Goal: Task Accomplishment & Management: Use online tool/utility

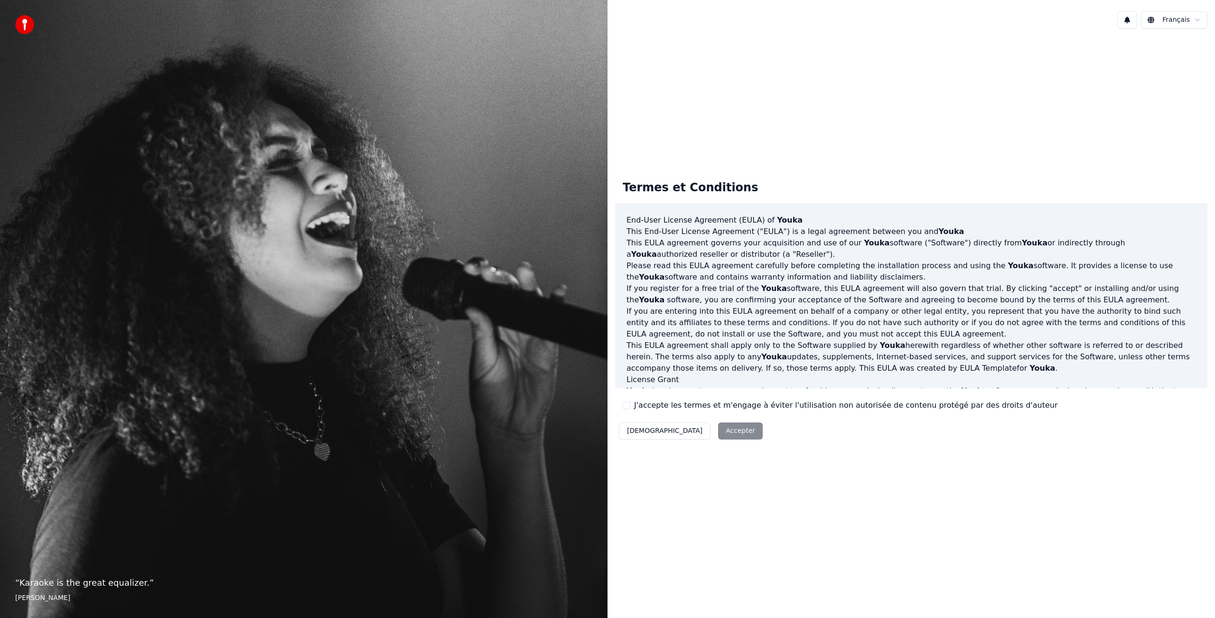
click at [622, 404] on div "Termes et Conditions End-User License Agreement (EULA) of Youka This End-User L…" at bounding box center [911, 308] width 592 height 271
click at [627, 406] on button "J'accepte les termes et m'engage à éviter l'utilisation non autorisée de conten…" at bounding box center [627, 406] width 8 height 8
click at [718, 429] on button "Accepter" at bounding box center [740, 430] width 45 height 17
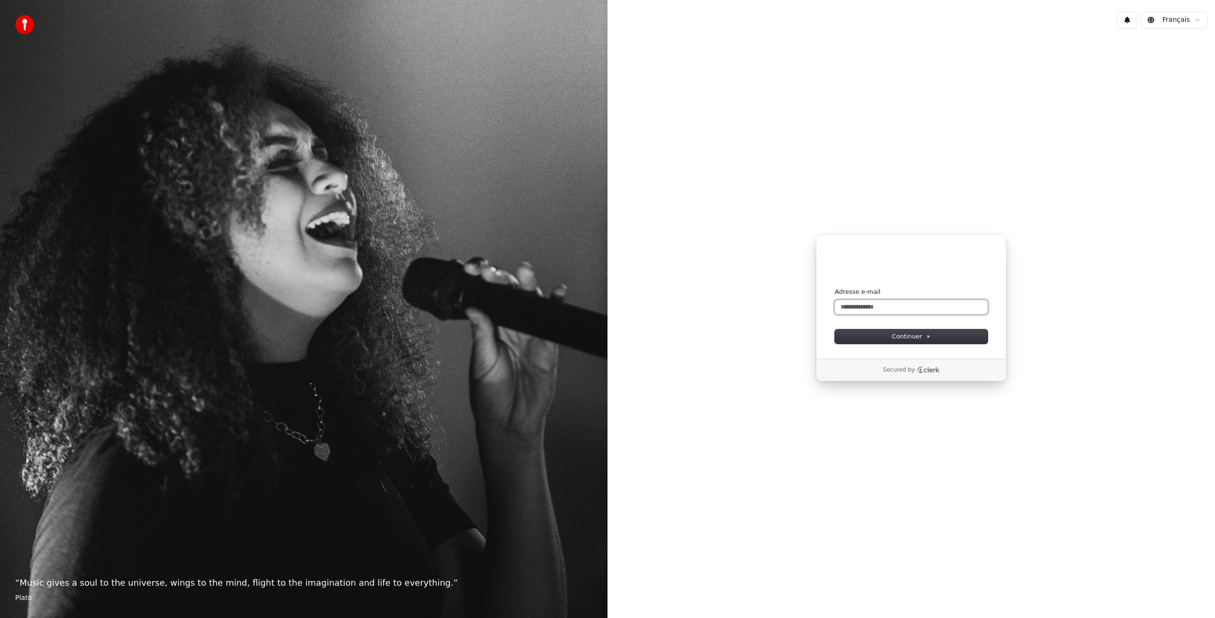
click at [868, 308] on input "Adresse e-mail" at bounding box center [911, 307] width 153 height 14
click at [835, 293] on button "submit" at bounding box center [835, 293] width 0 height 0
type input "**********"
type input "******"
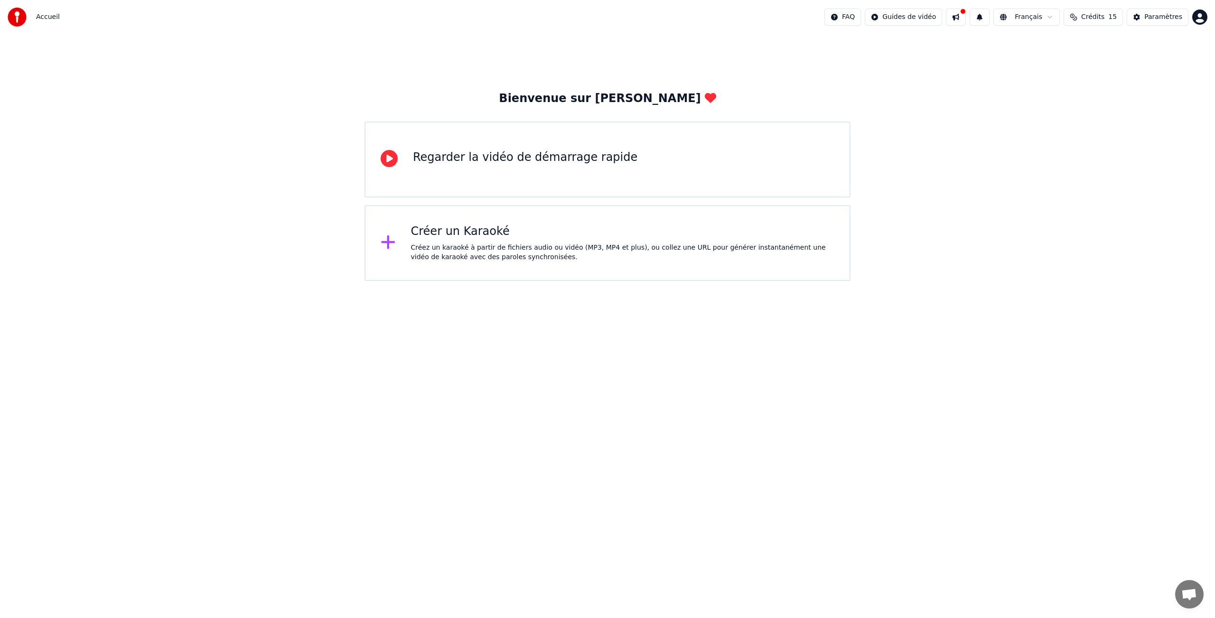
click at [398, 244] on div at bounding box center [392, 243] width 23 height 19
click at [377, 242] on div "Créer un Karaoké Créez un karaoké à partir de fichiers audio ou vidéo (MP3, MP4…" at bounding box center [608, 243] width 486 height 76
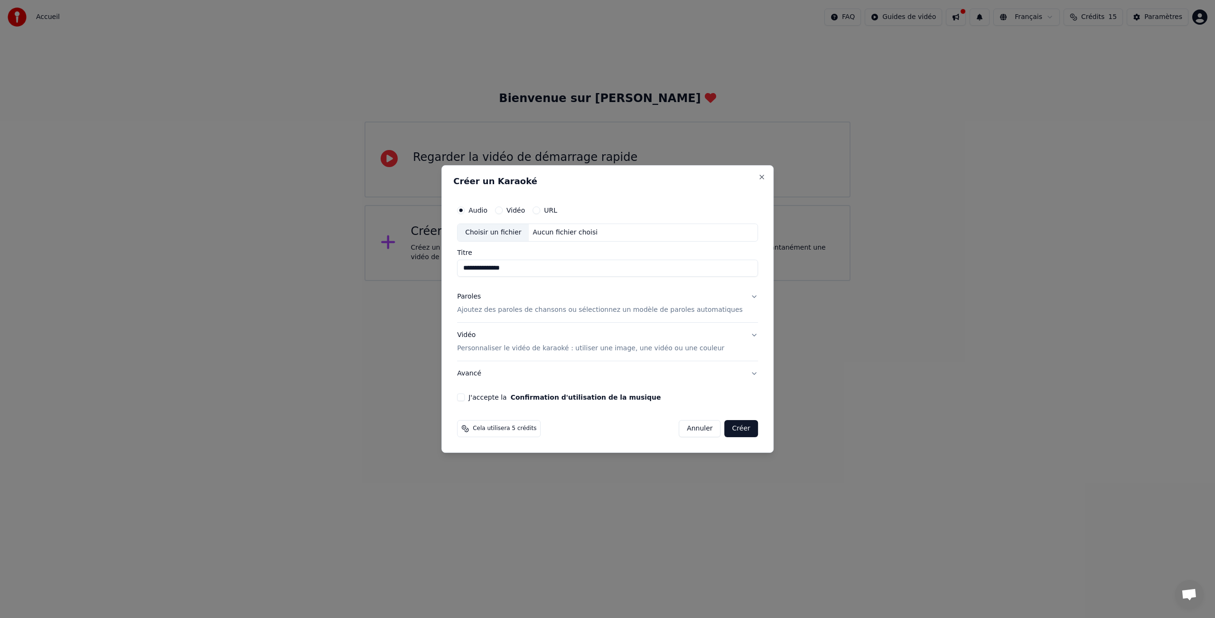
click at [498, 238] on div "Choisir un fichier" at bounding box center [493, 232] width 71 height 17
click at [529, 299] on div "Paroles Ajoutez des paroles de chansons ou sélectionnez un modèle de paroles au…" at bounding box center [600, 303] width 286 height 23
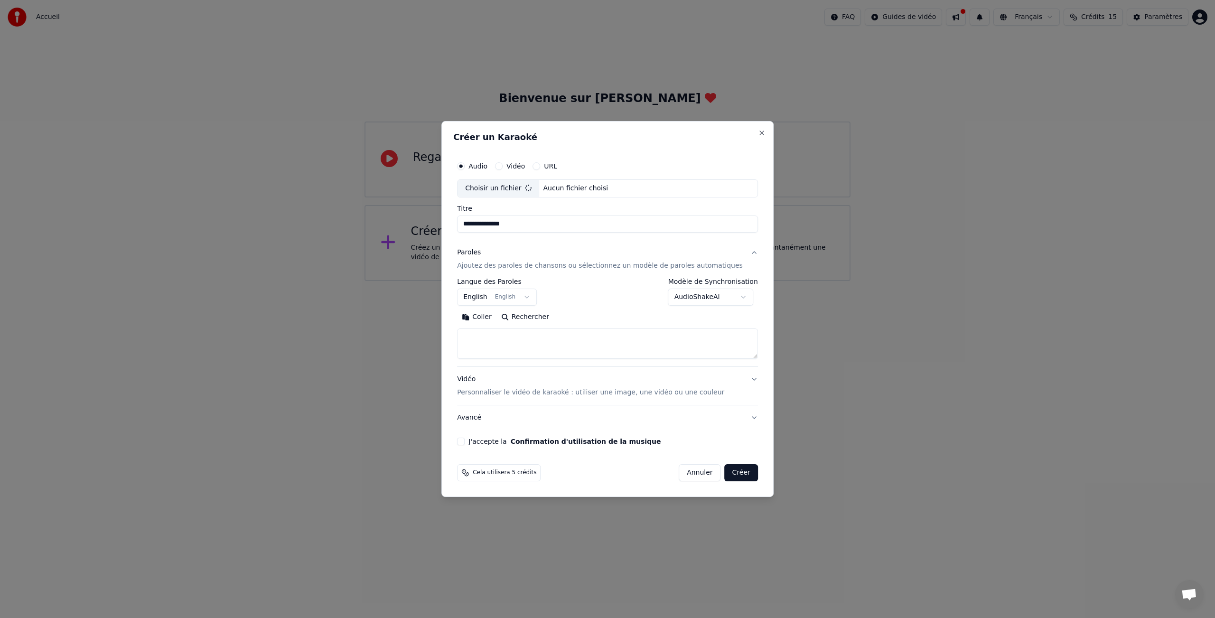
type input "**********"
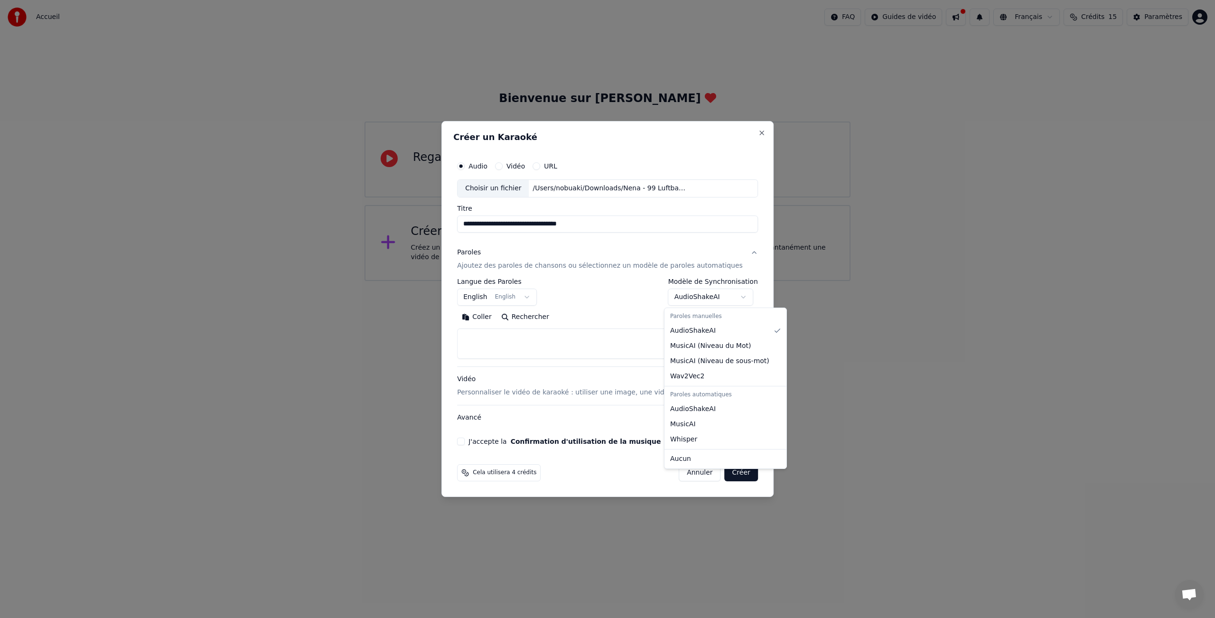
click at [705, 281] on body "**********" at bounding box center [607, 140] width 1215 height 281
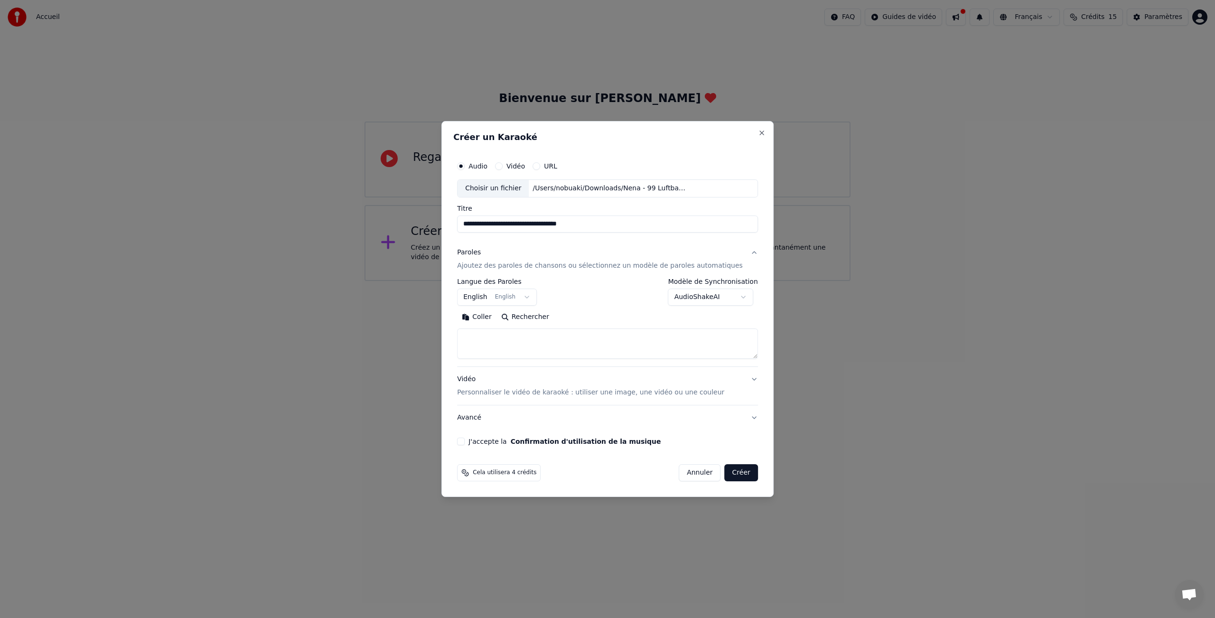
click at [562, 349] on textarea at bounding box center [607, 343] width 301 height 30
type textarea "**********"
click at [562, 349] on textarea at bounding box center [598, 343] width 283 height 30
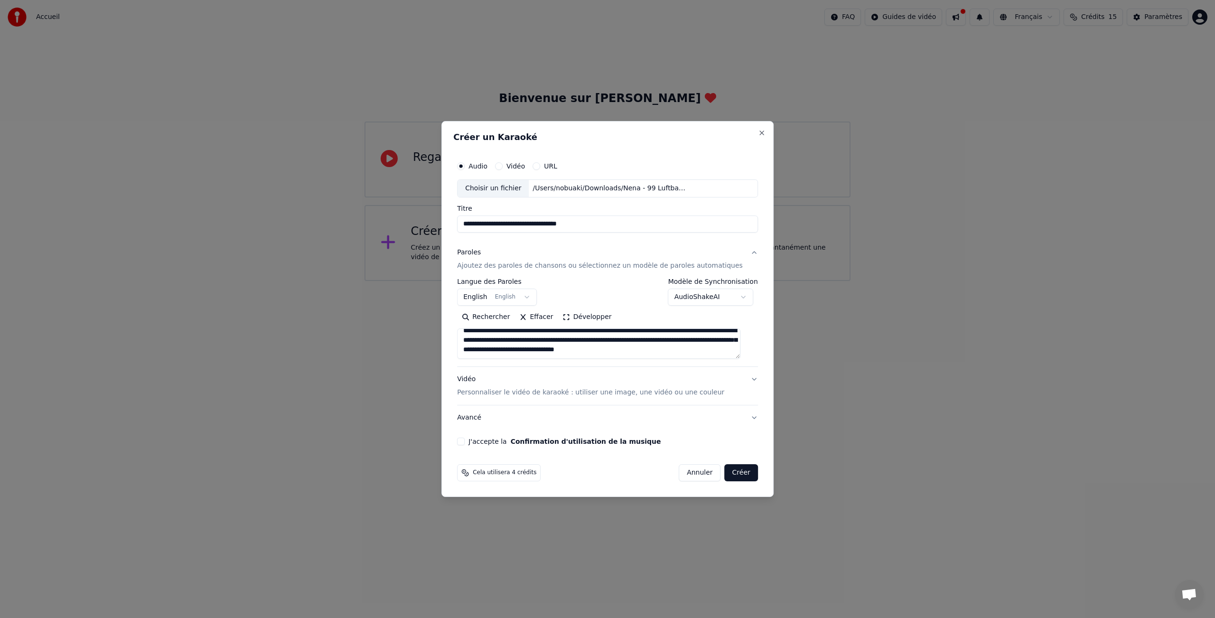
scroll to position [225, 0]
drag, startPoint x: 562, startPoint y: 349, endPoint x: 591, endPoint y: 351, distance: 28.5
click at [591, 351] on textarea at bounding box center [598, 343] width 283 height 30
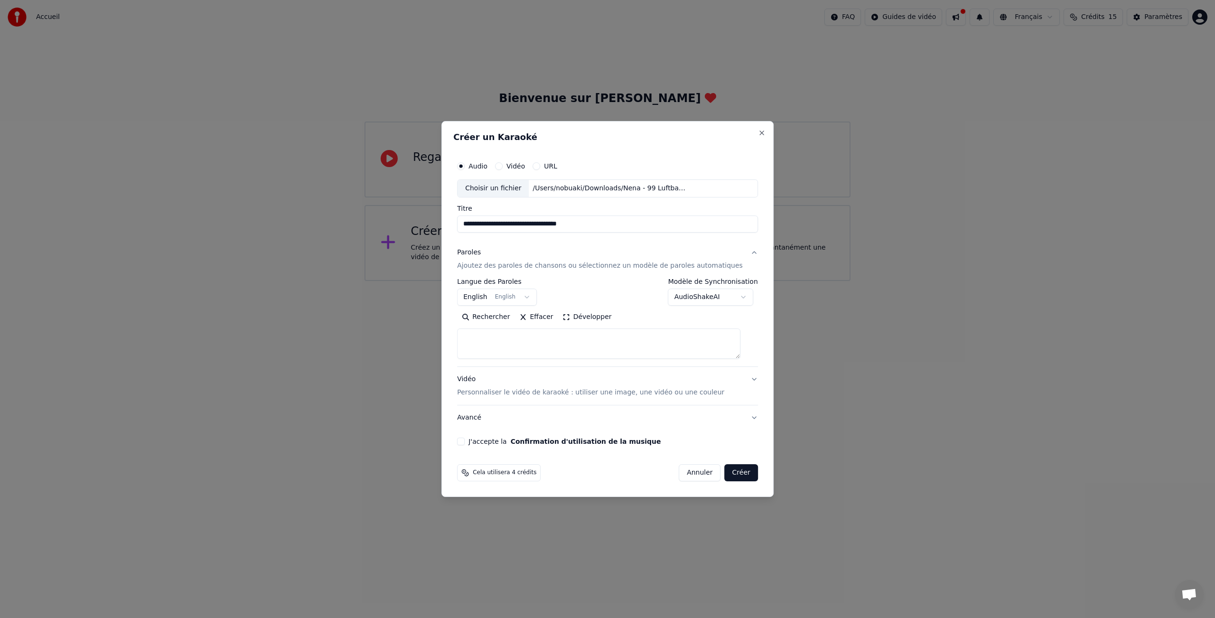
scroll to position [0, 0]
click at [506, 281] on body "**********" at bounding box center [607, 140] width 1215 height 281
click at [501, 335] on textarea at bounding box center [598, 343] width 283 height 30
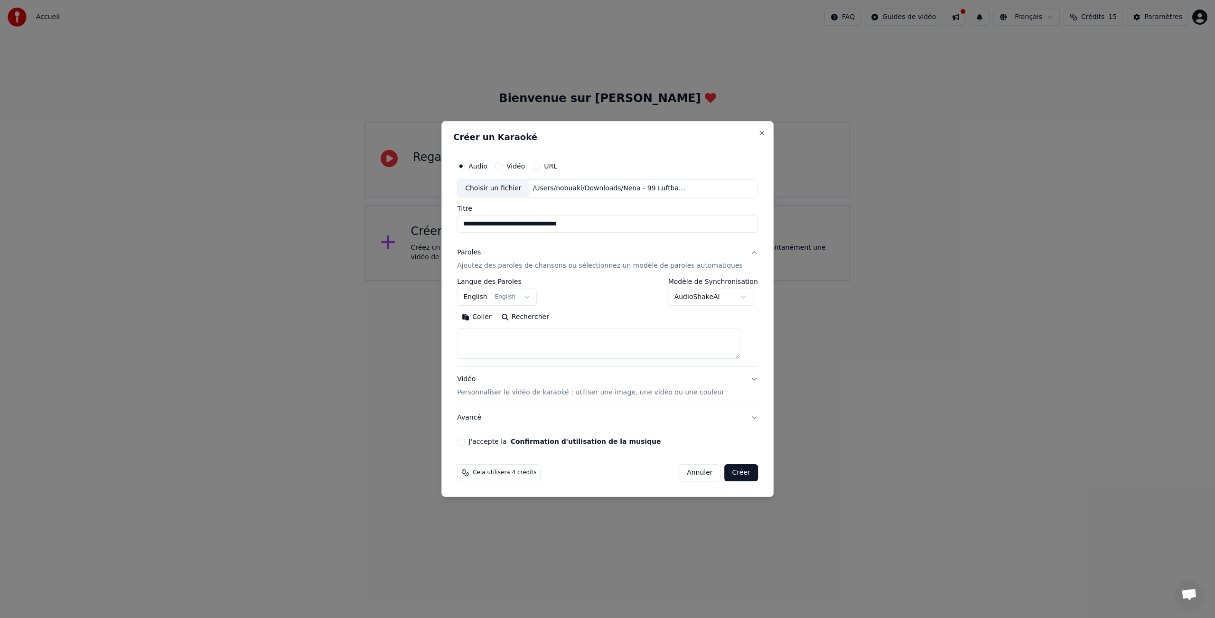
paste textarea "**********"
type textarea "**********"
click at [465, 443] on button "J'accepte la Confirmation d'utilisation de la musique" at bounding box center [461, 442] width 8 height 8
click at [741, 476] on button "Créer" at bounding box center [741, 472] width 33 height 17
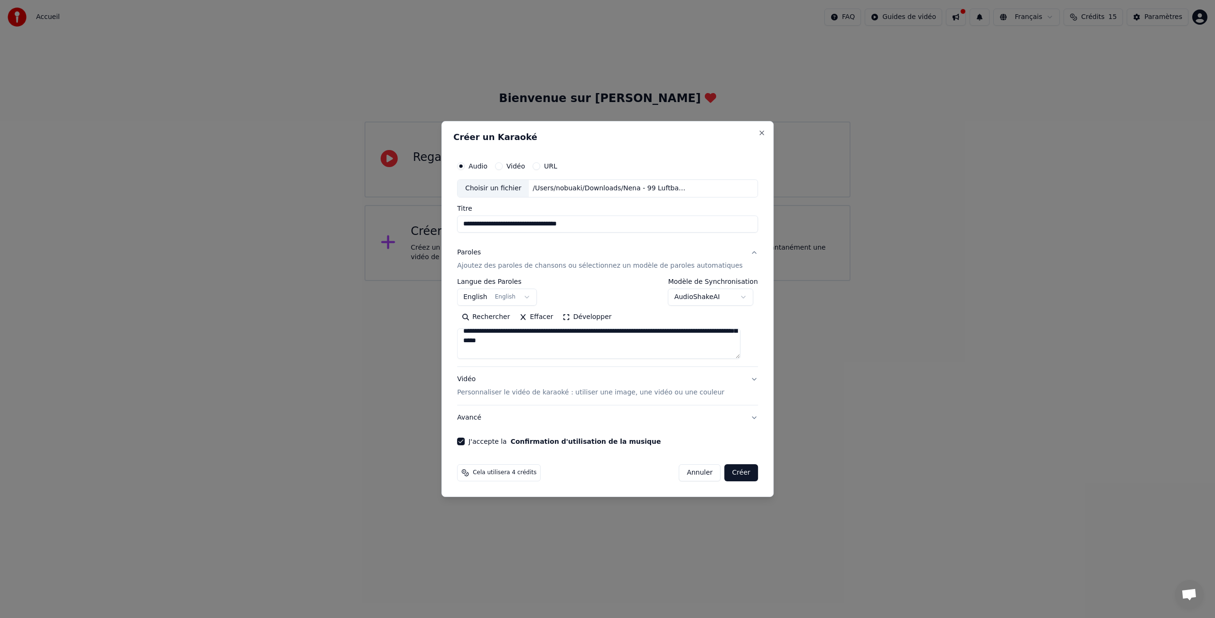
select select "**"
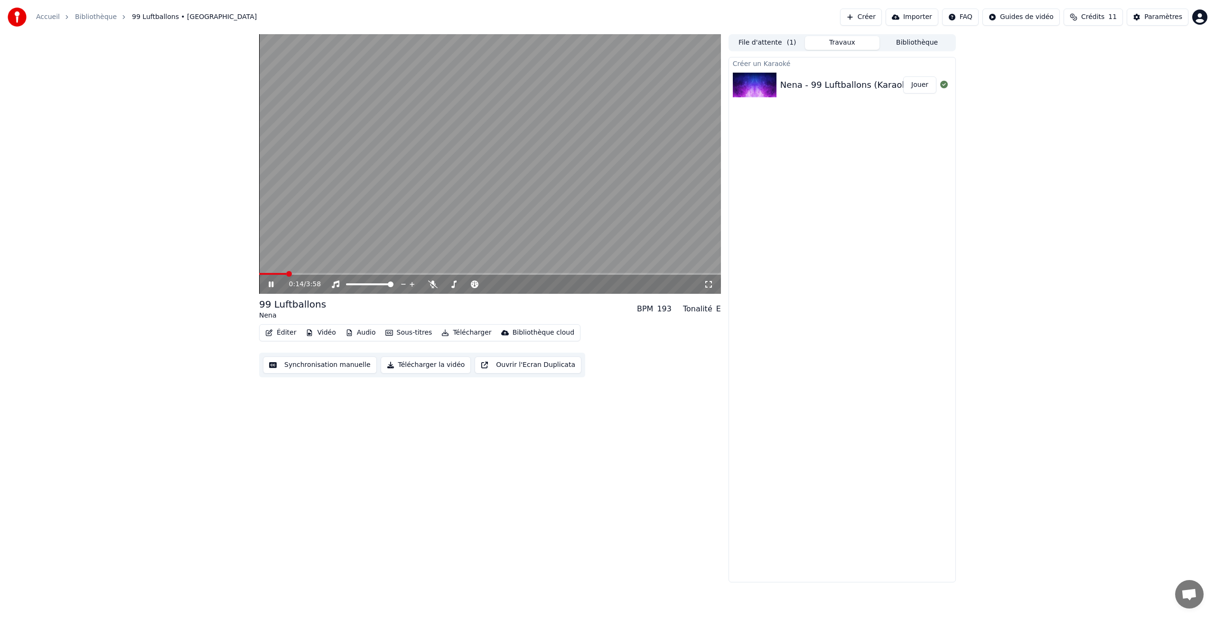
click at [277, 333] on button "Éditer" at bounding box center [281, 332] width 38 height 13
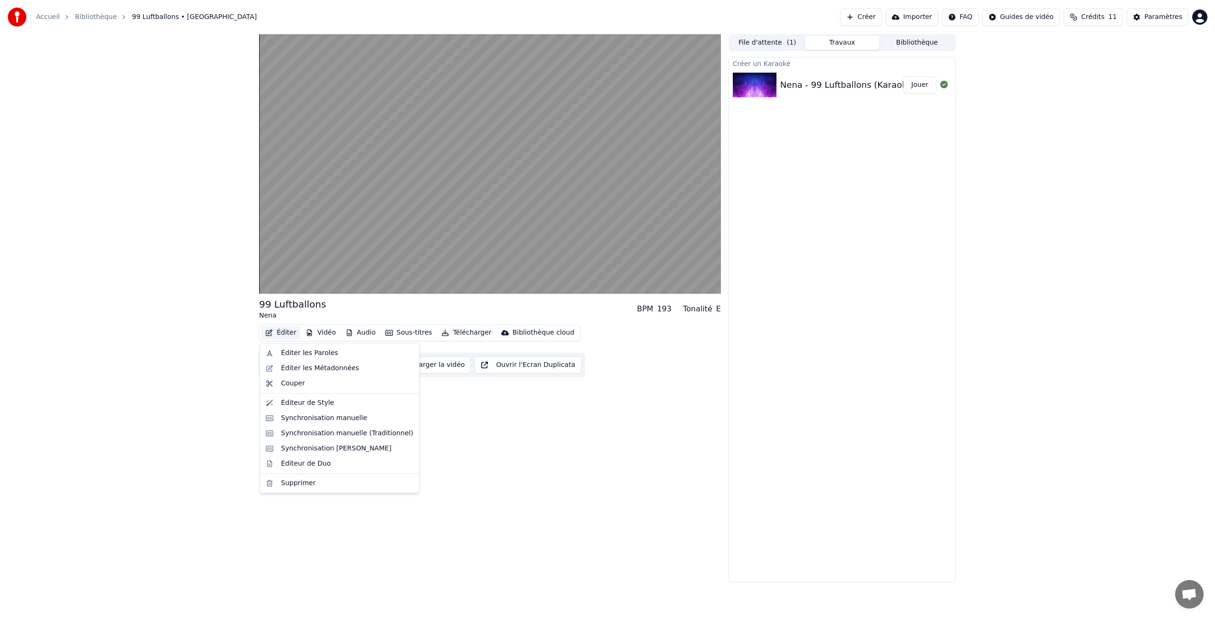
click at [237, 333] on div "99 Luftballons Nena BPM 193 Tonalité E Éditer Vidéo Audio Sous-titres Télécharg…" at bounding box center [607, 308] width 1215 height 548
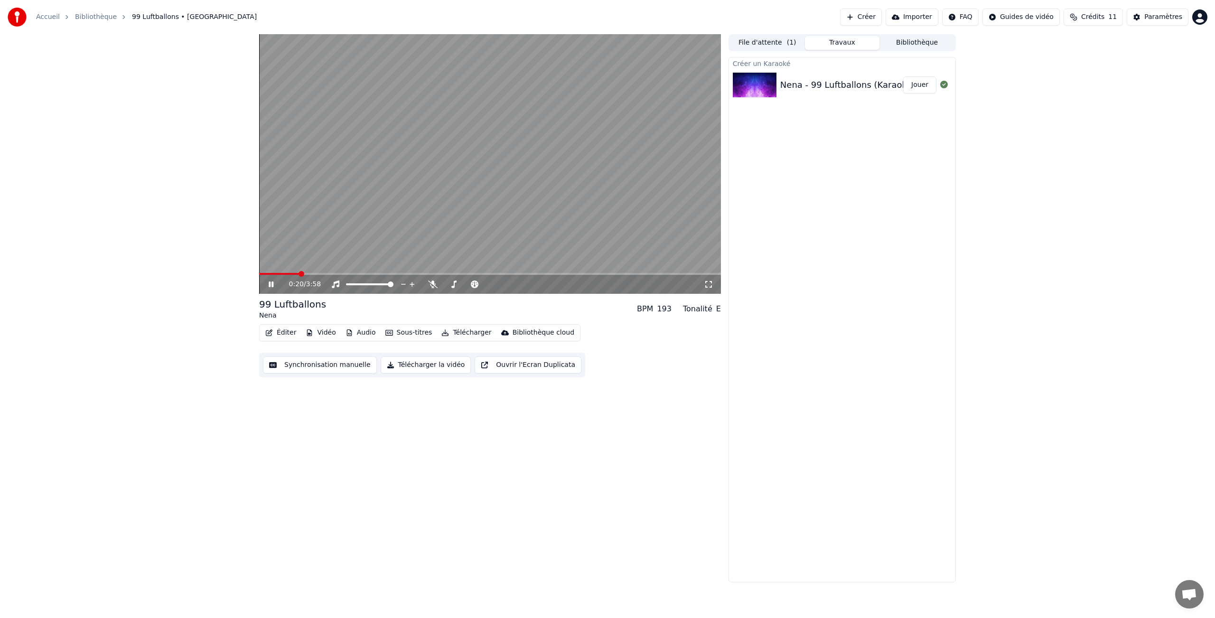
click at [269, 287] on icon at bounding box center [271, 284] width 5 height 6
click at [280, 337] on button "Éditer" at bounding box center [281, 332] width 38 height 13
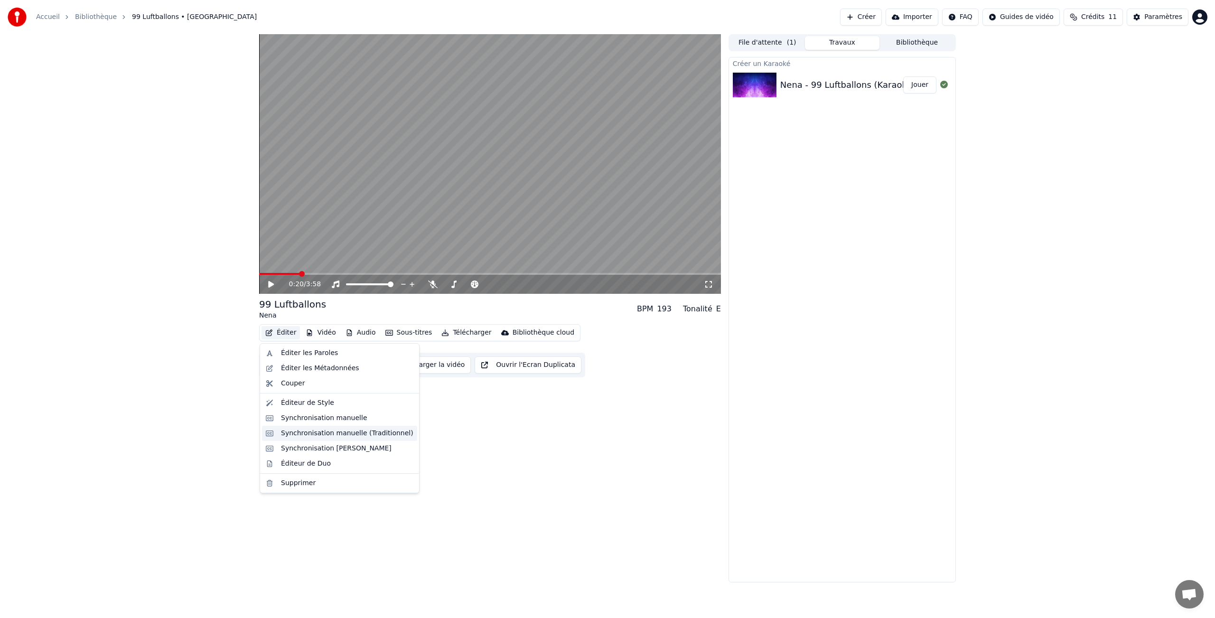
click at [284, 430] on div "Synchronisation manuelle (Traditionnel)" at bounding box center [347, 433] width 132 height 9
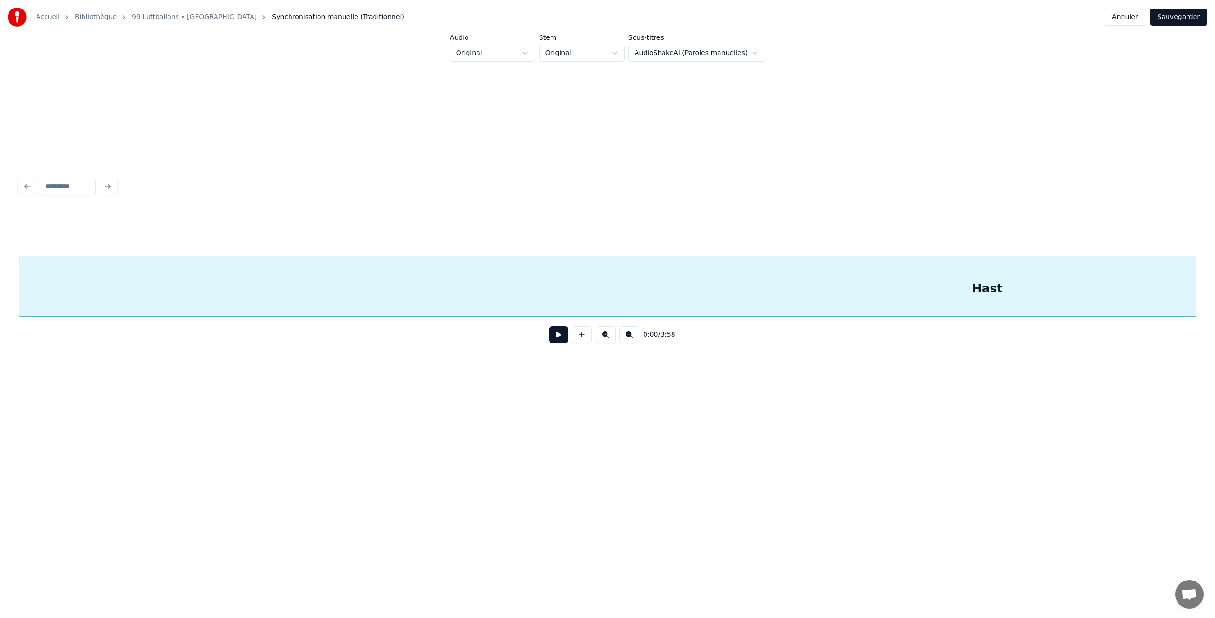
click at [630, 334] on button at bounding box center [629, 334] width 20 height 17
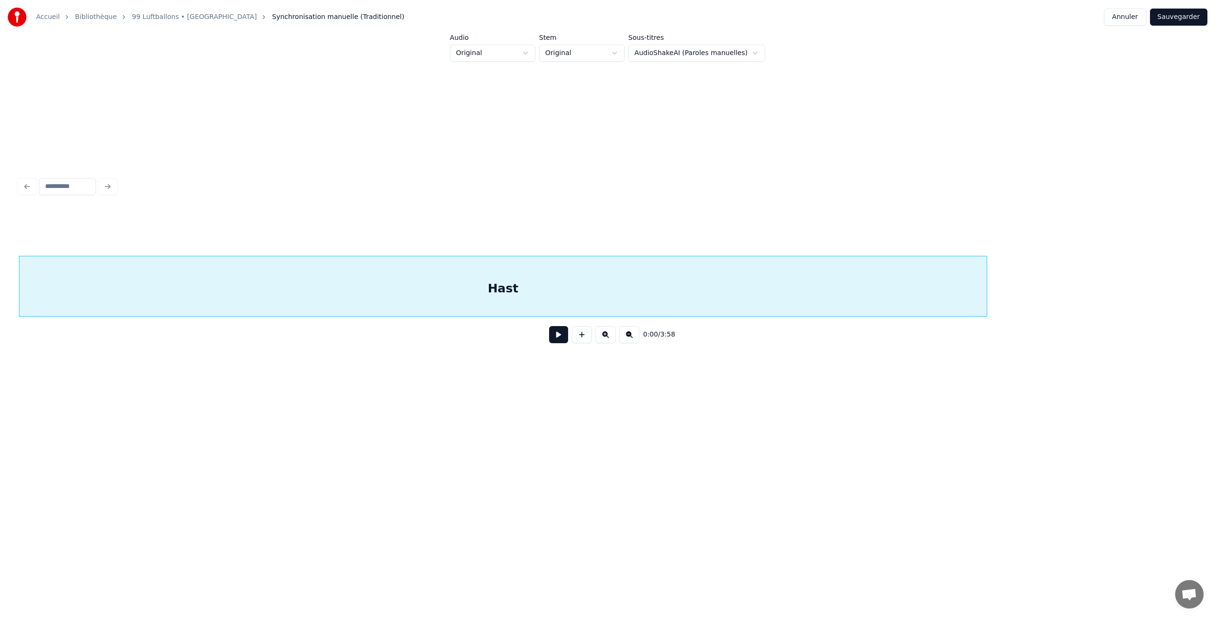
click at [630, 334] on button at bounding box center [629, 334] width 20 height 17
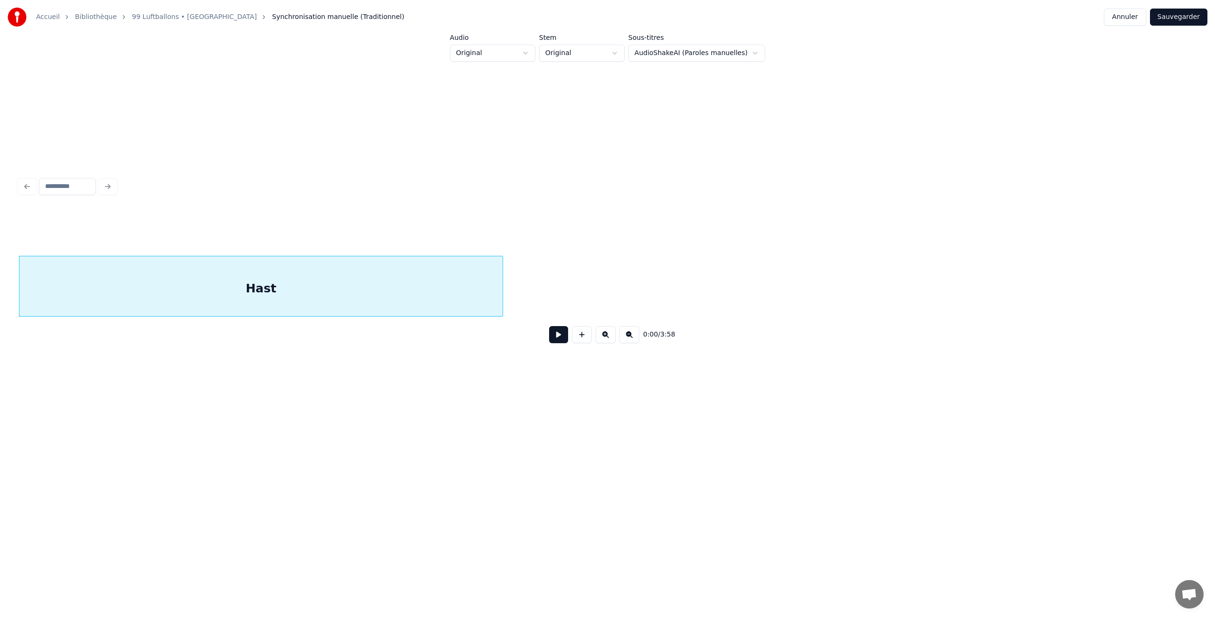
click at [630, 334] on button at bounding box center [629, 334] width 20 height 17
click at [630, 334] on div "0:00 / 3:58" at bounding box center [608, 334] width 1162 height 21
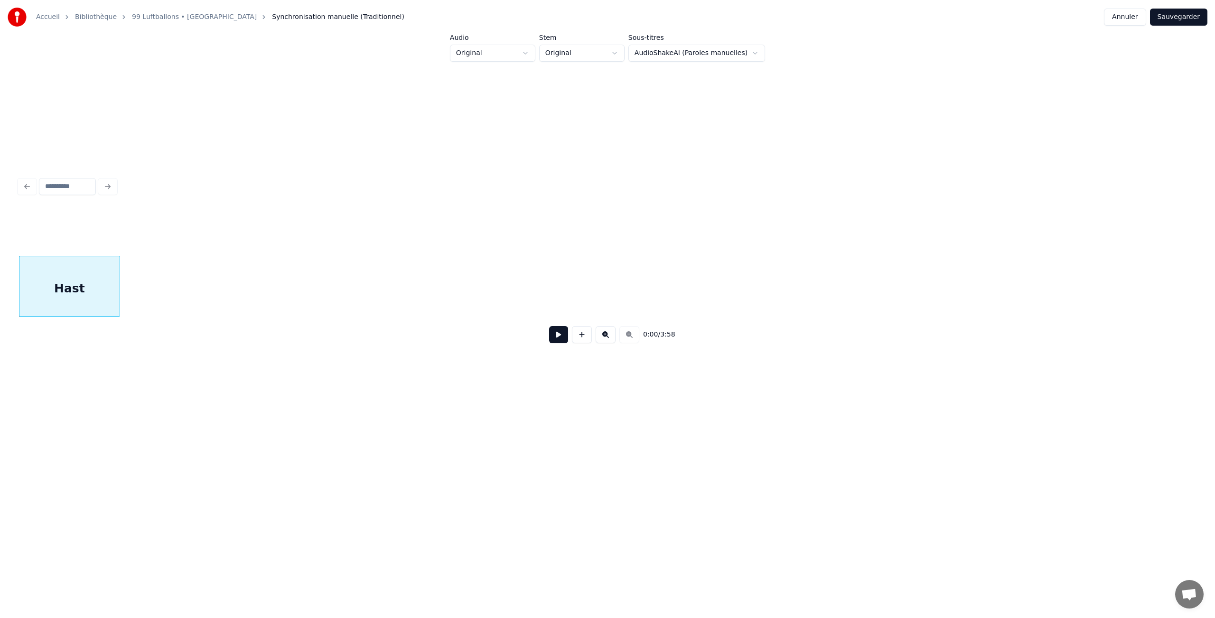
click at [630, 334] on div "0:00 / 3:58" at bounding box center [608, 334] width 1162 height 21
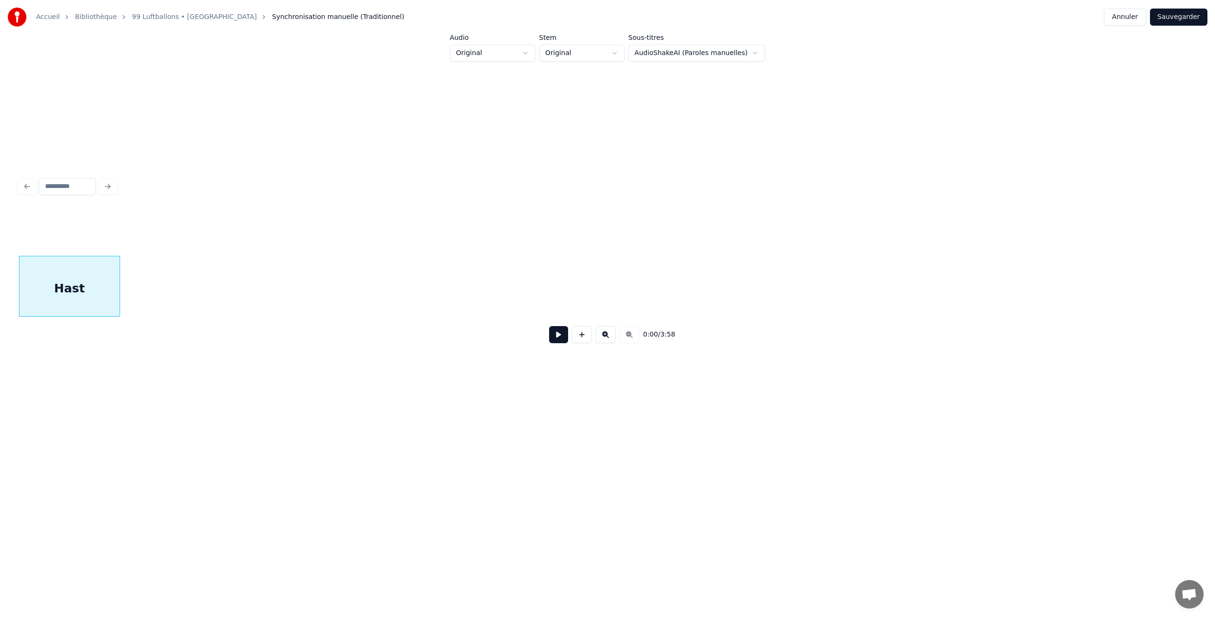
click at [630, 334] on div "0:00 / 3:58" at bounding box center [608, 334] width 1162 height 21
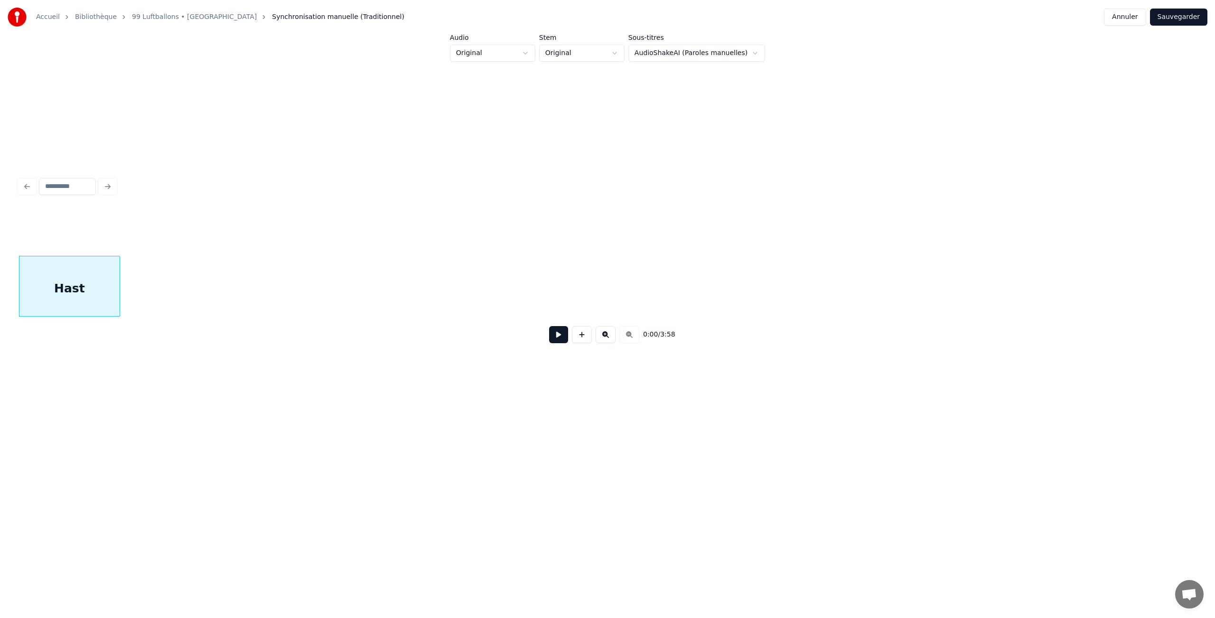
click at [579, 52] on html "Accueil Bibliothèque 99 Luftballons • Nena Synchronisation manuelle (Traditionn…" at bounding box center [607, 231] width 1215 height 463
click at [508, 53] on html "Accueil Bibliothèque 99 Luftballons • Nena Synchronisation manuelle (Traditionn…" at bounding box center [607, 231] width 1215 height 463
click at [499, 28] on html "Accueil Bibliothèque 99 Luftballons • Nena Synchronisation manuelle (Traditionn…" at bounding box center [607, 231] width 1215 height 463
click at [1118, 13] on button "Annuler" at bounding box center [1125, 17] width 42 height 17
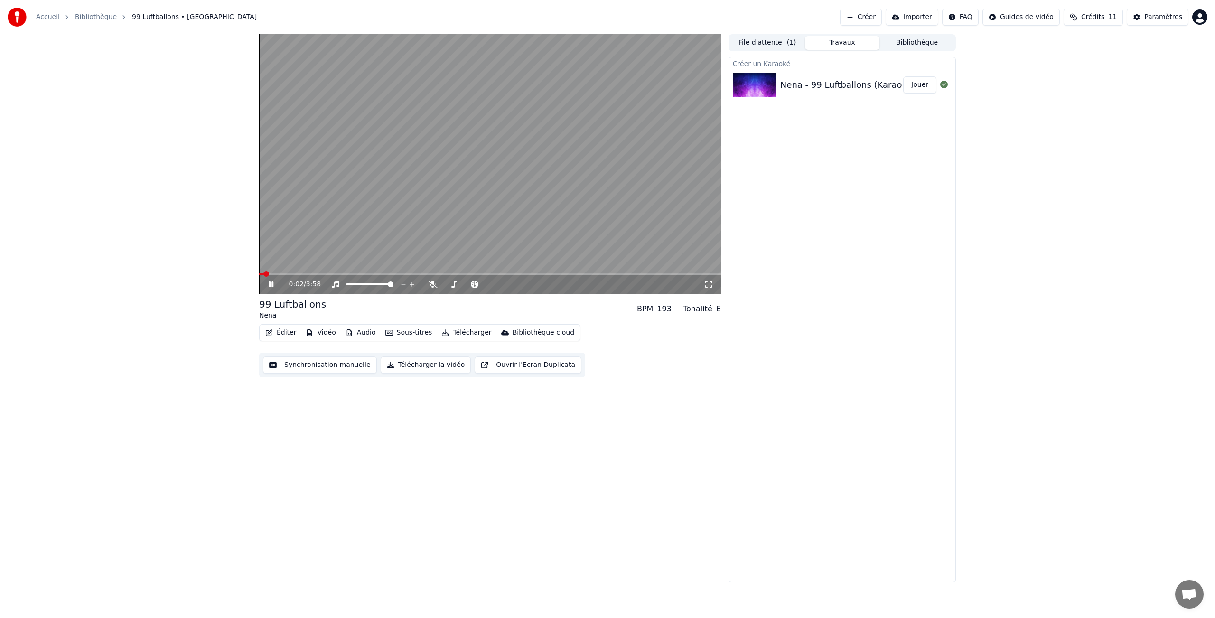
click at [300, 365] on button "Synchronisation manuelle" at bounding box center [320, 364] width 114 height 17
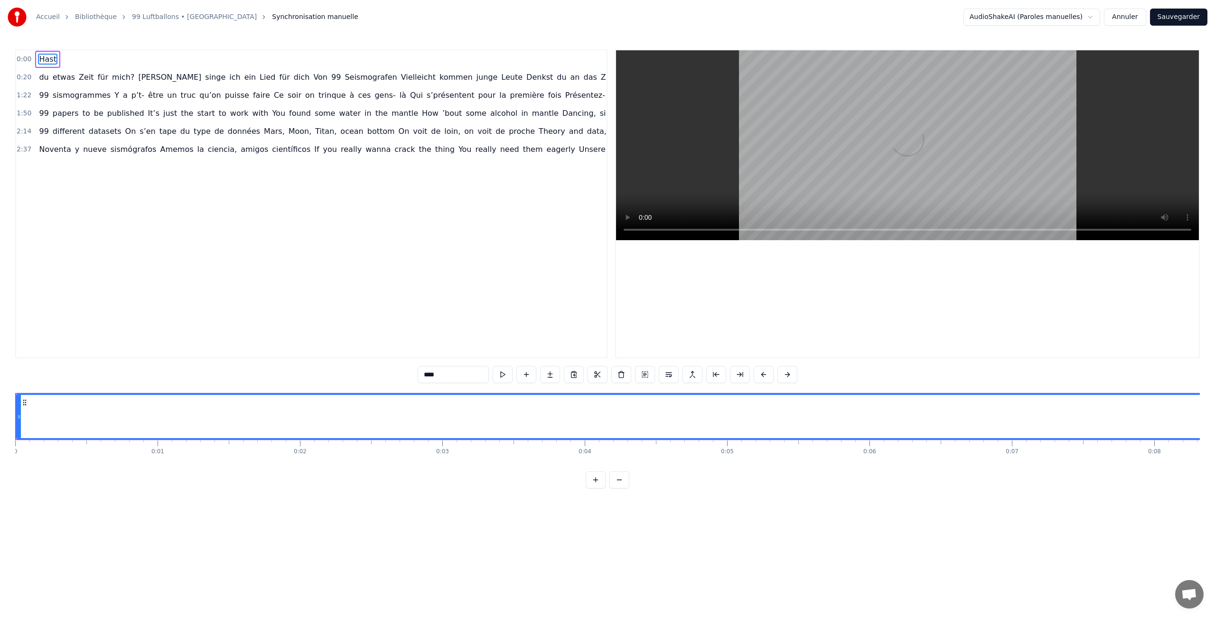
click at [80, 75] on span "Zeit" at bounding box center [86, 77] width 17 height 11
type input "****"
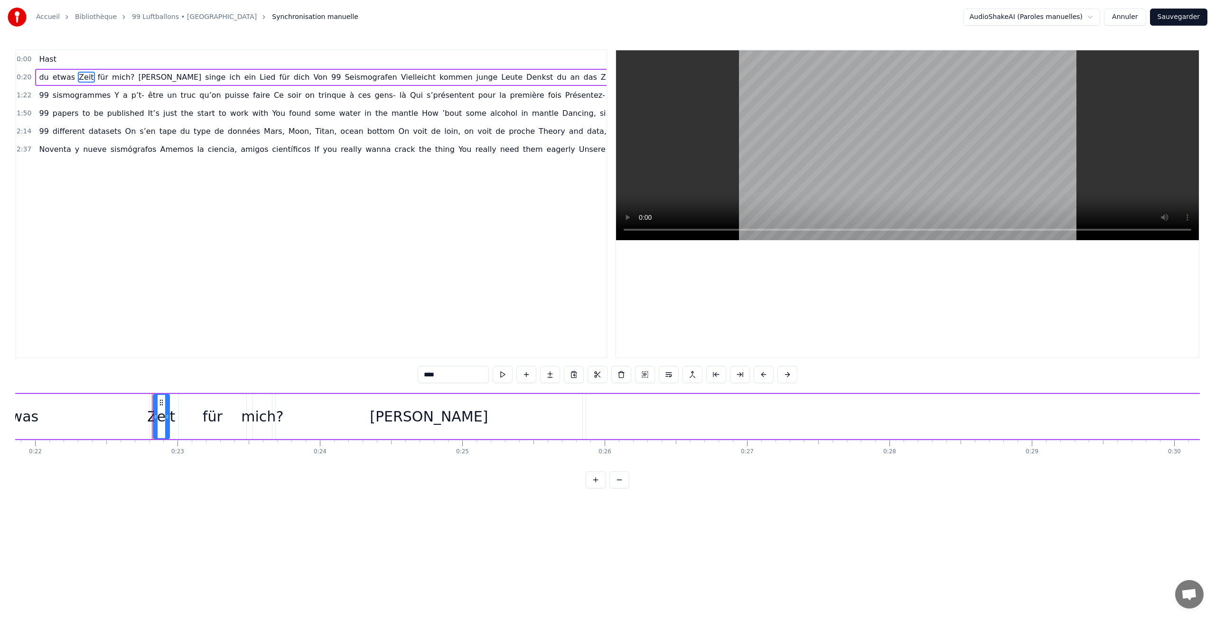
scroll to position [0, 3202]
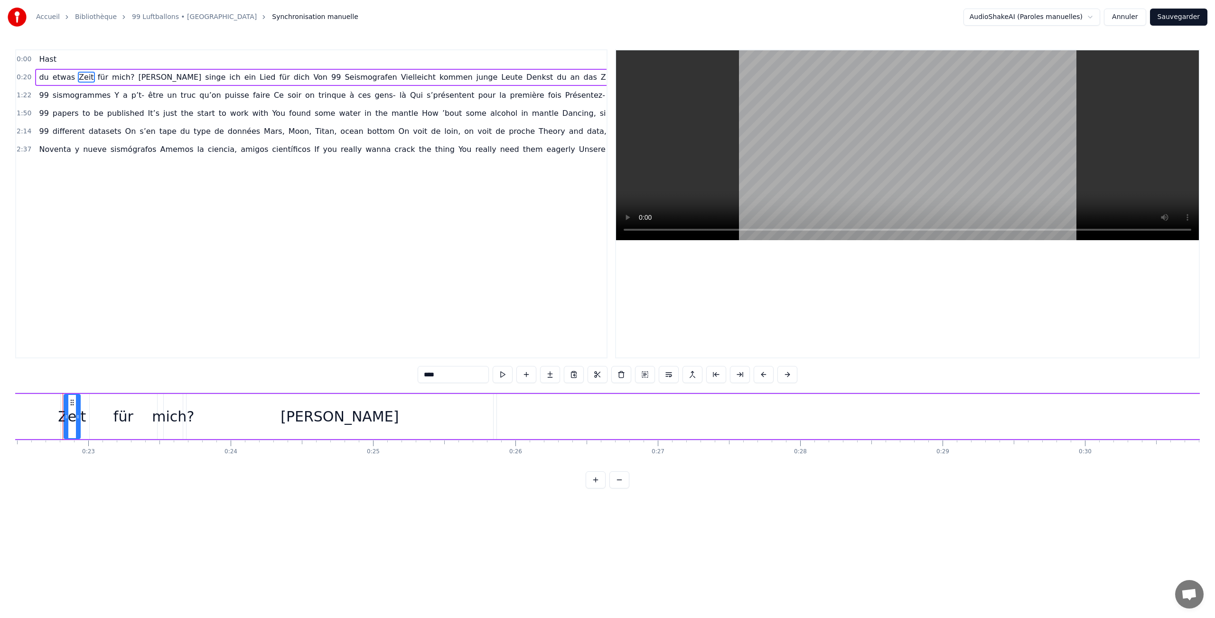
click at [31, 60] on div "0:00 Hast" at bounding box center [311, 59] width 591 height 18
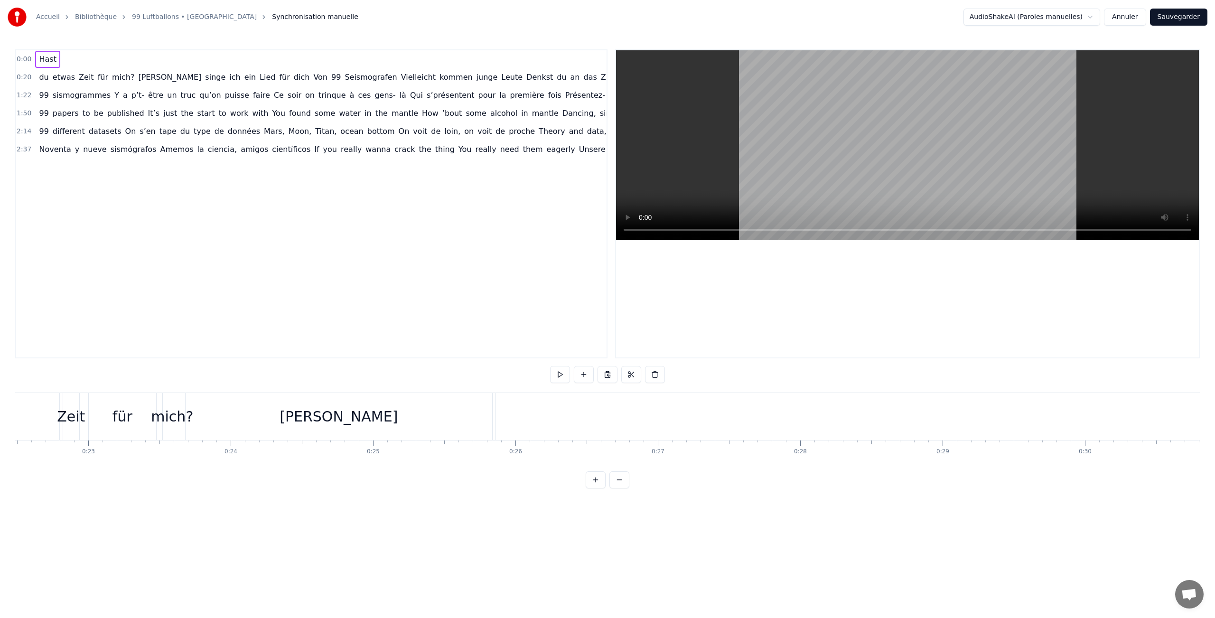
click at [74, 147] on span "y" at bounding box center [77, 149] width 6 height 11
click at [52, 133] on span "different" at bounding box center [69, 131] width 34 height 11
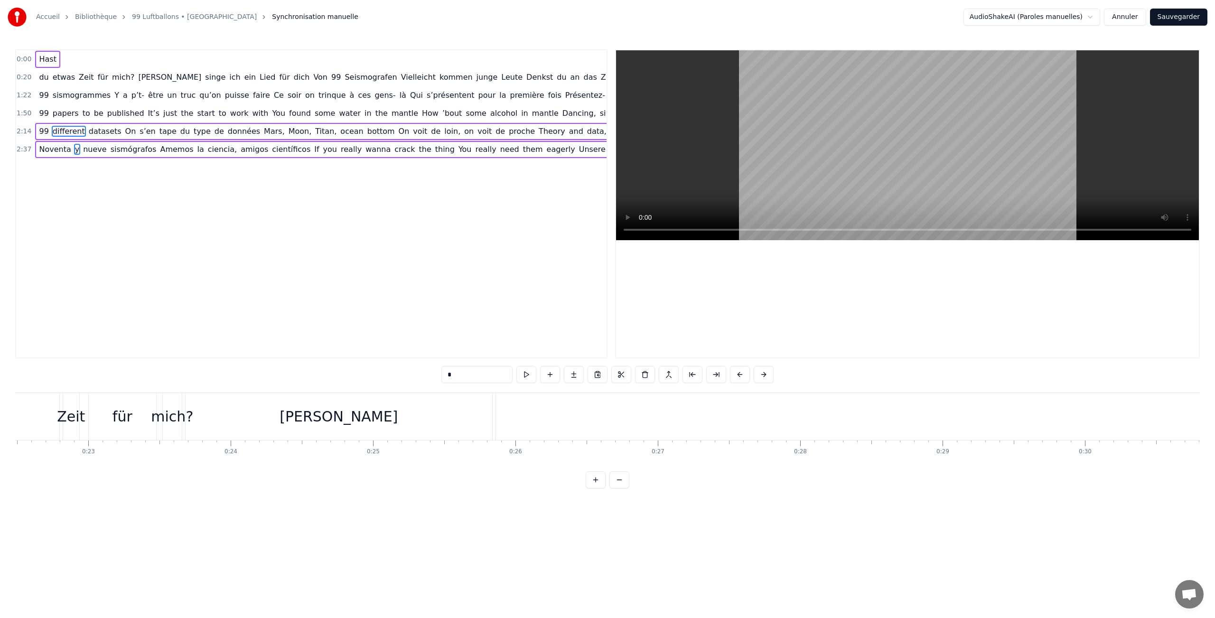
click at [44, 115] on span "99" at bounding box center [43, 113] width 11 height 11
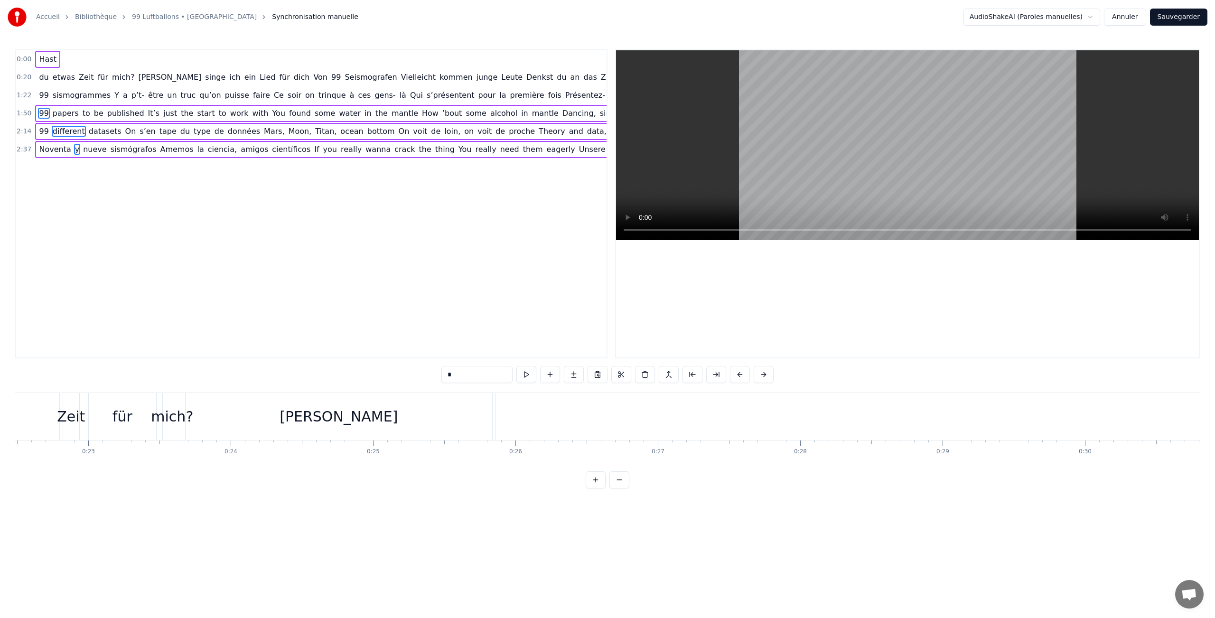
click at [42, 98] on span "99" at bounding box center [43, 95] width 11 height 11
click at [42, 82] on span "du" at bounding box center [43, 77] width 11 height 11
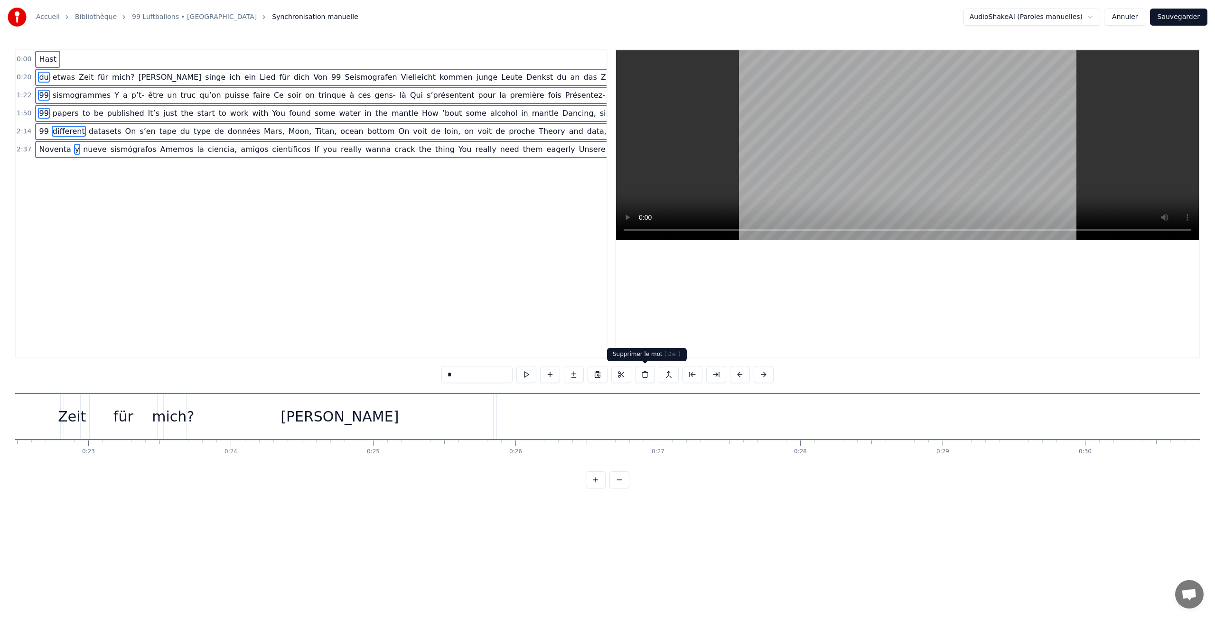
click at [649, 373] on button at bounding box center [645, 374] width 20 height 17
click at [649, 373] on button at bounding box center [643, 374] width 20 height 17
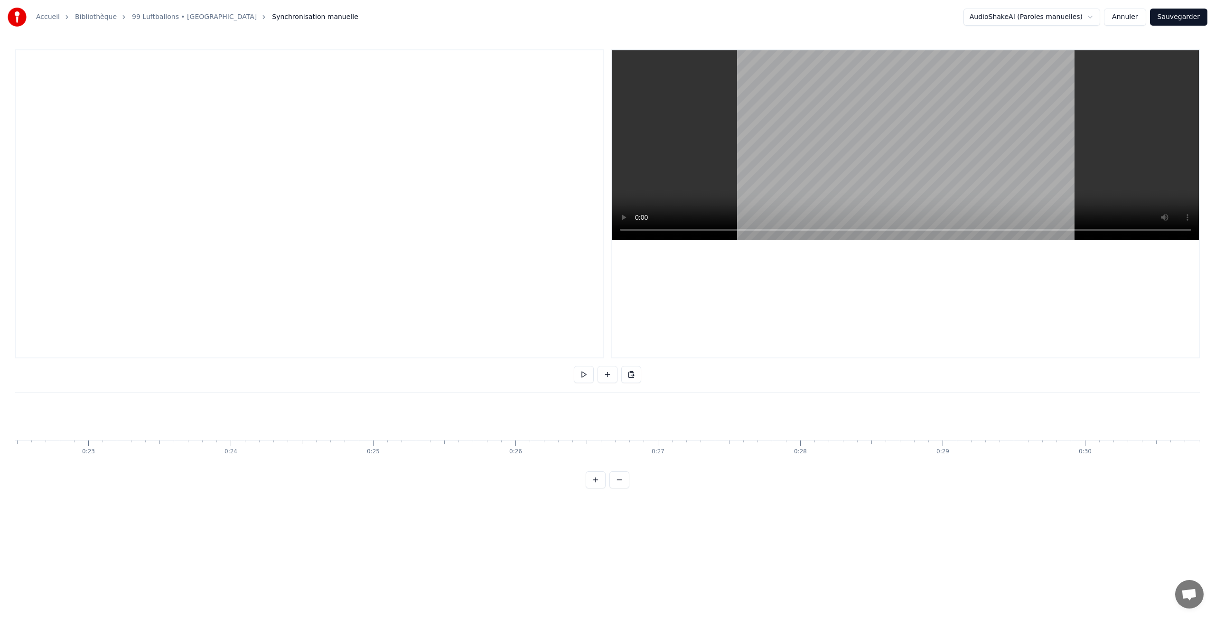
click at [282, 299] on div at bounding box center [309, 203] width 589 height 309
click at [605, 378] on button at bounding box center [608, 374] width 20 height 17
click at [49, 56] on div "<>" at bounding box center [45, 59] width 20 height 17
click at [42, 58] on span "<>" at bounding box center [45, 59] width 15 height 11
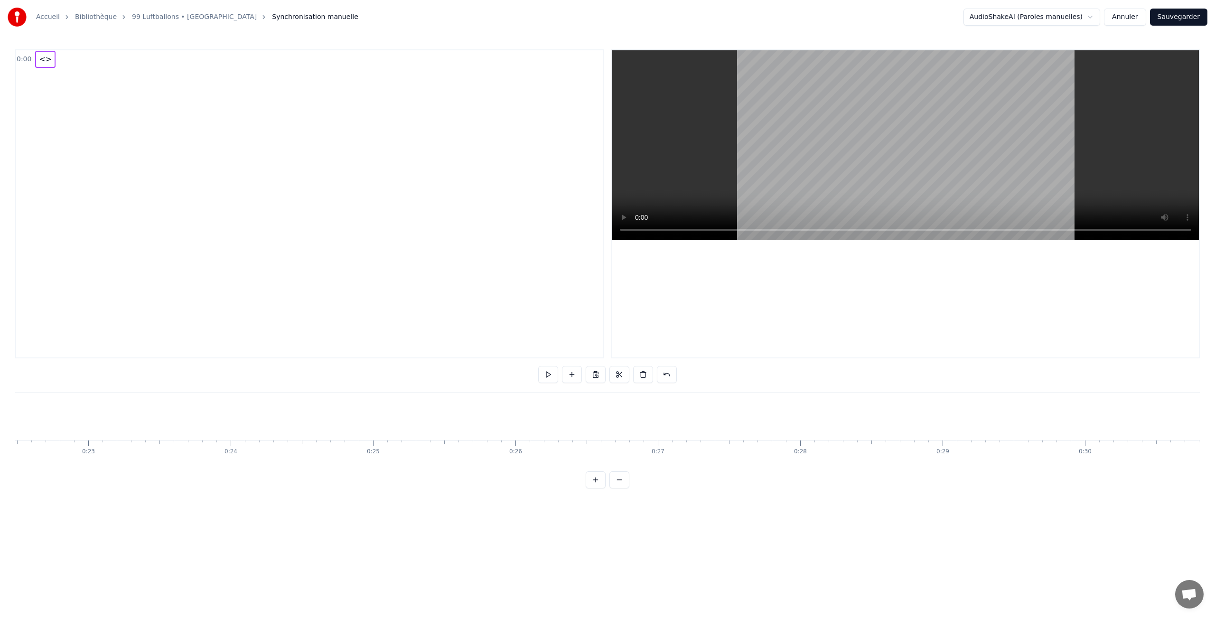
click at [42, 58] on span "<>" at bounding box center [45, 59] width 15 height 11
click at [43, 58] on span "<>" at bounding box center [45, 59] width 15 height 11
click at [73, 68] on div "Copier le mot Ctrl+C" at bounding box center [104, 67] width 117 height 15
click at [507, 373] on button at bounding box center [503, 374] width 20 height 17
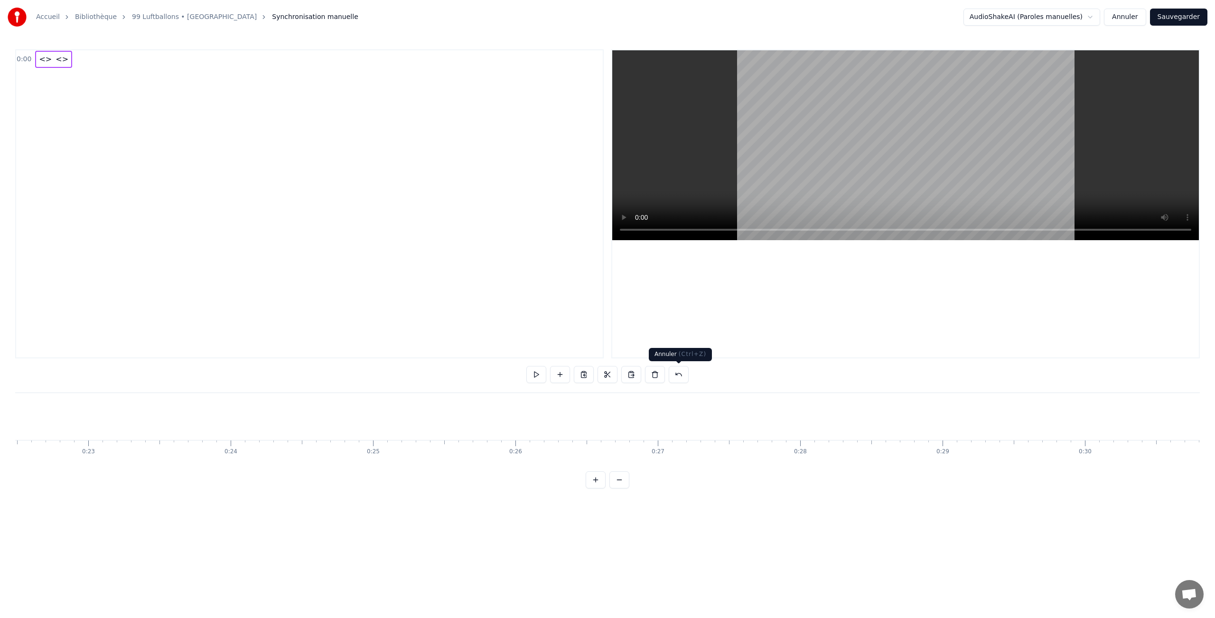
click at [675, 377] on button at bounding box center [679, 374] width 20 height 17
click at [675, 377] on button at bounding box center [667, 374] width 20 height 17
click at [646, 375] on button at bounding box center [643, 374] width 20 height 17
click at [609, 369] on button at bounding box center [608, 374] width 20 height 17
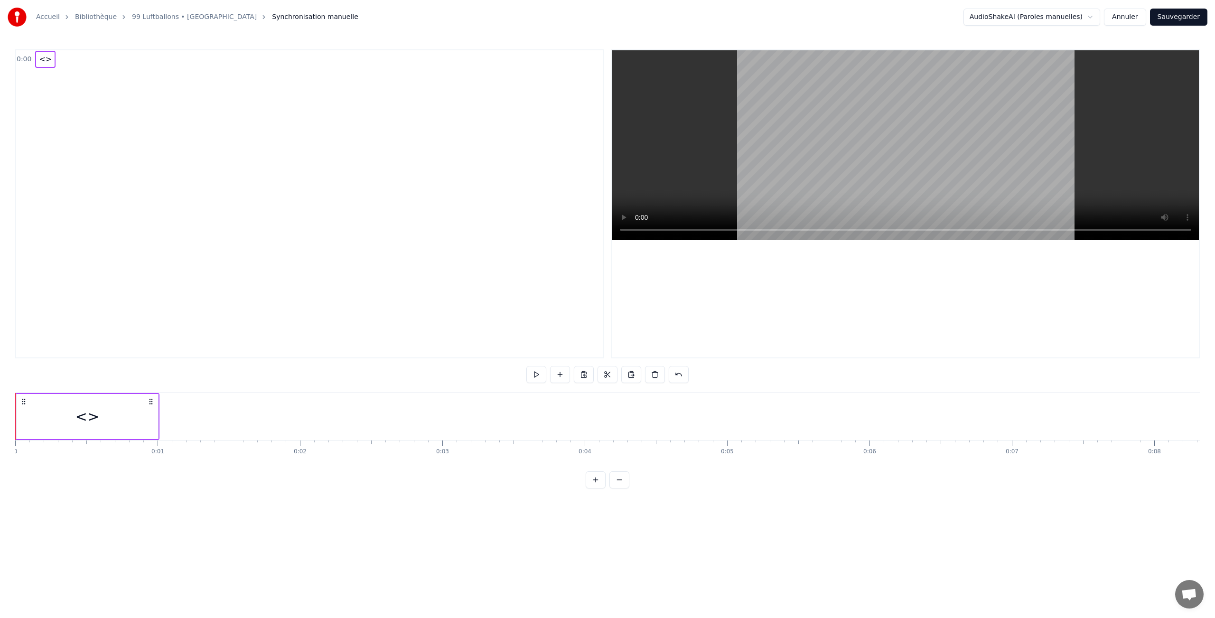
click at [152, 403] on icon at bounding box center [151, 402] width 8 height 8
click at [84, 419] on div "<>" at bounding box center [87, 416] width 24 height 21
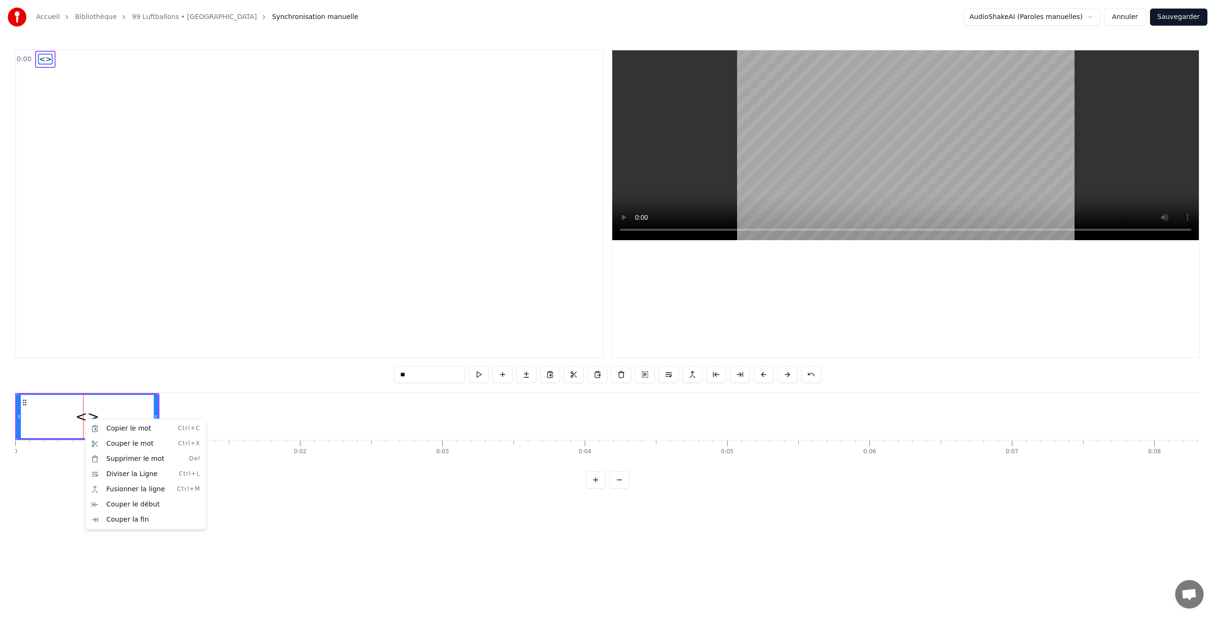
click at [198, 355] on html "Accueil Bibliothèque 99 Luftballons • Nena Synchronisation manuelle AudioShakeA…" at bounding box center [607, 252] width 1215 height 504
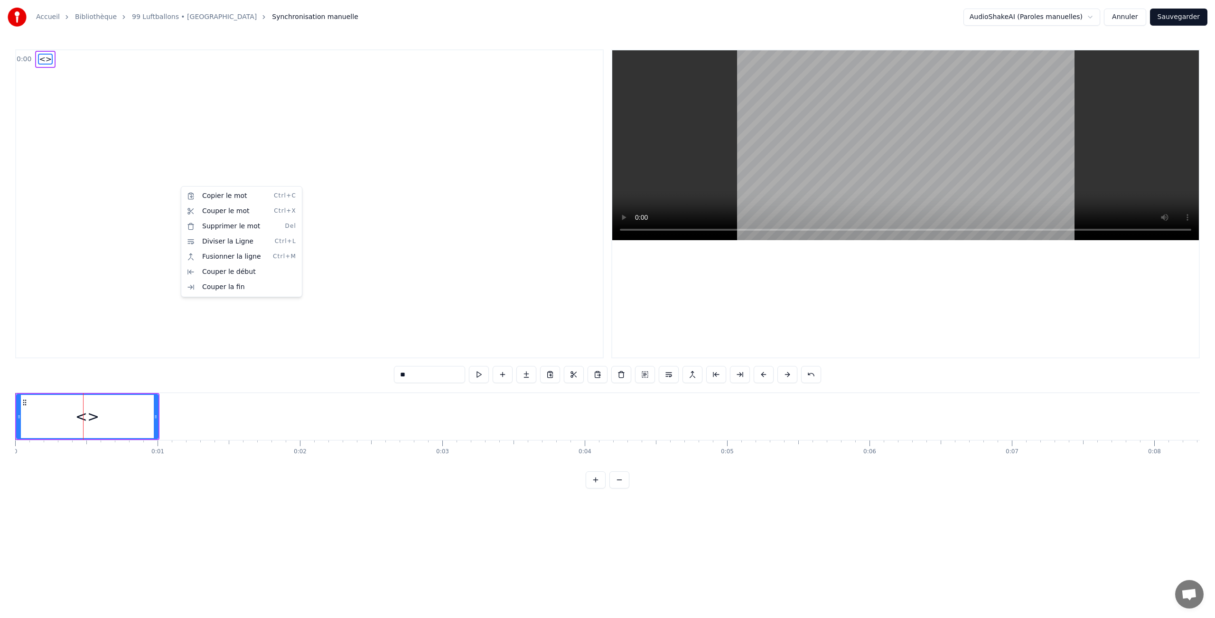
click at [151, 177] on html "Accueil Bibliothèque 99 Luftballons • Nena Synchronisation manuelle AudioShakeA…" at bounding box center [607, 252] width 1215 height 504
click at [151, 15] on link "99 Luftballons • [GEOGRAPHIC_DATA]" at bounding box center [194, 16] width 125 height 9
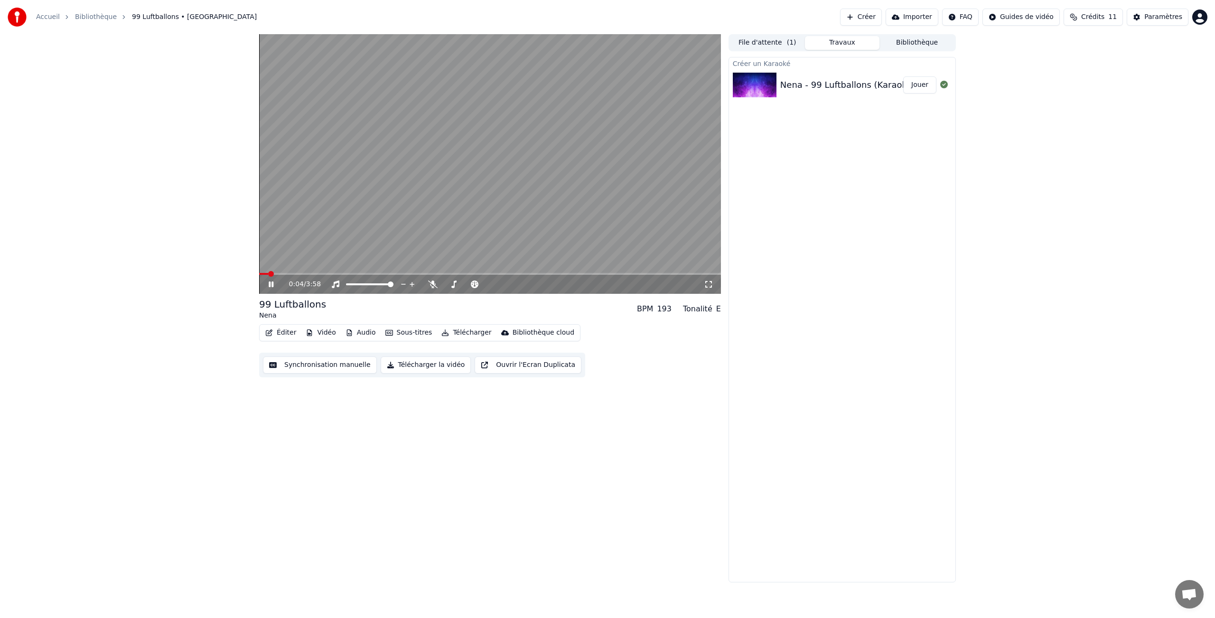
click at [449, 267] on video at bounding box center [490, 164] width 462 height 260
click at [449, 274] on span at bounding box center [490, 274] width 462 height 2
click at [529, 273] on span at bounding box center [490, 274] width 462 height 2
click at [587, 273] on span at bounding box center [490, 274] width 462 height 2
click at [645, 272] on video at bounding box center [490, 164] width 462 height 260
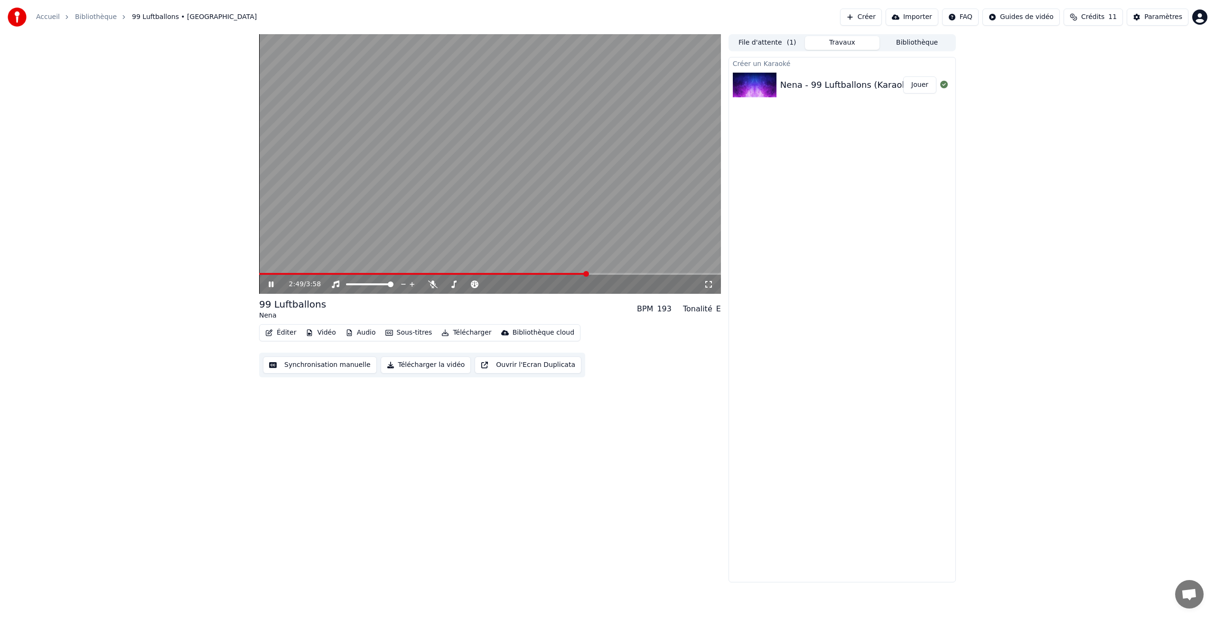
click at [638, 277] on div "2:49 / 3:58" at bounding box center [490, 284] width 462 height 19
click at [637, 272] on video at bounding box center [490, 164] width 462 height 260
click at [633, 274] on span at bounding box center [490, 274] width 462 height 2
click at [673, 274] on span at bounding box center [670, 274] width 6 height 6
click at [259, 273] on span at bounding box center [490, 274] width 462 height 2
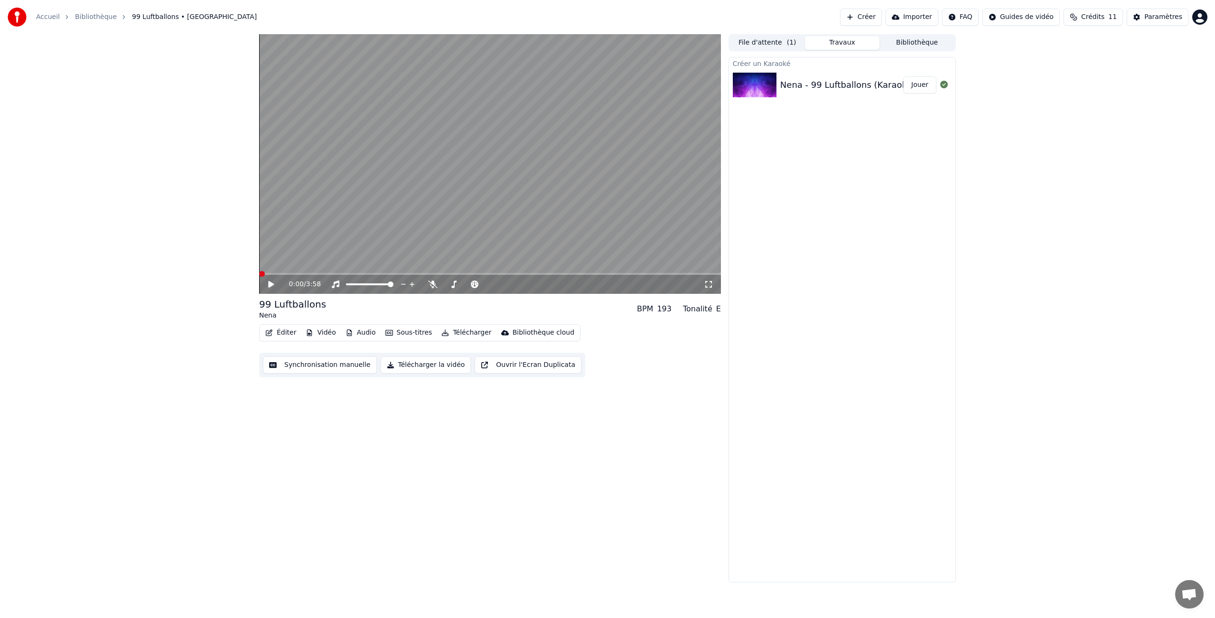
click at [267, 281] on icon at bounding box center [278, 285] width 22 height 8
click at [438, 285] on div "0:02 / 3:58" at bounding box center [496, 284] width 415 height 9
click at [431, 285] on icon at bounding box center [432, 285] width 9 height 8
click at [431, 285] on icon at bounding box center [432, 285] width 5 height 8
click at [267, 282] on icon at bounding box center [278, 285] width 22 height 8
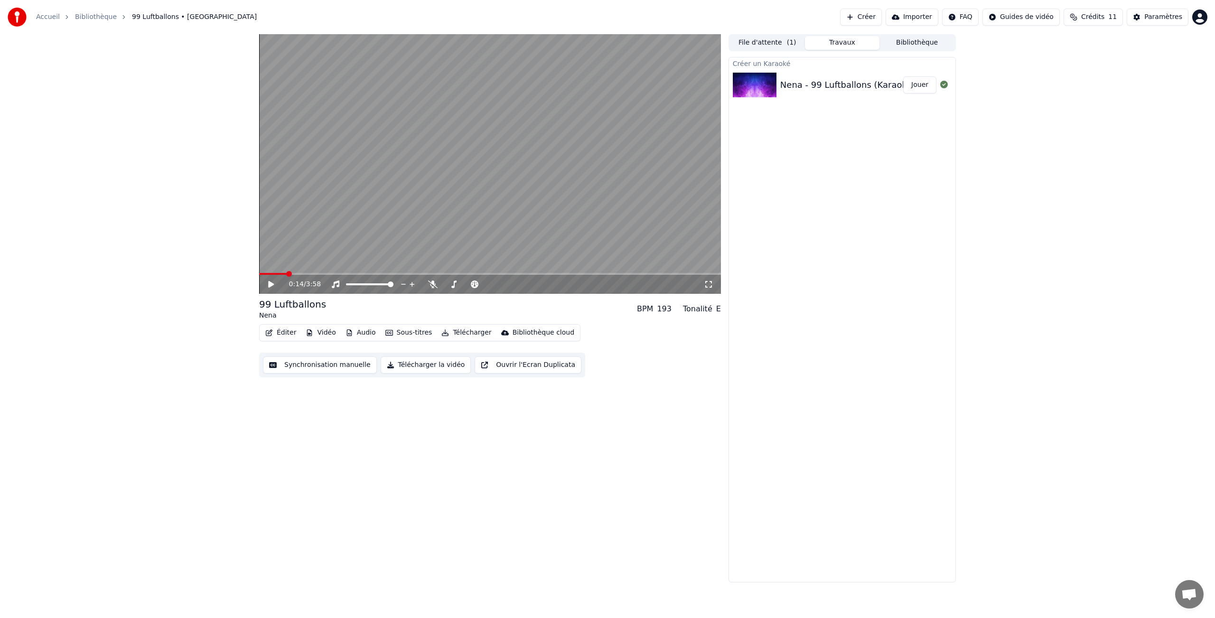
click at [274, 335] on button "Éditer" at bounding box center [281, 332] width 38 height 13
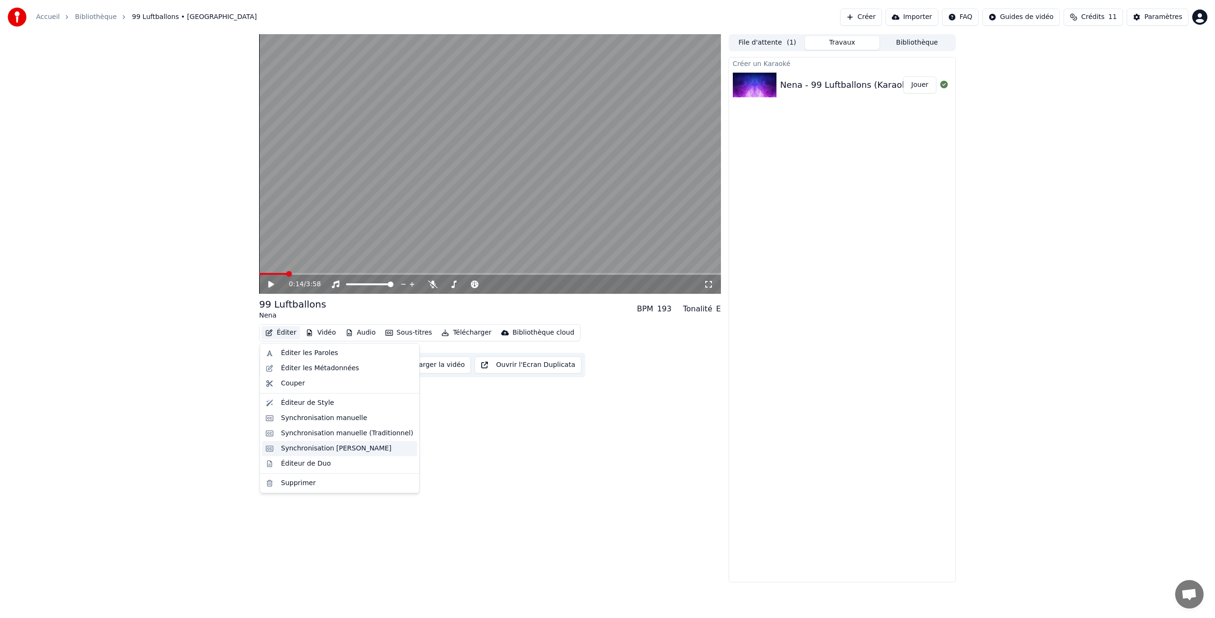
click at [304, 450] on div "Synchronisation [PERSON_NAME]" at bounding box center [336, 448] width 111 height 9
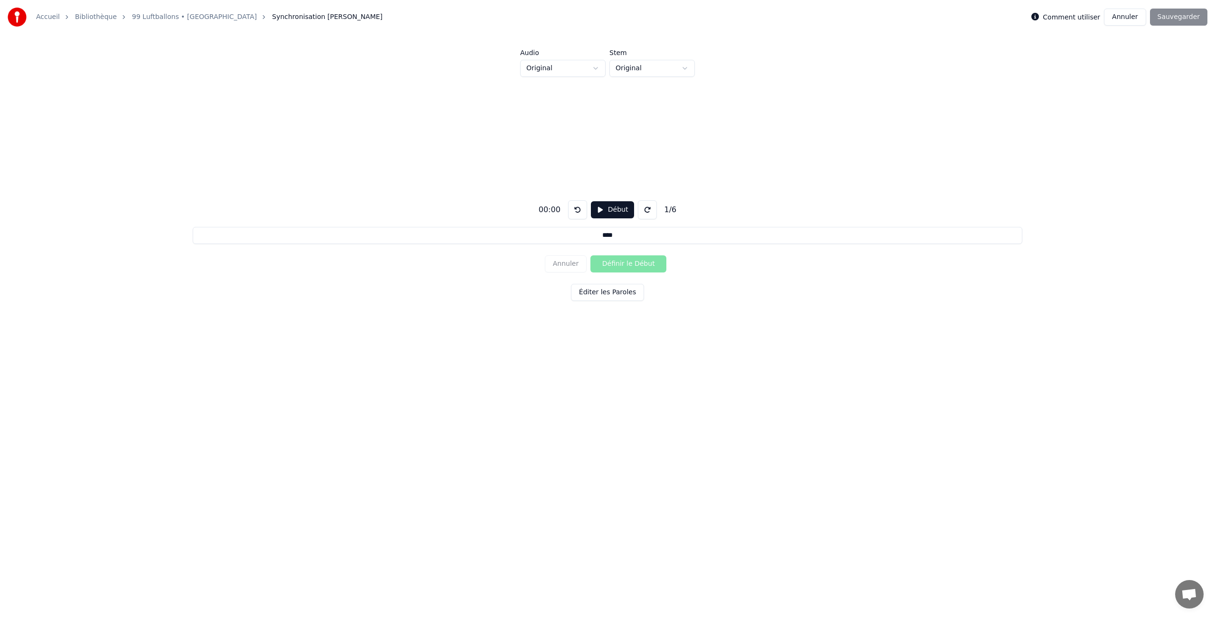
click at [595, 238] on input "****" at bounding box center [607, 235] width 829 height 17
drag, startPoint x: 596, startPoint y: 238, endPoint x: 683, endPoint y: 239, distance: 86.9
click at [683, 239] on input "****" at bounding box center [607, 235] width 829 height 17
click at [611, 293] on button "Éditer les Paroles" at bounding box center [607, 292] width 73 height 17
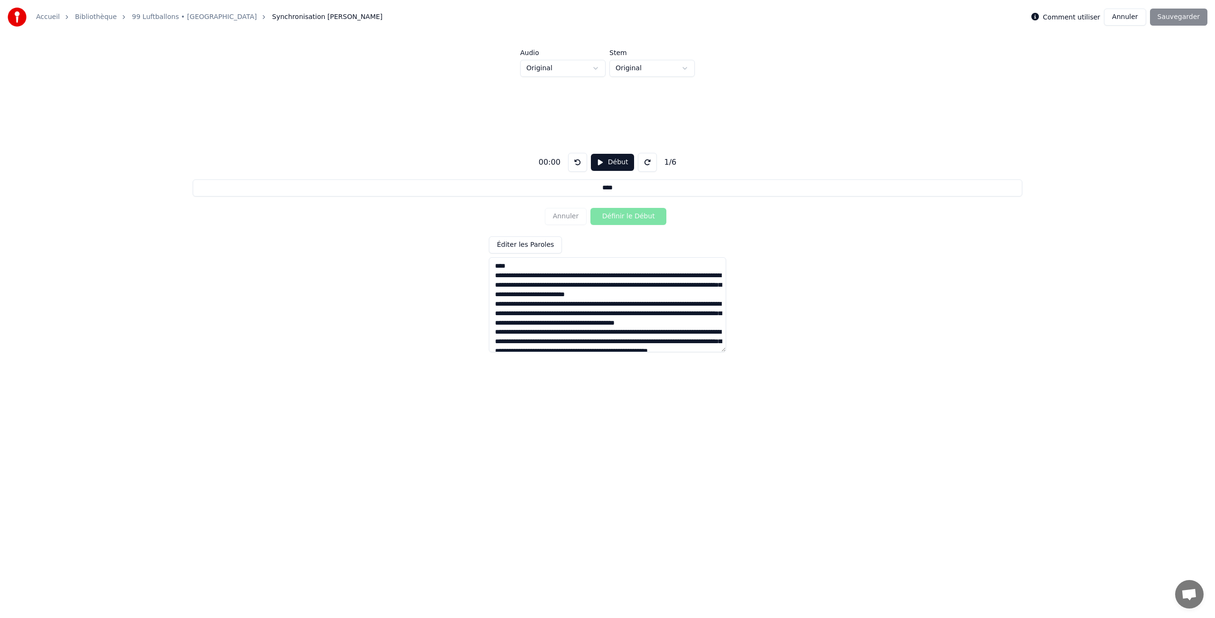
click at [562, 262] on textarea at bounding box center [607, 304] width 237 height 95
click at [160, 18] on link "99 Luftballons • [GEOGRAPHIC_DATA]" at bounding box center [194, 16] width 125 height 9
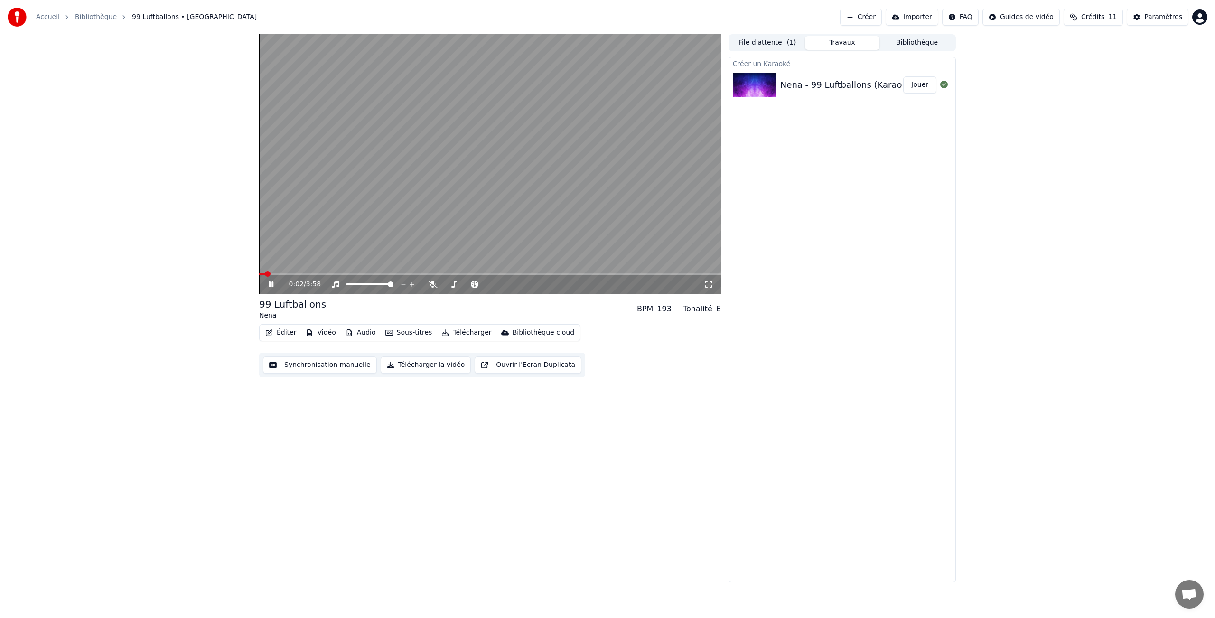
click at [268, 288] on div "0:02 / 3:58" at bounding box center [490, 284] width 454 height 9
click at [273, 286] on icon at bounding box center [278, 285] width 22 height 8
click at [368, 334] on button "Audio" at bounding box center [361, 332] width 38 height 13
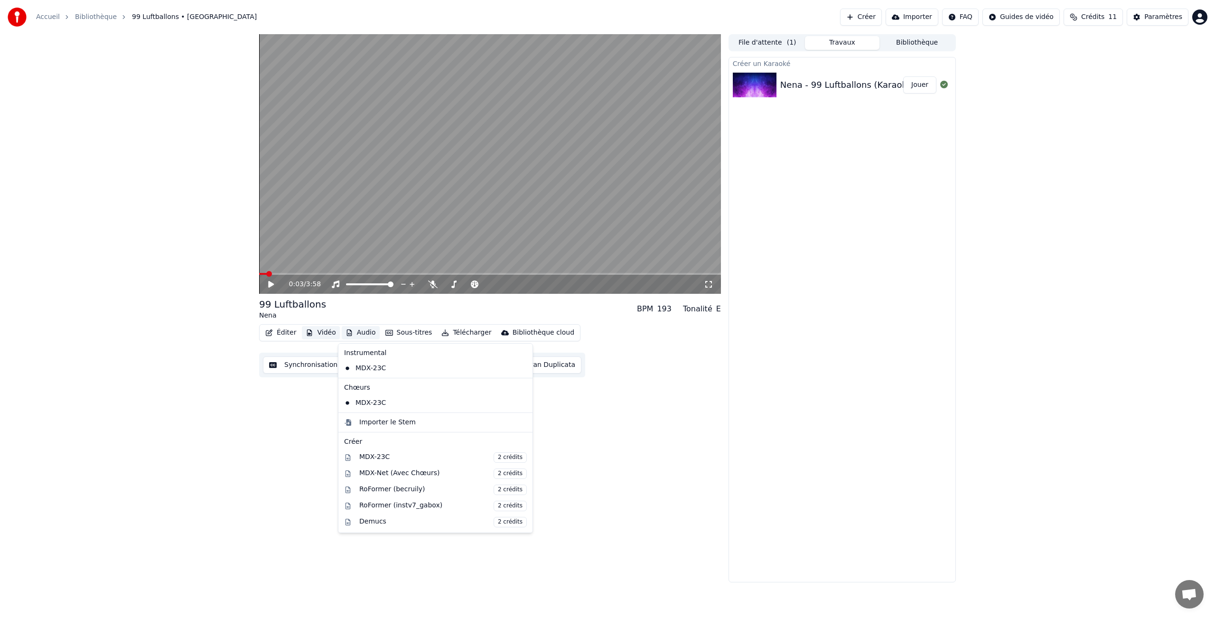
click at [324, 337] on button "Vidéo" at bounding box center [320, 332] width 37 height 13
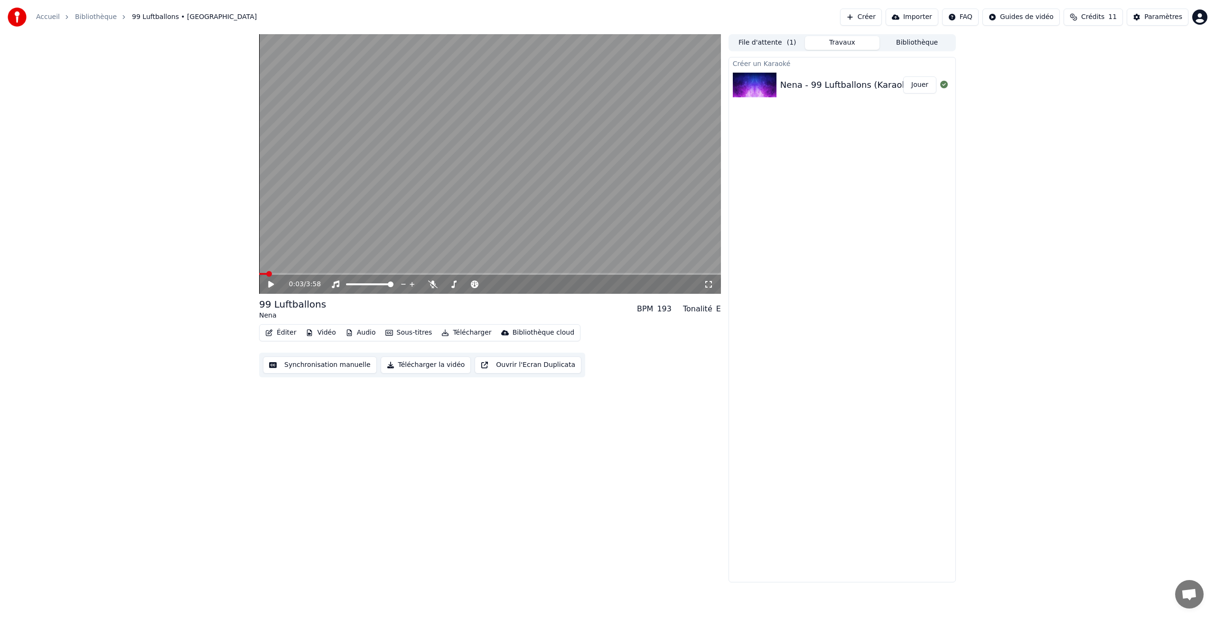
click at [324, 337] on button "Vidéo" at bounding box center [320, 332] width 37 height 13
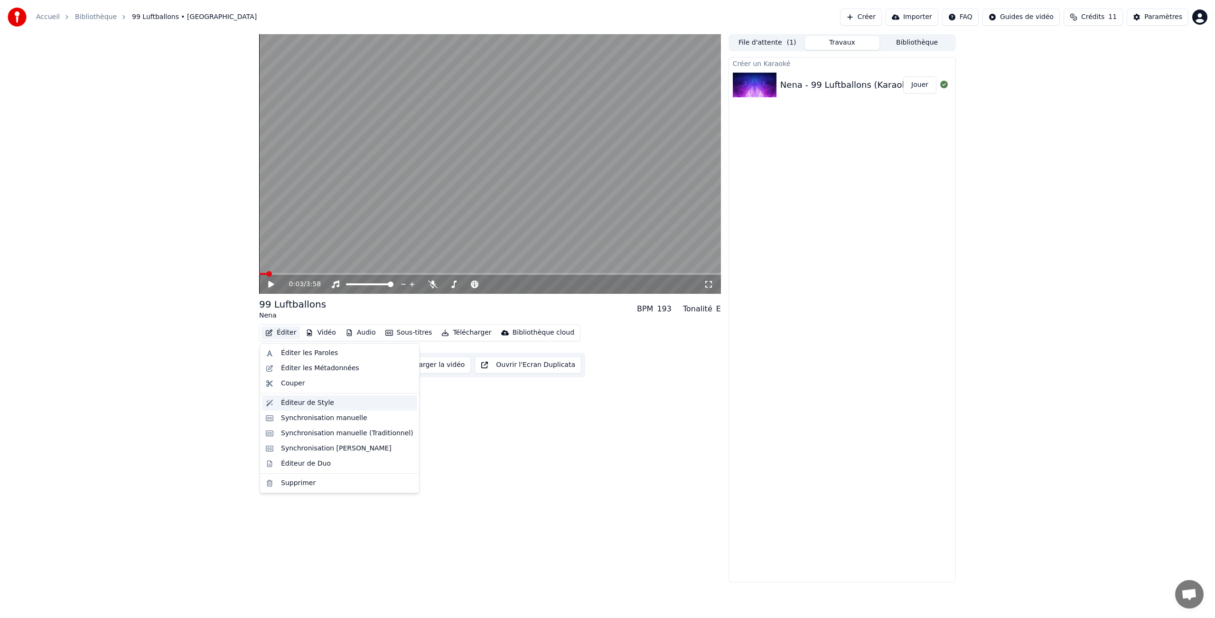
click at [291, 402] on div "Éditeur de Style" at bounding box center [307, 402] width 53 height 9
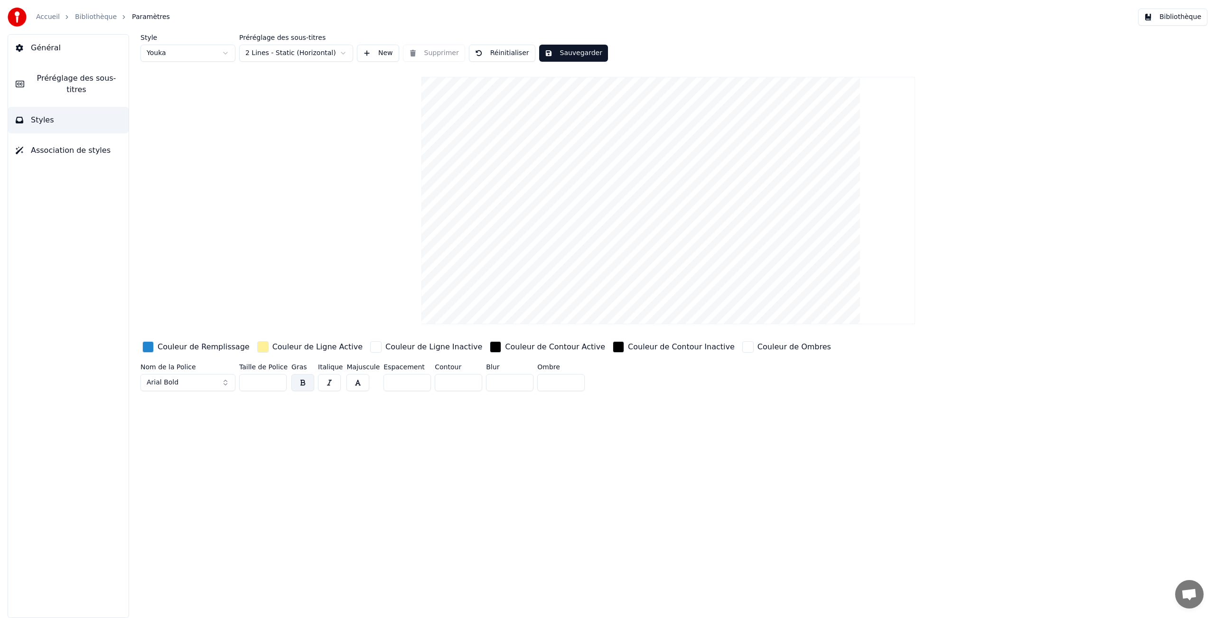
click at [70, 70] on button "Préréglage des sous-titres" at bounding box center [68, 84] width 121 height 38
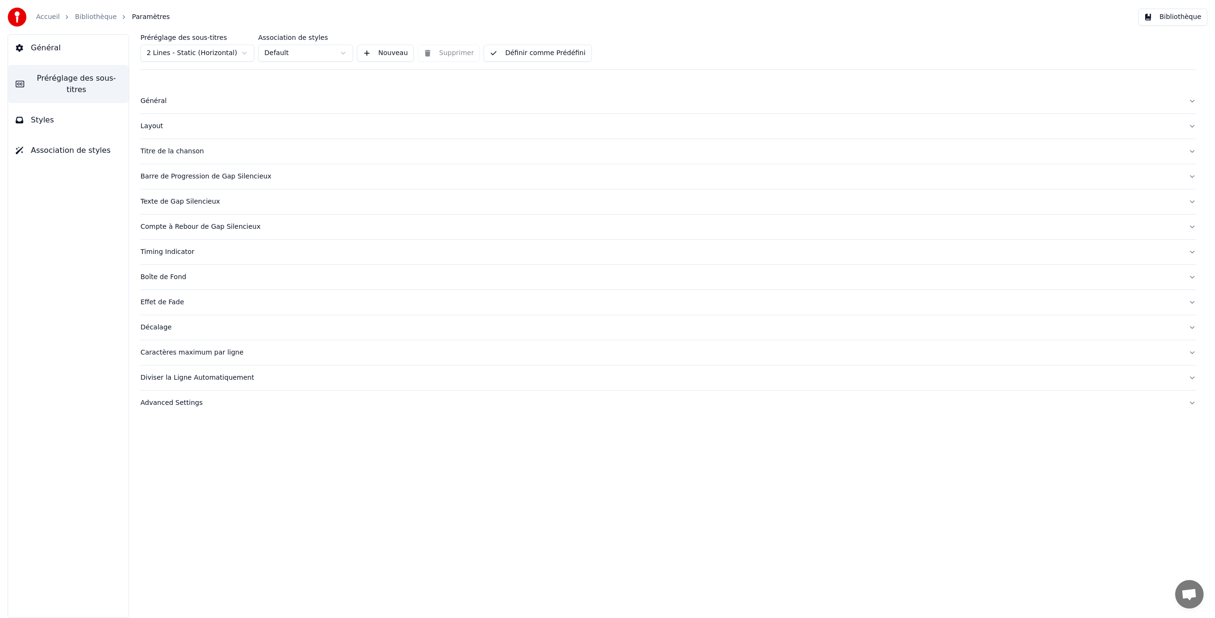
click at [69, 123] on button "Styles" at bounding box center [68, 120] width 121 height 27
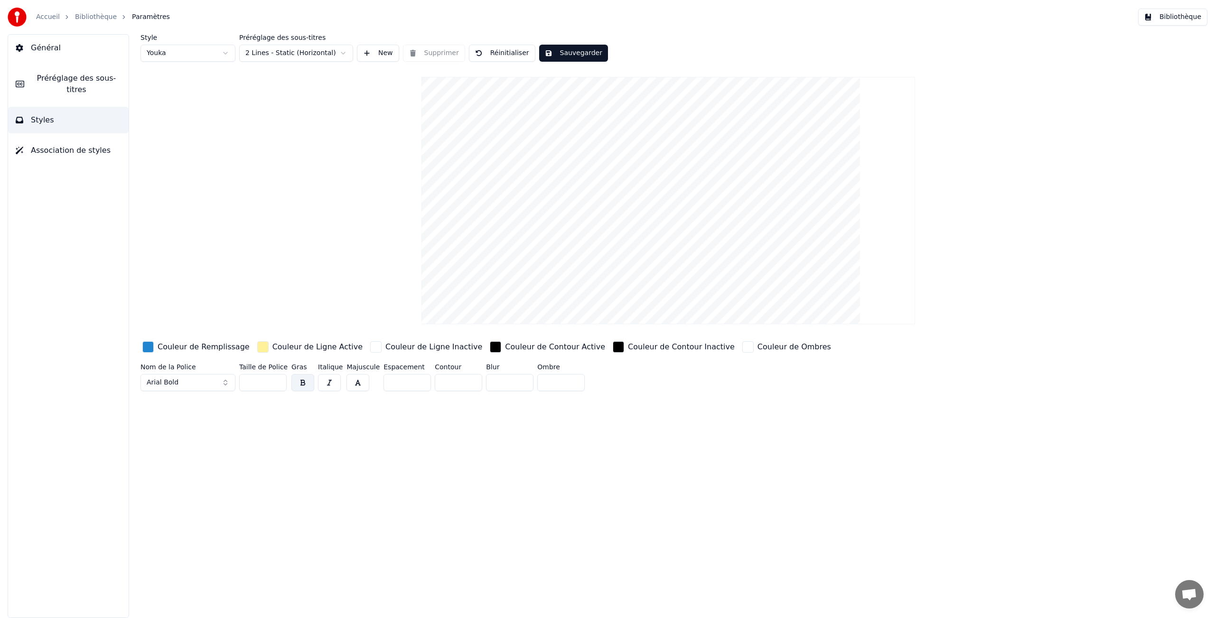
click at [257, 346] on div "button" at bounding box center [262, 346] width 11 height 11
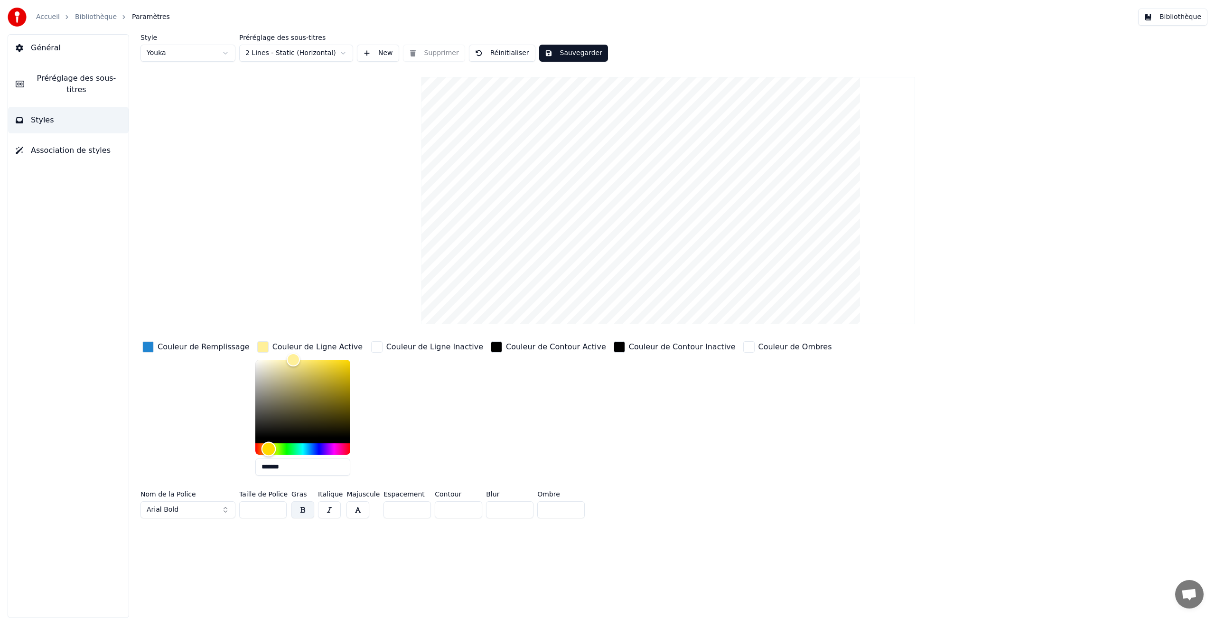
type input "*******"
click at [331, 448] on div "Hue" at bounding box center [302, 448] width 95 height 11
click at [192, 414] on div "Couleur de Remplissage" at bounding box center [196, 411] width 111 height 144
click at [77, 10] on div "Accueil Bibliothèque Paramètres" at bounding box center [89, 17] width 162 height 19
click at [82, 15] on link "Bibliothèque" at bounding box center [96, 16] width 42 height 9
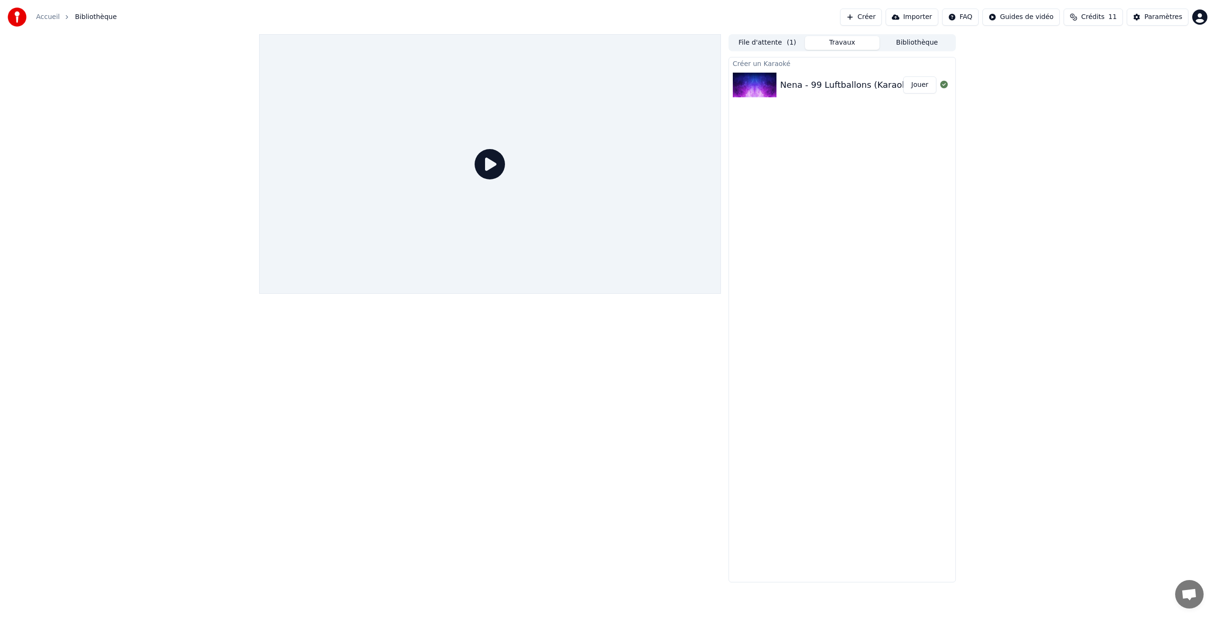
click at [802, 80] on div "Nena - 99 Luftballons (Karaoke Version)" at bounding box center [864, 84] width 169 height 13
click at [38, 17] on link "Accueil" at bounding box center [48, 16] width 24 height 9
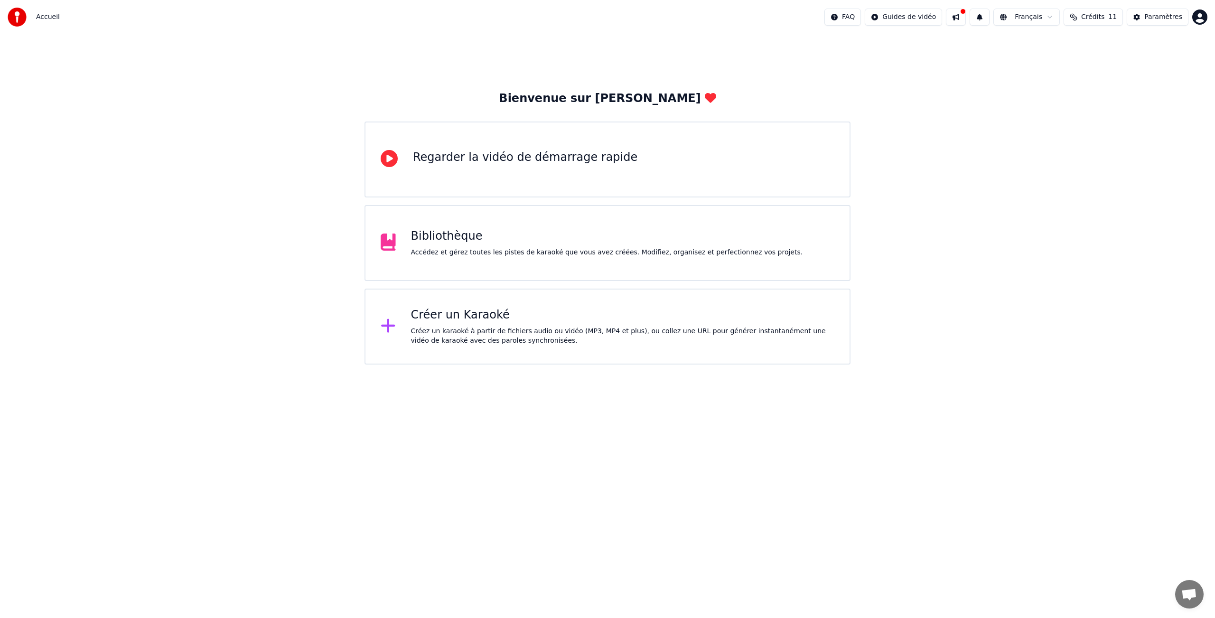
click at [500, 257] on div "Bibliothèque Accédez et gérez toutes les pistes de karaoké que vous avez créées…" at bounding box center [608, 243] width 486 height 76
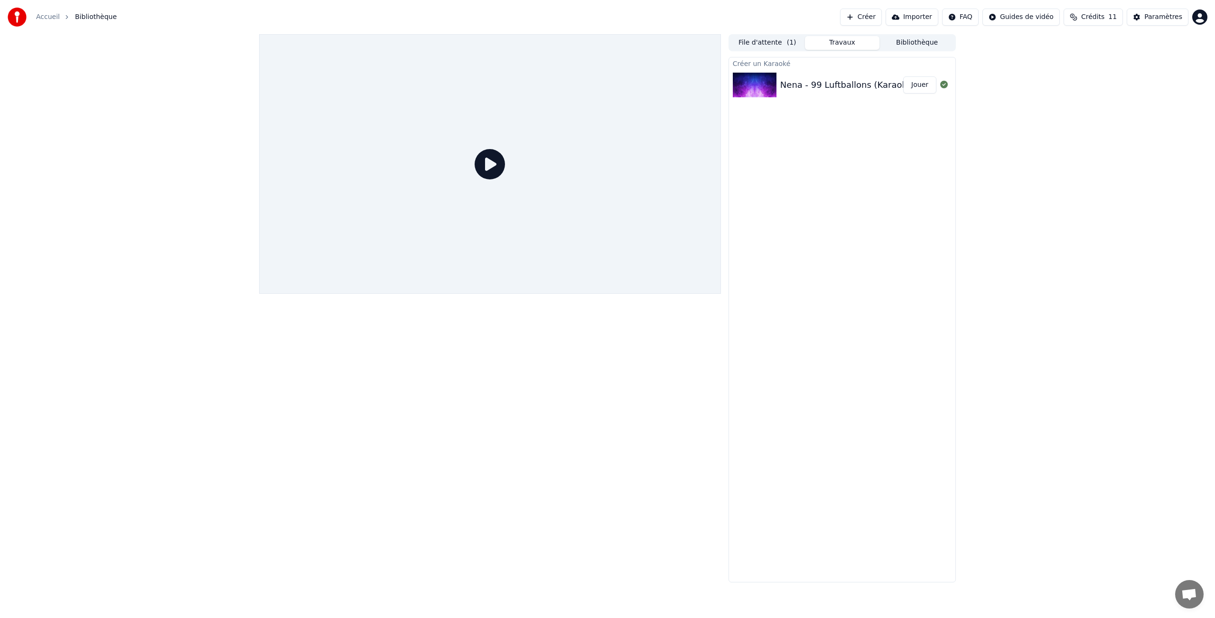
click at [798, 87] on div "Nena - 99 Luftballons (Karaoke Version)" at bounding box center [864, 84] width 169 height 13
click at [781, 40] on button "File d'attente ( 1 )" at bounding box center [767, 43] width 75 height 14
click at [806, 79] on div "Nena" at bounding box center [820, 79] width 60 height 9
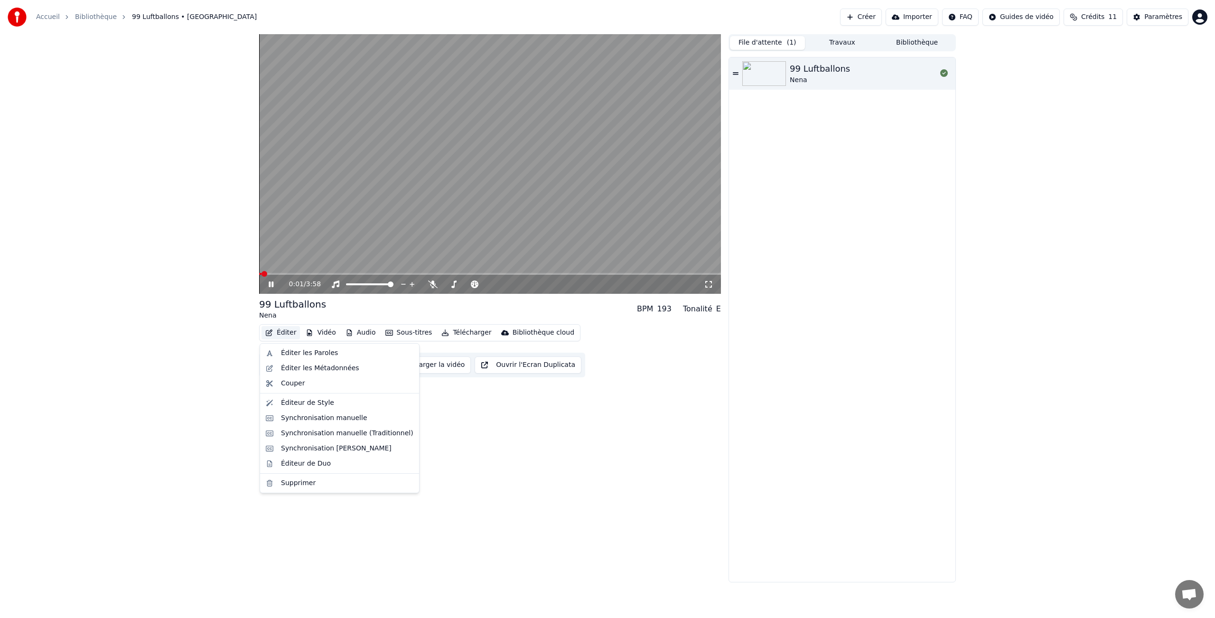
click at [281, 333] on button "Éditer" at bounding box center [281, 332] width 38 height 13
click at [265, 281] on div "0:01 / 3:58" at bounding box center [490, 284] width 454 height 9
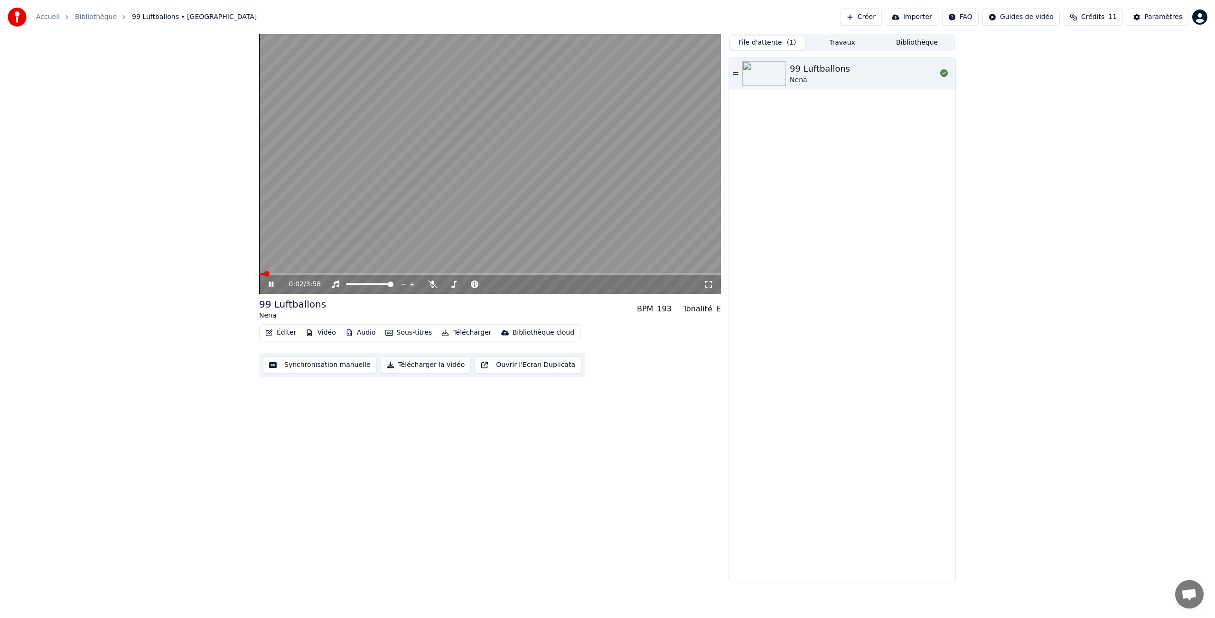
click at [269, 284] on icon at bounding box center [271, 284] width 5 height 6
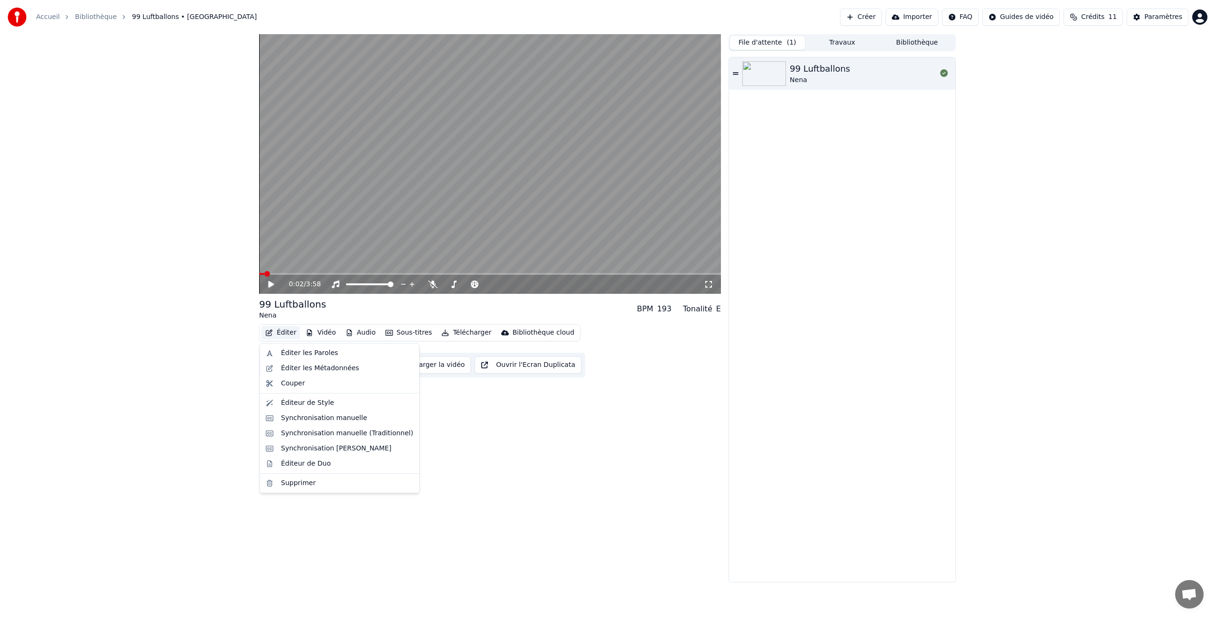
click at [280, 334] on button "Éditer" at bounding box center [281, 332] width 38 height 13
click at [286, 416] on div "Synchronisation manuelle" at bounding box center [324, 417] width 86 height 9
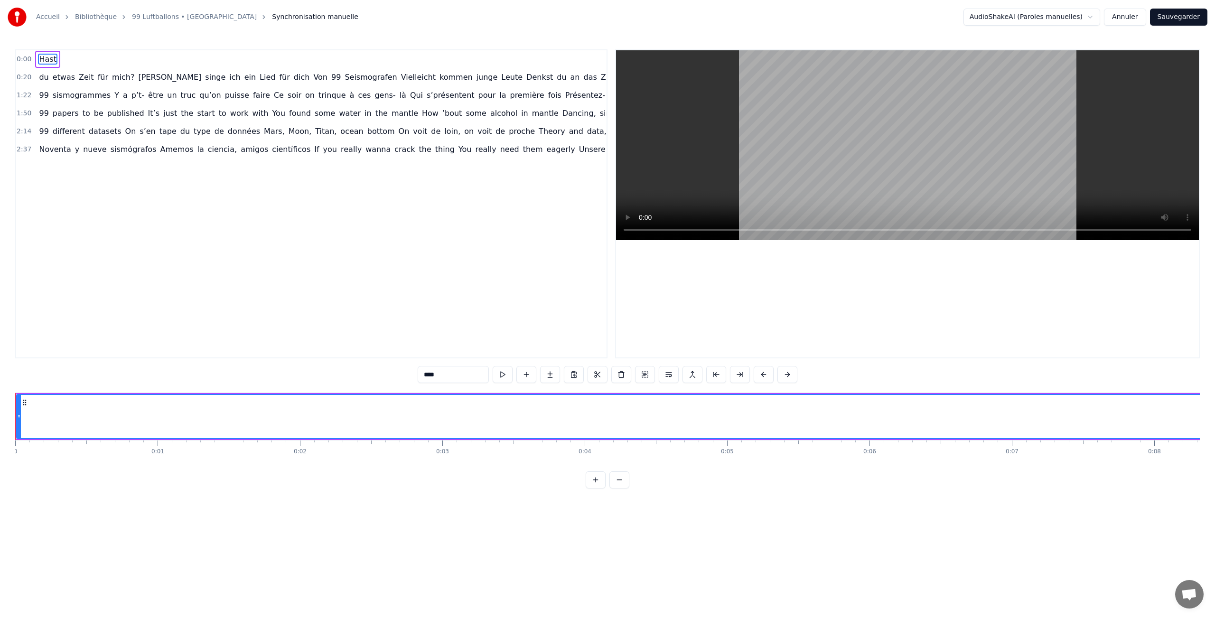
click at [458, 378] on input "****" at bounding box center [453, 374] width 71 height 17
paste input "**********"
type input "**********"
click at [517, 375] on button at bounding box center [522, 374] width 20 height 17
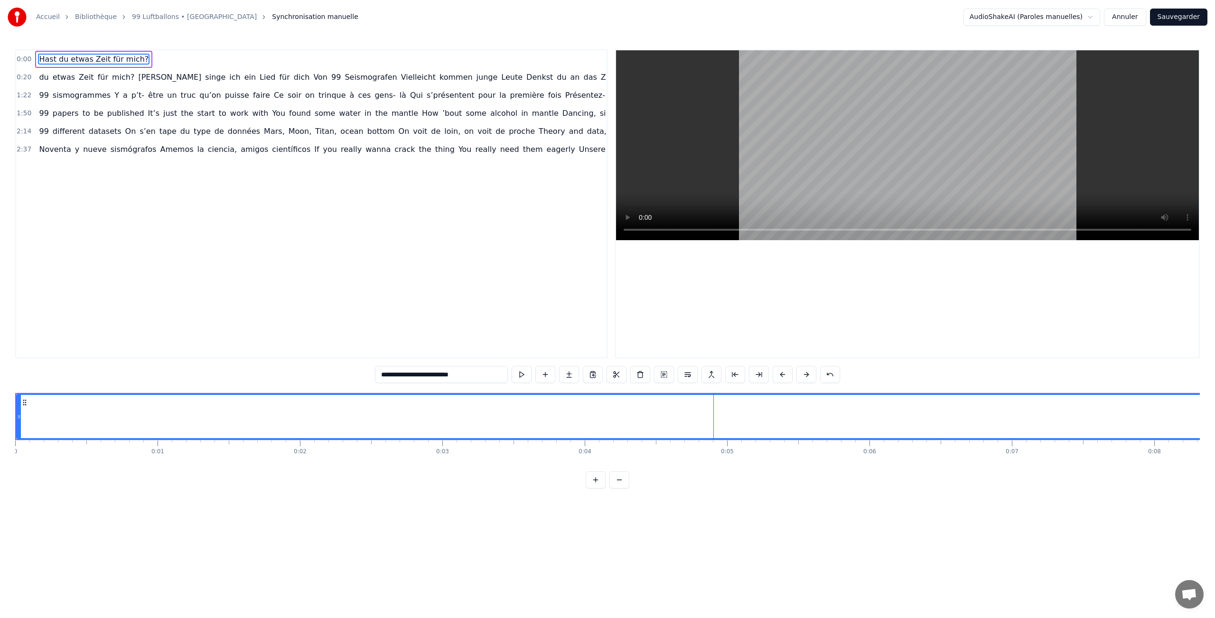
click at [625, 479] on button at bounding box center [619, 479] width 20 height 17
click at [625, 479] on div at bounding box center [608, 479] width 44 height 17
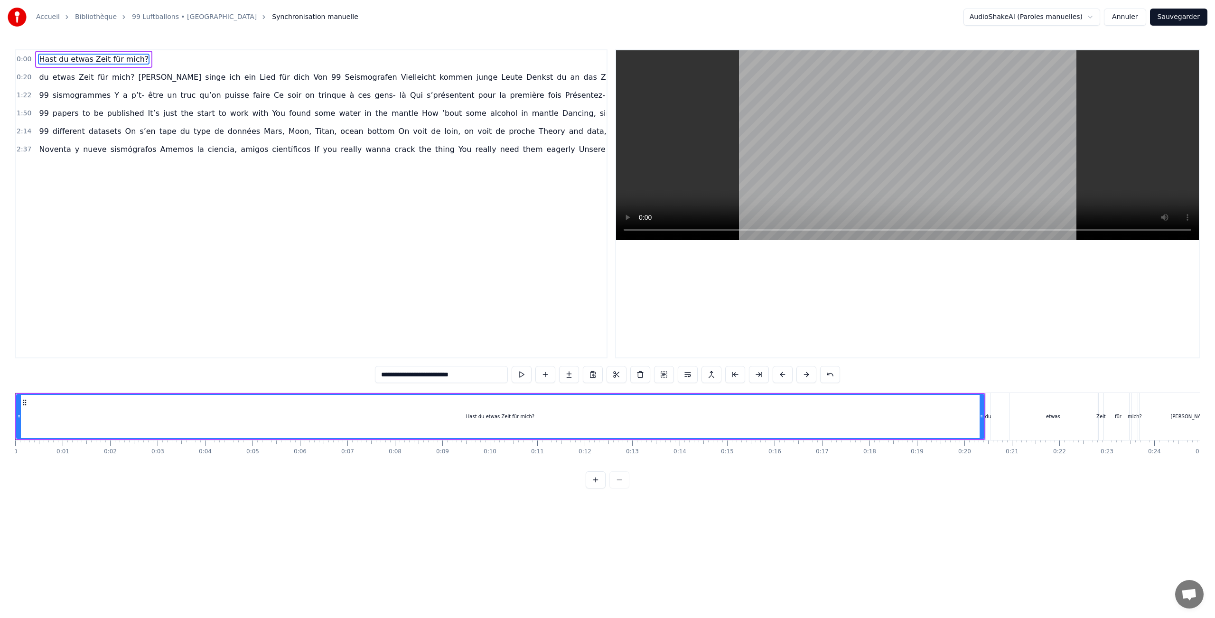
click at [625, 479] on div at bounding box center [608, 479] width 44 height 17
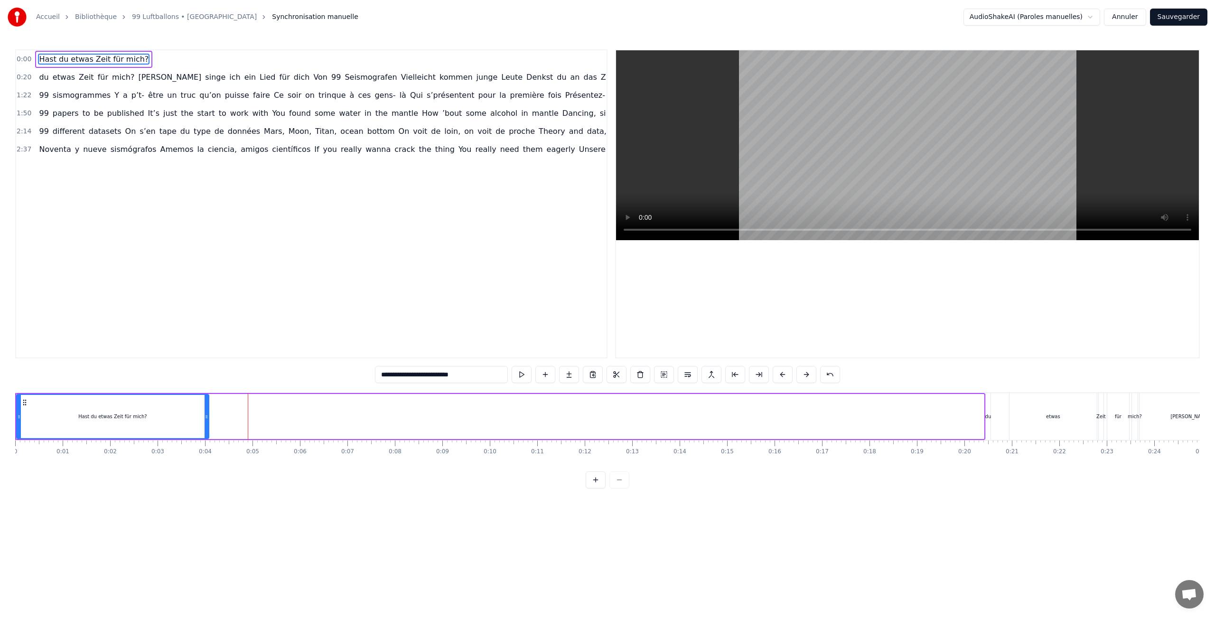
drag, startPoint x: 983, startPoint y: 419, endPoint x: 207, endPoint y: 458, distance: 776.1
click at [207, 458] on div "Hast du etwas Zeit für mich? du etwas Zeit für mich? Dann singe ich ein Lied fü…" at bounding box center [607, 428] width 1185 height 71
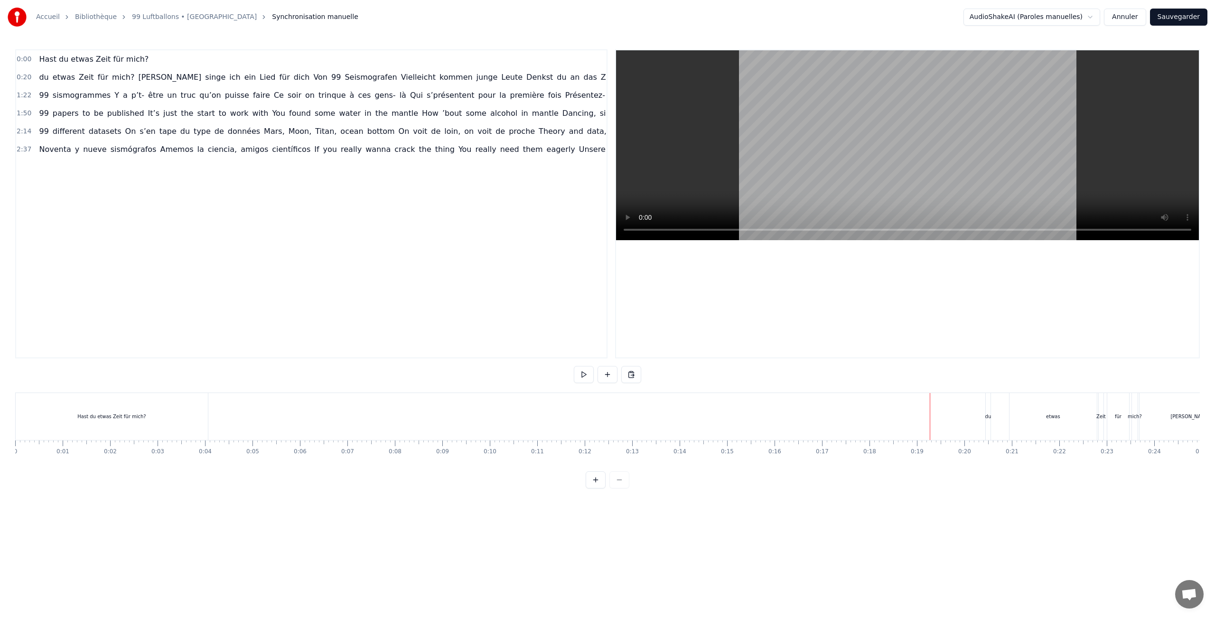
click at [148, 408] on div "Hast du etwas Zeit für mich?" at bounding box center [112, 416] width 192 height 47
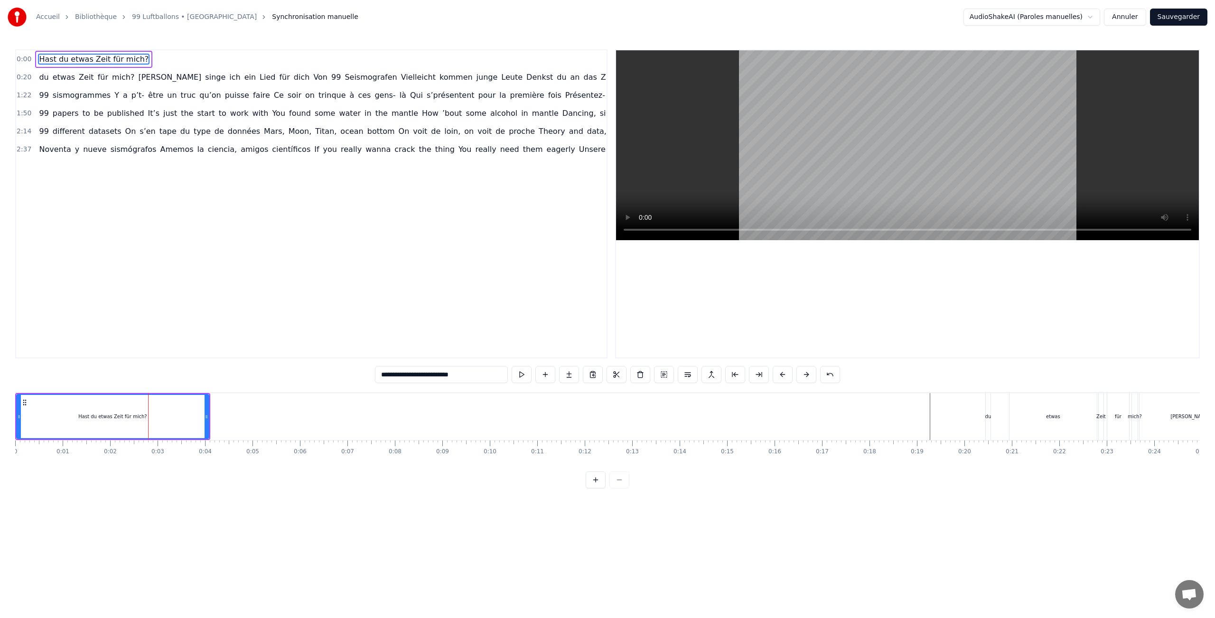
drag, startPoint x: 147, startPoint y: 408, endPoint x: 9, endPoint y: 408, distance: 138.6
click at [8, 408] on div "Accueil Bibliothèque 99 Luftballons • Nena Synchronisation manuelle AudioShakeA…" at bounding box center [607, 244] width 1215 height 488
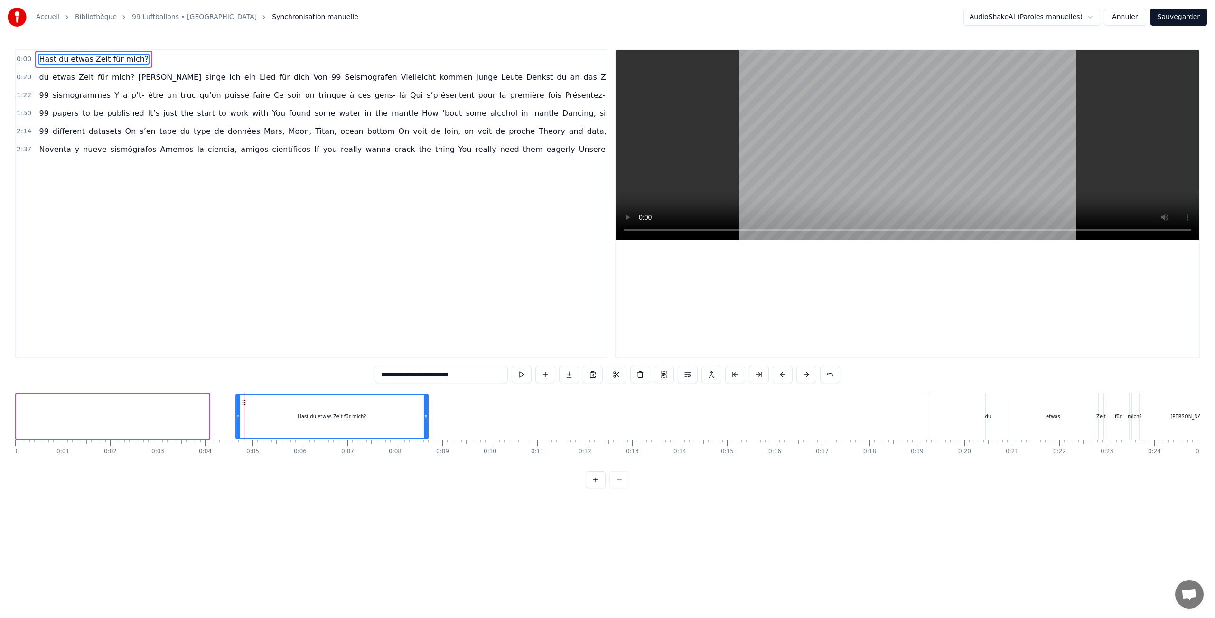
drag, startPoint x: 27, startPoint y: 401, endPoint x: 247, endPoint y: 396, distance: 220.3
click at [246, 396] on div "Hast du etwas Zeit für mich?" at bounding box center [331, 416] width 191 height 43
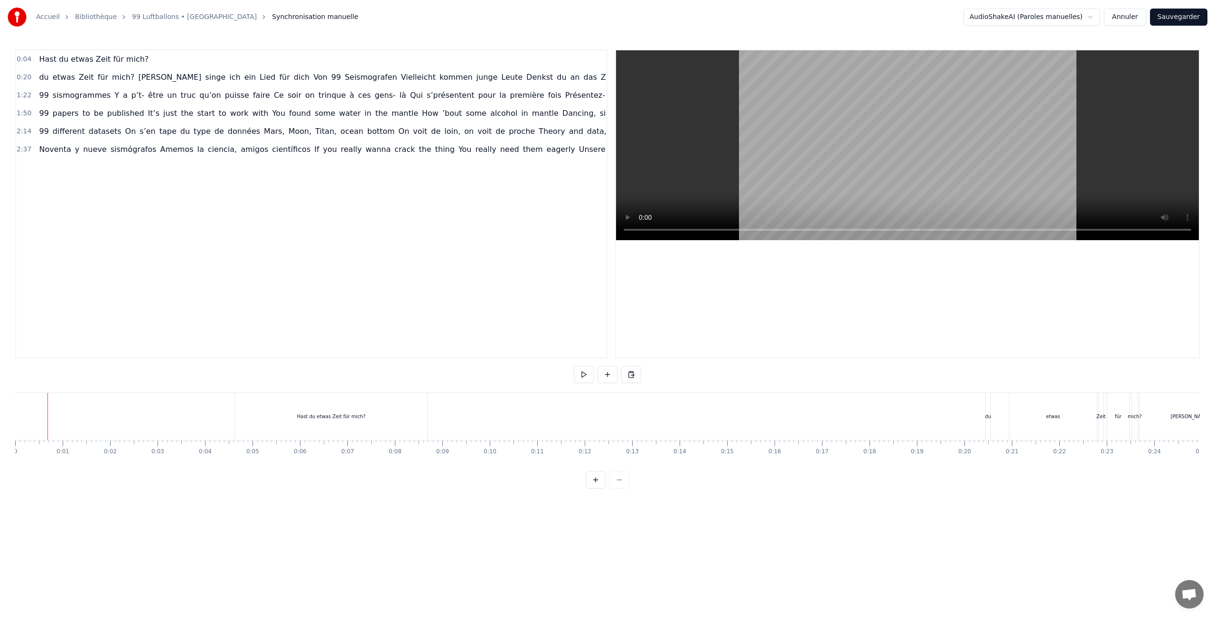
drag, startPoint x: 47, startPoint y: 415, endPoint x: 3, endPoint y: 415, distance: 44.6
click at [3, 415] on div "Accueil Bibliothèque 99 Luftballons • Nena Synchronisation manuelle AudioShakeA…" at bounding box center [607, 244] width 1215 height 488
click at [381, 409] on div "Hast du etwas Zeit für mich?" at bounding box center [331, 416] width 192 height 47
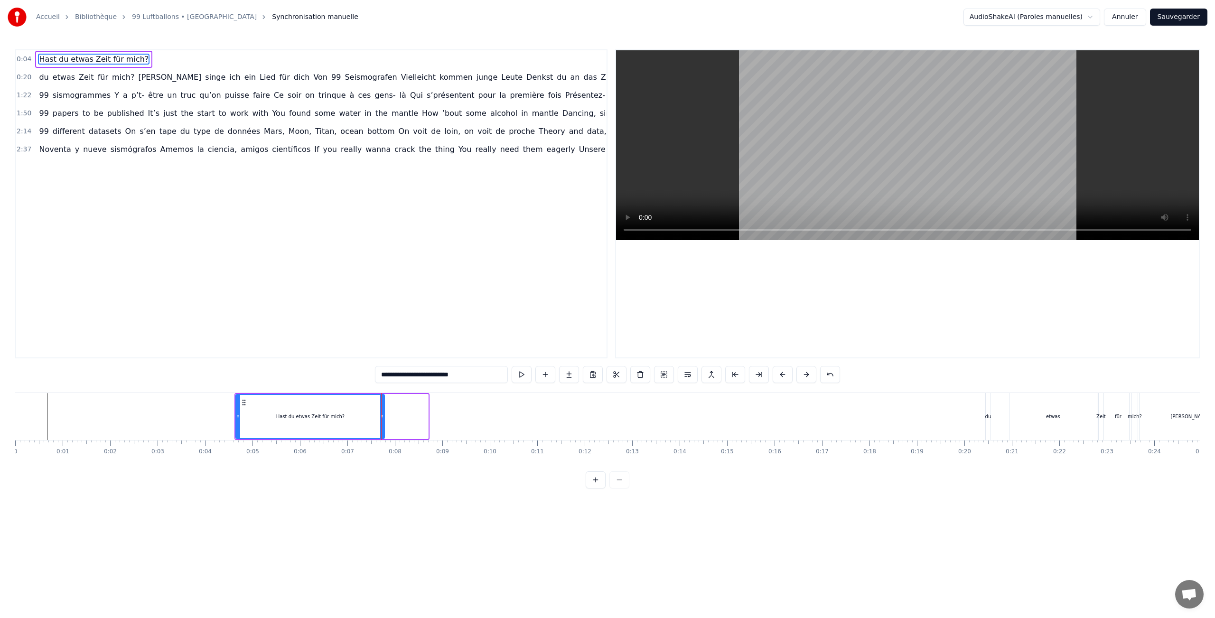
drag, startPoint x: 428, startPoint y: 413, endPoint x: 384, endPoint y: 416, distance: 43.8
click at [384, 416] on icon at bounding box center [382, 417] width 4 height 8
click at [987, 417] on div "du" at bounding box center [988, 416] width 6 height 7
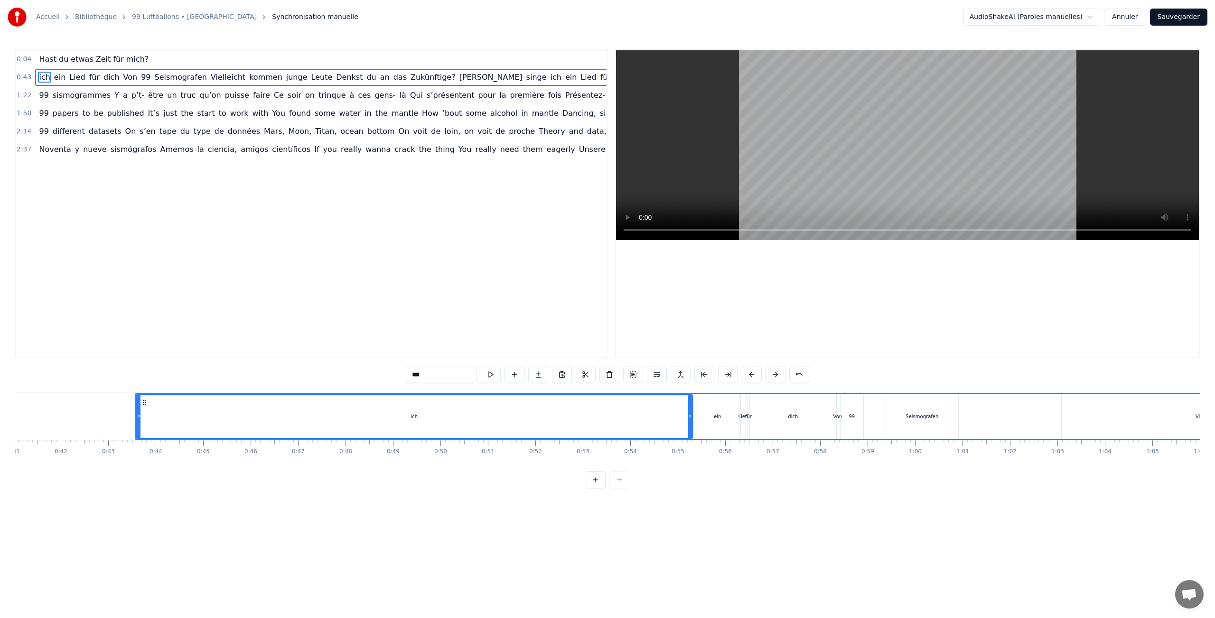
scroll to position [0, 2020]
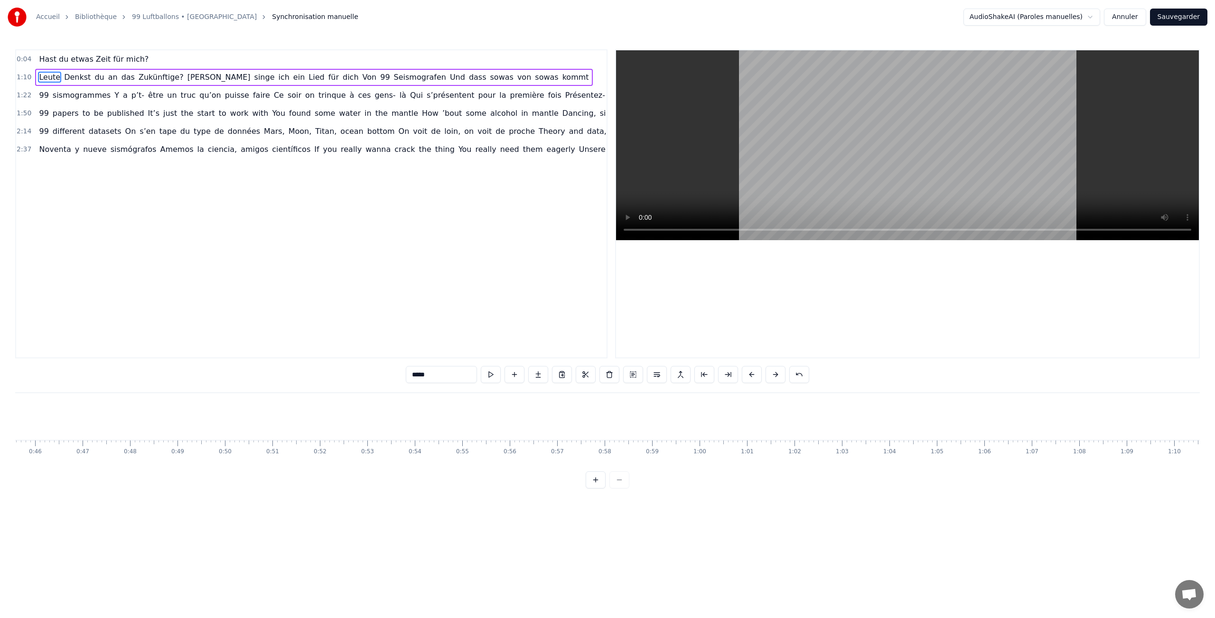
type input "******"
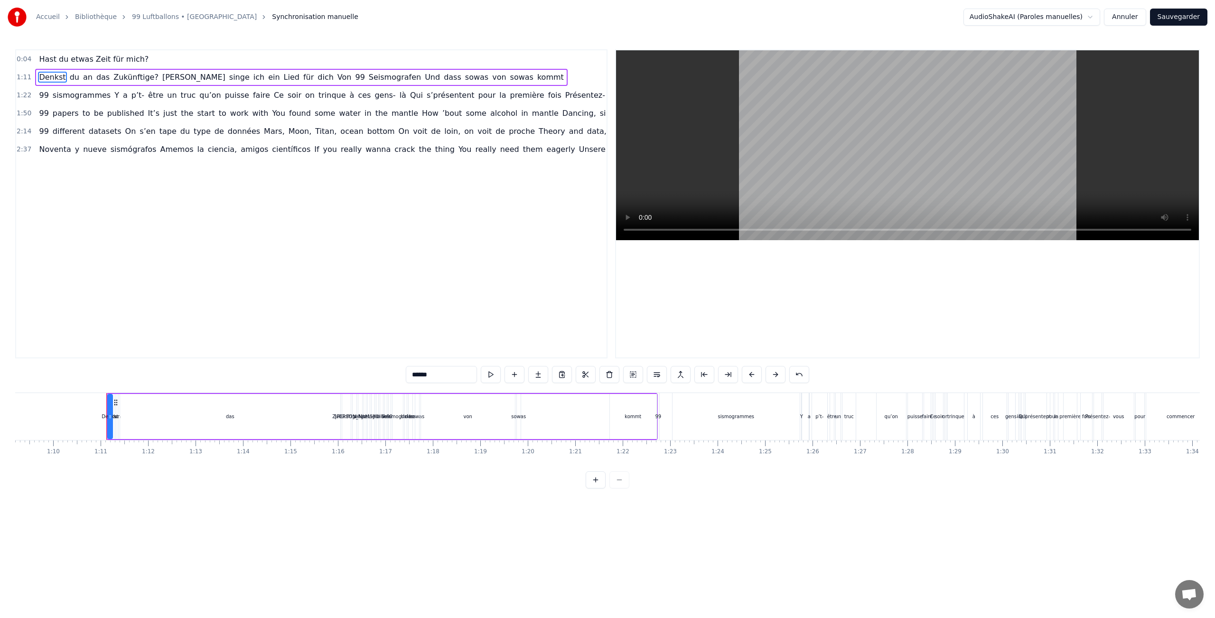
scroll to position [0, 3328]
click at [25, 77] on span "1:11" at bounding box center [24, 77] width 15 height 9
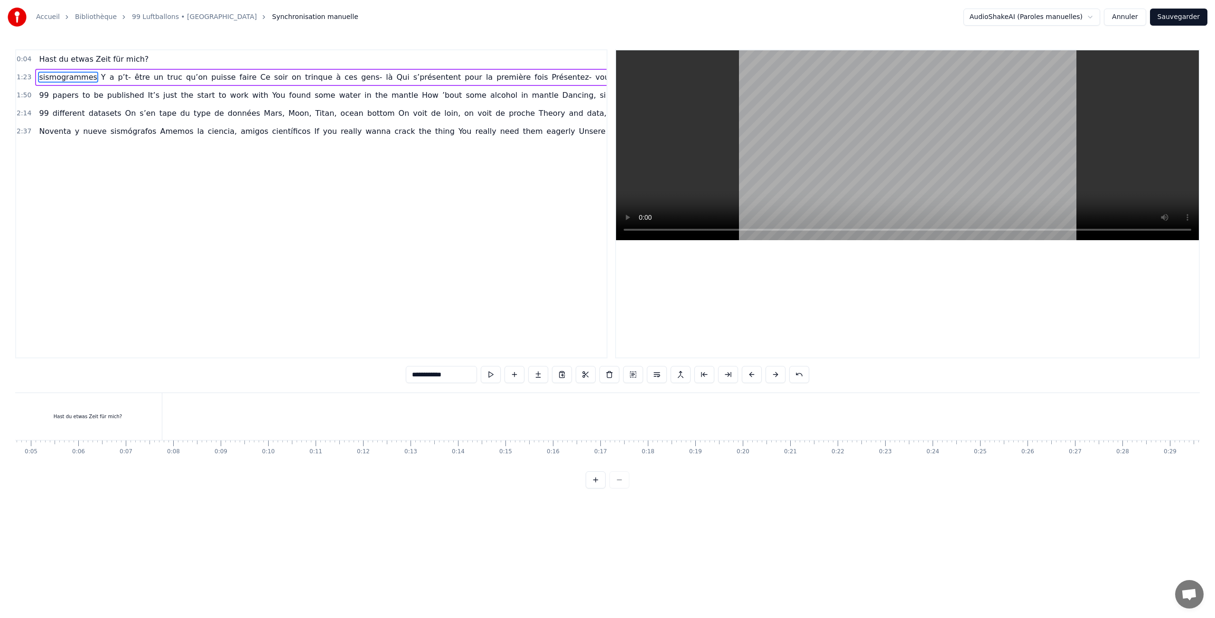
scroll to position [0, 0]
click at [331, 421] on div "Hast du etwas Zeit für mich?" at bounding box center [309, 416] width 149 height 47
type input "**********"
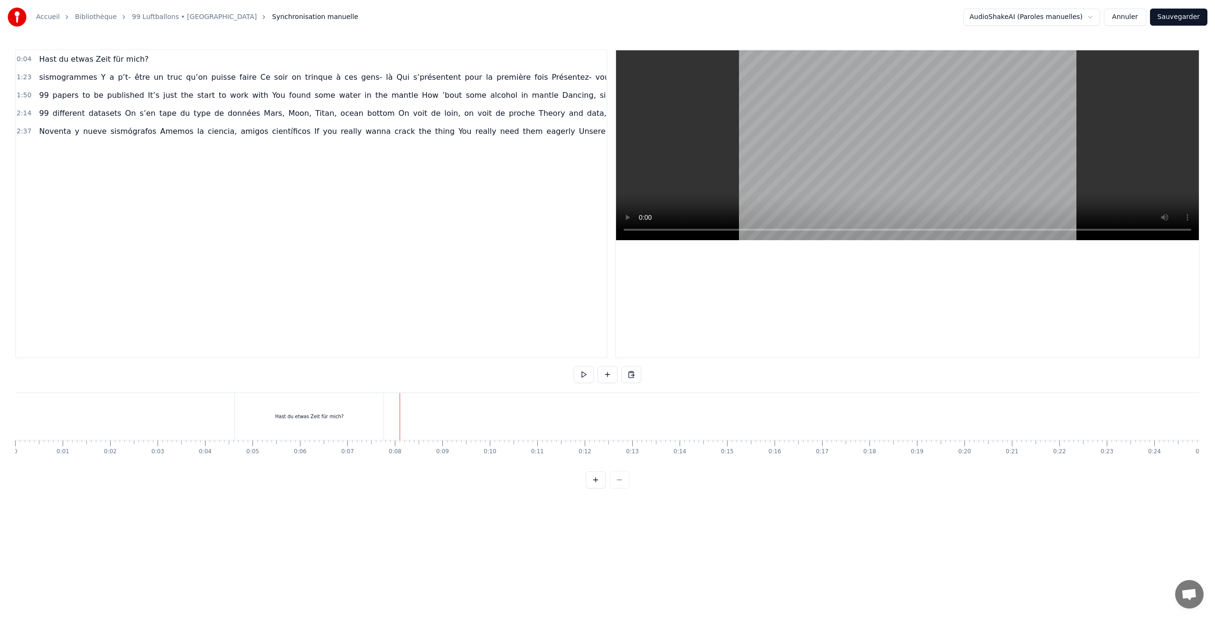
click at [382, 414] on div "Hast du etwas Zeit für mich?" at bounding box center [309, 416] width 149 height 47
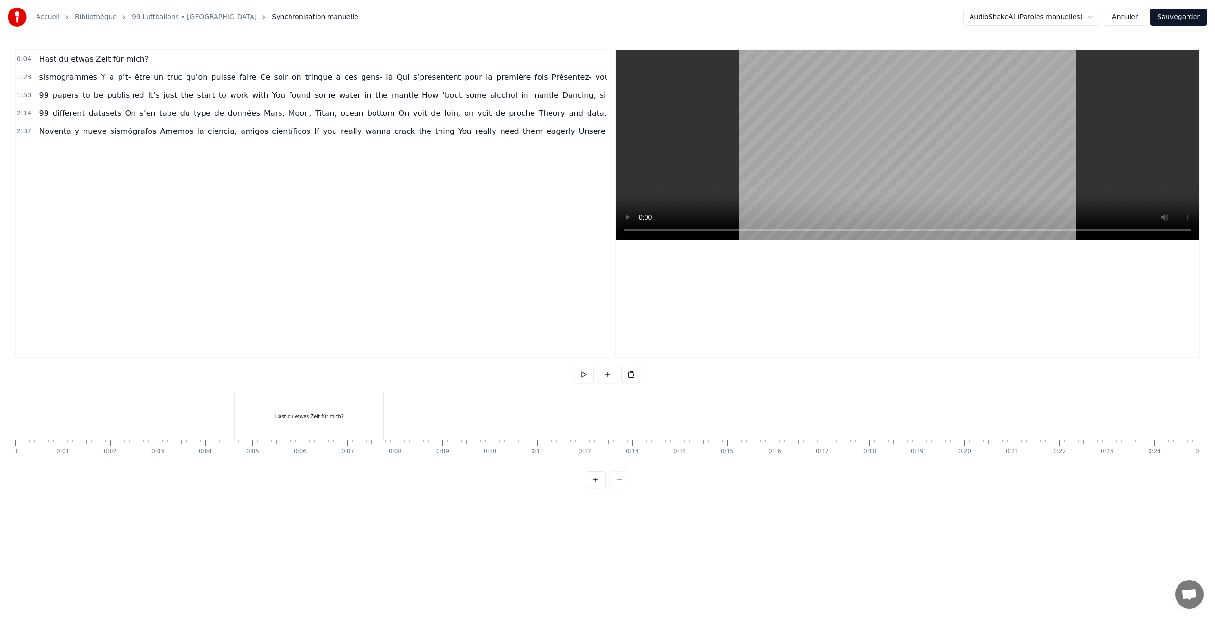
click at [365, 419] on div "Hast du etwas Zeit für mich?" at bounding box center [309, 416] width 149 height 47
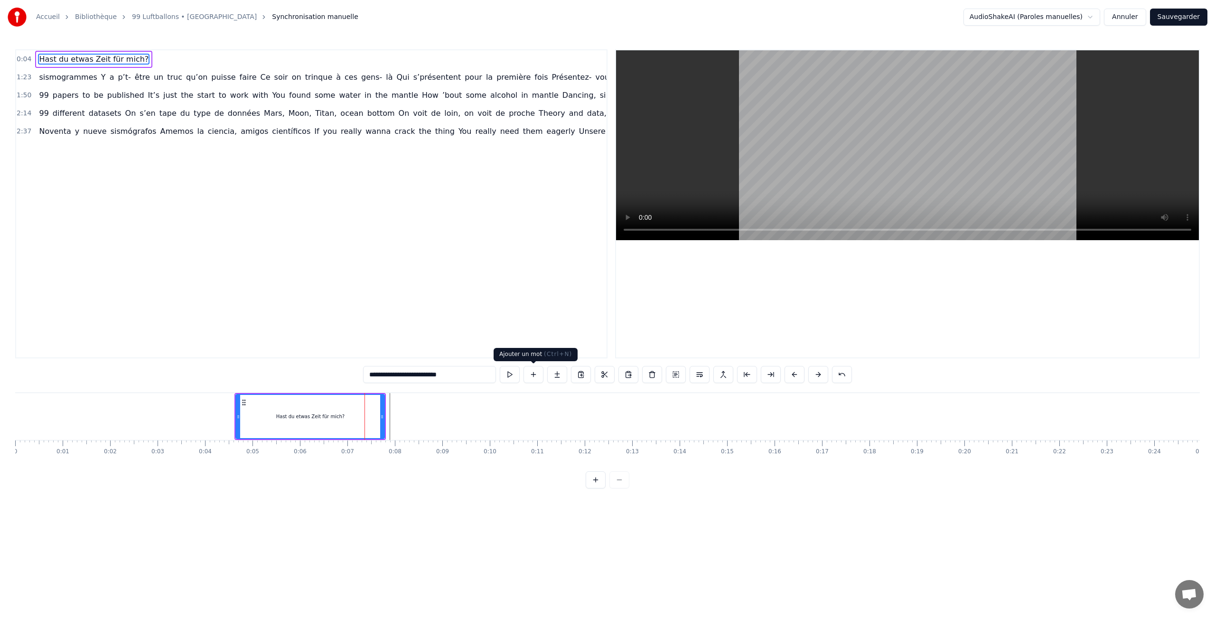
click at [541, 377] on button at bounding box center [534, 374] width 20 height 17
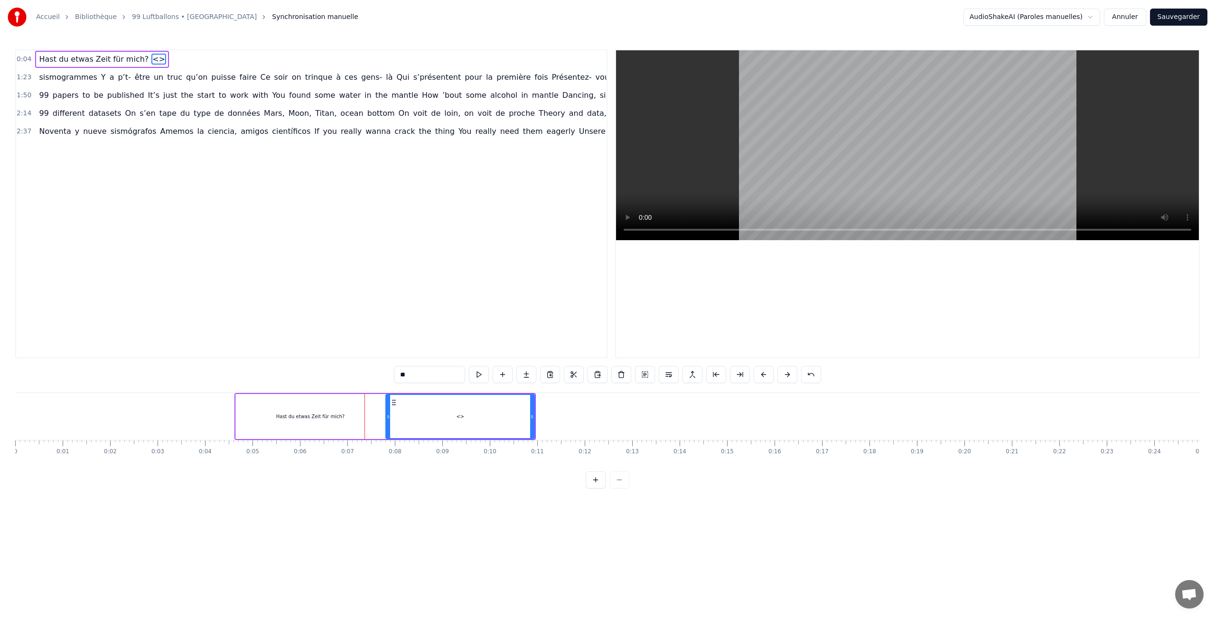
drag, startPoint x: 414, startPoint y: 378, endPoint x: 378, endPoint y: 376, distance: 36.6
click at [378, 376] on div "0:04 Hast du etwas Zeit für mich? <> 1:23 sismogrammes Y a p’t- être un truc qu…" at bounding box center [607, 268] width 1185 height 439
click at [427, 377] on input "**" at bounding box center [429, 374] width 71 height 17
drag, startPoint x: 427, startPoint y: 377, endPoint x: 305, endPoint y: 377, distance: 121.5
click at [305, 377] on div "0:04 Hast du etwas Zeit für mich? <> 1:23 sismogrammes Y a p’t- être un truc qu…" at bounding box center [607, 268] width 1185 height 439
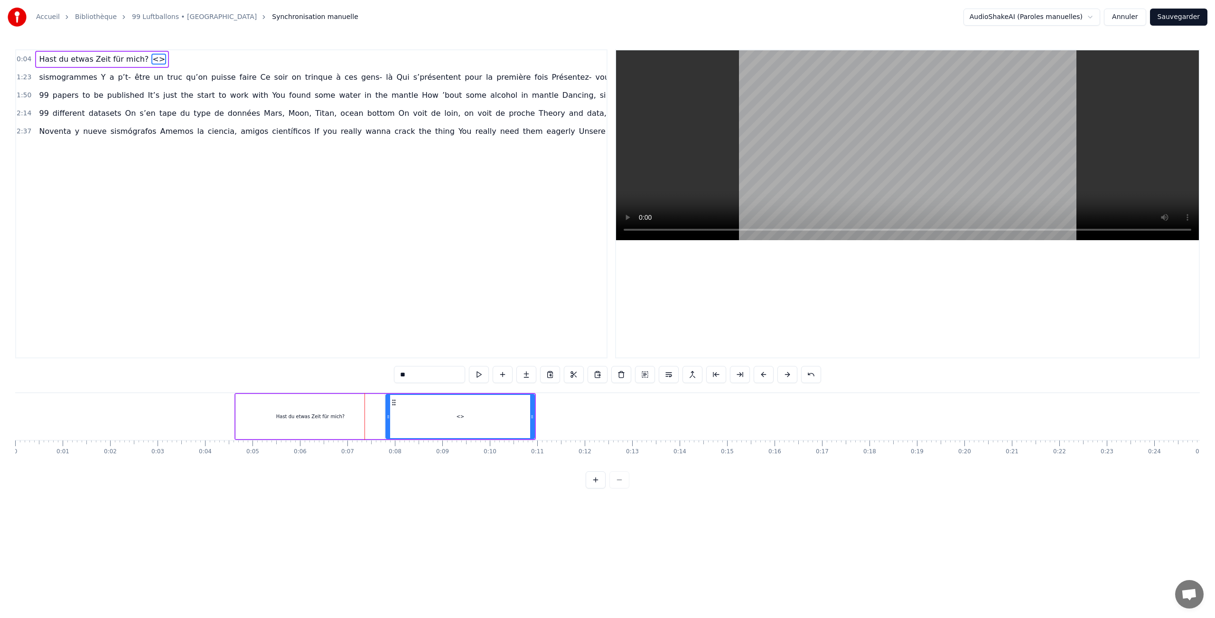
paste input "**********"
click at [234, 504] on html "Accueil Bibliothèque 99 Luftballons • Nena Synchronisation manuelle AudioShakeA…" at bounding box center [607, 252] width 1215 height 504
click at [244, 430] on div "Hast du etwas Zeit für mich?" at bounding box center [310, 416] width 149 height 45
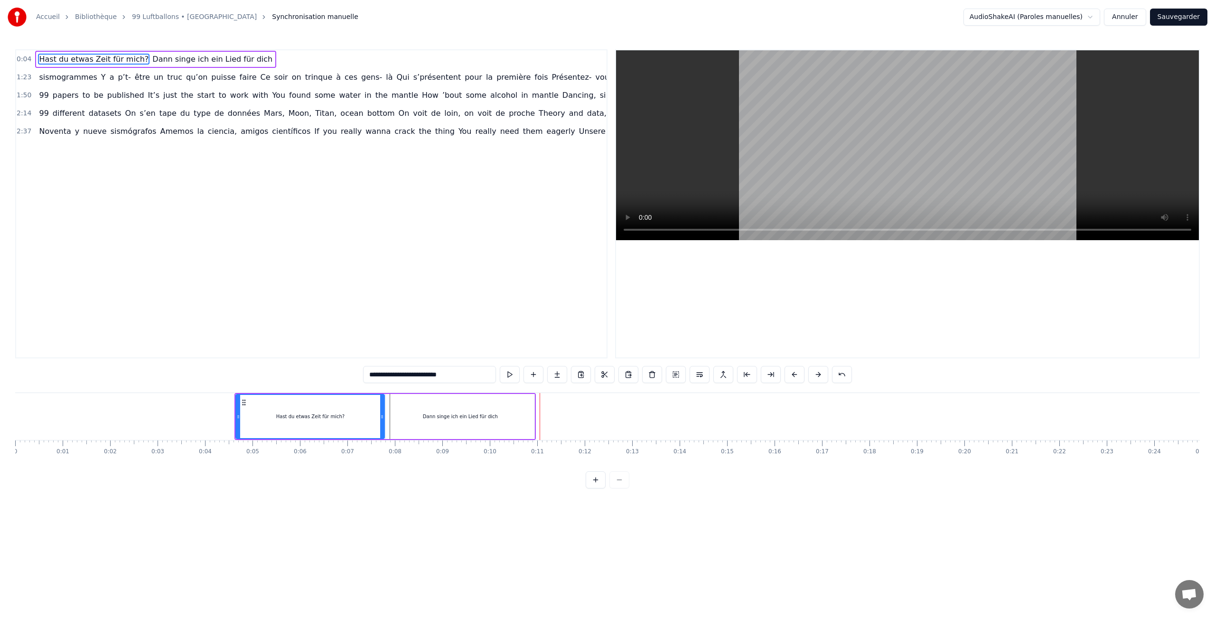
drag, startPoint x: 469, startPoint y: 412, endPoint x: 457, endPoint y: 412, distance: 11.4
click at [457, 413] on div "Dann singe ich ein Lied für dich" at bounding box center [460, 416] width 75 height 7
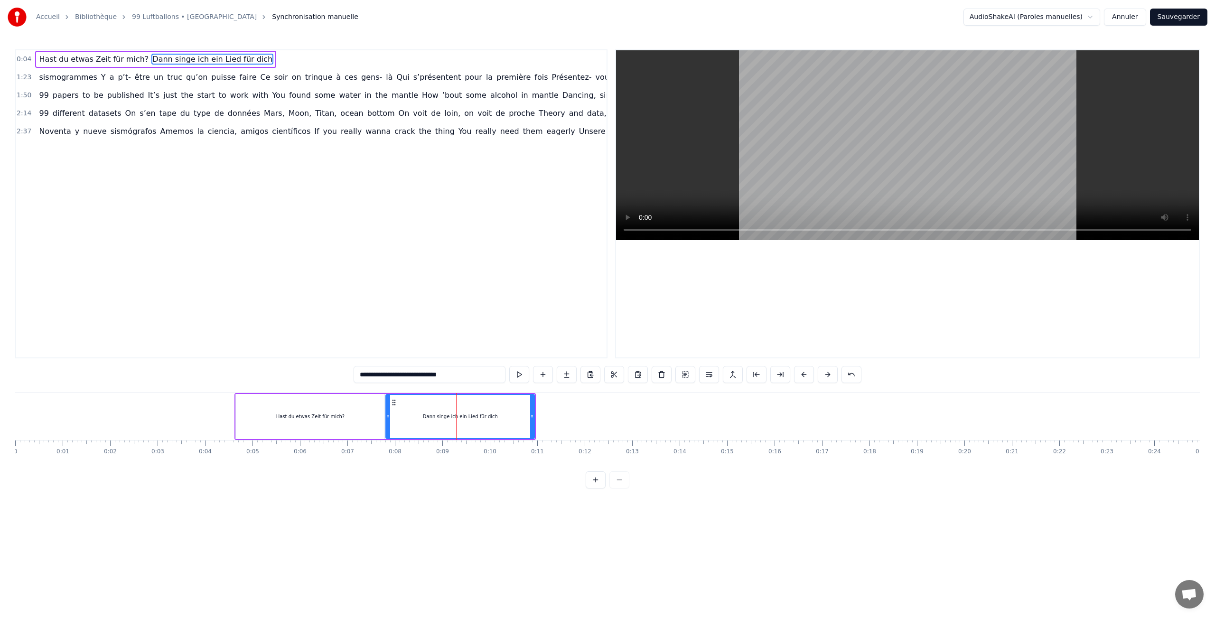
drag, startPoint x: 414, startPoint y: 404, endPoint x: 399, endPoint y: 405, distance: 15.7
click at [399, 405] on div "Dann singe ich ein Lied für dich" at bounding box center [460, 416] width 148 height 43
click at [375, 409] on div "Hast du etwas Zeit für mich?" at bounding box center [310, 416] width 149 height 45
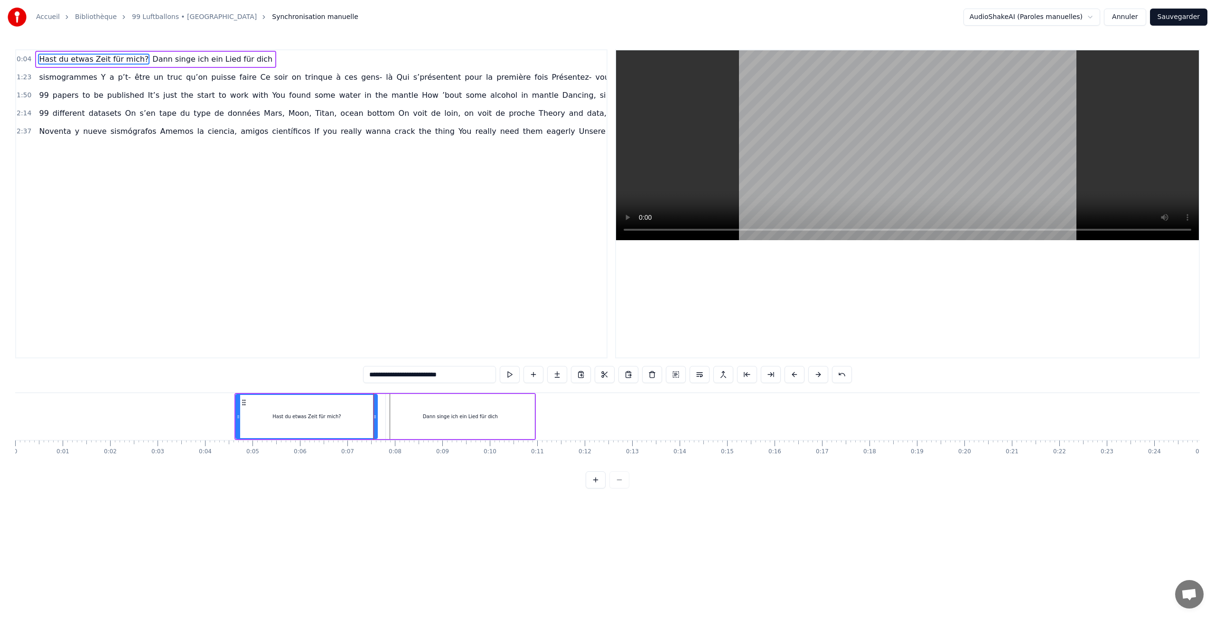
drag, startPoint x: 382, startPoint y: 411, endPoint x: 375, endPoint y: 411, distance: 6.6
click at [375, 411] on div at bounding box center [375, 416] width 4 height 43
click at [415, 406] on div "Dann singe ich ein Lied für dich" at bounding box center [460, 416] width 149 height 45
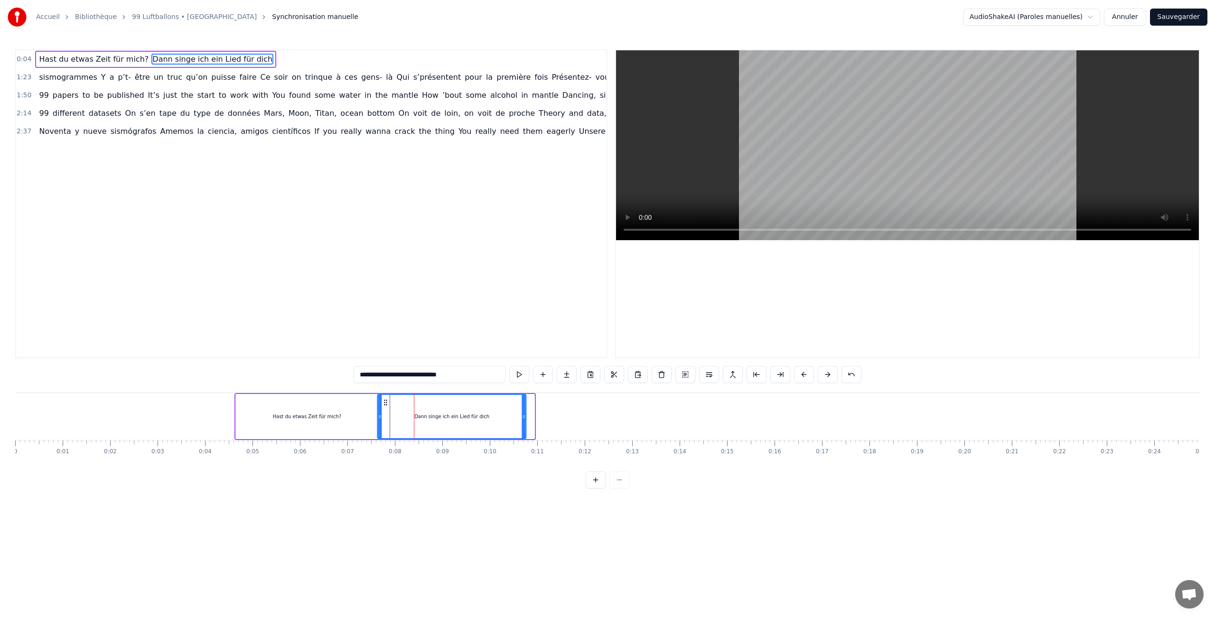
drag, startPoint x: 394, startPoint y: 402, endPoint x: 386, endPoint y: 402, distance: 7.6
click at [385, 402] on circle at bounding box center [384, 402] width 0 height 0
click at [373, 476] on div "0:04 Hast du etwas Zeit für mich? Dann singe ich ein Lied für dich 1:23 sismogr…" at bounding box center [607, 268] width 1185 height 439
click at [240, 382] on div "0:04 Hast du etwas Zeit für mich? Dann singe ich ein Lied für dich 1:23 sismogr…" at bounding box center [607, 268] width 1185 height 439
click at [356, 422] on div "Hast du etwas Zeit für mich?" at bounding box center [307, 416] width 142 height 45
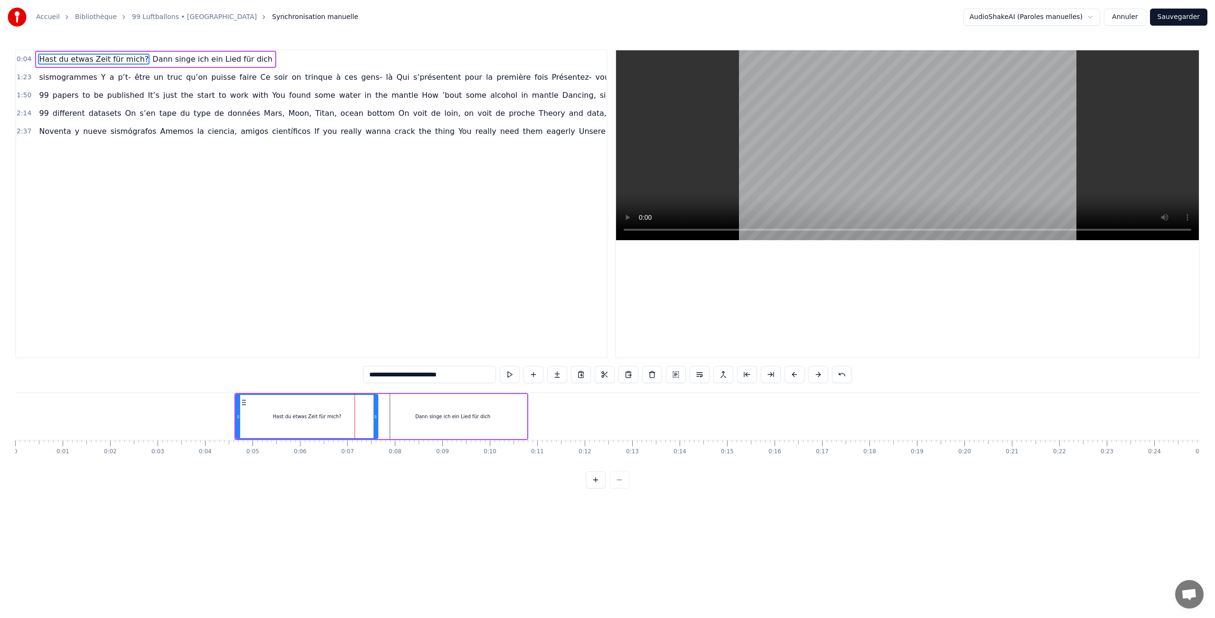
click at [420, 412] on div "Dann singe ich ein Lied für dich" at bounding box center [453, 416] width 149 height 45
type input "**********"
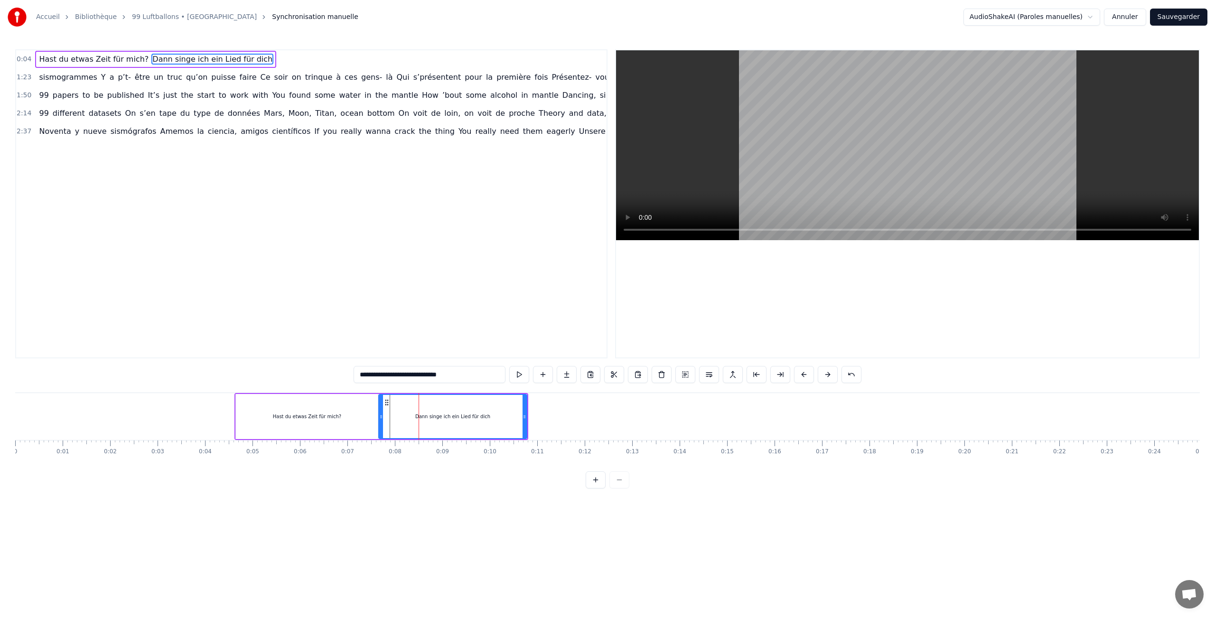
click at [269, 504] on html "Accueil Bibliothèque 99 Luftballons • Nena Synchronisation manuelle AudioShakeA…" at bounding box center [607, 252] width 1215 height 504
click at [544, 376] on button at bounding box center [543, 374] width 20 height 17
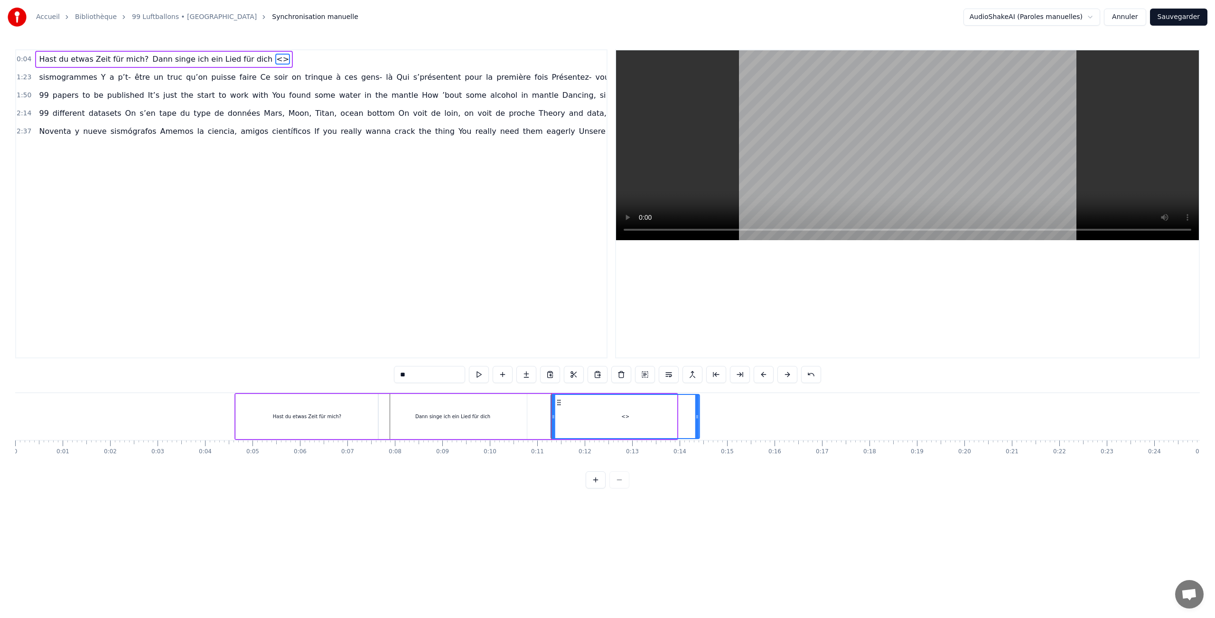
drag, startPoint x: 536, startPoint y: 404, endPoint x: 559, endPoint y: 403, distance: 22.8
click at [559, 403] on icon at bounding box center [559, 403] width 8 height 8
click at [431, 375] on input "**" at bounding box center [429, 374] width 71 height 17
drag, startPoint x: 431, startPoint y: 375, endPoint x: 314, endPoint y: 372, distance: 116.8
click at [314, 372] on div "0:04 Hast du etwas Zeit für mich? Dann singe ich ein Lied für dich <> 1:23 sism…" at bounding box center [607, 268] width 1185 height 439
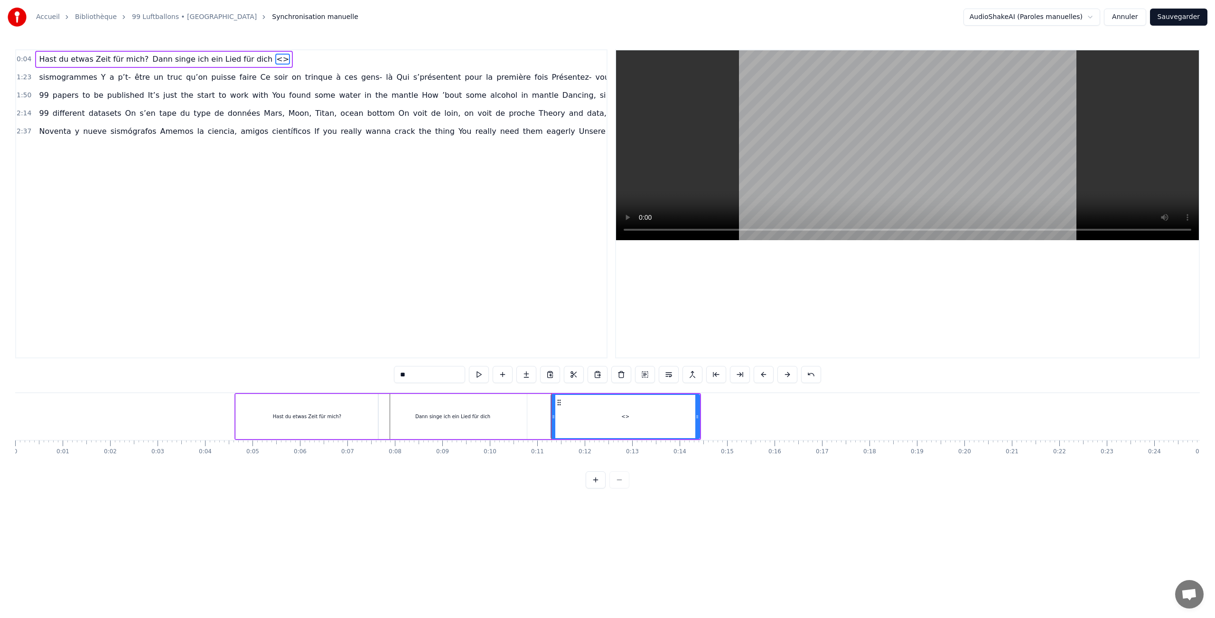
paste input "**********"
click at [554, 405] on div at bounding box center [554, 416] width 4 height 43
type input "**********"
click at [489, 379] on button at bounding box center [488, 374] width 20 height 17
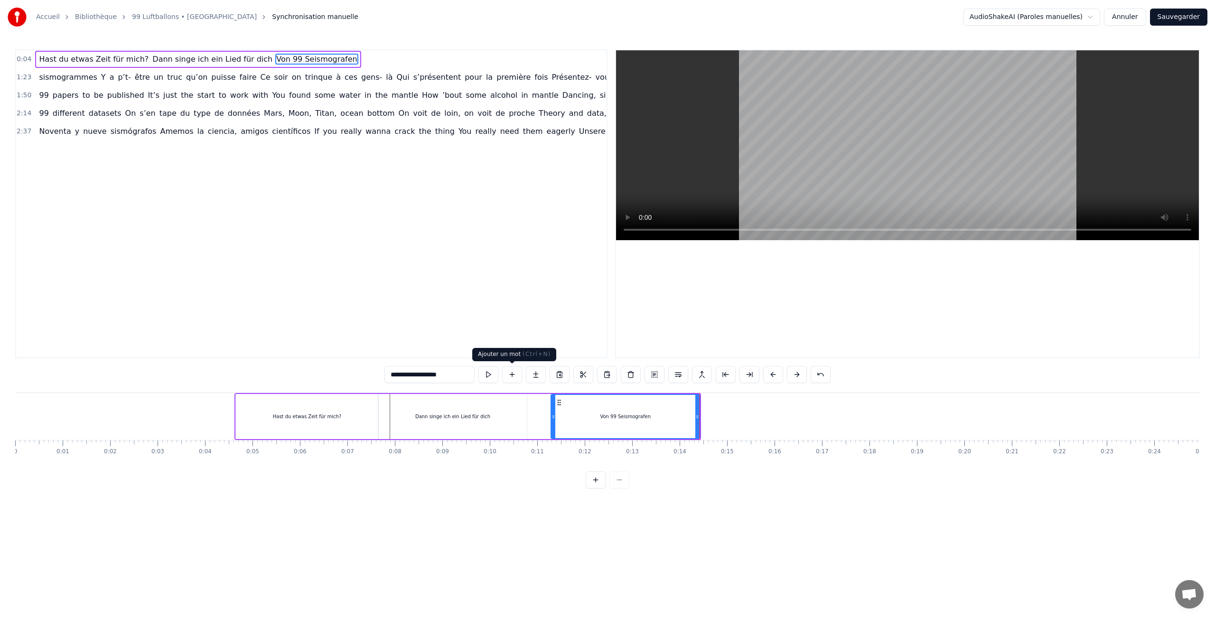
click at [516, 374] on button at bounding box center [512, 374] width 20 height 17
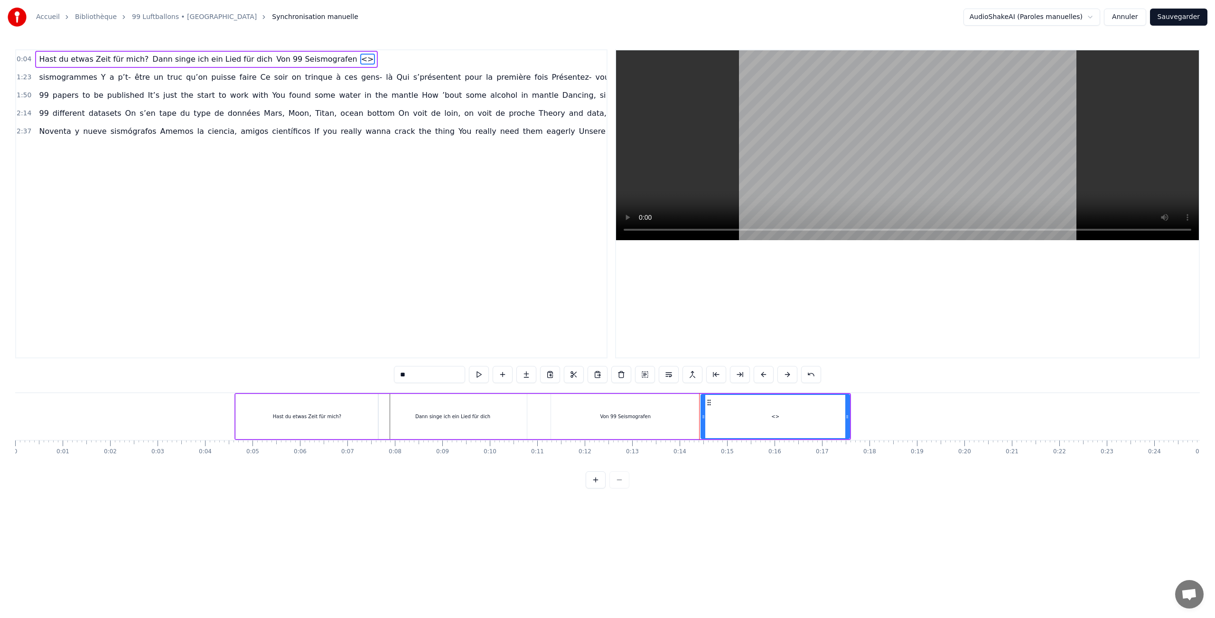
click at [431, 376] on input "**" at bounding box center [429, 374] width 71 height 17
drag, startPoint x: 431, startPoint y: 376, endPoint x: 336, endPoint y: 375, distance: 95.9
click at [336, 375] on div "0:04 Hast du etwas Zeit für mich? Dann singe ich ein Lied für dich Von 99 Seism…" at bounding box center [607, 268] width 1185 height 439
paste input "**********"
type input "**********"
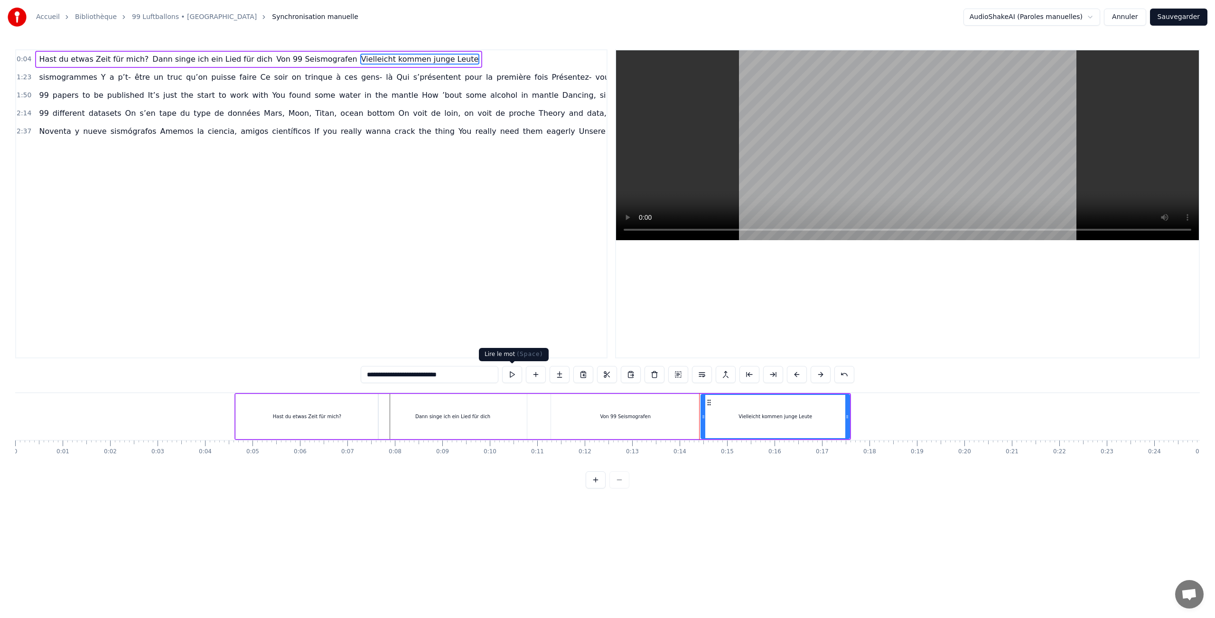
click at [507, 371] on button at bounding box center [512, 374] width 20 height 17
click at [539, 375] on button at bounding box center [536, 374] width 20 height 17
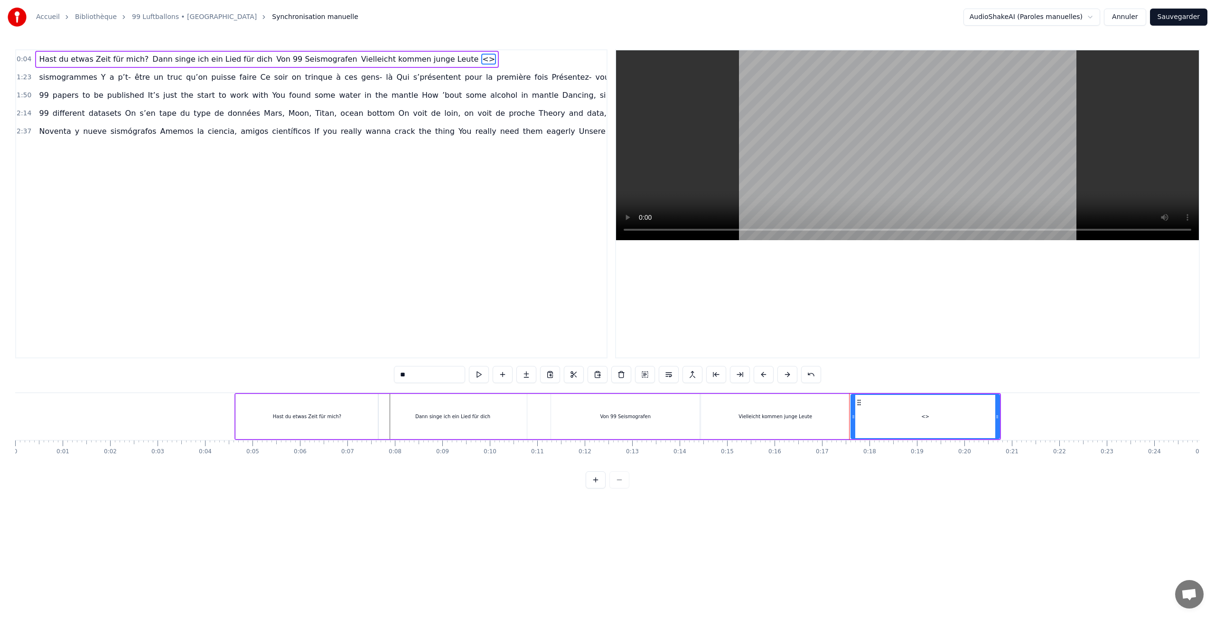
drag, startPoint x: 444, startPoint y: 378, endPoint x: 324, endPoint y: 378, distance: 120.1
click at [324, 378] on div "0:04 Hast du etwas Zeit für mich? Dann singe ich ein Lied für dich Von 99 Seism…" at bounding box center [607, 268] width 1185 height 439
paste input "**********"
type input "**********"
click at [508, 373] on button at bounding box center [510, 374] width 20 height 17
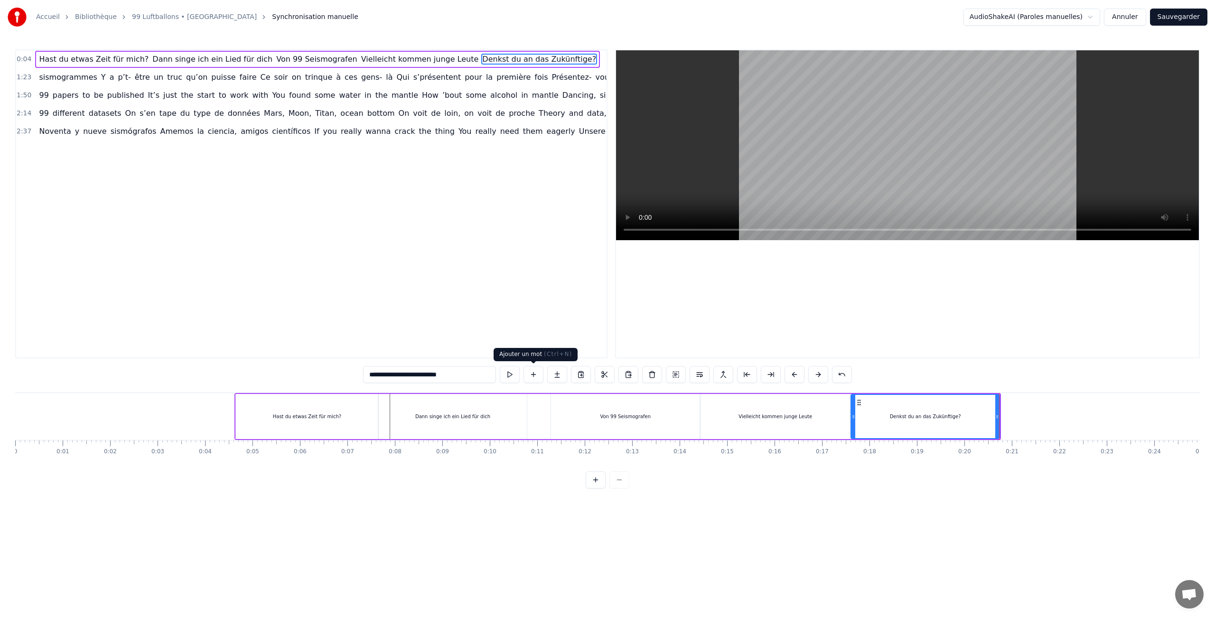
click at [535, 373] on button at bounding box center [534, 374] width 20 height 17
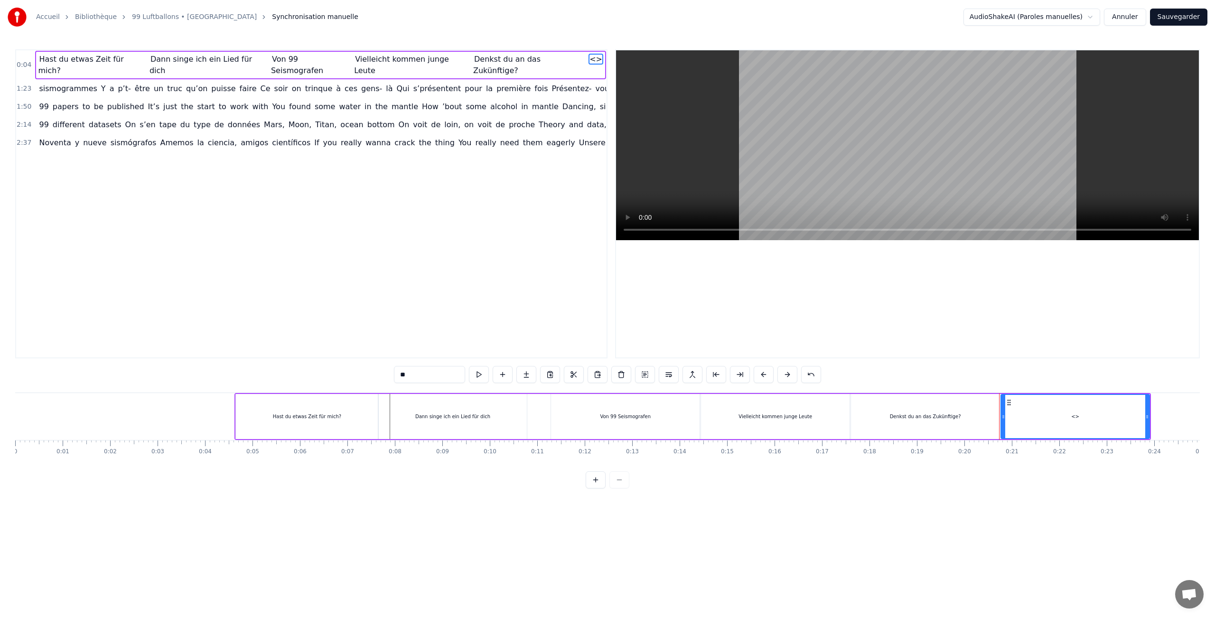
drag, startPoint x: 441, startPoint y: 375, endPoint x: 341, endPoint y: 375, distance: 100.6
click at [341, 375] on div "0:04 Hast du etwas Zeit für mich? Dann singe ich ein Lied für dich Von 99 Seism…" at bounding box center [607, 268] width 1185 height 439
paste input "**********"
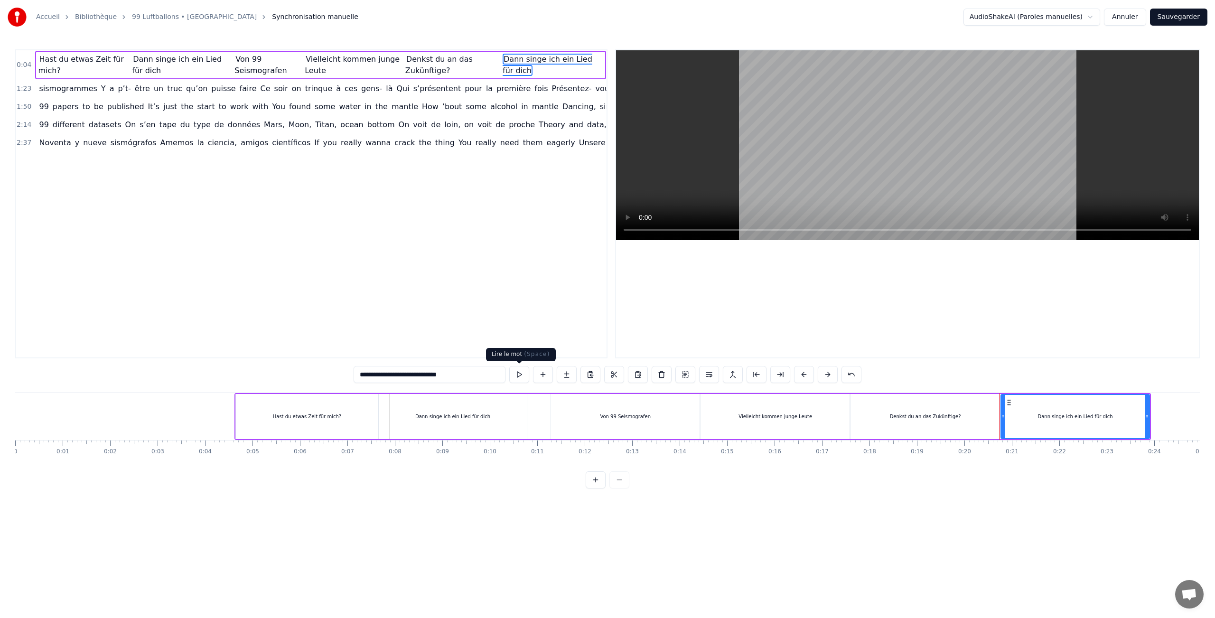
click at [514, 379] on button at bounding box center [519, 374] width 20 height 17
click at [947, 412] on div "Denkst du an das Zukünftige?" at bounding box center [925, 416] width 149 height 45
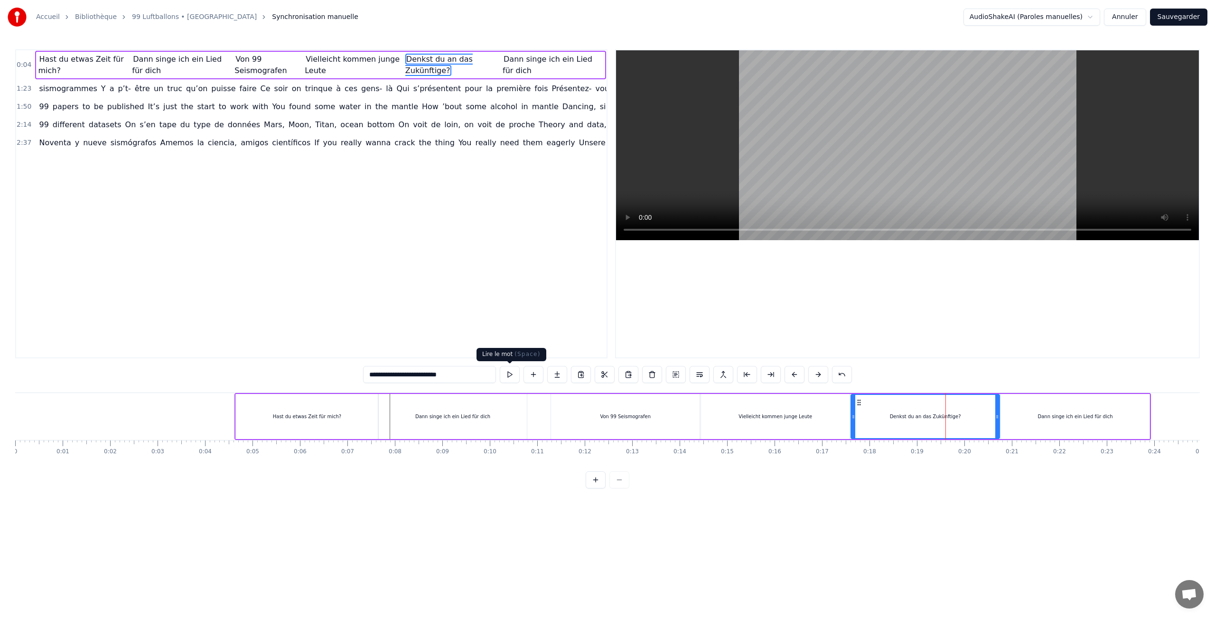
click at [509, 377] on button at bounding box center [510, 374] width 20 height 17
click at [1085, 408] on div "Dann singe ich ein Lied für dich" at bounding box center [1075, 416] width 149 height 45
type input "**********"
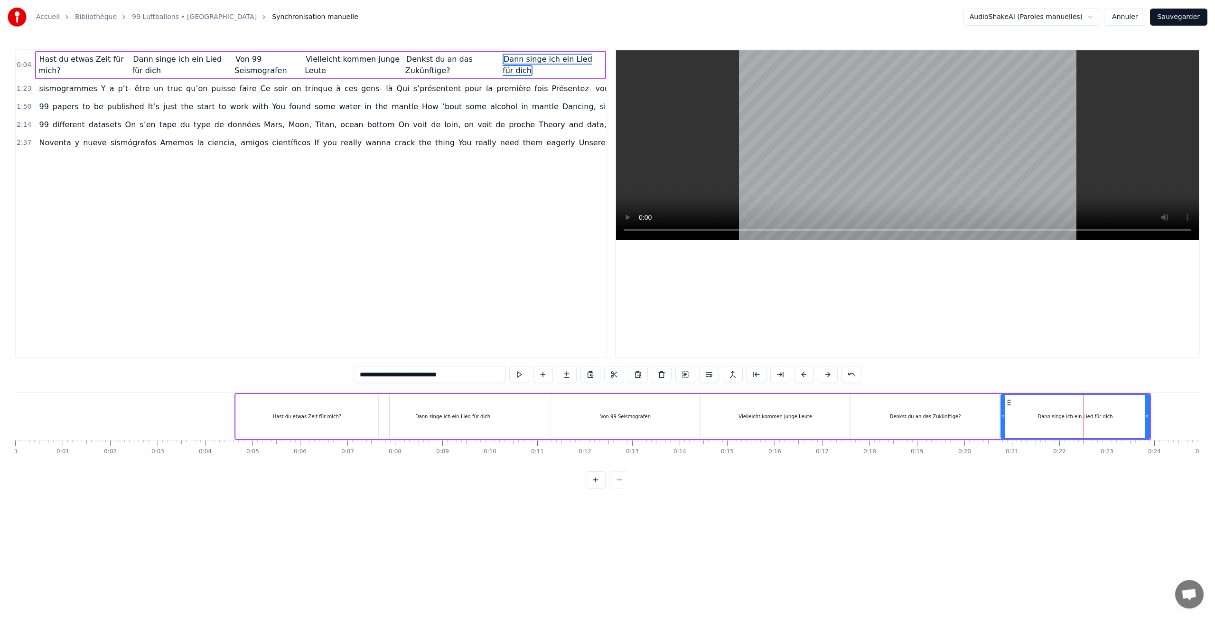
click at [520, 375] on button at bounding box center [519, 374] width 20 height 17
click at [538, 375] on button at bounding box center [543, 374] width 20 height 17
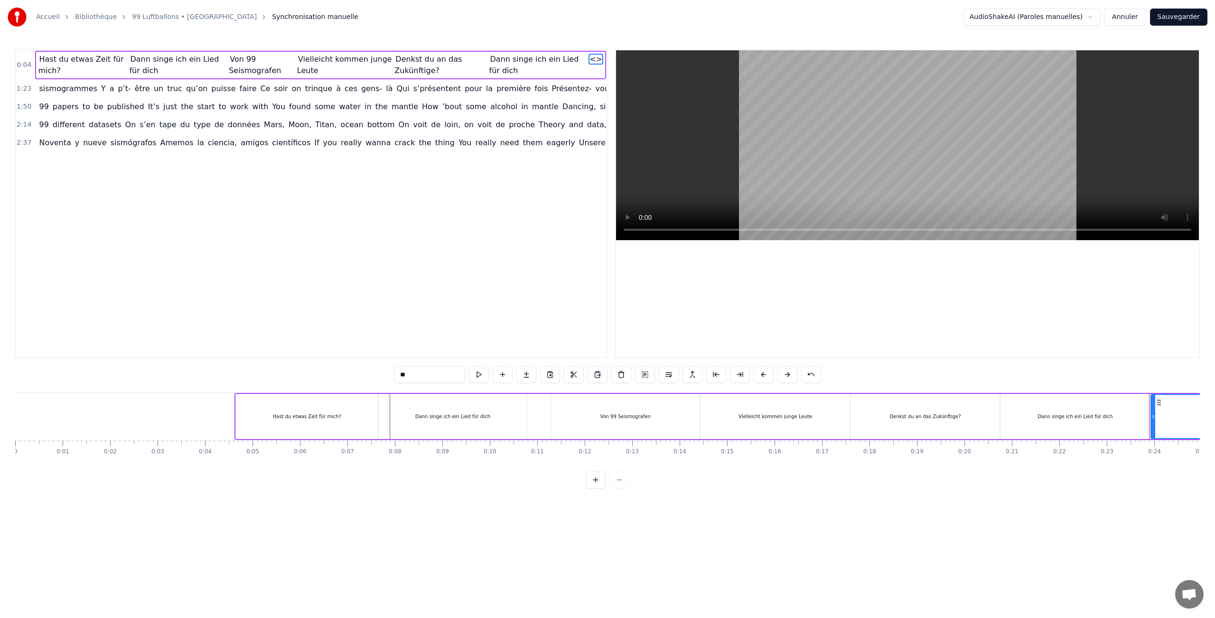
drag, startPoint x: 417, startPoint y: 376, endPoint x: 346, endPoint y: 375, distance: 71.2
click at [346, 375] on div "0:04 Hast du etwas Zeit für mich? Dann singe ich ein Lied für dich Von 99 Seism…" at bounding box center [607, 268] width 1185 height 439
paste input "**********"
type input "**********"
click at [495, 376] on button at bounding box center [488, 374] width 20 height 17
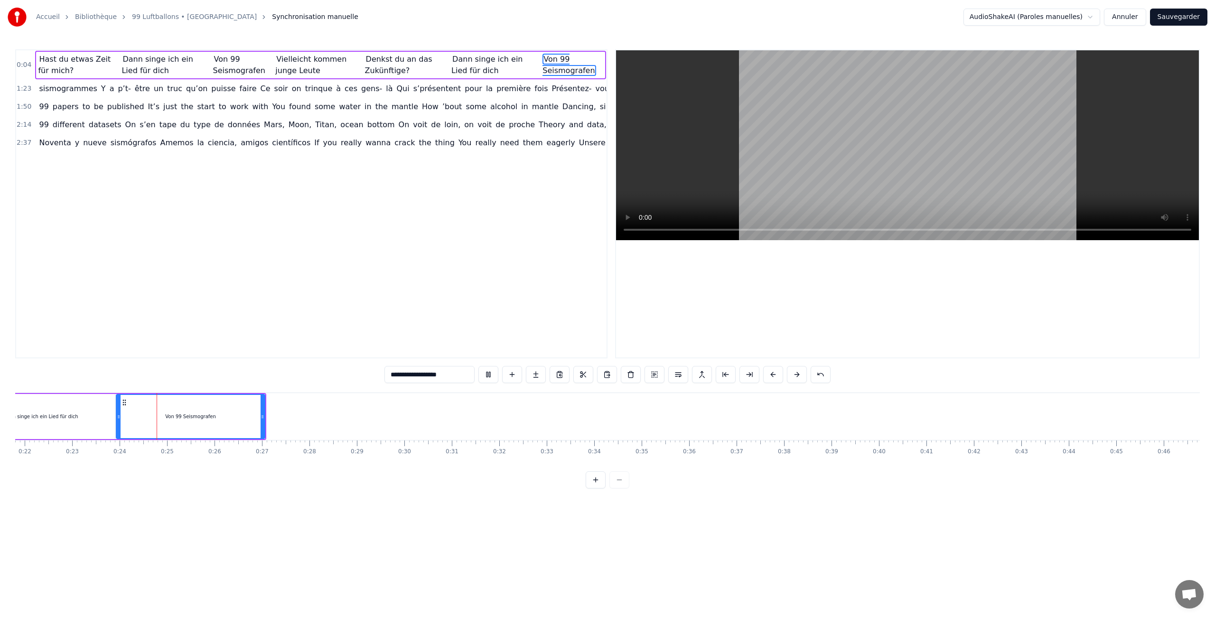
scroll to position [0, 1096]
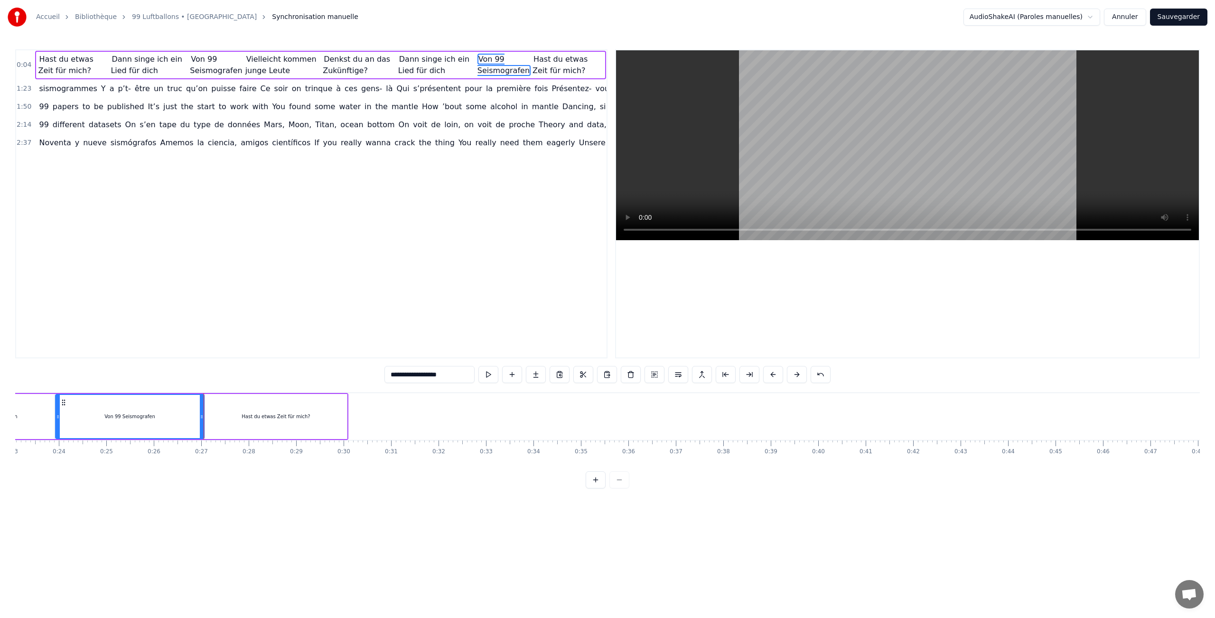
click at [301, 412] on div "Hast du etwas Zeit für mich?" at bounding box center [276, 416] width 142 height 45
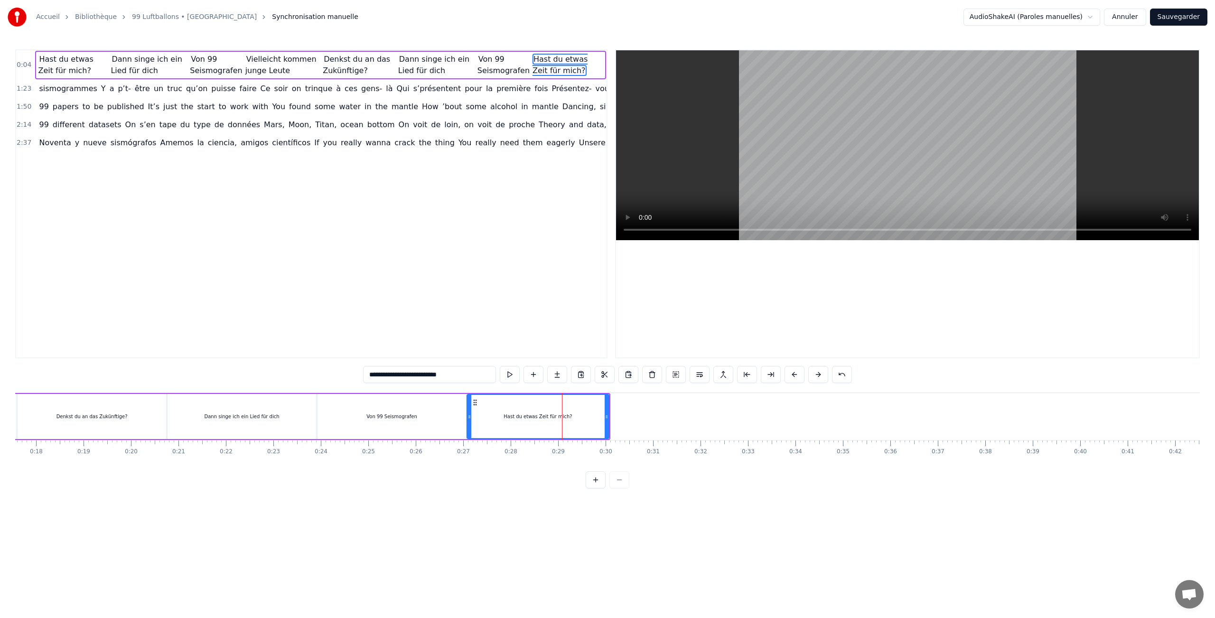
scroll to position [0, 881]
click at [485, 367] on input "**********" at bounding box center [429, 374] width 133 height 17
drag, startPoint x: 478, startPoint y: 376, endPoint x: 304, endPoint y: 378, distance: 173.7
click at [304, 378] on div "0:04 Hast du etwas Zeit für mich? Dann singe ich ein Lied für dich Von 99 Seism…" at bounding box center [607, 268] width 1185 height 439
paste input "**"
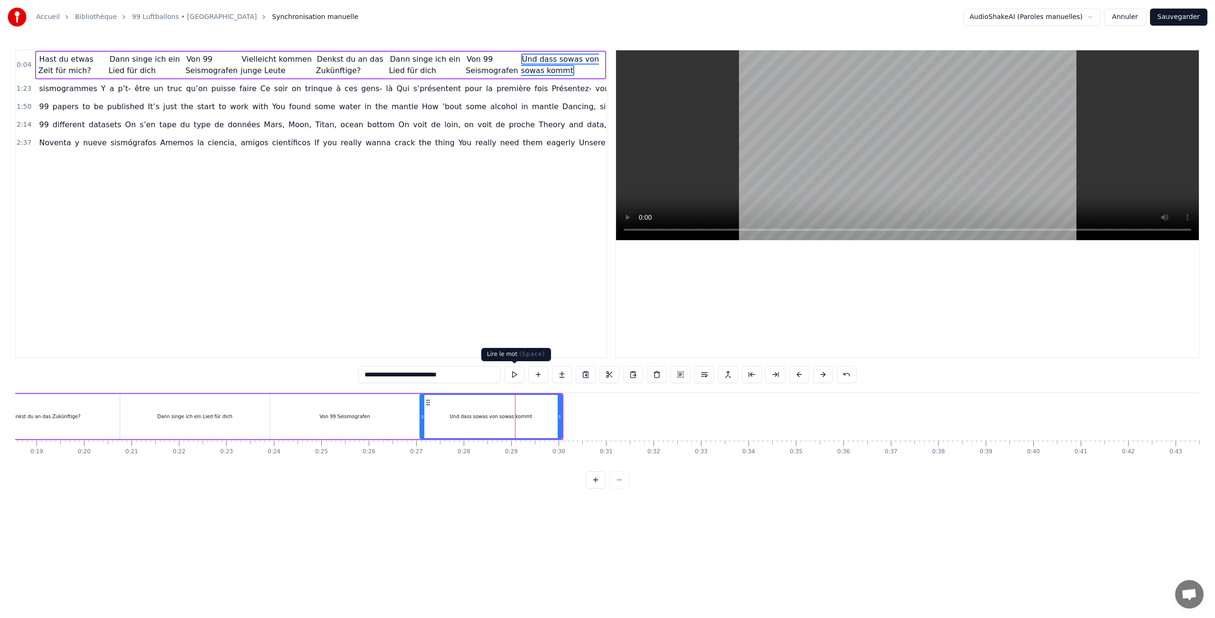
type input "**********"
click at [515, 373] on button at bounding box center [515, 374] width 20 height 17
click at [422, 402] on div at bounding box center [423, 416] width 4 height 43
drag, startPoint x: 559, startPoint y: 412, endPoint x: 567, endPoint y: 412, distance: 8.1
click at [567, 412] on div at bounding box center [568, 416] width 4 height 43
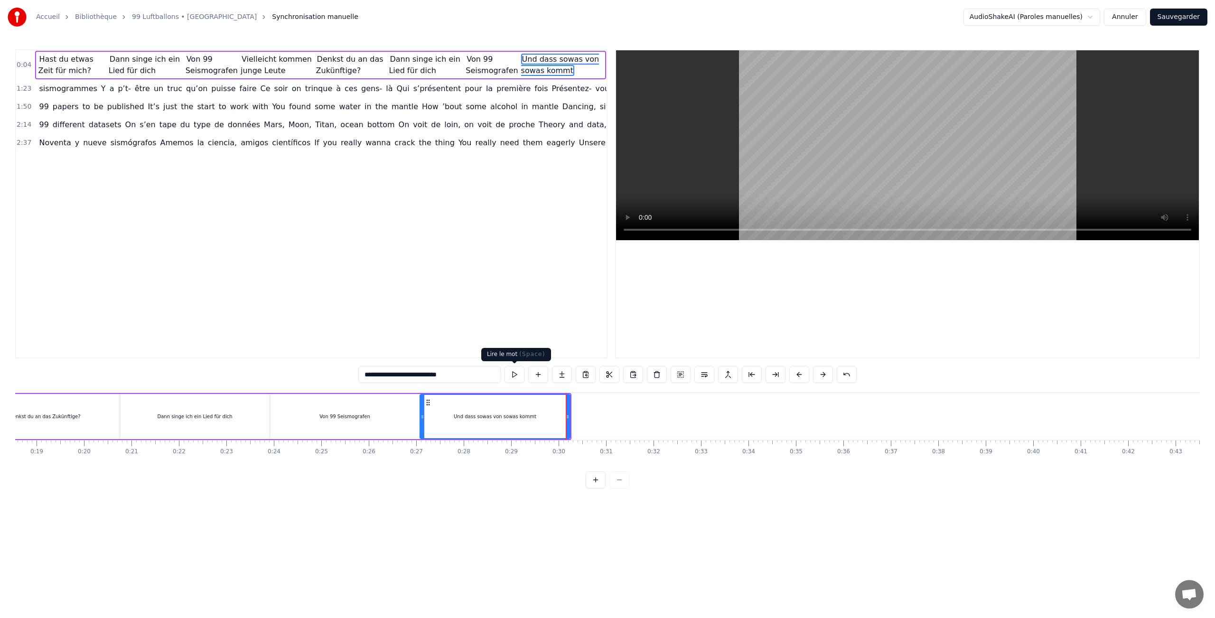
click at [510, 377] on button at bounding box center [515, 374] width 20 height 17
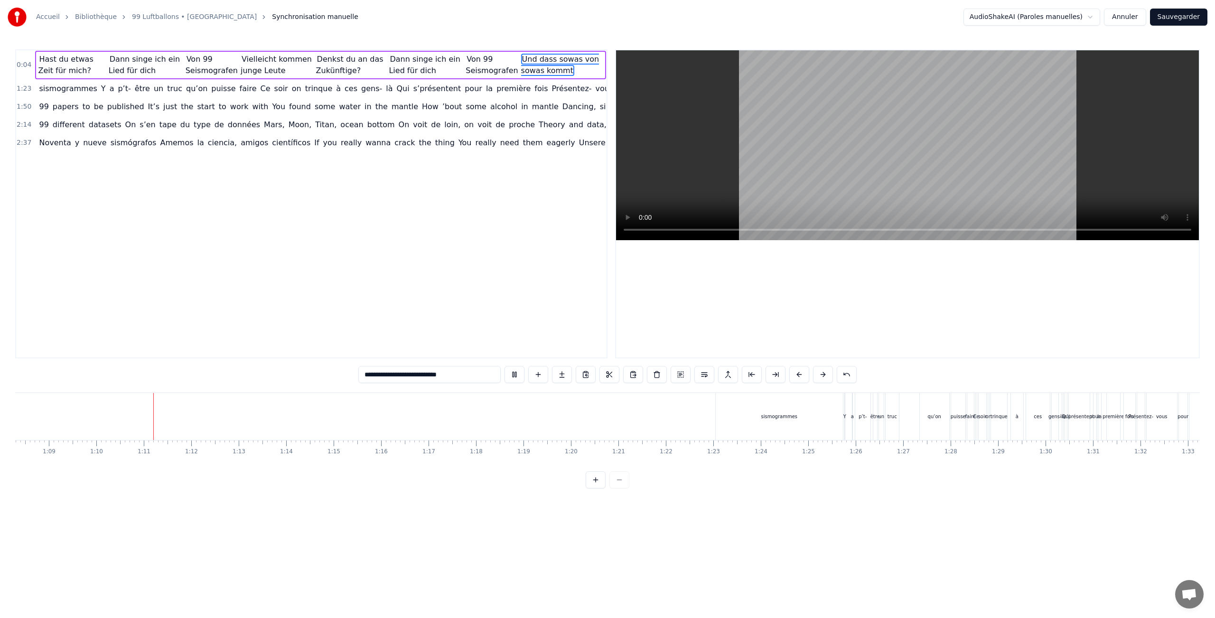
scroll to position [0, 3303]
click at [538, 378] on button at bounding box center [538, 374] width 20 height 17
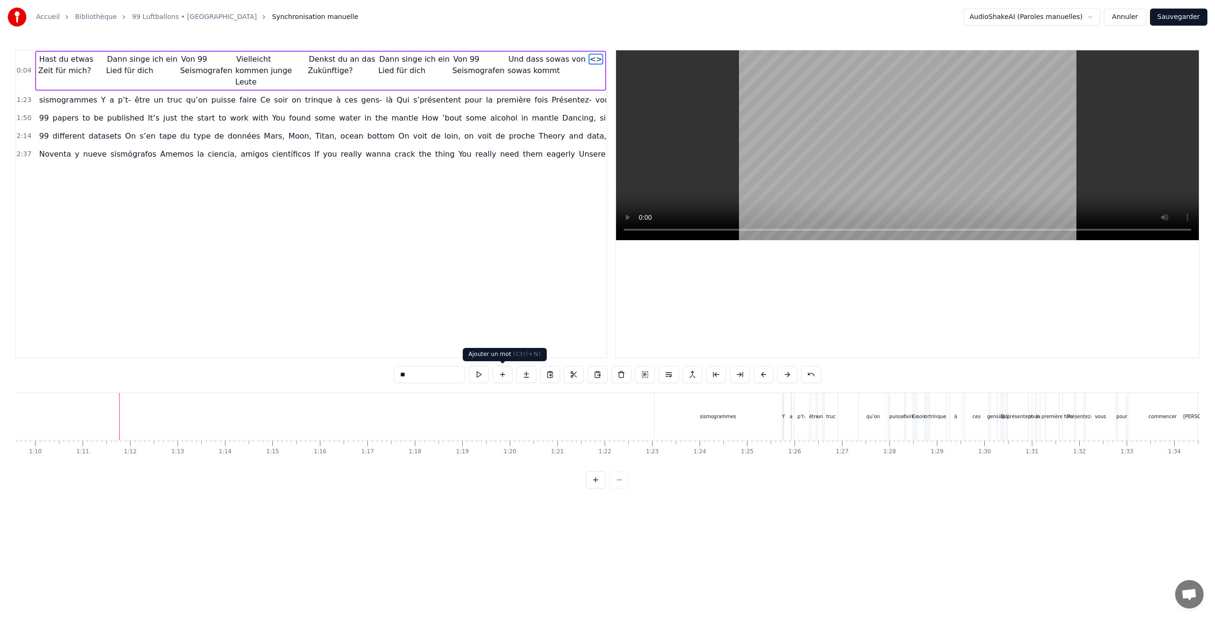
click at [502, 377] on button at bounding box center [503, 374] width 20 height 17
click at [119, 435] on div at bounding box center [119, 416] width 0 height 47
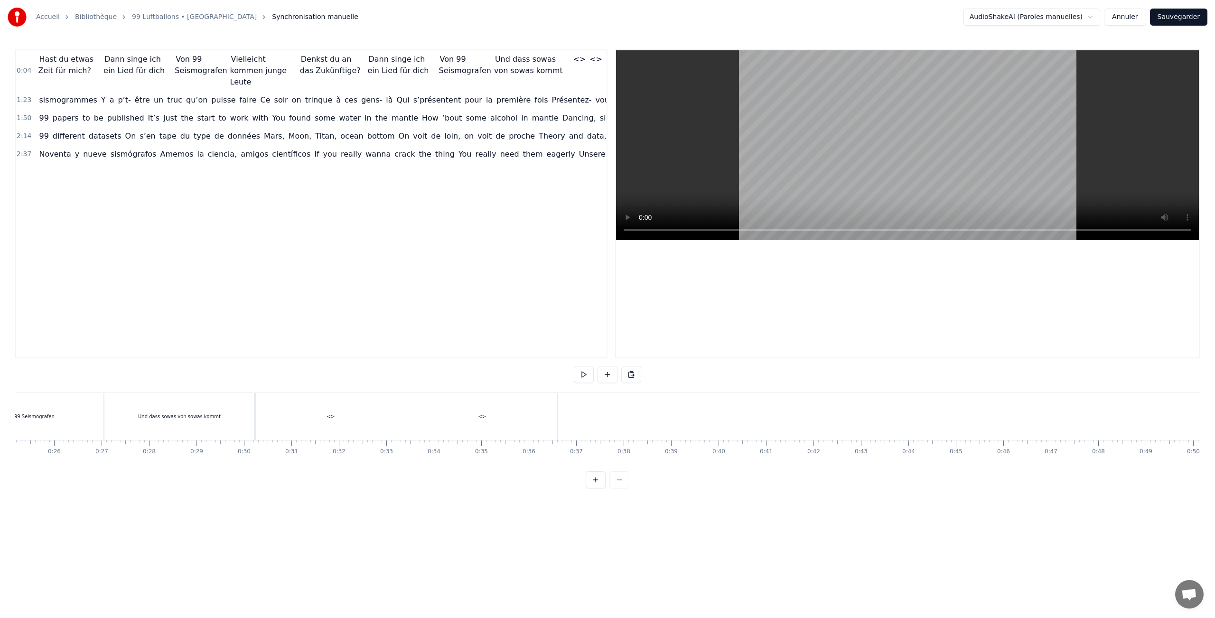
scroll to position [0, 1169]
click at [478, 416] on div "<>" at bounding box center [509, 416] width 150 height 47
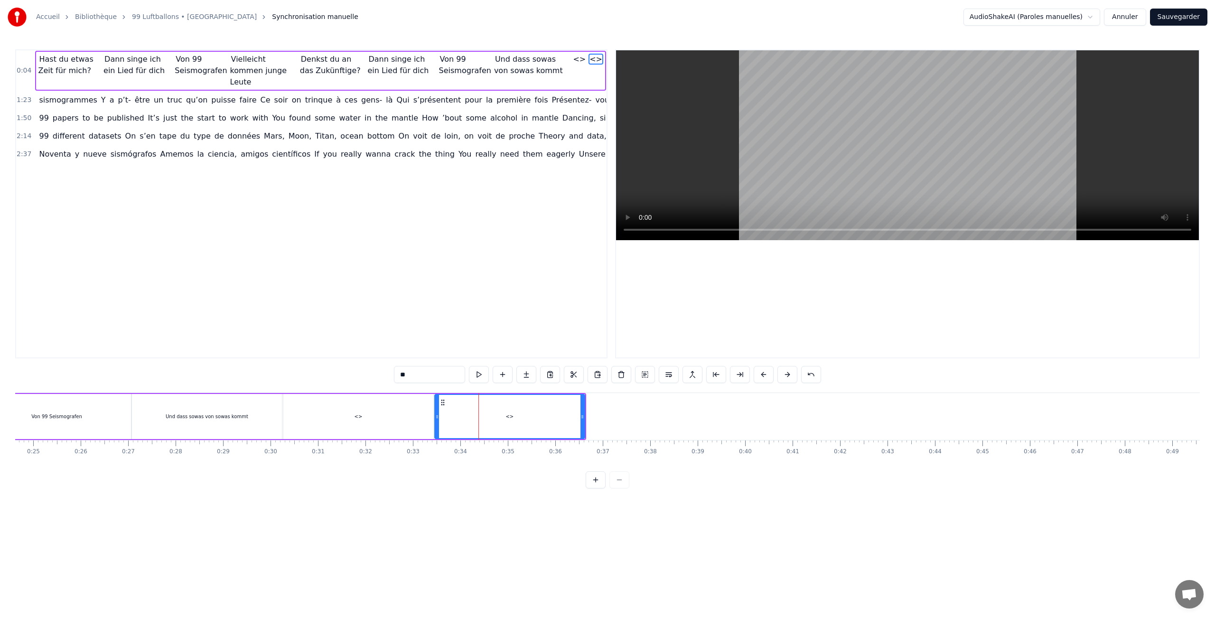
click at [475, 426] on div "<>" at bounding box center [509, 416] width 149 height 43
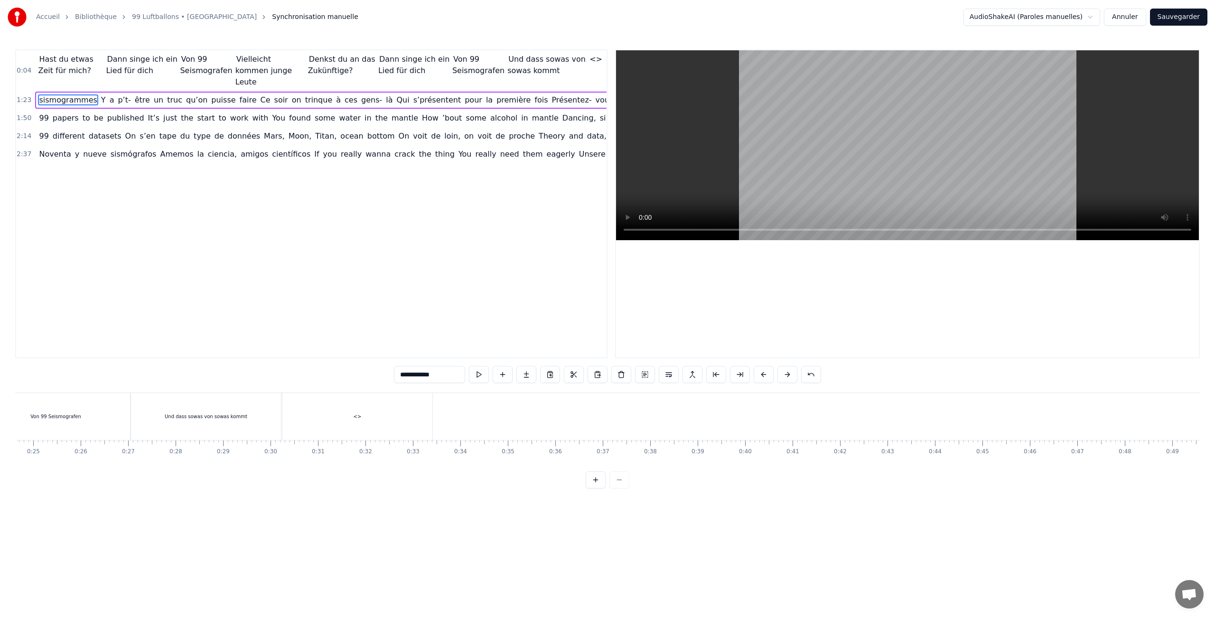
type input "**********"
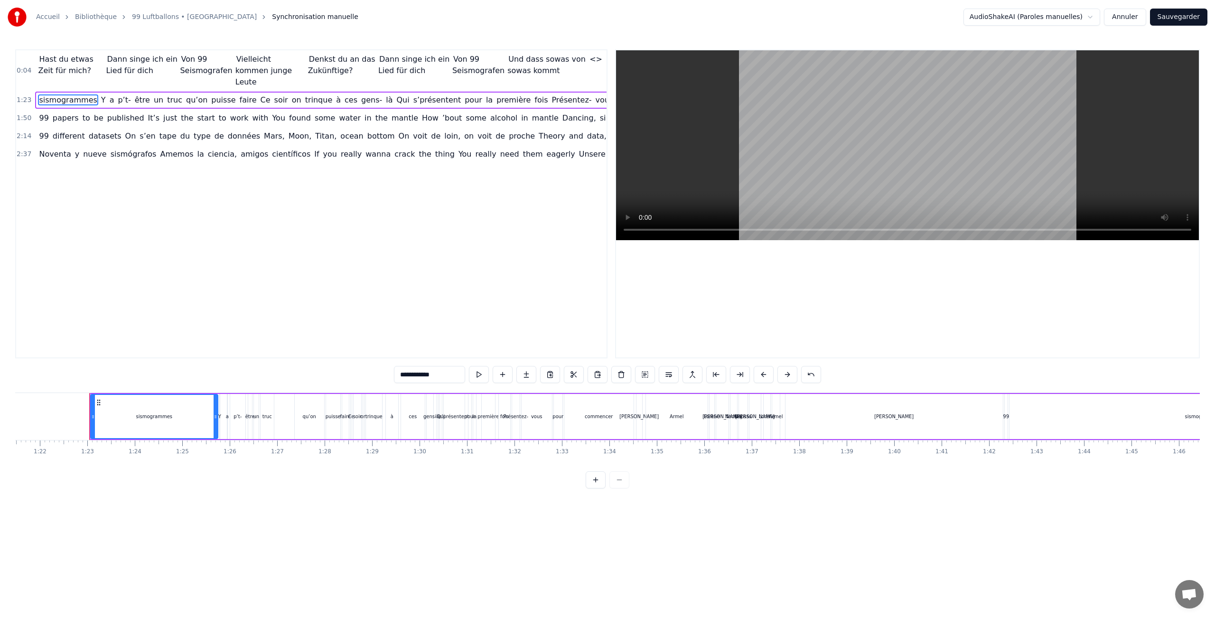
scroll to position [0, 3894]
click at [72, 149] on div "Noventa y nueve sismógrafos Amemos la ciencia, amigos científicos If you really…" at bounding box center [655, 154] width 1240 height 17
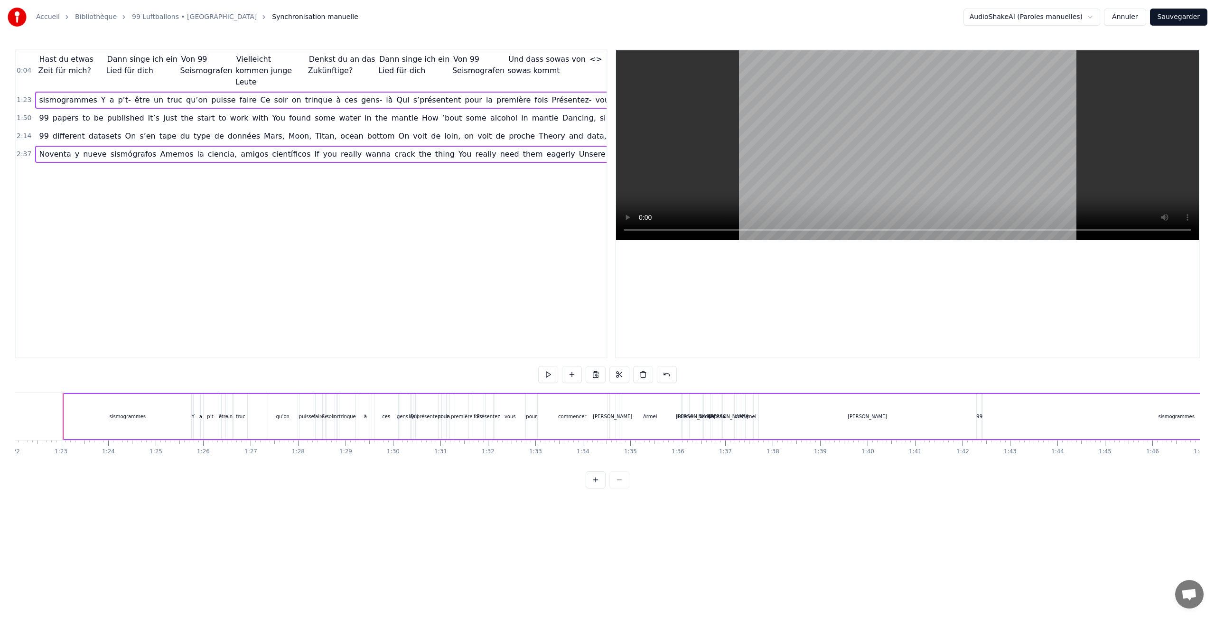
click at [63, 131] on span "different" at bounding box center [69, 136] width 34 height 11
click at [59, 112] on span "papers" at bounding box center [66, 117] width 28 height 11
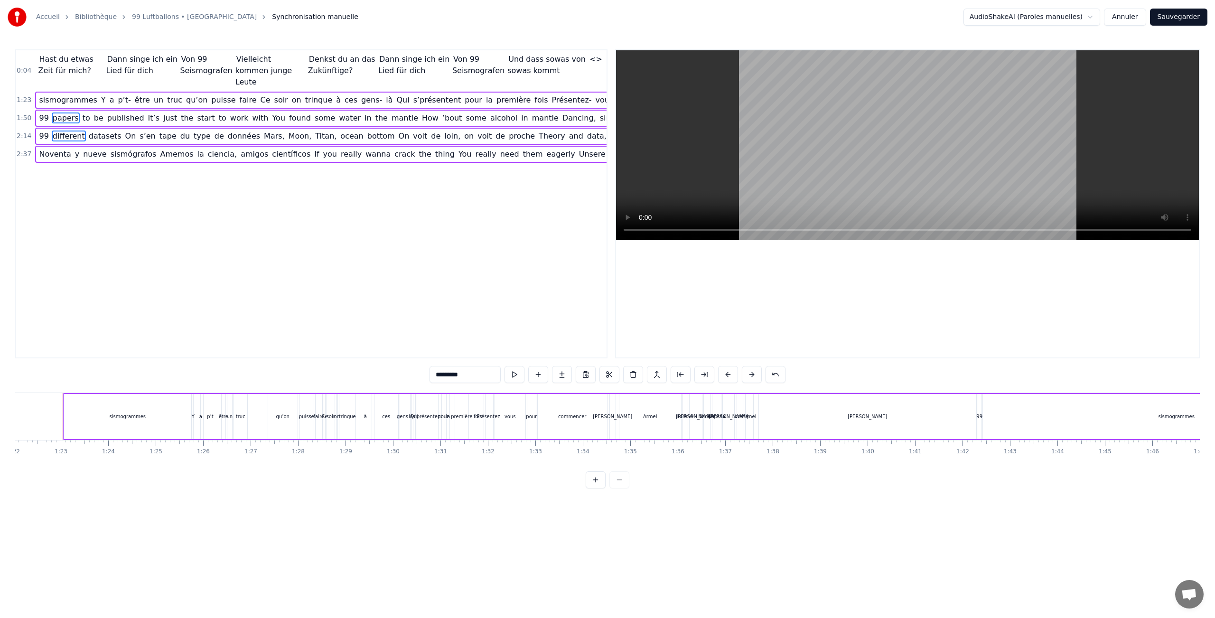
type input "**********"
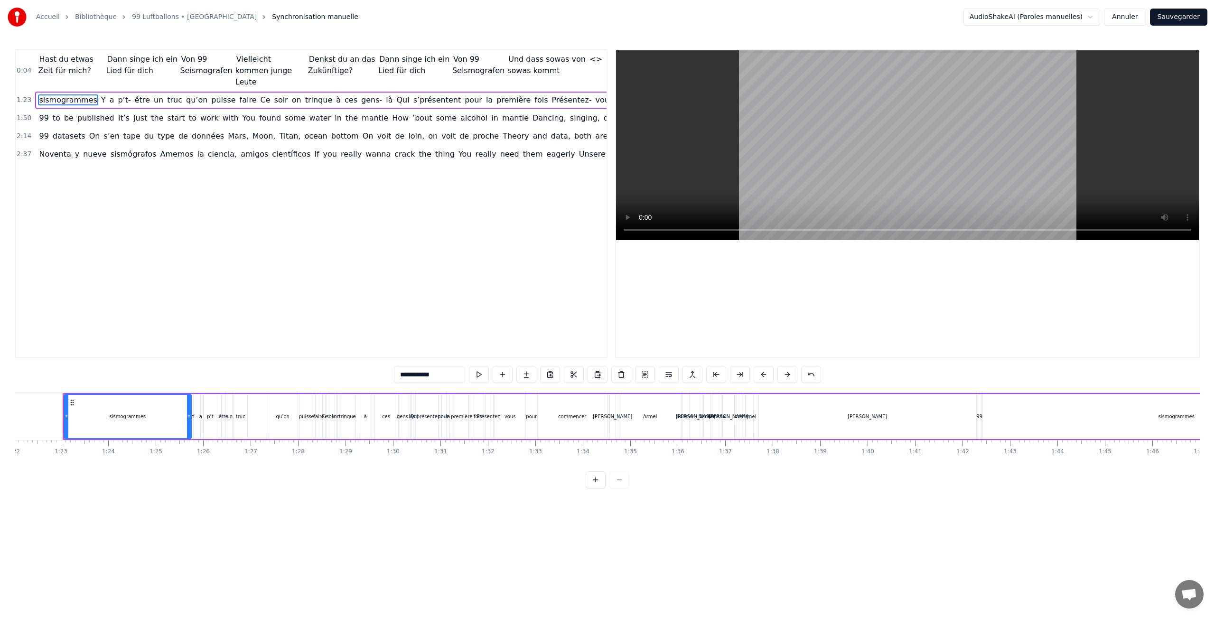
click at [28, 95] on span "1:23" at bounding box center [24, 99] width 15 height 9
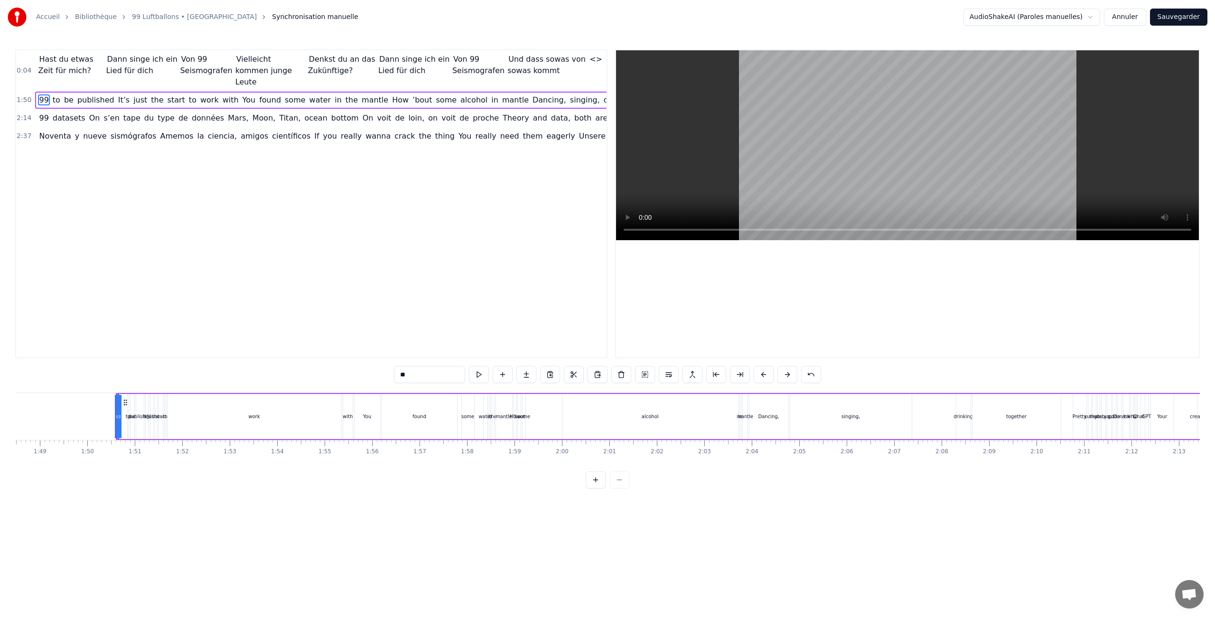
scroll to position [0, 5202]
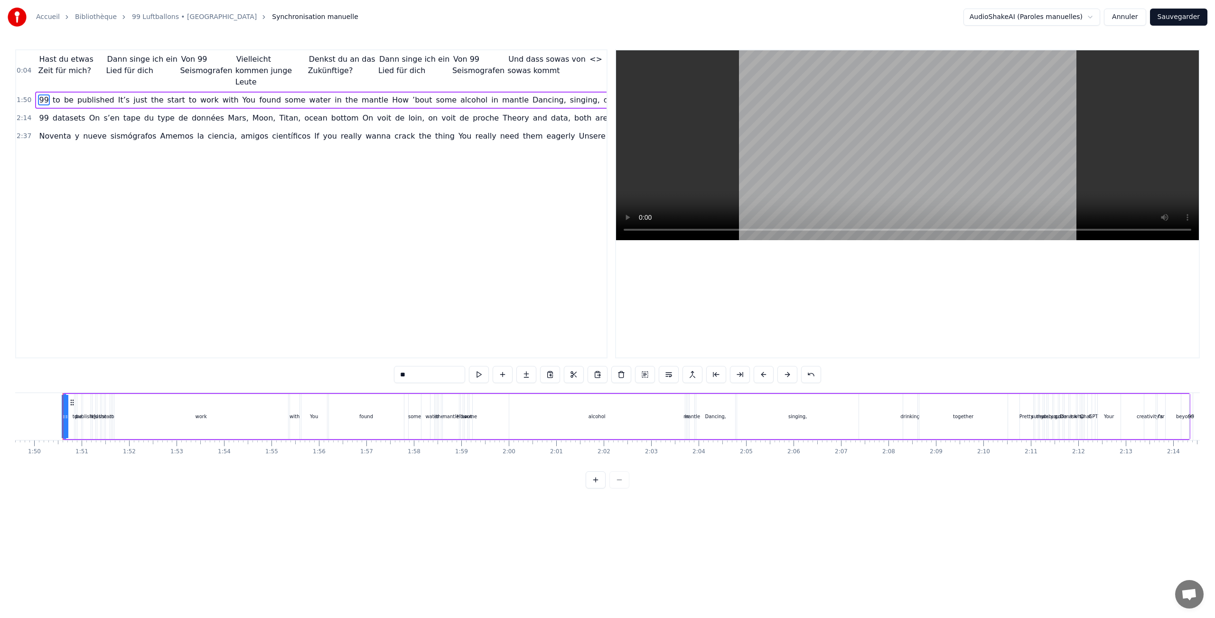
type input "**"
click at [28, 95] on span "1:50" at bounding box center [24, 99] width 15 height 9
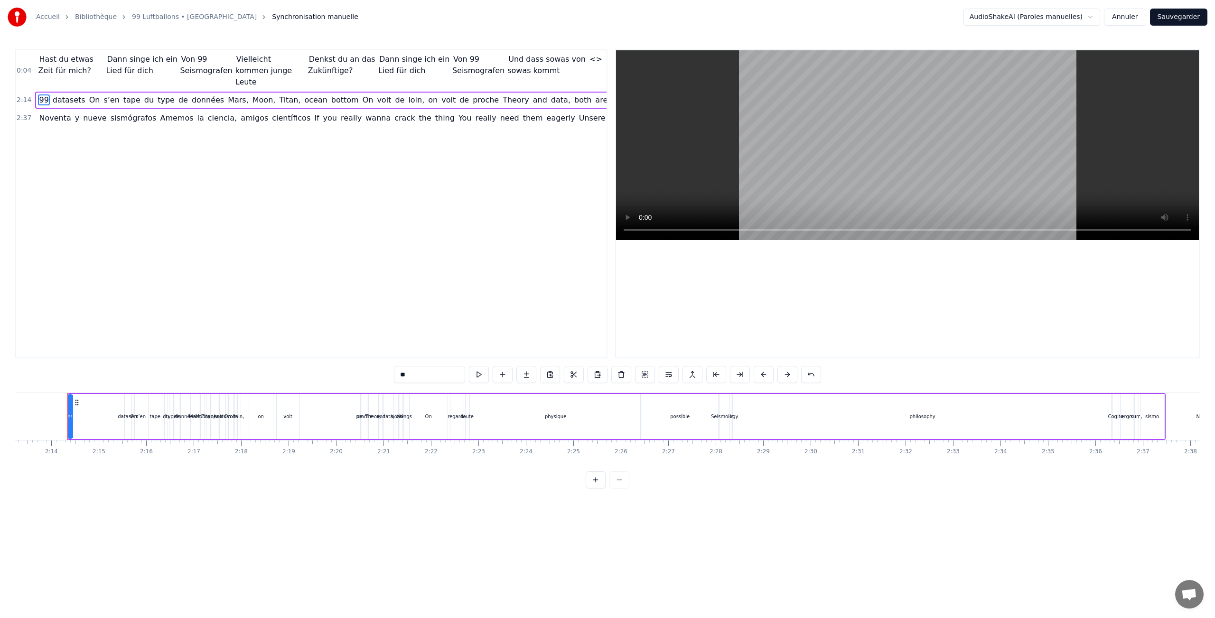
scroll to position [0, 6329]
click at [28, 95] on span "2:14" at bounding box center [24, 99] width 15 height 9
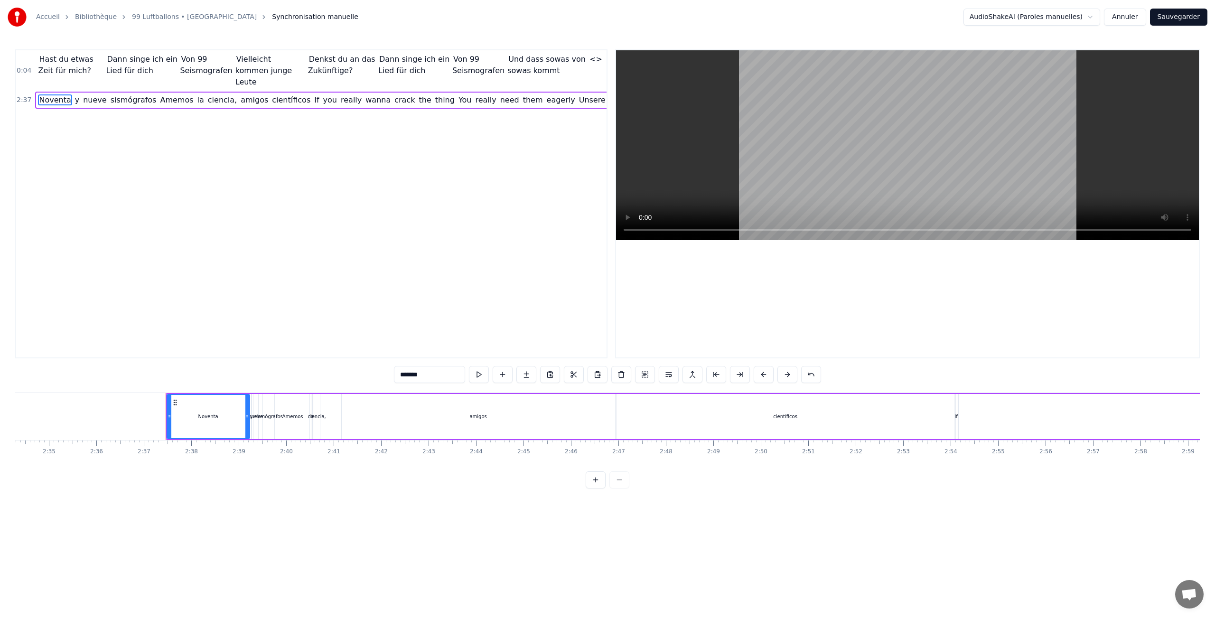
click at [28, 95] on span "2:37" at bounding box center [24, 99] width 15 height 9
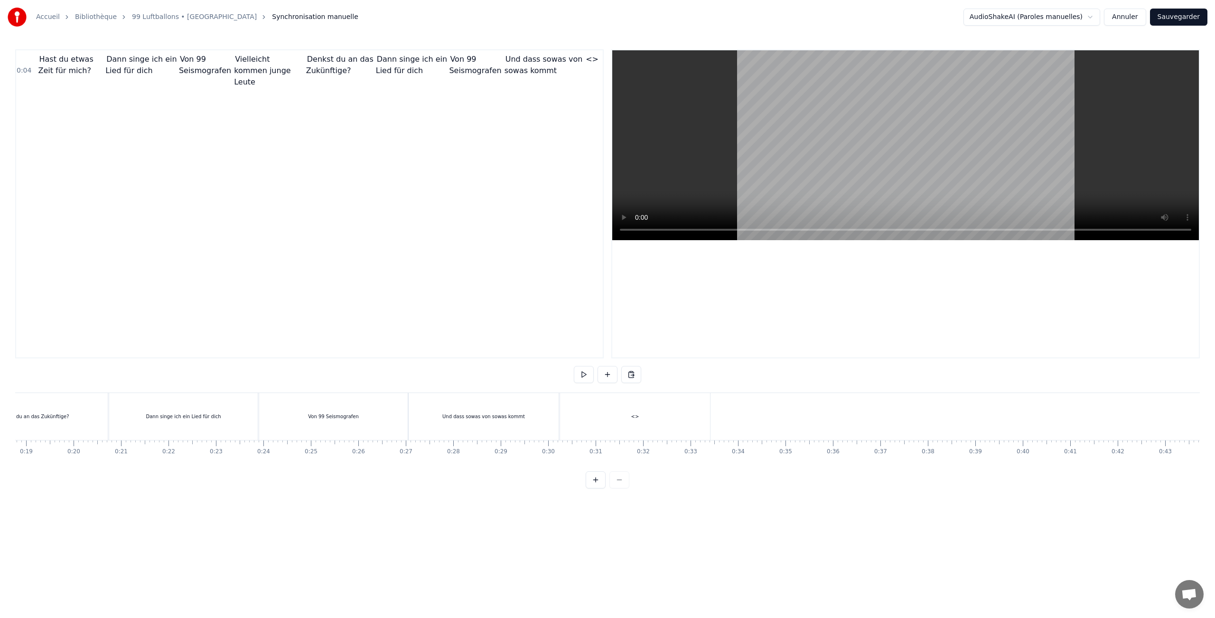
scroll to position [0, 980]
click at [434, 422] on div "Und dass sowas von sowas kommt" at bounding box center [395, 416] width 150 height 47
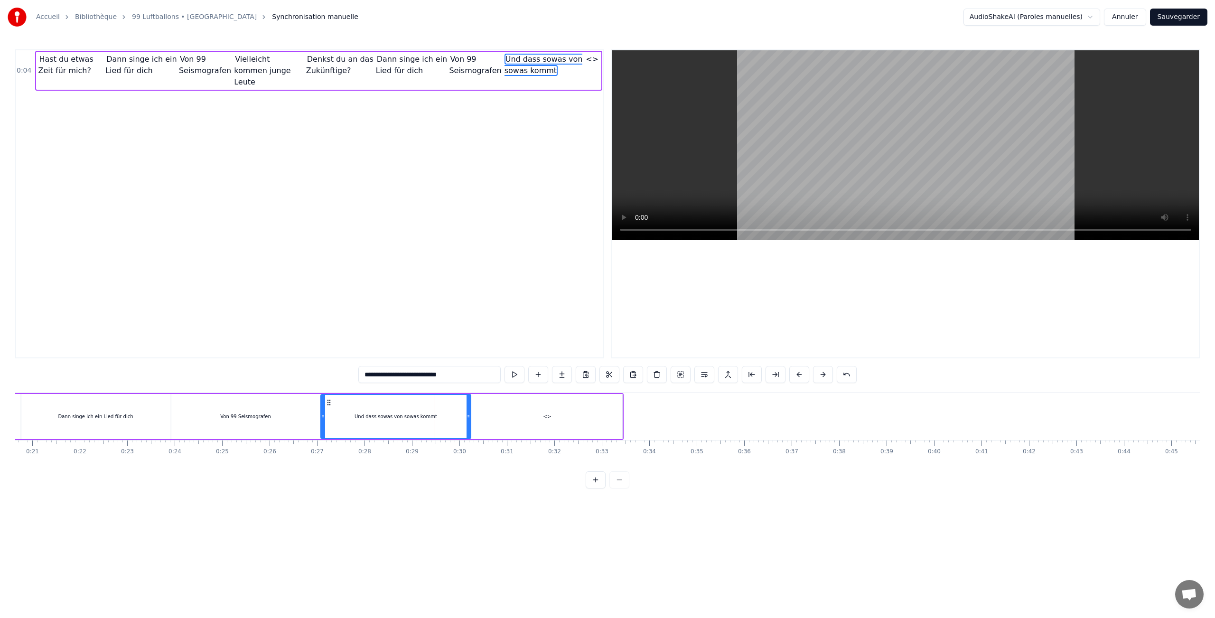
click at [578, 417] on div "<>" at bounding box center [547, 416] width 150 height 45
type input "**"
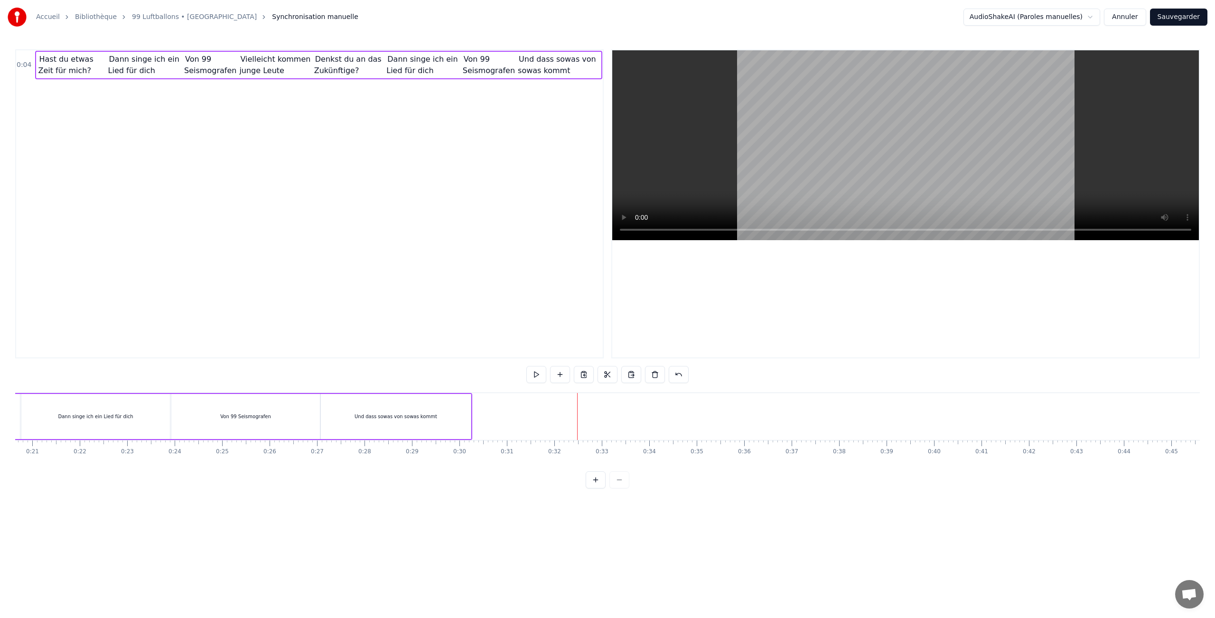
click at [400, 422] on div "Und dass sowas von sowas kommt" at bounding box center [396, 416] width 150 height 45
drag, startPoint x: 468, startPoint y: 413, endPoint x: 478, endPoint y: 413, distance: 10.0
click at [478, 413] on icon at bounding box center [479, 417] width 4 height 8
click at [474, 500] on html "**********" at bounding box center [607, 252] width 1215 height 504
click at [300, 418] on div "Von 99 Seismografen" at bounding box center [245, 416] width 149 height 45
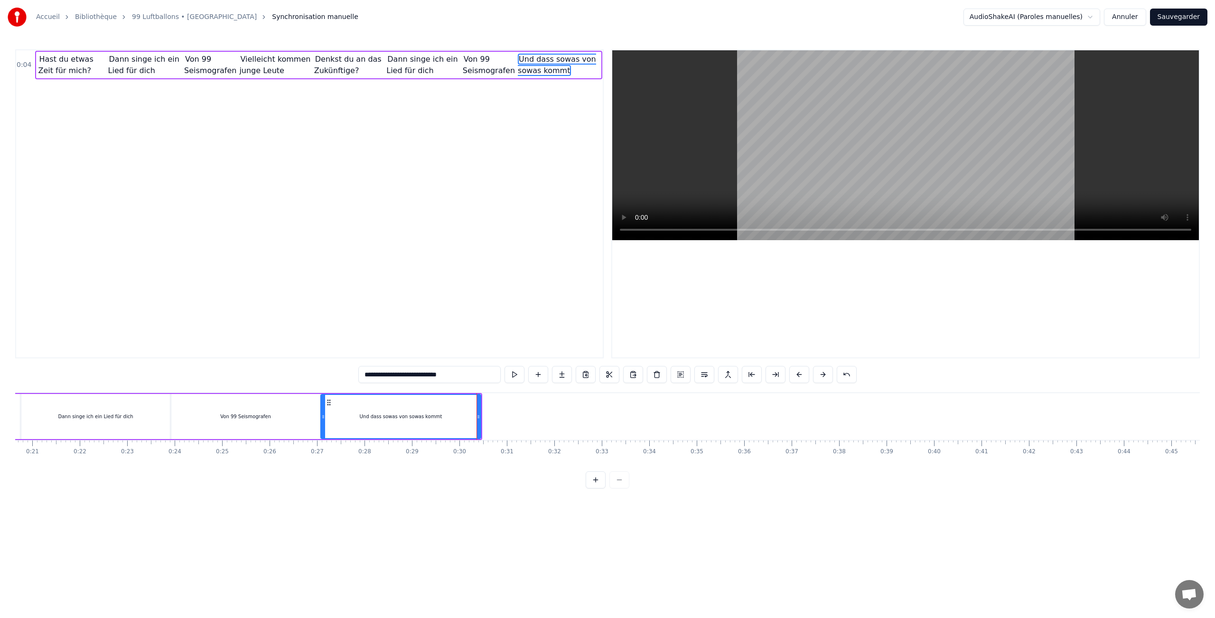
type input "**********"
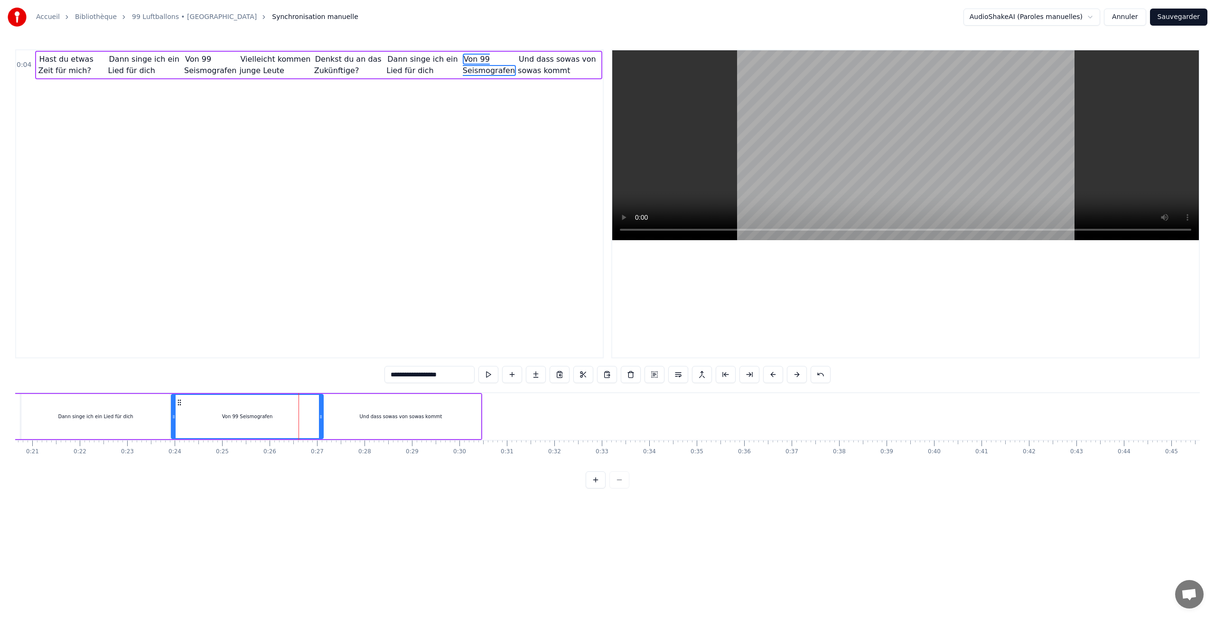
click at [320, 414] on icon at bounding box center [321, 417] width 4 height 8
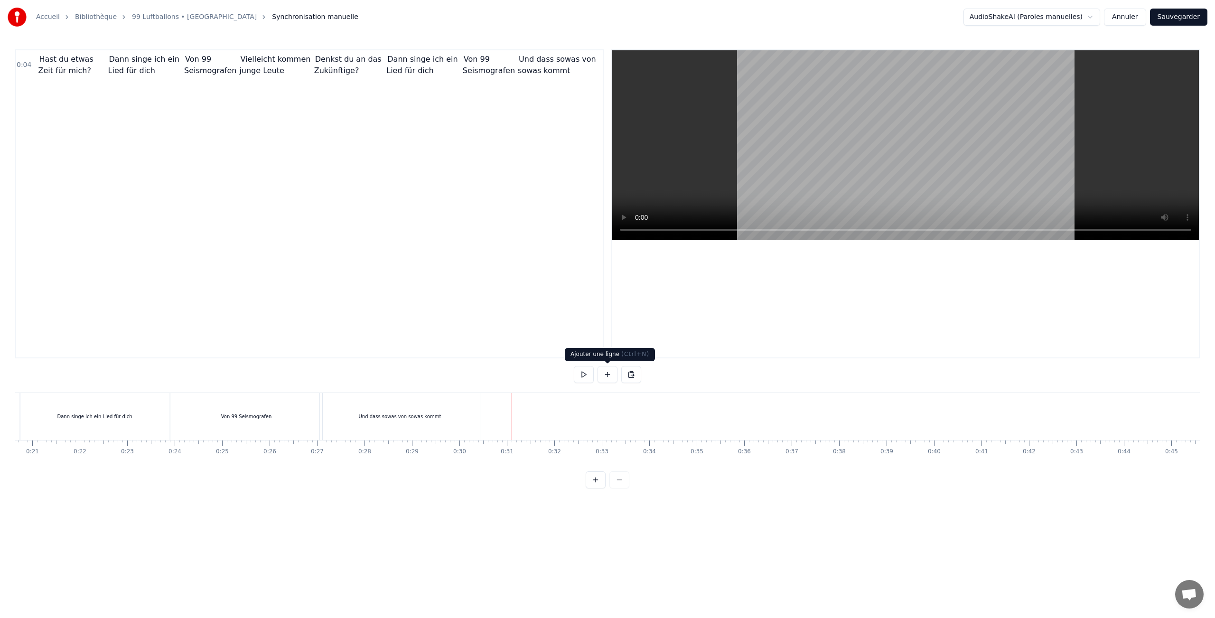
click at [610, 382] on button at bounding box center [608, 374] width 20 height 17
drag, startPoint x: 520, startPoint y: 402, endPoint x: 752, endPoint y: 403, distance: 232.1
click at [752, 403] on icon at bounding box center [753, 402] width 8 height 8
drag, startPoint x: 285, startPoint y: 404, endPoint x: 798, endPoint y: 408, distance: 512.7
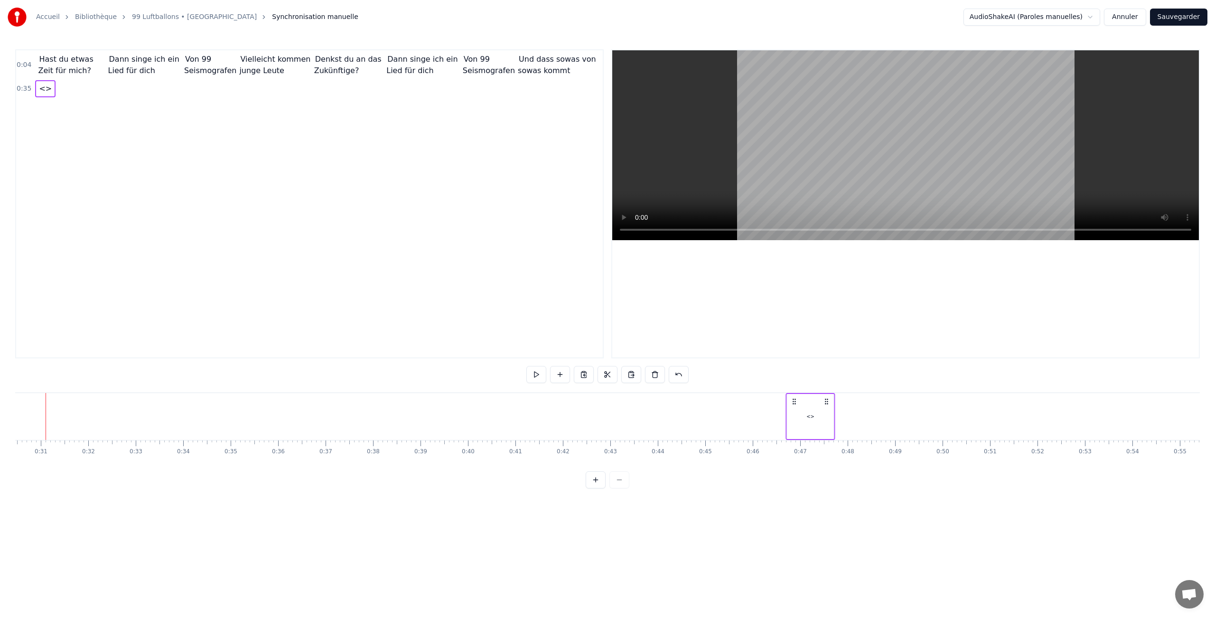
click at [798, 408] on div "<>" at bounding box center [810, 416] width 49 height 47
drag, startPoint x: 417, startPoint y: 400, endPoint x: 801, endPoint y: 399, distance: 384.0
click at [801, 399] on icon at bounding box center [803, 402] width 8 height 8
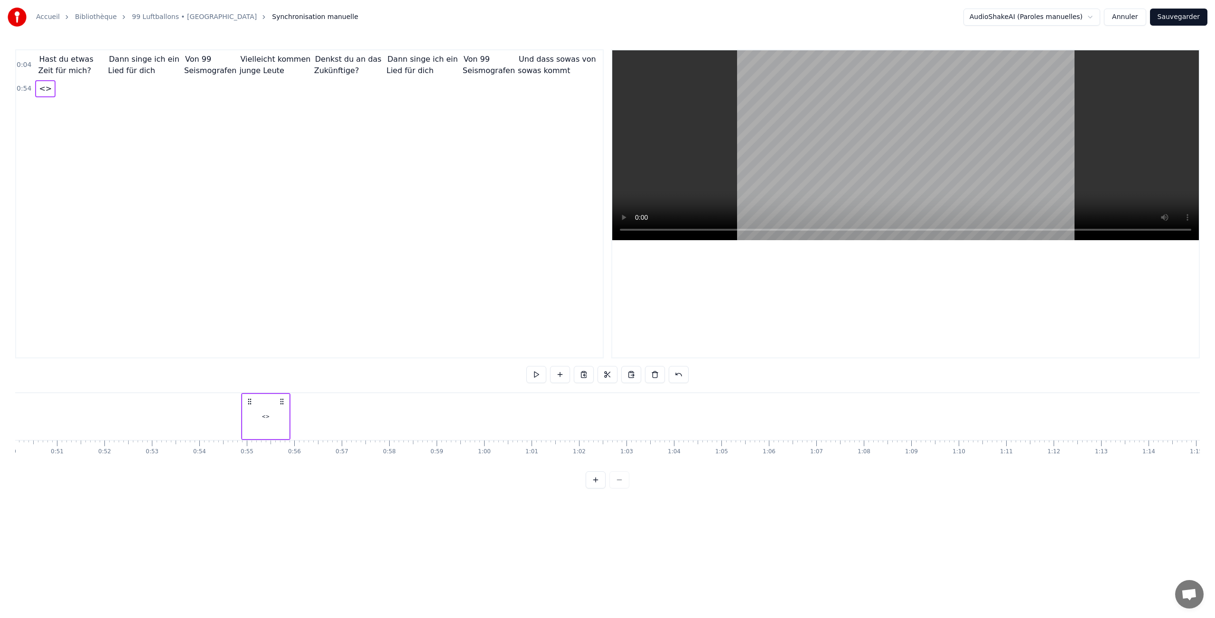
drag, startPoint x: 250, startPoint y: 405, endPoint x: 637, endPoint y: 456, distance: 390.2
click at [637, 456] on div "Hast du etwas Zeit für mich? Dann singe ich ein Lied für dich Von 99 Seismograf…" at bounding box center [607, 428] width 1185 height 71
drag, startPoint x: 250, startPoint y: 403, endPoint x: 851, endPoint y: 456, distance: 603.8
click at [851, 456] on div "Hast du etwas Zeit für mich? Dann singe ich ein Lied für dich Von 99 Seismograf…" at bounding box center [607, 428] width 1185 height 71
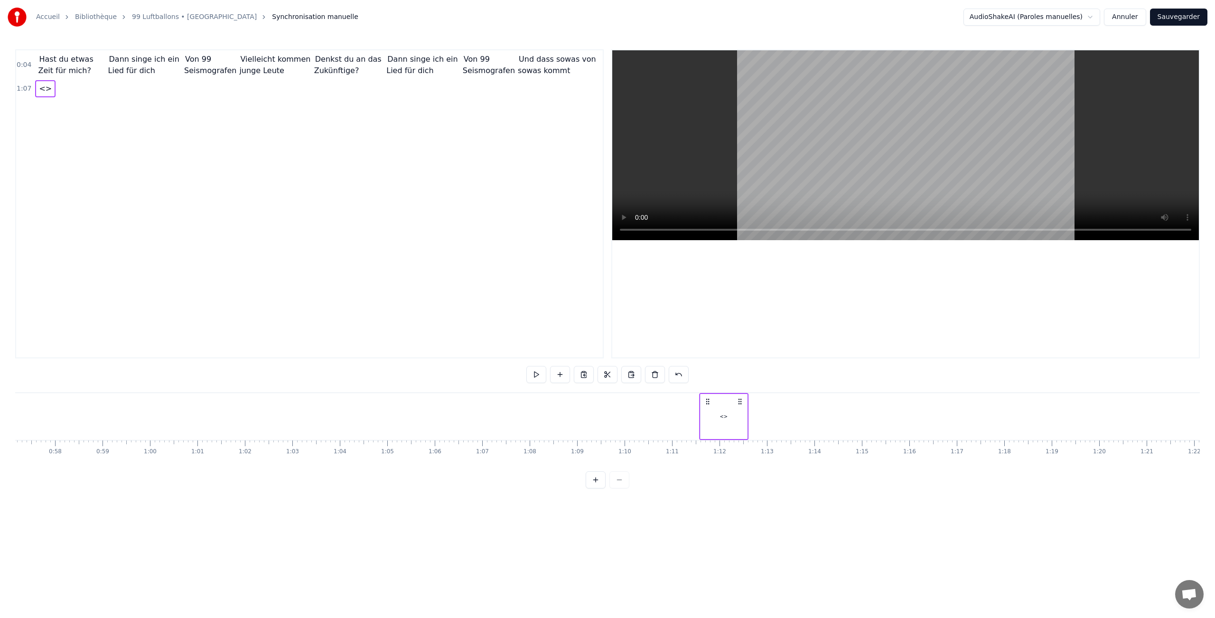
drag, startPoint x: 516, startPoint y: 403, endPoint x: 706, endPoint y: 403, distance: 190.8
click at [706, 403] on icon at bounding box center [708, 402] width 8 height 8
click at [723, 424] on div "<>" at bounding box center [724, 416] width 47 height 45
click at [723, 424] on div "<>" at bounding box center [724, 416] width 46 height 43
drag, startPoint x: 426, startPoint y: 375, endPoint x: 349, endPoint y: 373, distance: 76.9
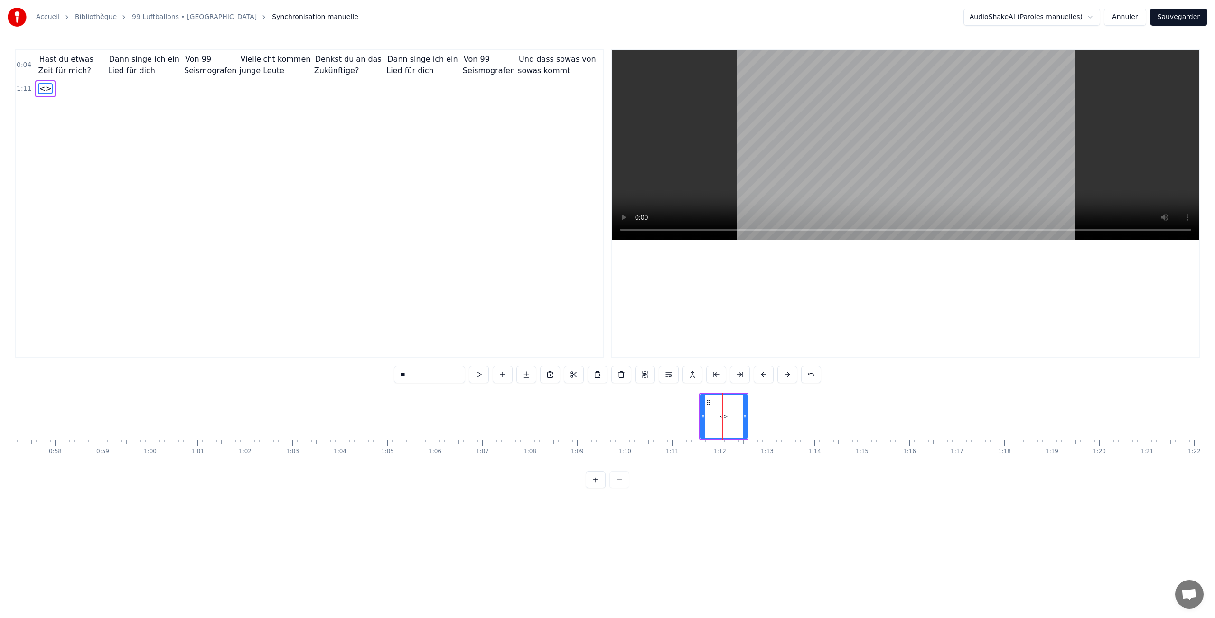
click at [349, 373] on div "0:04 Hast du etwas Zeit für mich? Dann singe ich ein Lied für dich Von 99 Seism…" at bounding box center [607, 268] width 1185 height 439
paste input "**********"
type input "**********"
click at [464, 316] on div "0:04 Hast du etwas Zeit für mich? Dann singe ich ein Lied für dich Von 99 Seism…" at bounding box center [309, 203] width 589 height 309
click at [480, 372] on button at bounding box center [479, 374] width 20 height 17
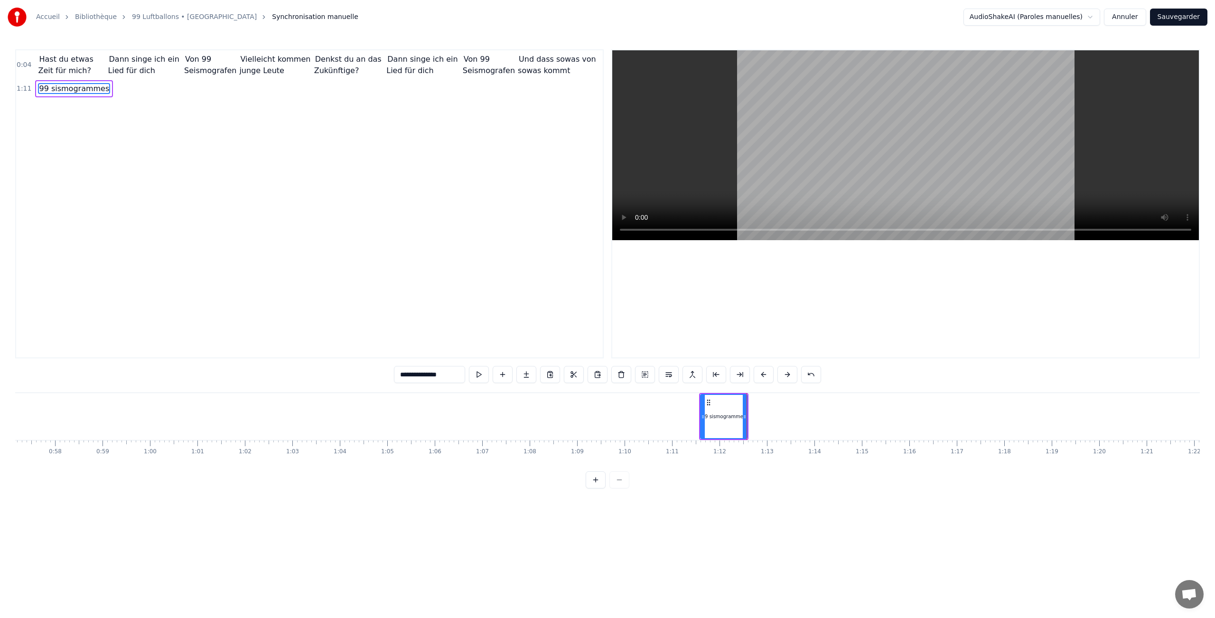
click at [724, 416] on div "99 sismogrammes" at bounding box center [723, 416] width 44 height 7
click at [747, 418] on div "99 sismogrammes" at bounding box center [723, 416] width 47 height 45
click at [729, 417] on div "99 sismogrammes" at bounding box center [724, 416] width 44 height 7
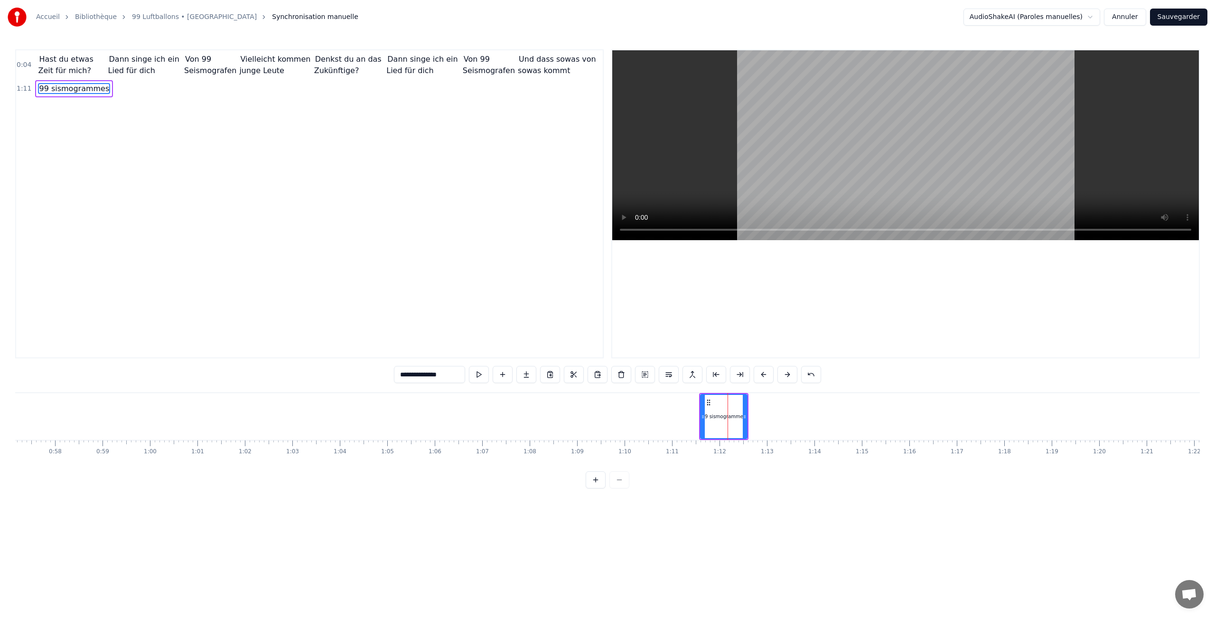
click at [731, 418] on div "99 sismogrammes" at bounding box center [723, 416] width 44 height 7
drag, startPoint x: 744, startPoint y: 416, endPoint x: 786, endPoint y: 415, distance: 42.2
click at [787, 415] on icon at bounding box center [788, 417] width 4 height 8
click at [482, 375] on button at bounding box center [479, 374] width 20 height 17
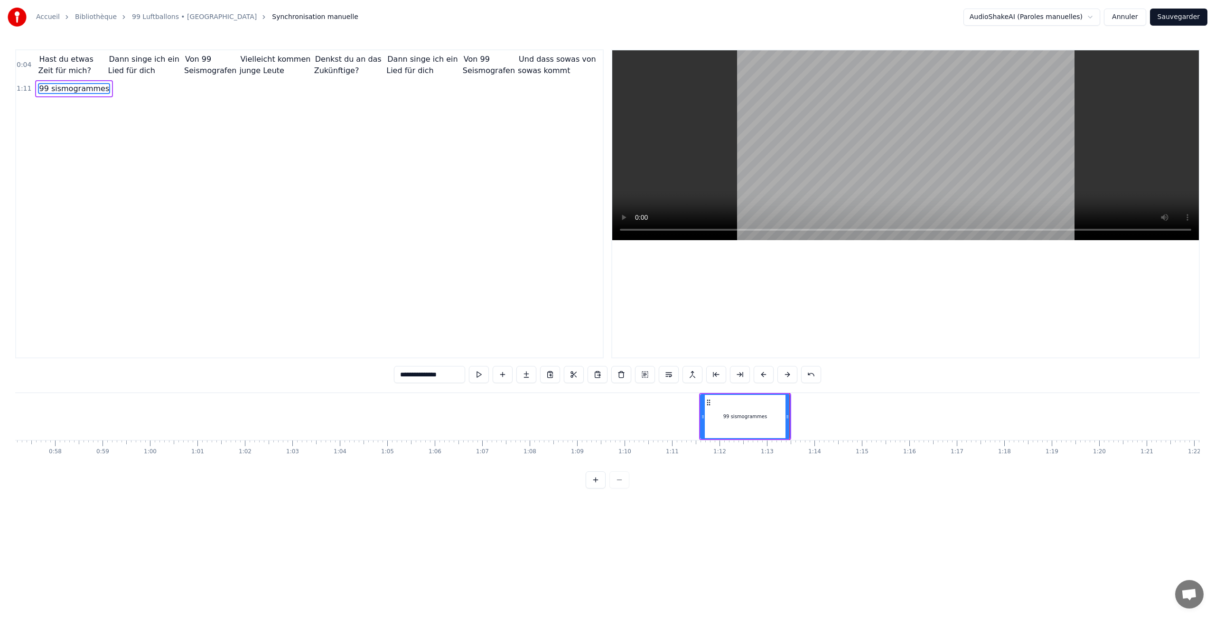
click at [482, 374] on button at bounding box center [479, 374] width 20 height 17
click at [478, 377] on button at bounding box center [479, 374] width 20 height 17
drag, startPoint x: 702, startPoint y: 407, endPoint x: 695, endPoint y: 408, distance: 6.7
click at [695, 408] on div at bounding box center [696, 416] width 4 height 43
click at [784, 407] on div "99 sismogrammes" at bounding box center [741, 416] width 95 height 43
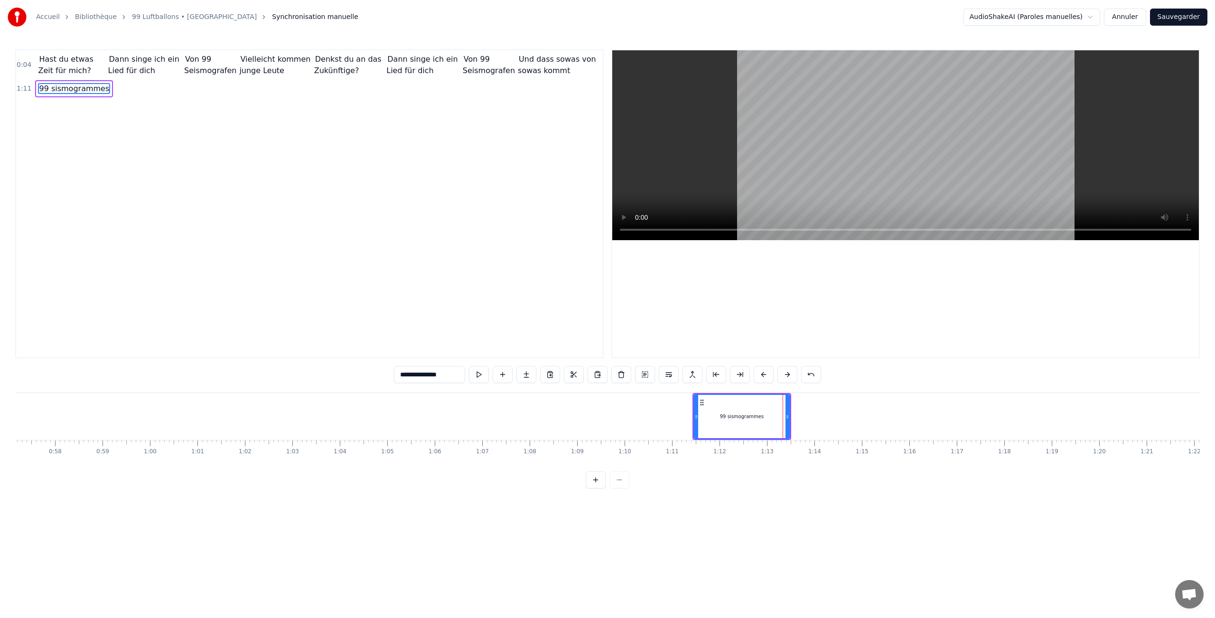
click at [789, 411] on div "99 sismogrammes" at bounding box center [742, 416] width 97 height 45
click at [763, 415] on div "99 sismogrammes" at bounding box center [741, 416] width 96 height 47
click at [782, 412] on div "99 sismogrammes" at bounding box center [741, 416] width 95 height 43
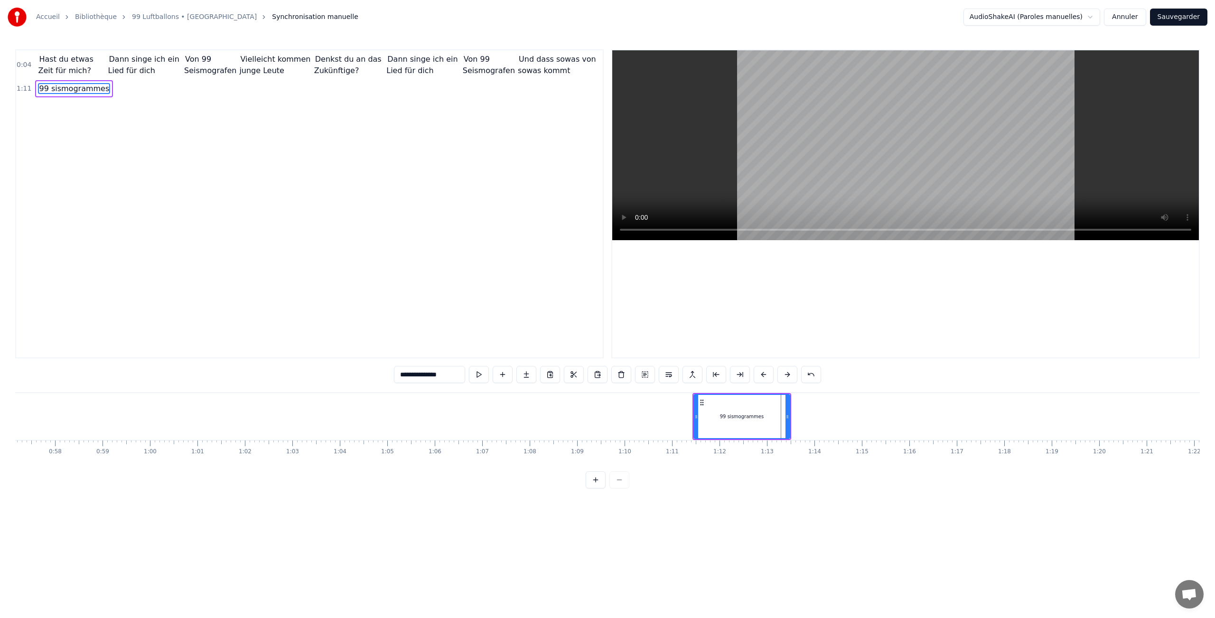
click at [782, 412] on div "99 sismogrammes" at bounding box center [741, 416] width 95 height 43
drag, startPoint x: 786, startPoint y: 412, endPoint x: 799, endPoint y: 412, distance: 13.3
click at [800, 413] on icon at bounding box center [801, 417] width 4 height 8
click at [501, 376] on button at bounding box center [503, 374] width 20 height 17
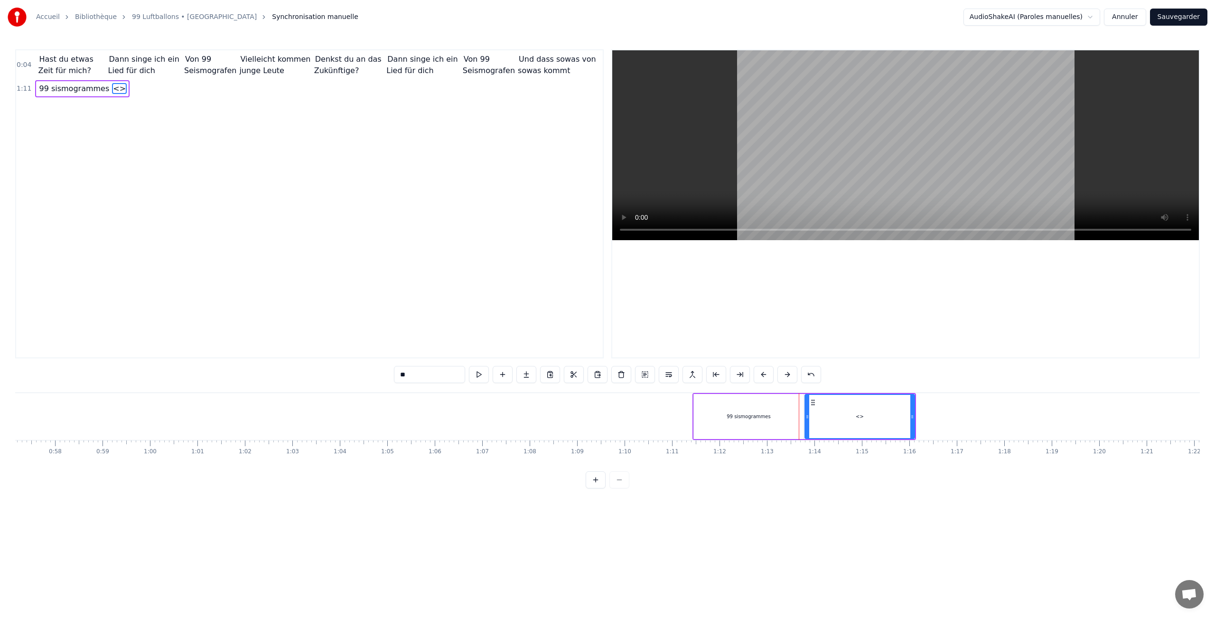
drag, startPoint x: 429, startPoint y: 379, endPoint x: 383, endPoint y: 374, distance: 46.4
click at [383, 374] on div "0:04 Hast du etwas Zeit für mich? Dann singe ich ein Lied für dich Von 99 Seism…" at bounding box center [607, 268] width 1185 height 439
paste input "**********"
type input "**********"
click at [540, 373] on button at bounding box center [536, 374] width 20 height 17
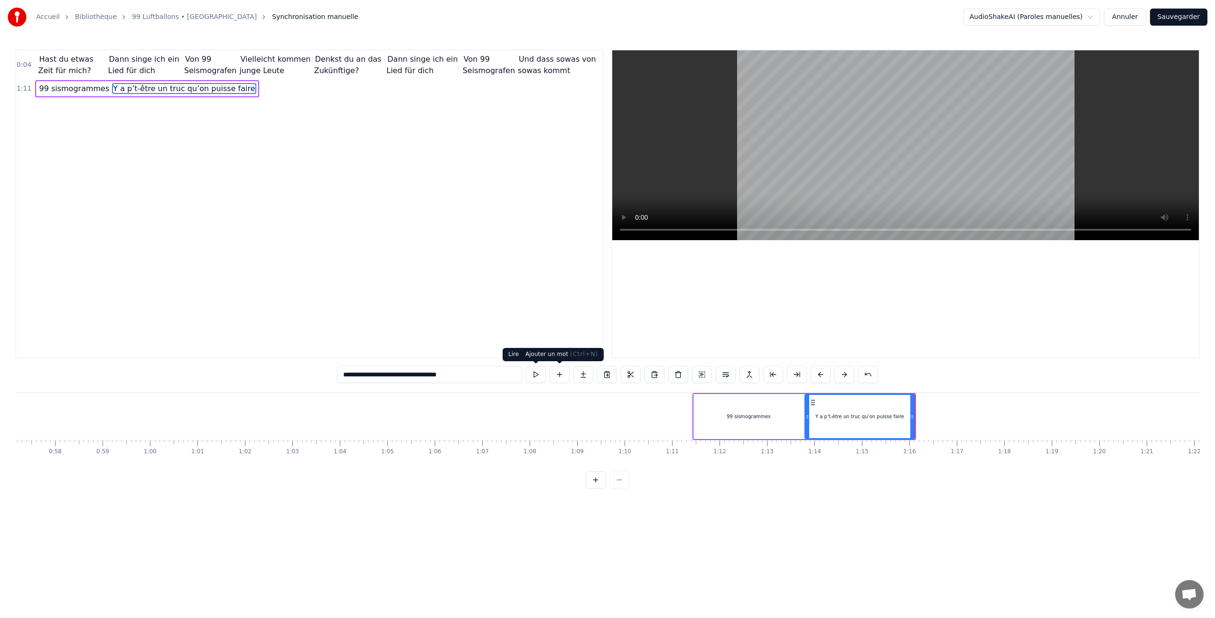
click at [562, 375] on button at bounding box center [560, 374] width 20 height 17
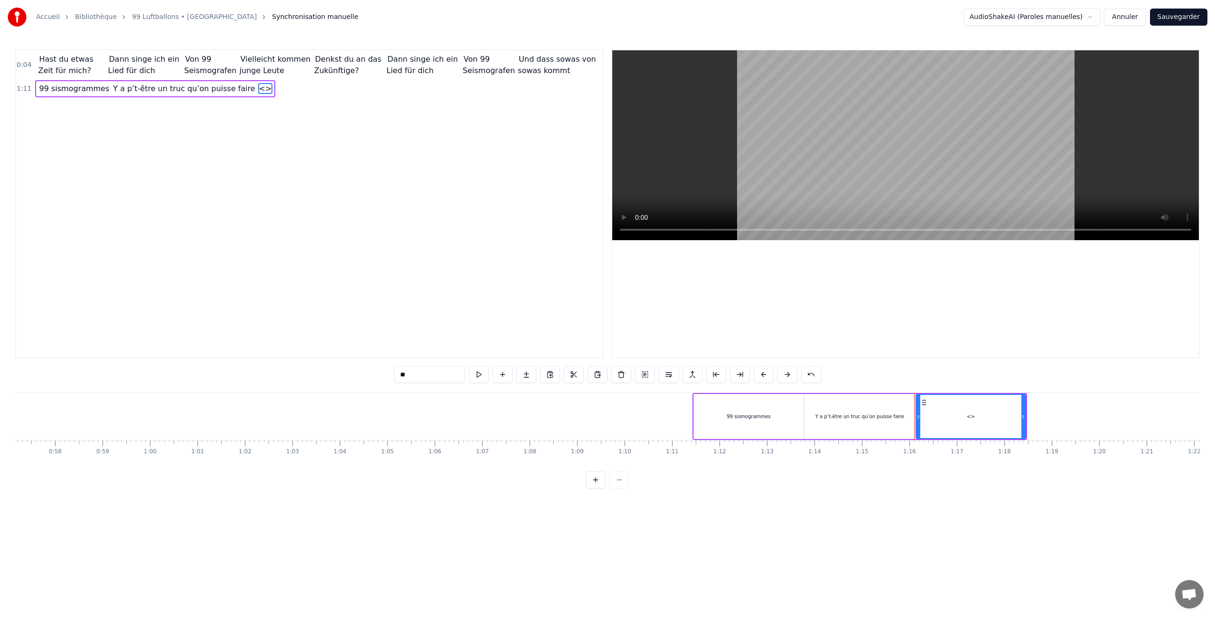
drag, startPoint x: 437, startPoint y: 378, endPoint x: 293, endPoint y: 375, distance: 143.9
click at [293, 375] on div "0:04 Hast du etwas Zeit für mich? Dann singe ich ein Lied für dich Von 99 Seism…" at bounding box center [607, 268] width 1185 height 439
paste input "**********"
type input "**********"
click at [523, 378] on button at bounding box center [519, 374] width 20 height 17
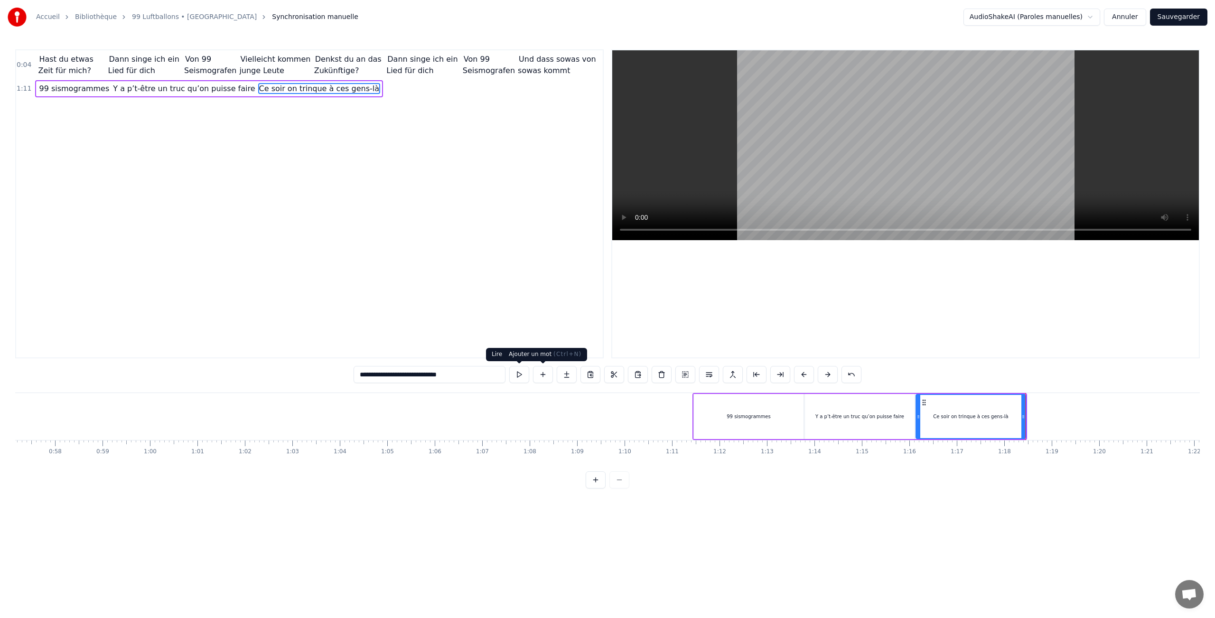
click at [543, 375] on button at bounding box center [543, 374] width 20 height 17
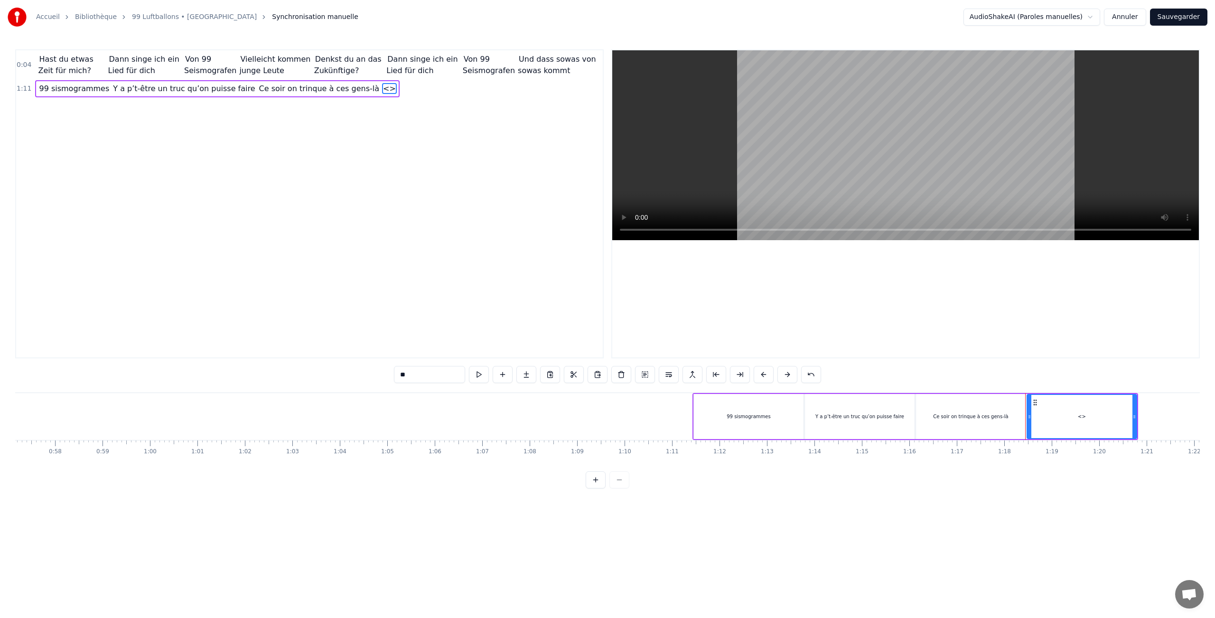
drag, startPoint x: 451, startPoint y: 377, endPoint x: 310, endPoint y: 378, distance: 141.5
click at [310, 378] on div "0:04 Hast du etwas Zeit für mich? Dann singe ich ein Lied für dich Von 99 Seism…" at bounding box center [607, 268] width 1185 height 439
paste input "**********"
type input "**********"
click at [531, 371] on button at bounding box center [534, 374] width 20 height 17
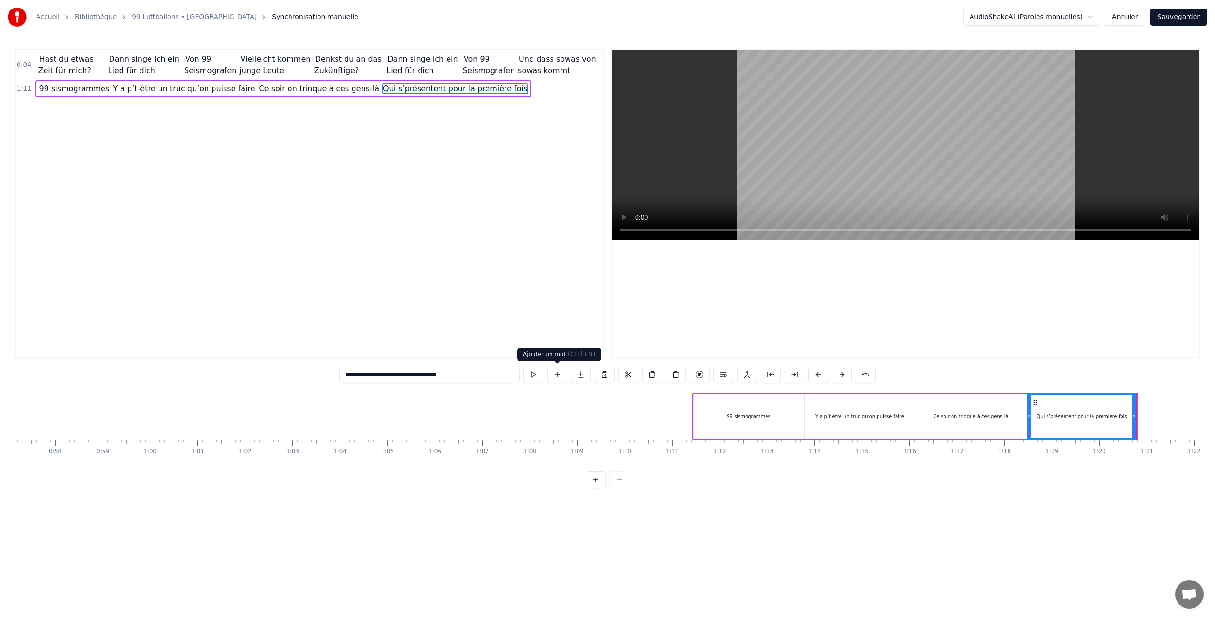
click at [560, 375] on button at bounding box center [557, 374] width 20 height 17
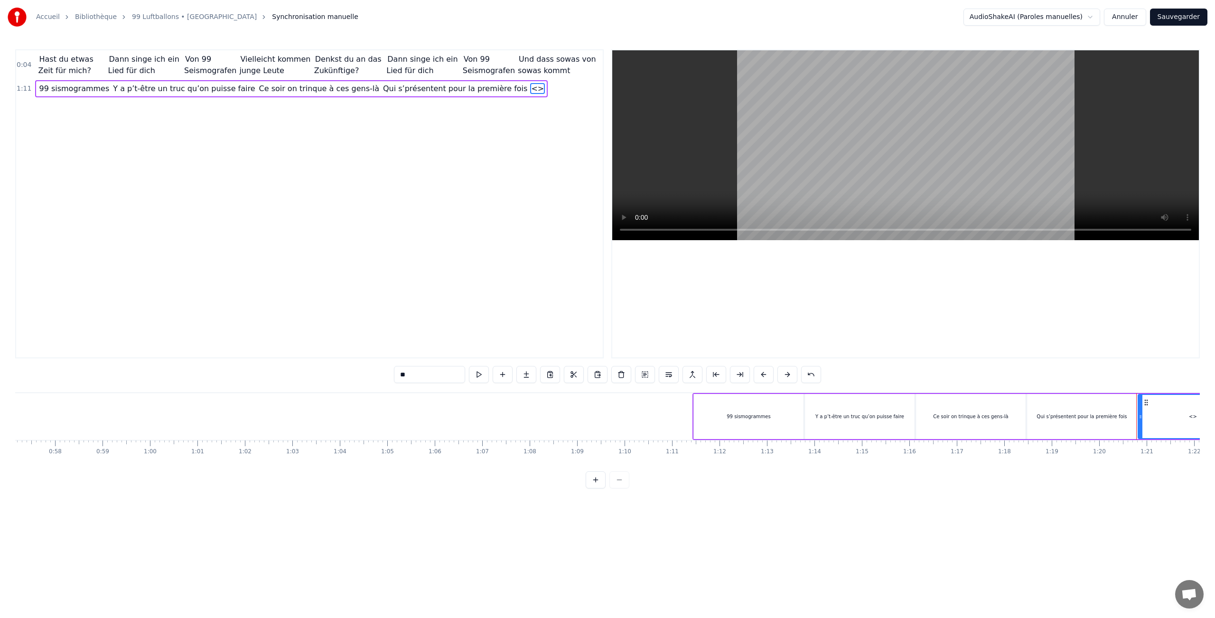
drag, startPoint x: 445, startPoint y: 373, endPoint x: 306, endPoint y: 373, distance: 139.6
click at [306, 373] on div "0:04 Hast du etwas Zeit für mich? Dann singe ich ein Lied für dich Von 99 Seism…" at bounding box center [607, 268] width 1185 height 439
paste input "**********"
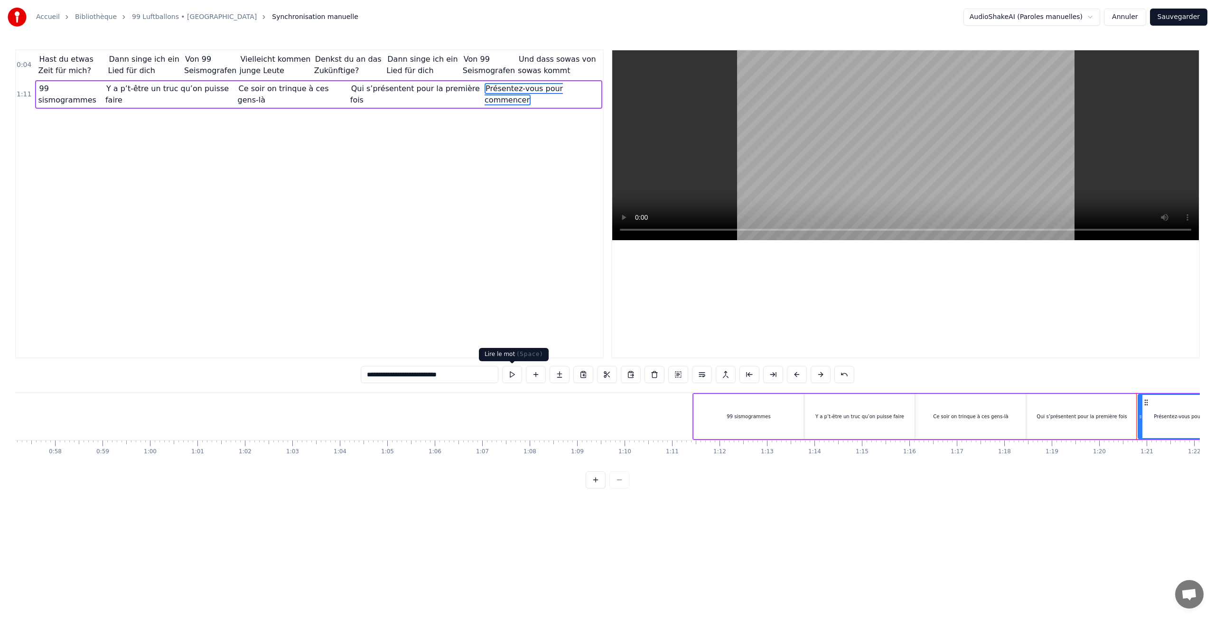
click at [512, 375] on button at bounding box center [512, 374] width 20 height 17
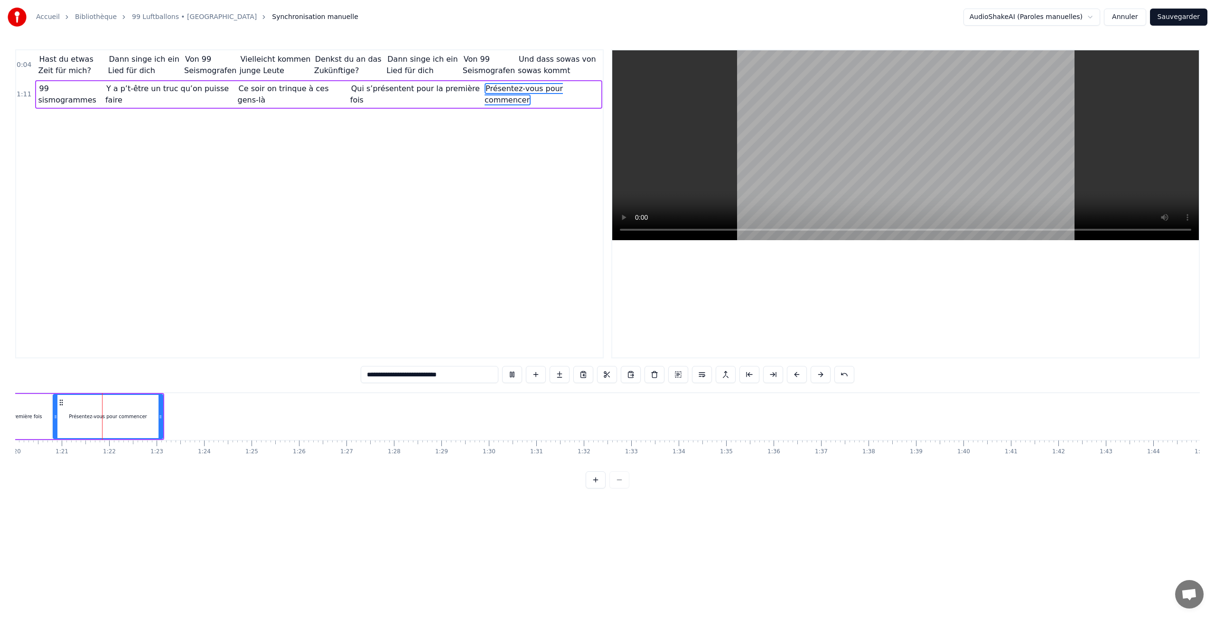
scroll to position [0, 3809]
click at [512, 375] on button at bounding box center [512, 374] width 20 height 17
click at [197, 379] on div "**********" at bounding box center [607, 268] width 1185 height 439
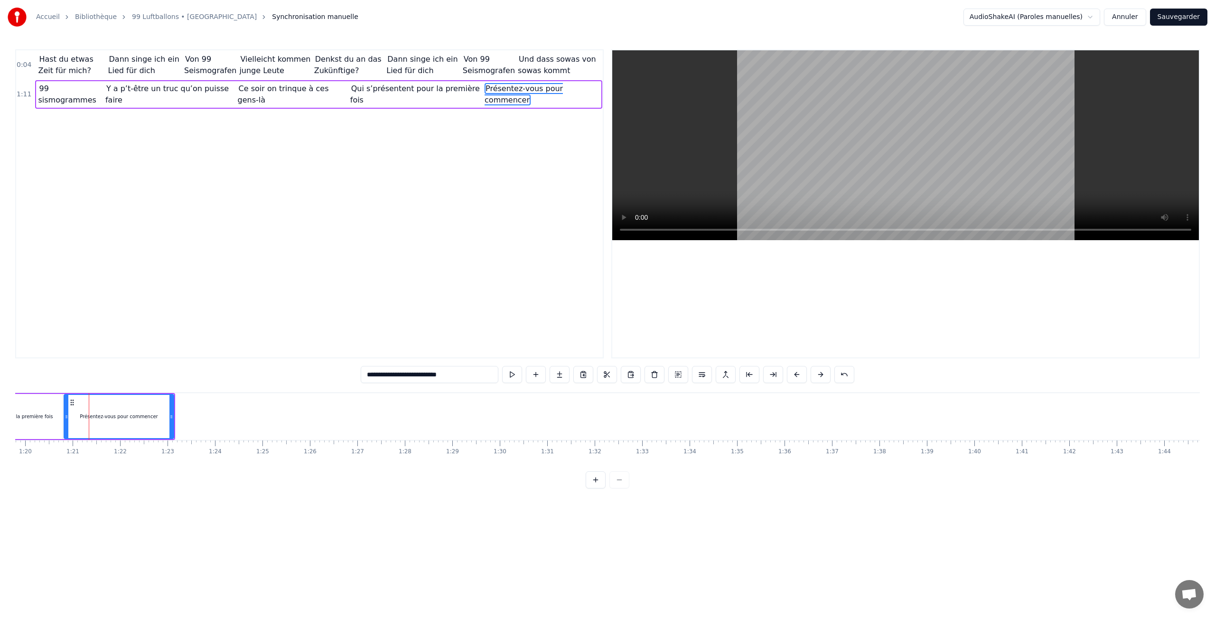
click at [268, 469] on div "**********" at bounding box center [607, 268] width 1185 height 439
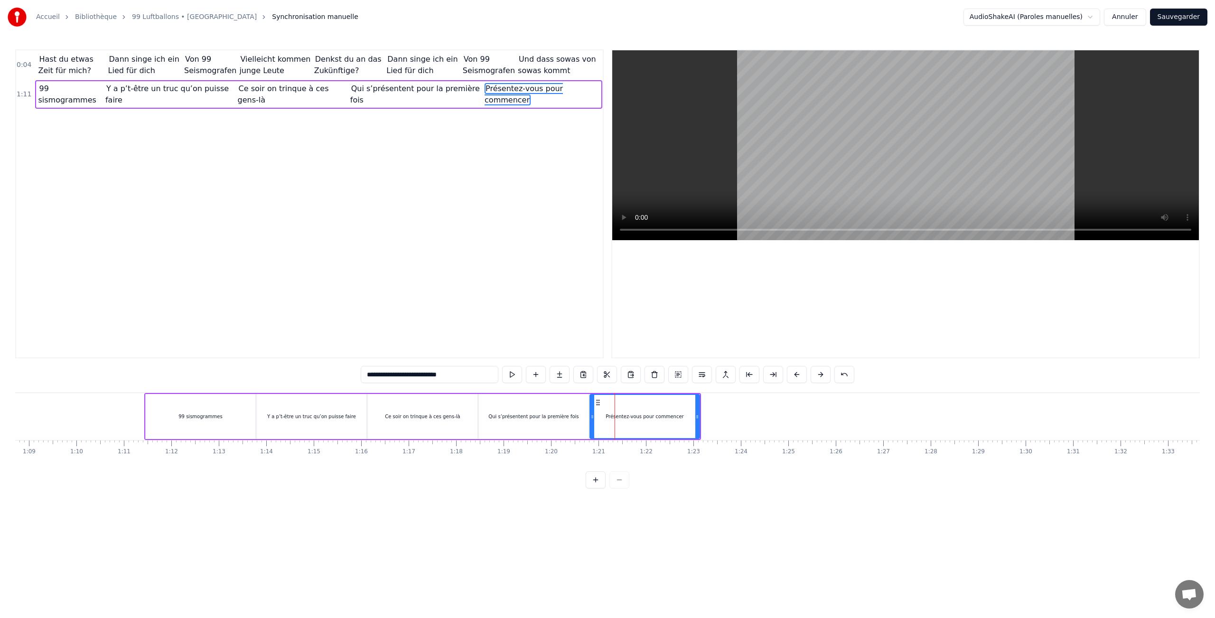
scroll to position [0, 3095]
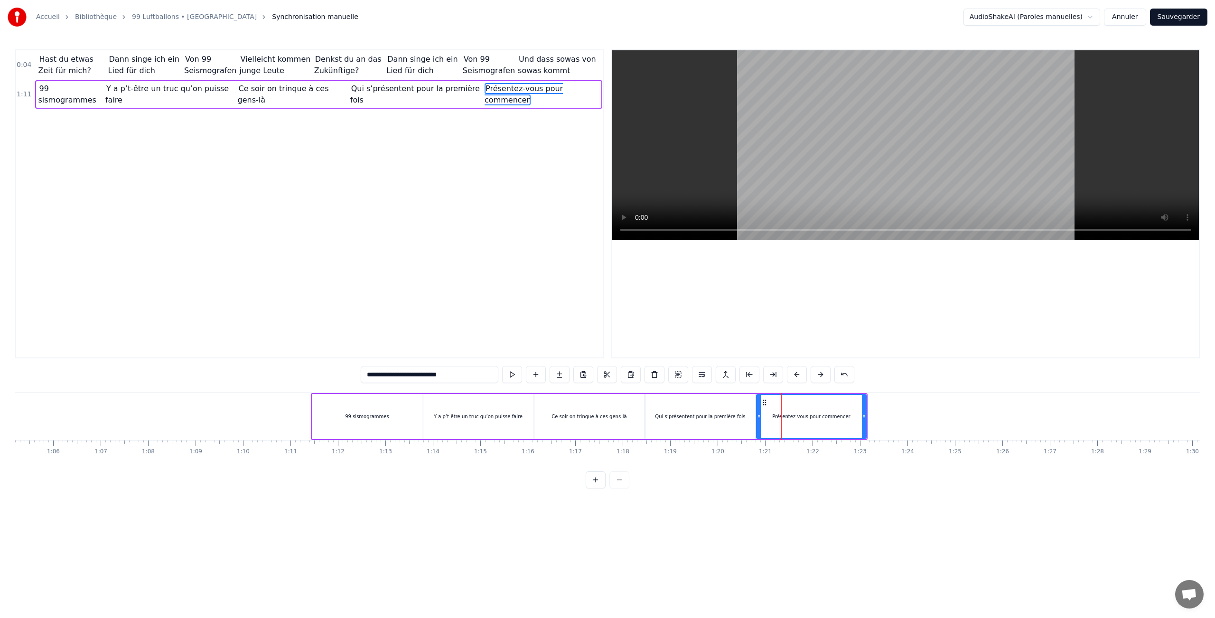
click at [387, 410] on div "99 sismogrammes" at bounding box center [367, 416] width 110 height 45
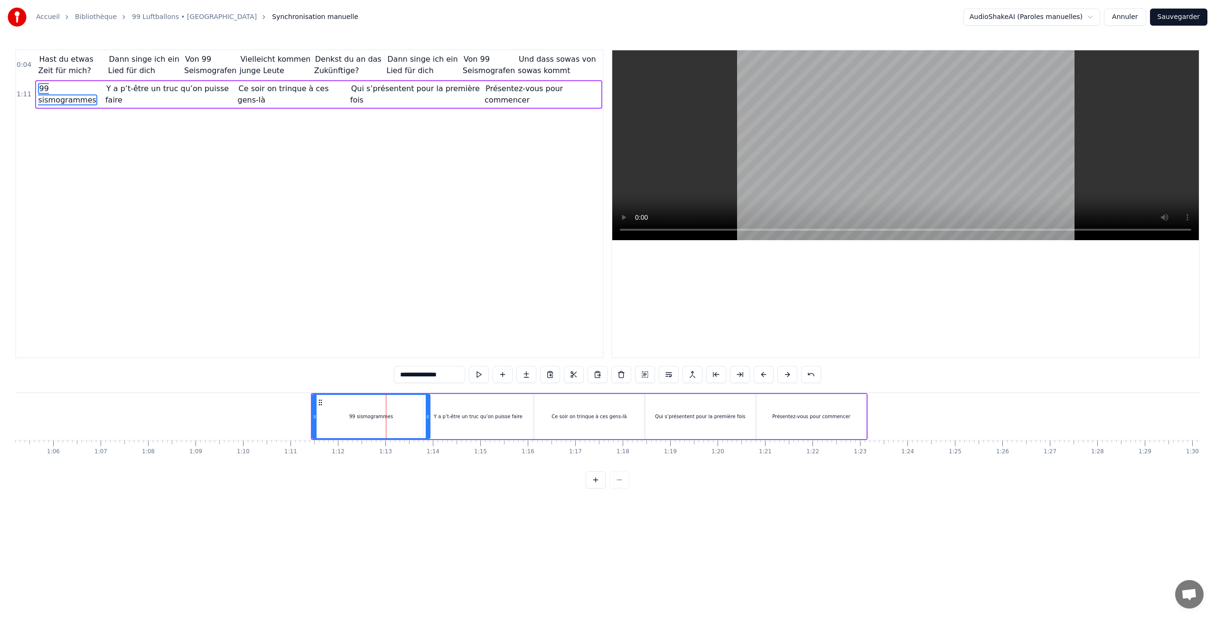
drag, startPoint x: 420, startPoint y: 410, endPoint x: 428, endPoint y: 410, distance: 8.1
click at [428, 410] on div at bounding box center [428, 416] width 4 height 43
click at [469, 411] on div "Y a p’t-être un truc qu’on puisse faire" at bounding box center [478, 416] width 110 height 45
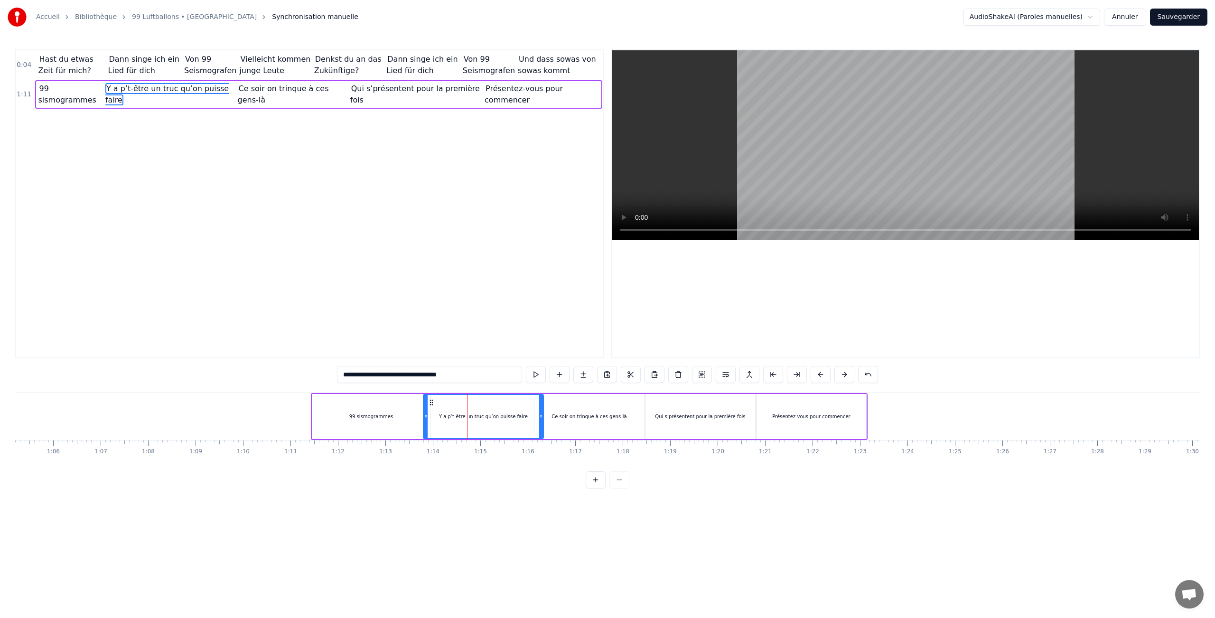
drag, startPoint x: 530, startPoint y: 411, endPoint x: 541, endPoint y: 411, distance: 10.9
click at [541, 411] on div at bounding box center [541, 416] width 4 height 43
click at [637, 412] on div "Ce soir on trinque à ces gens-là" at bounding box center [589, 416] width 110 height 45
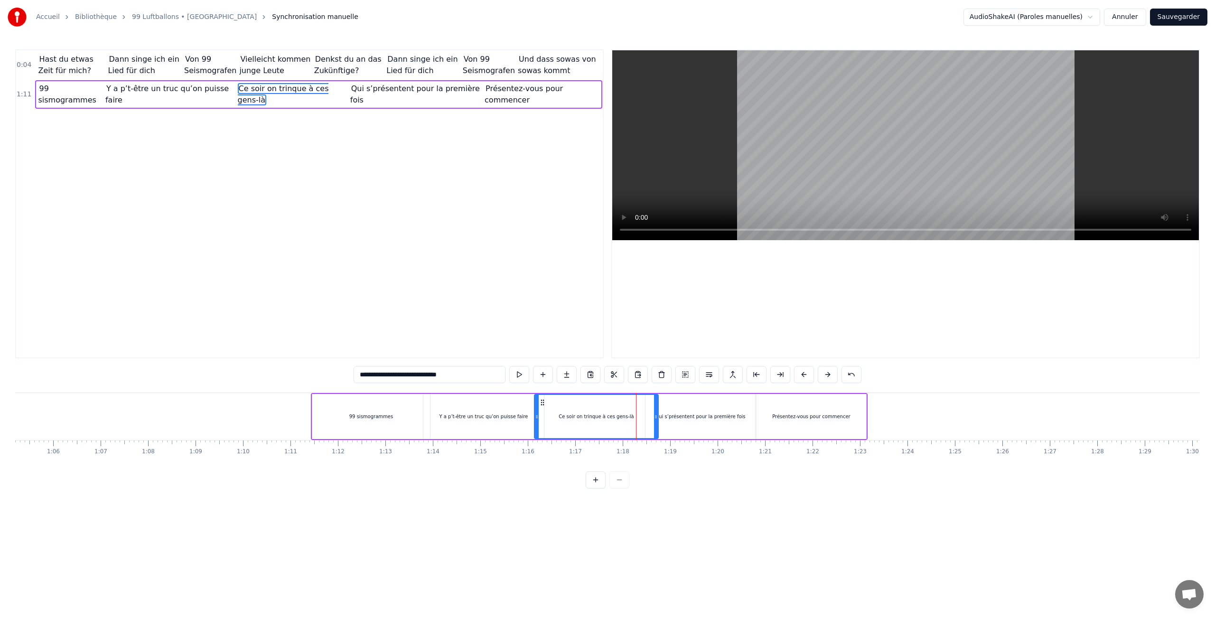
drag, startPoint x: 642, startPoint y: 411, endPoint x: 656, endPoint y: 411, distance: 13.8
click at [656, 411] on div at bounding box center [656, 416] width 4 height 43
click at [715, 409] on div "Qui s’présentent pour la première fois" at bounding box center [701, 416] width 110 height 45
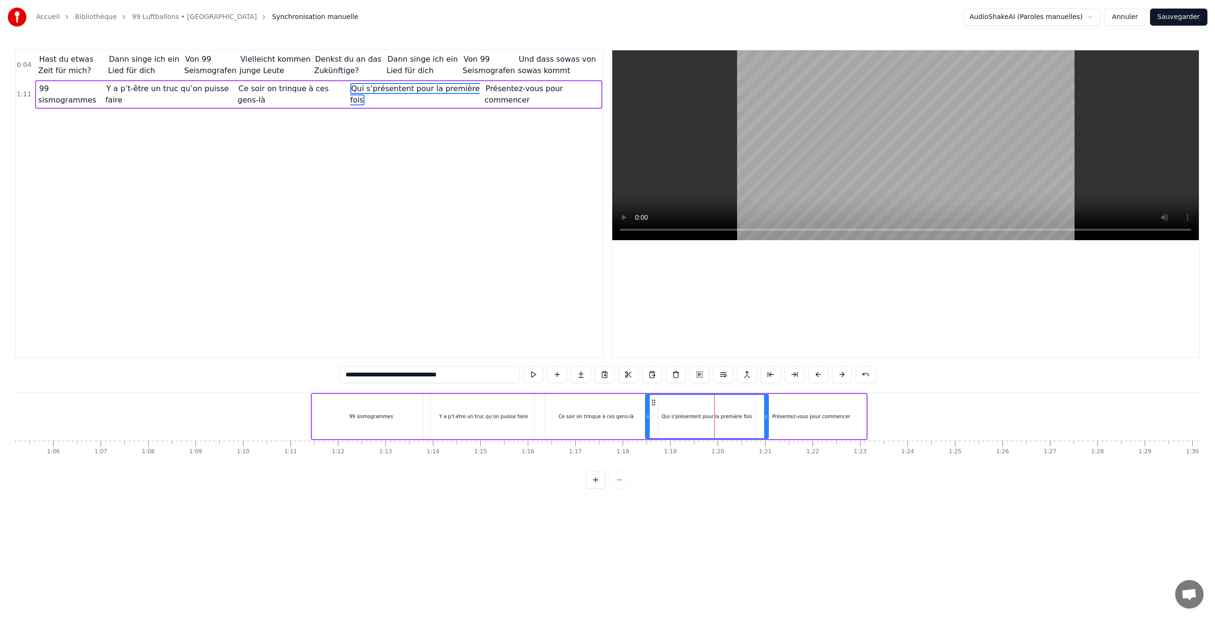
drag, startPoint x: 753, startPoint y: 414, endPoint x: 766, endPoint y: 414, distance: 13.3
click at [766, 414] on icon at bounding box center [766, 417] width 4 height 8
click at [817, 414] on div "Présentez-vous pour commencer" at bounding box center [811, 416] width 78 height 7
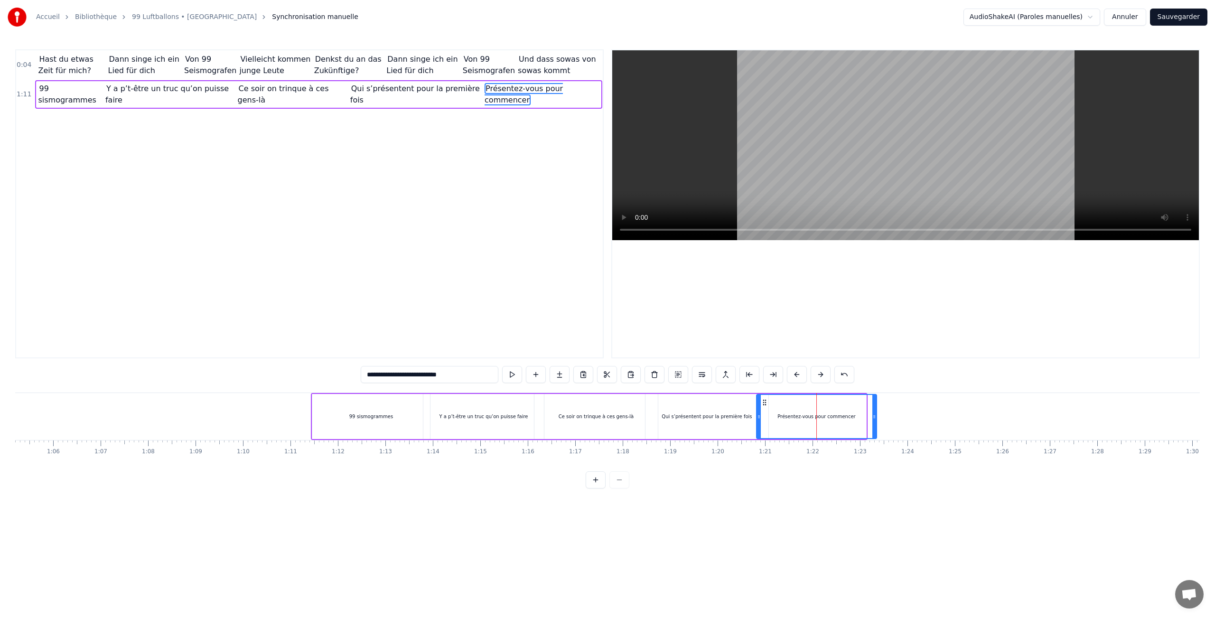
drag, startPoint x: 865, startPoint y: 413, endPoint x: 877, endPoint y: 413, distance: 11.9
click at [876, 413] on icon at bounding box center [874, 417] width 4 height 8
click at [512, 374] on button at bounding box center [512, 374] width 20 height 17
click at [742, 416] on div "Qui s’présentent pour la première fois" at bounding box center [707, 416] width 90 height 7
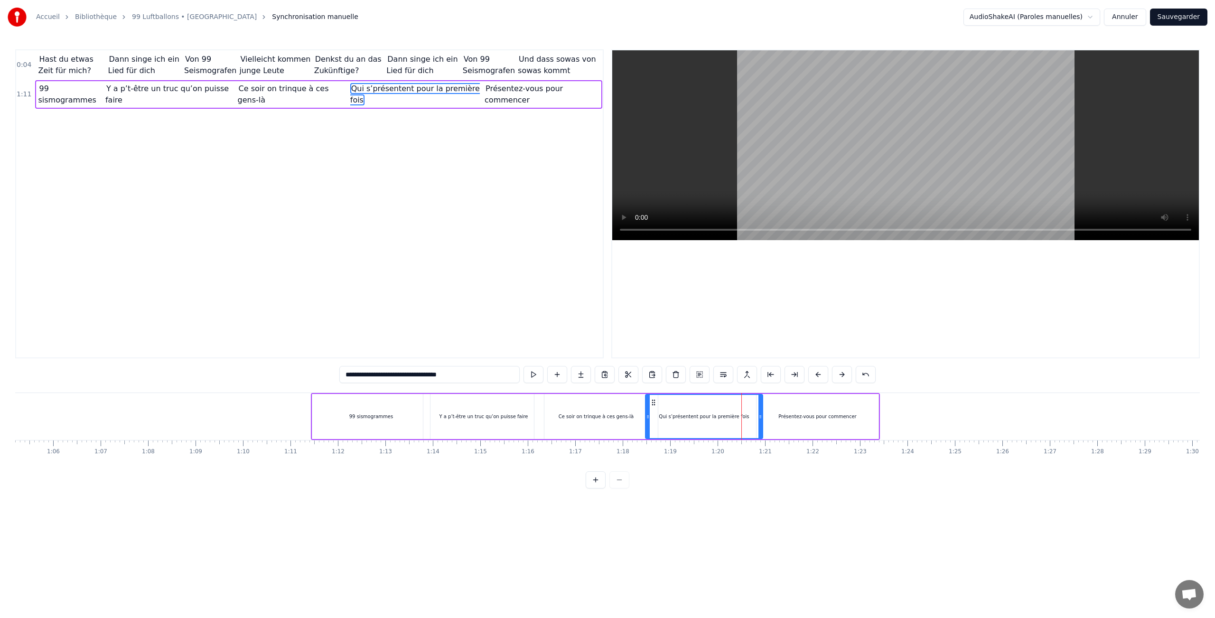
drag, startPoint x: 766, startPoint y: 413, endPoint x: 760, endPoint y: 413, distance: 5.7
click at [760, 413] on icon at bounding box center [761, 417] width 4 height 8
click at [402, 417] on div "99 sismogrammes" at bounding box center [371, 416] width 118 height 45
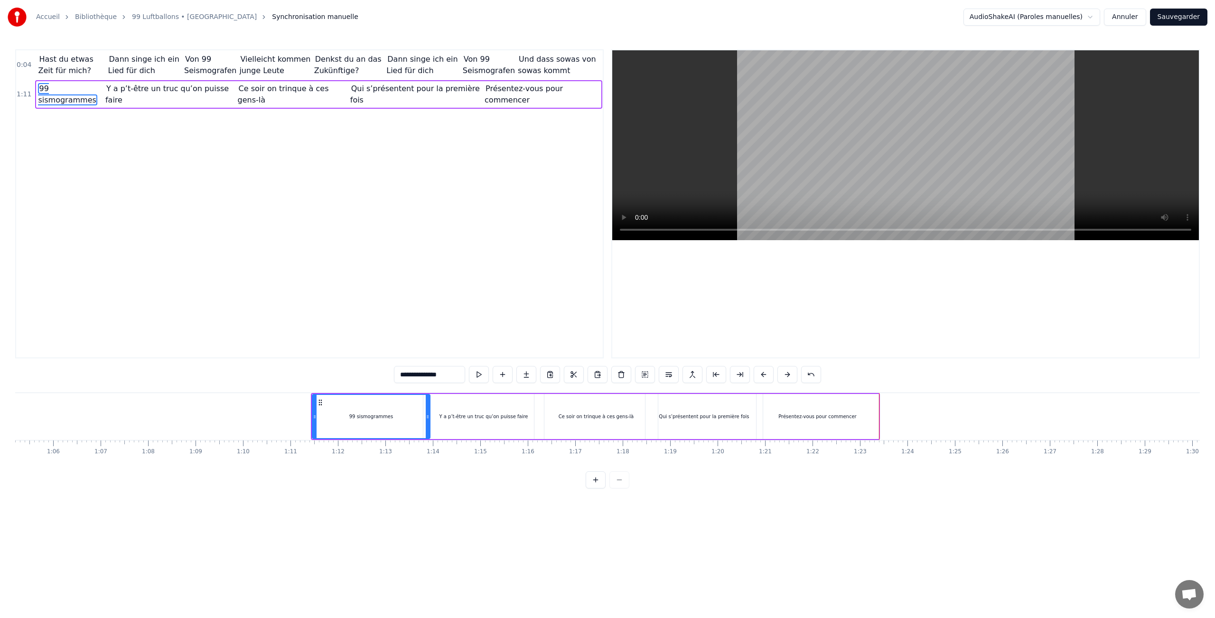
click at [863, 414] on div "Présentez-vous pour commencer" at bounding box center [818, 416] width 122 height 45
type input "**********"
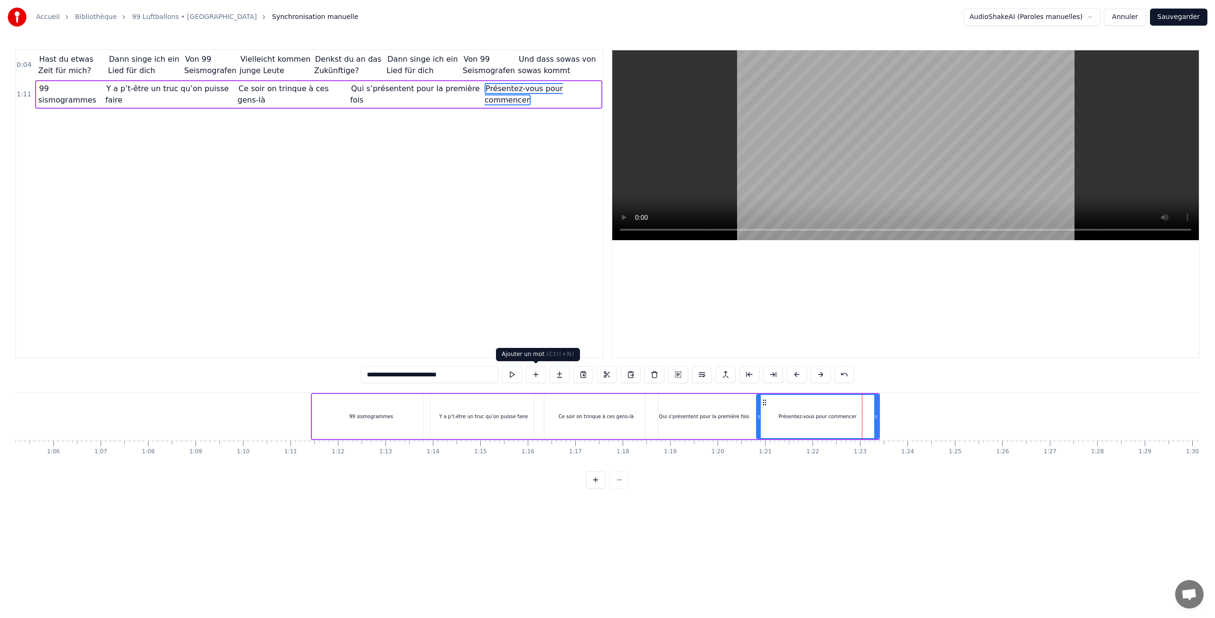
click at [543, 375] on button at bounding box center [536, 374] width 20 height 17
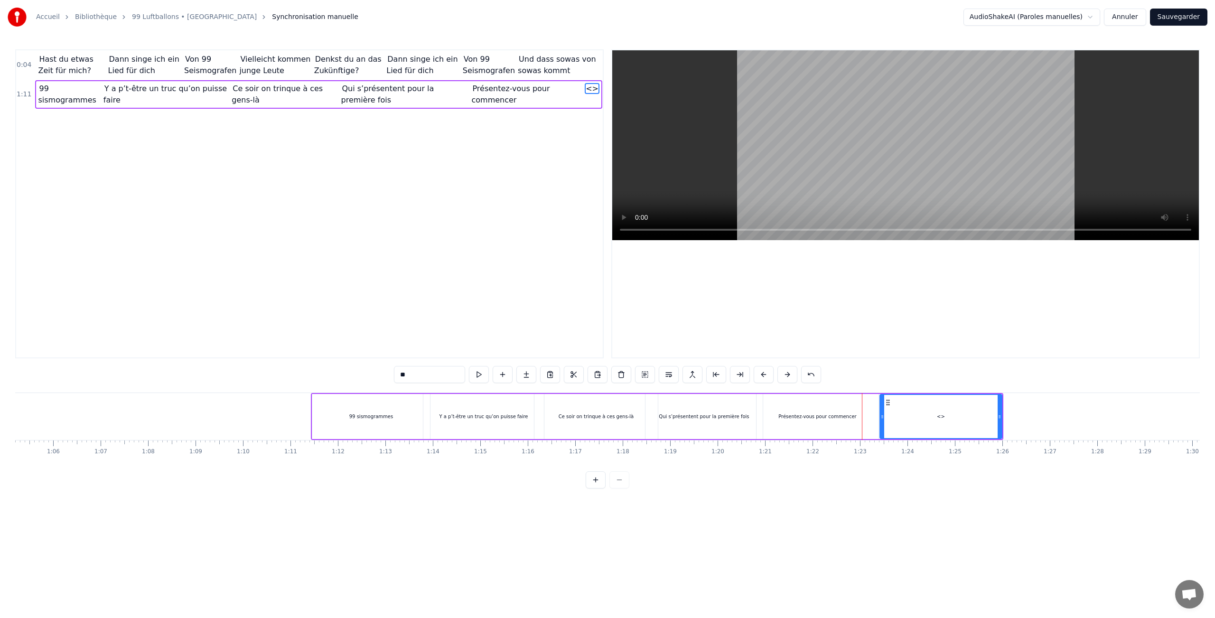
drag, startPoint x: 431, startPoint y: 377, endPoint x: 355, endPoint y: 373, distance: 76.1
click at [355, 373] on div "0:04 Hast du etwas Zeit für mich? Dann singe ich ein Lied für dich Von 99 Seism…" at bounding box center [607, 268] width 1185 height 439
paste input "**********"
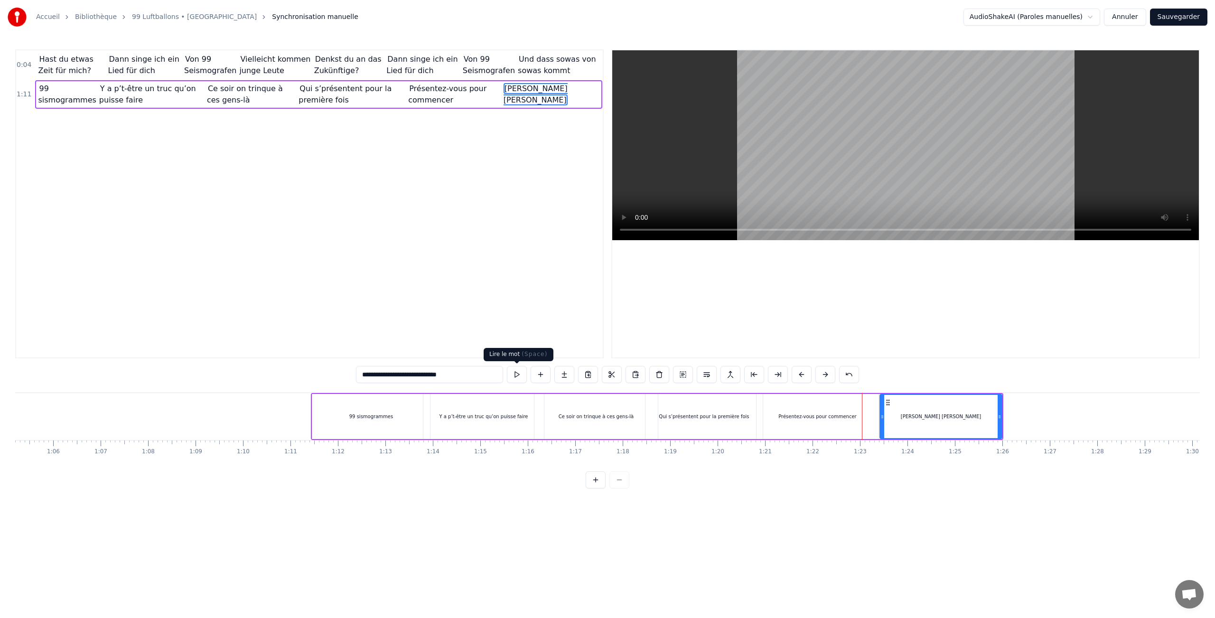
type input "**********"
click at [519, 375] on button at bounding box center [517, 374] width 20 height 17
click at [538, 376] on button at bounding box center [541, 374] width 20 height 17
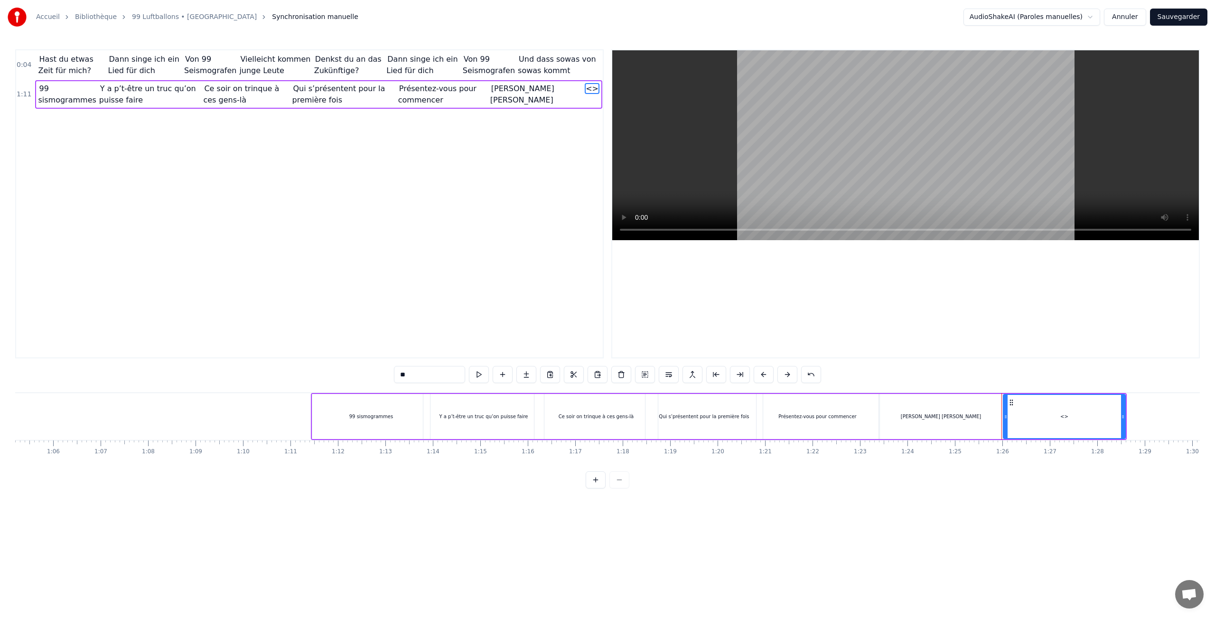
drag, startPoint x: 424, startPoint y: 375, endPoint x: 323, endPoint y: 375, distance: 101.6
click at [323, 375] on div "0:04 Hast du etwas Zeit für mich? Dann singe ich ein Lied für dich Von 99 Seism…" at bounding box center [607, 268] width 1185 height 439
paste input "**********"
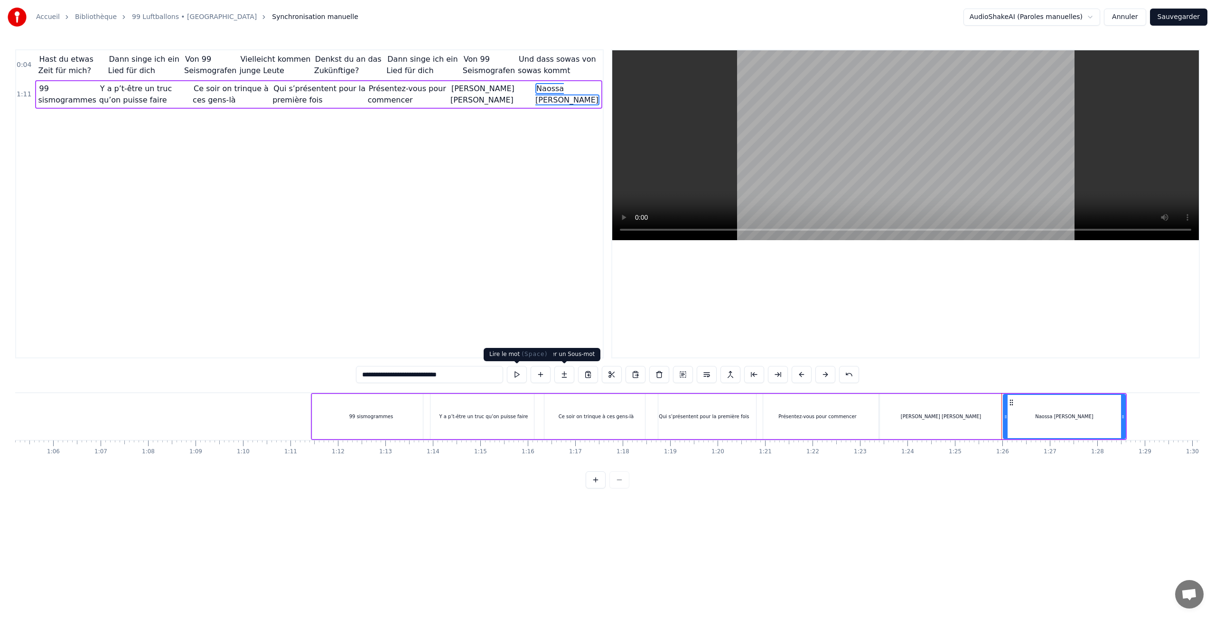
type input "**********"
click at [518, 377] on button at bounding box center [517, 374] width 20 height 17
click at [540, 377] on button at bounding box center [541, 374] width 20 height 17
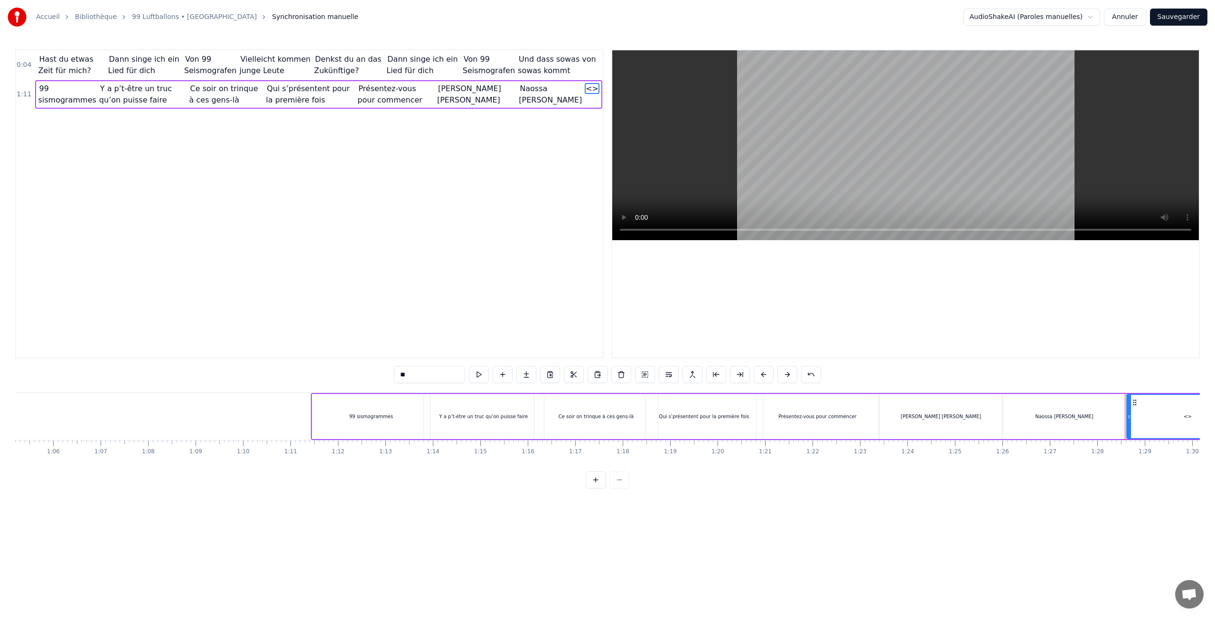
drag, startPoint x: 441, startPoint y: 379, endPoint x: 332, endPoint y: 373, distance: 109.4
click at [332, 373] on div "0:04 Hast du etwas Zeit für mich? Dann singe ich ein Lied für dich Von 99 Seism…" at bounding box center [607, 268] width 1185 height 439
paste input "**********"
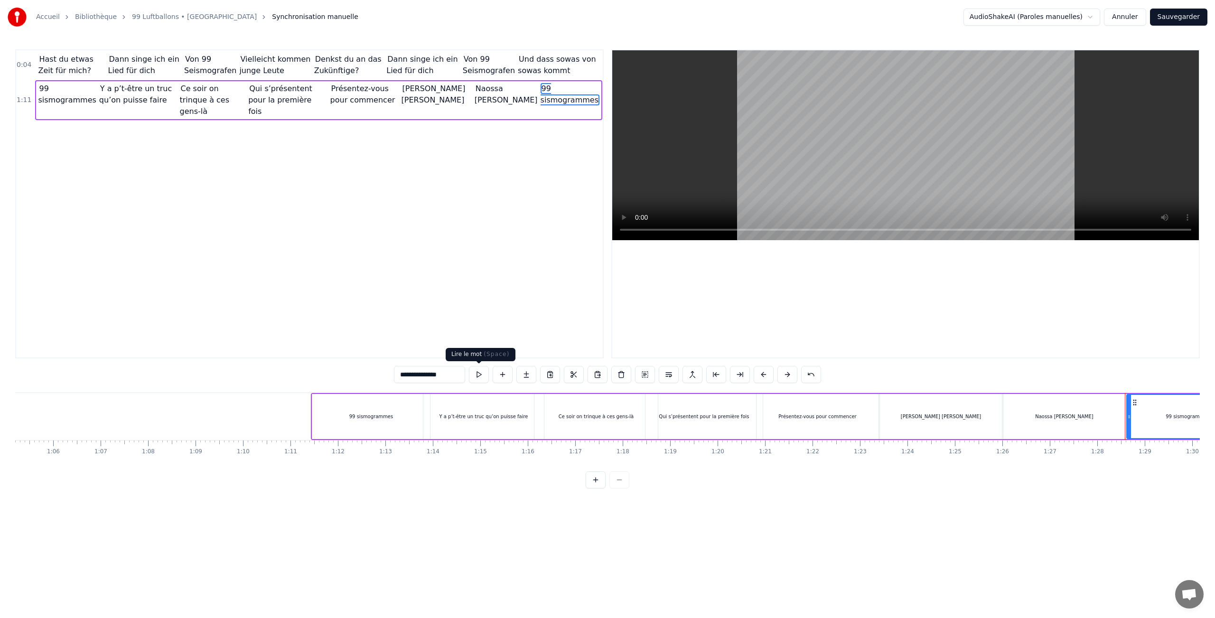
type input "**********"
click at [478, 373] on button at bounding box center [479, 374] width 20 height 17
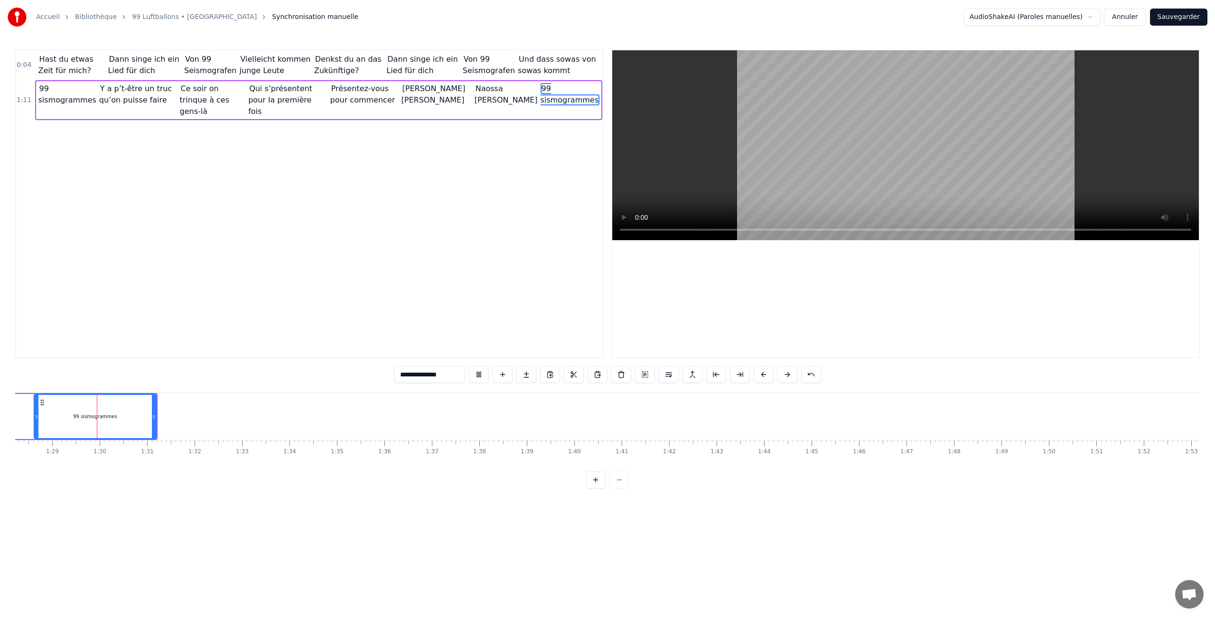
scroll to position [0, 4192]
click at [374, 502] on html "**********" at bounding box center [607, 252] width 1215 height 504
click at [611, 272] on div at bounding box center [905, 203] width 589 height 309
click at [123, 405] on div "99 sismogrammes" at bounding box center [90, 416] width 121 height 43
click at [501, 375] on button at bounding box center [503, 374] width 20 height 17
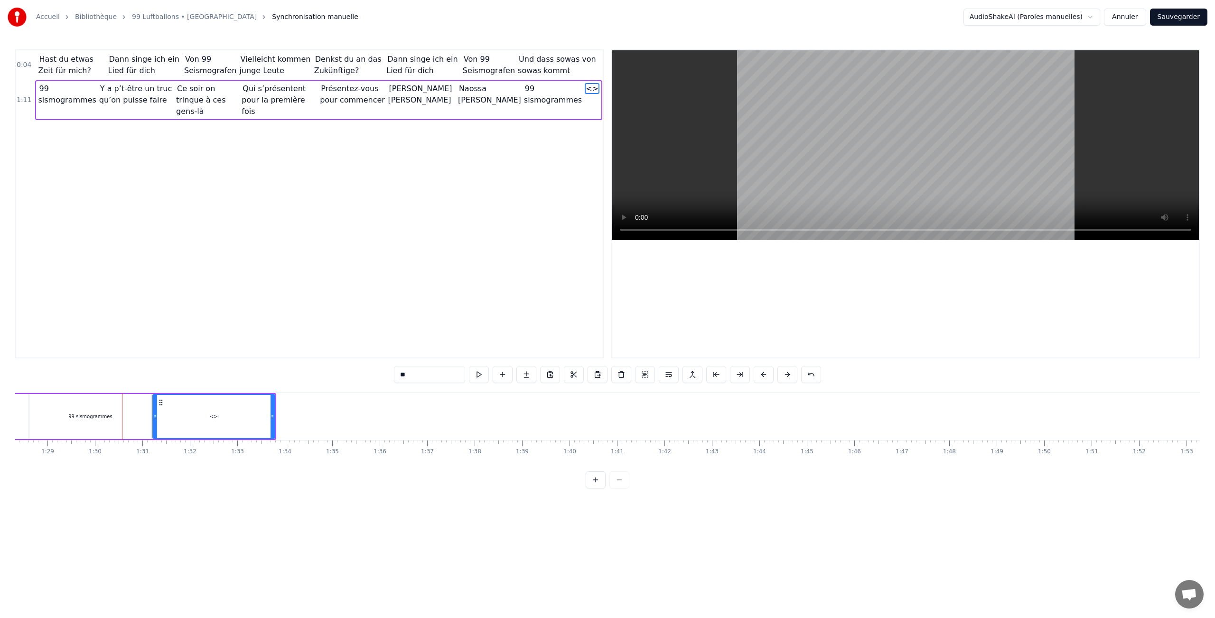
click at [420, 385] on div "0:04 Hast du etwas Zeit für mich? Dann singe ich ein Lied für dich Von 99 Seism…" at bounding box center [607, 268] width 1185 height 439
drag, startPoint x: 423, startPoint y: 377, endPoint x: 351, endPoint y: 375, distance: 72.7
click at [351, 375] on div "0:04 Hast du etwas Zeit für mich? Dann singe ich ein Lied für dich Von 99 Seism…" at bounding box center [607, 268] width 1185 height 439
paste input "**********"
type input "**********"
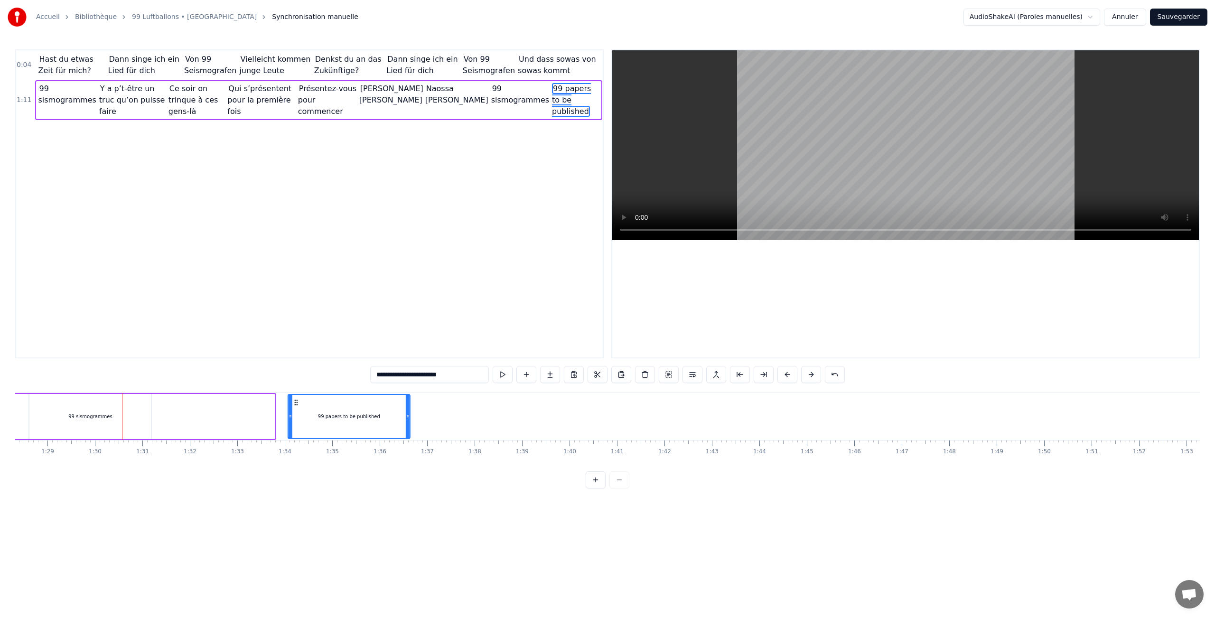
drag, startPoint x: 161, startPoint y: 404, endPoint x: 296, endPoint y: 407, distance: 135.3
click at [296, 407] on div "99 papers to be published" at bounding box center [349, 416] width 121 height 43
click at [241, 402] on div "99 papers to be published" at bounding box center [213, 416] width 121 height 43
drag, startPoint x: 160, startPoint y: 398, endPoint x: 172, endPoint y: 394, distance: 12.5
click at [226, 395] on div "99 papers to be published" at bounding box center [286, 416] width 121 height 43
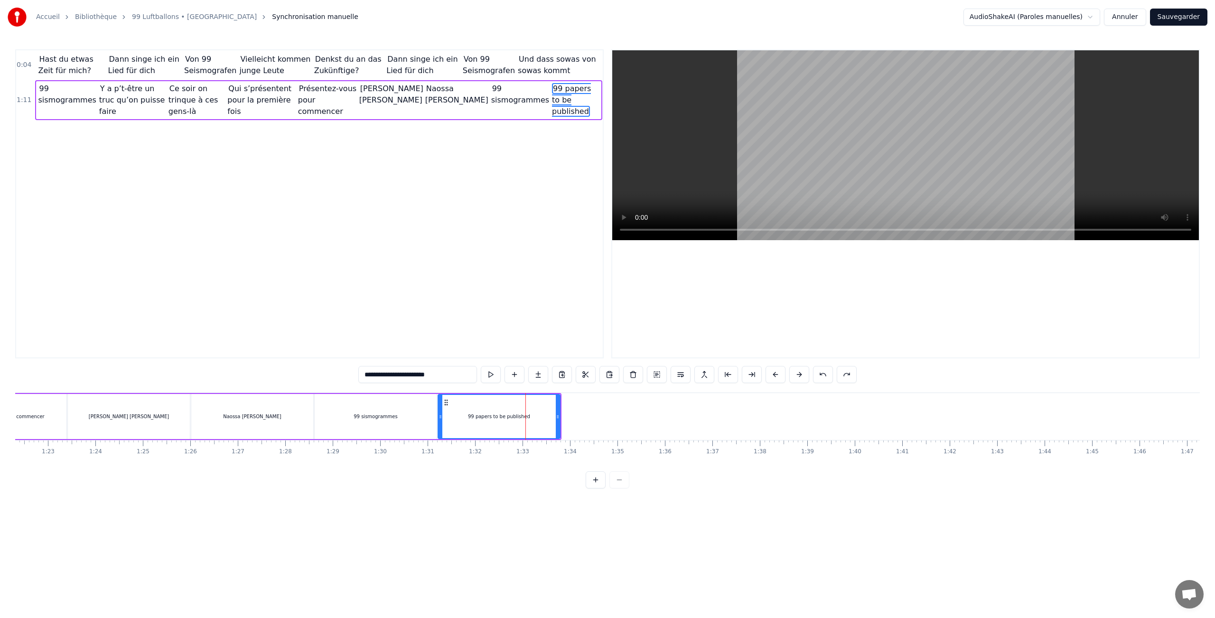
scroll to position [0, 3940]
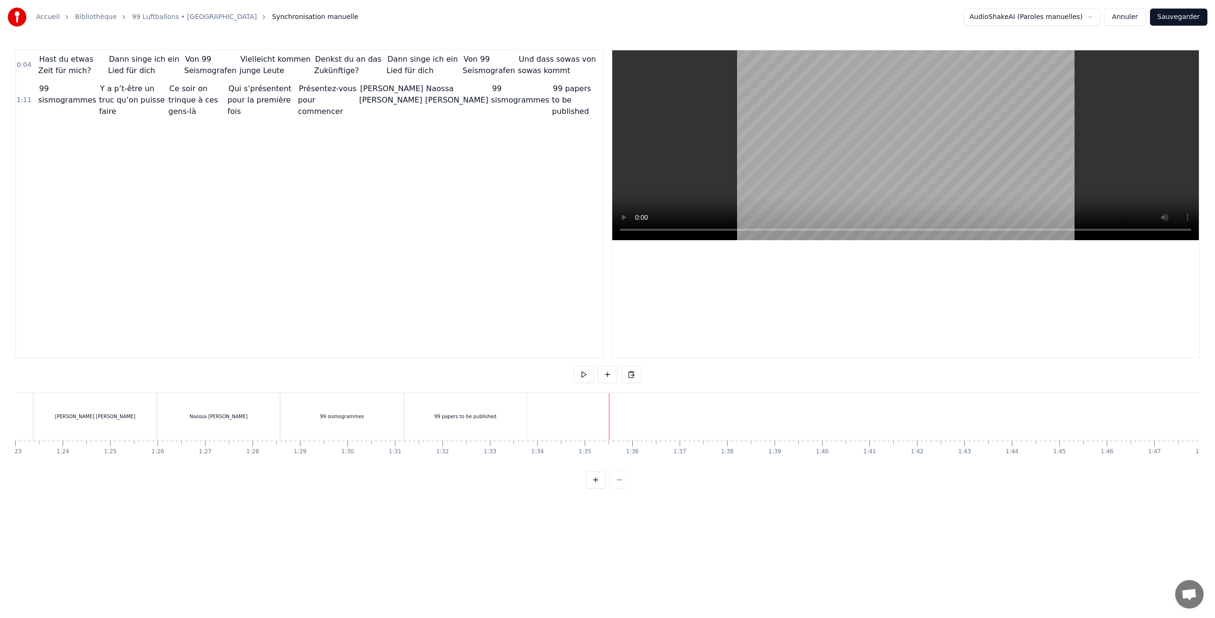
click at [474, 420] on div "99 papers to be published" at bounding box center [465, 416] width 62 height 7
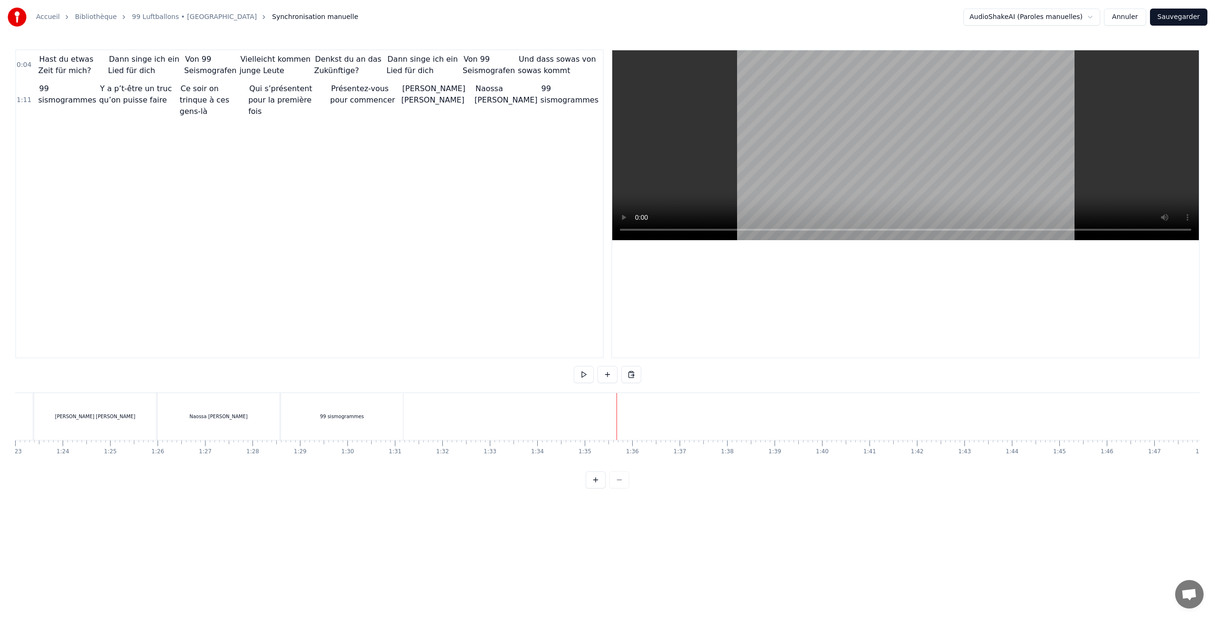
click at [390, 410] on div "99 sismogrammes" at bounding box center [342, 416] width 122 height 47
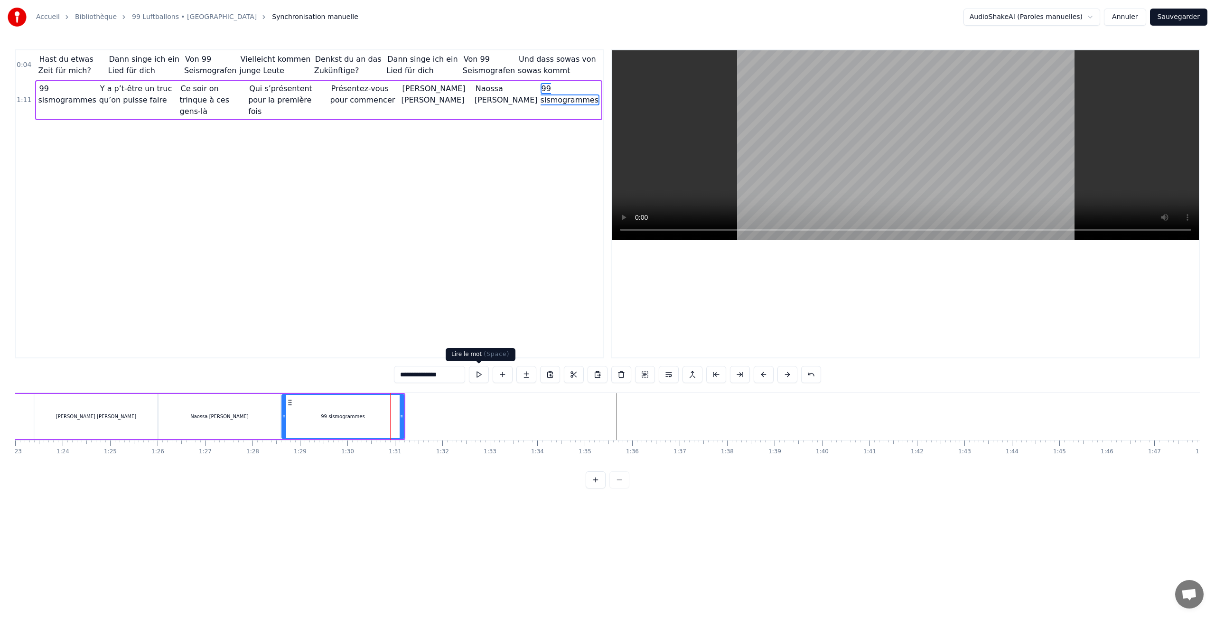
click at [478, 377] on button at bounding box center [479, 374] width 20 height 17
click at [402, 414] on icon at bounding box center [402, 417] width 4 height 8
drag, startPoint x: 402, startPoint y: 414, endPoint x: 446, endPoint y: 413, distance: 44.1
click at [446, 413] on icon at bounding box center [446, 417] width 4 height 8
click at [483, 379] on button at bounding box center [479, 374] width 20 height 17
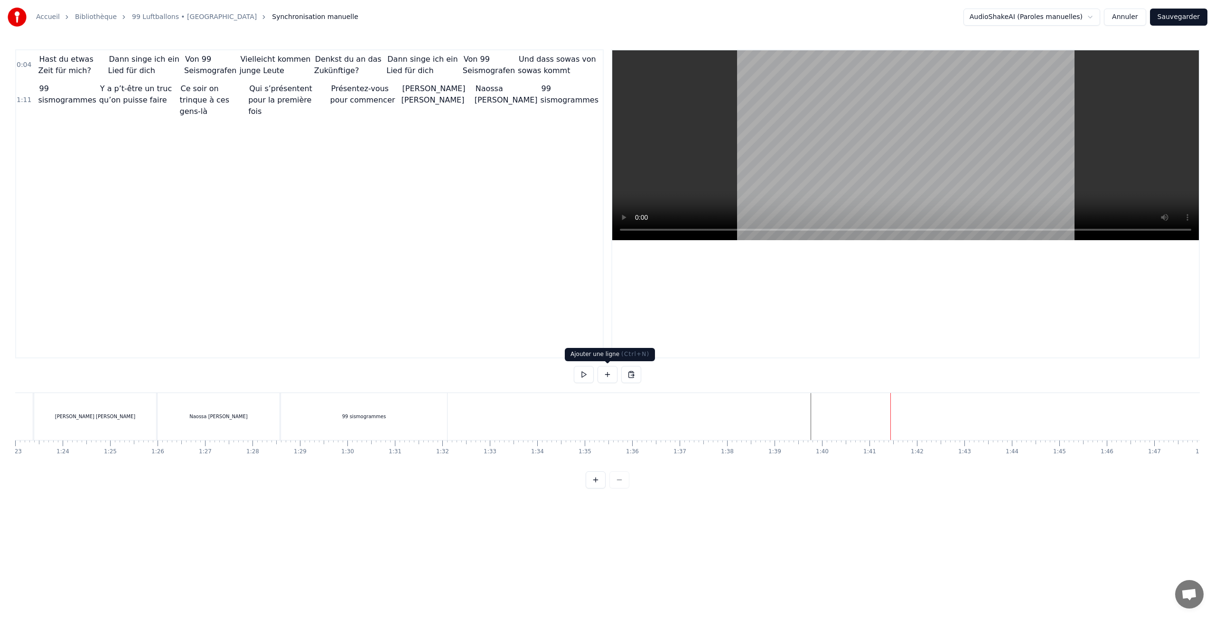
click at [612, 371] on button at bounding box center [608, 374] width 20 height 17
click at [541, 371] on button at bounding box center [536, 374] width 20 height 17
click at [914, 419] on div "<>" at bounding box center [915, 416] width 8 height 7
drag, startPoint x: 418, startPoint y: 377, endPoint x: 302, endPoint y: 366, distance: 116.4
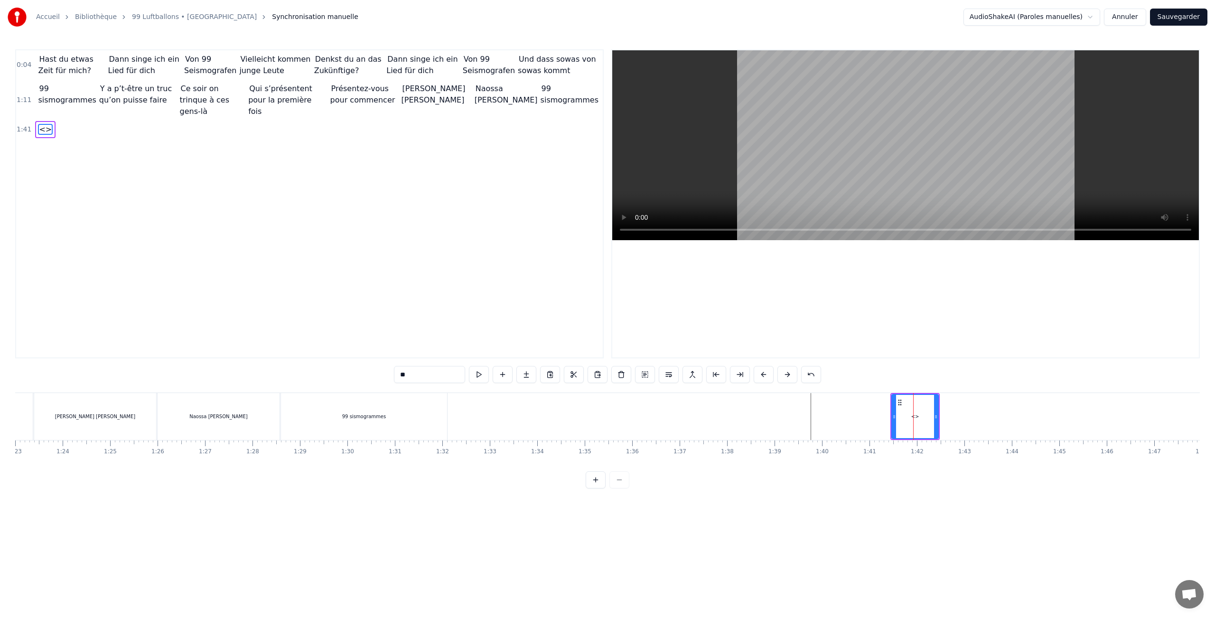
click at [302, 366] on div "0:04 Hast du etwas Zeit für mich? Dann singe ich ein Lied für dich Von 99 Seism…" at bounding box center [607, 268] width 1185 height 439
paste input "**********"
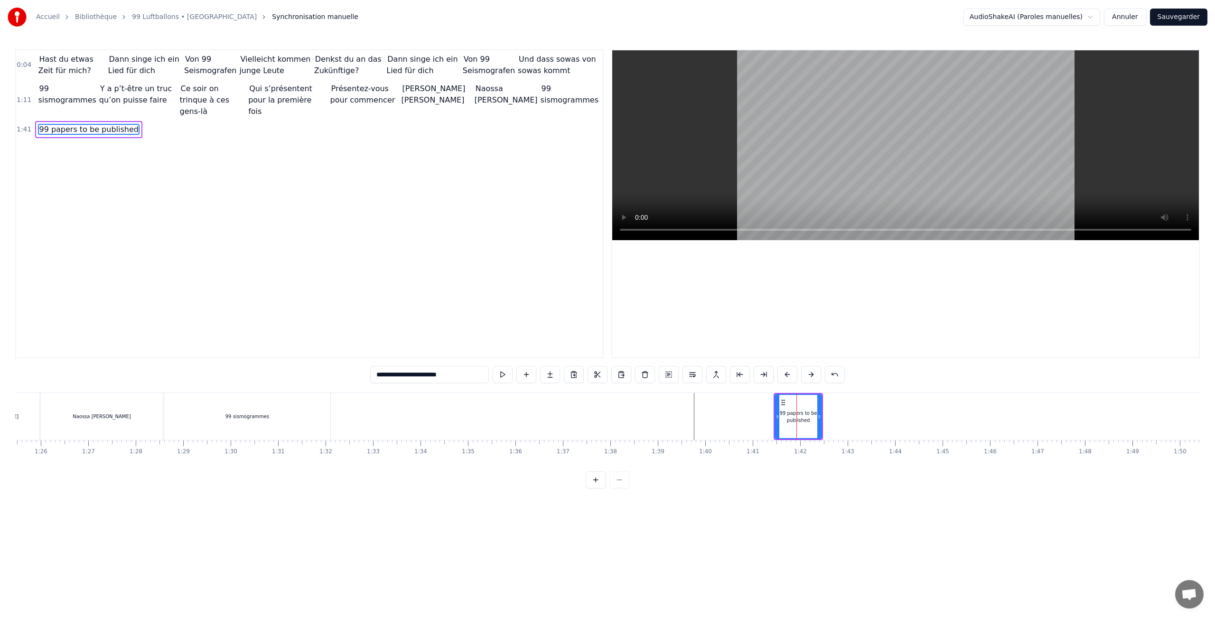
scroll to position [0, 4115]
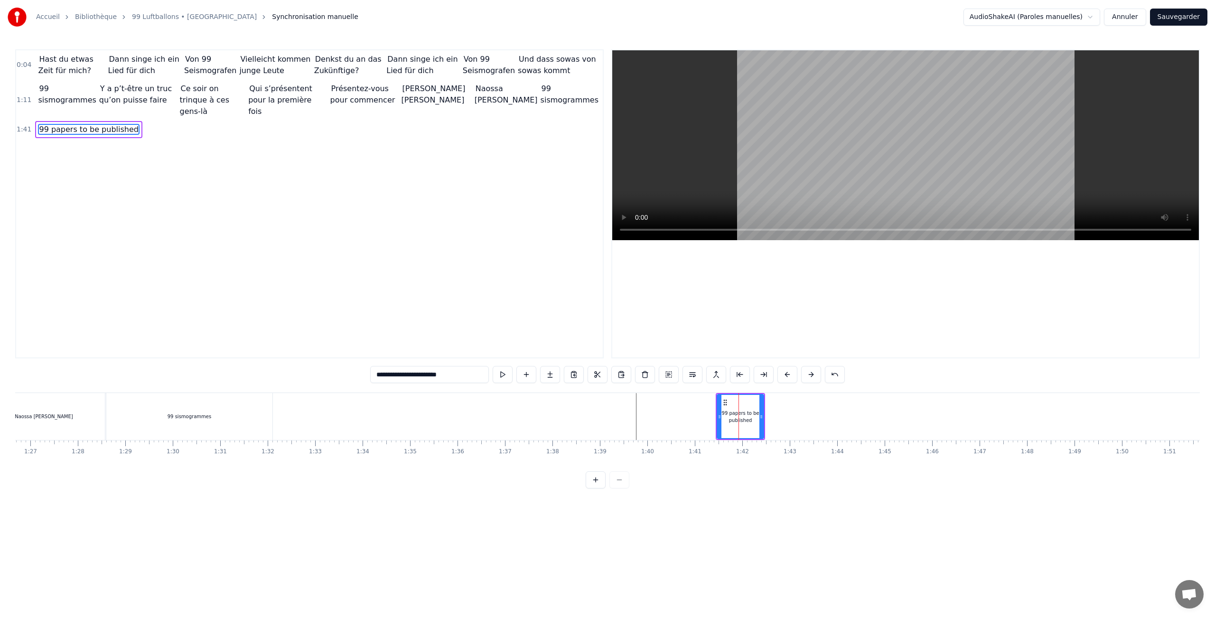
type input "**********"
click at [753, 410] on div "99 papers to be published" at bounding box center [741, 417] width 46 height 14
drag, startPoint x: 763, startPoint y: 412, endPoint x: 884, endPoint y: 412, distance: 121.5
click at [884, 413] on icon at bounding box center [883, 417] width 4 height 8
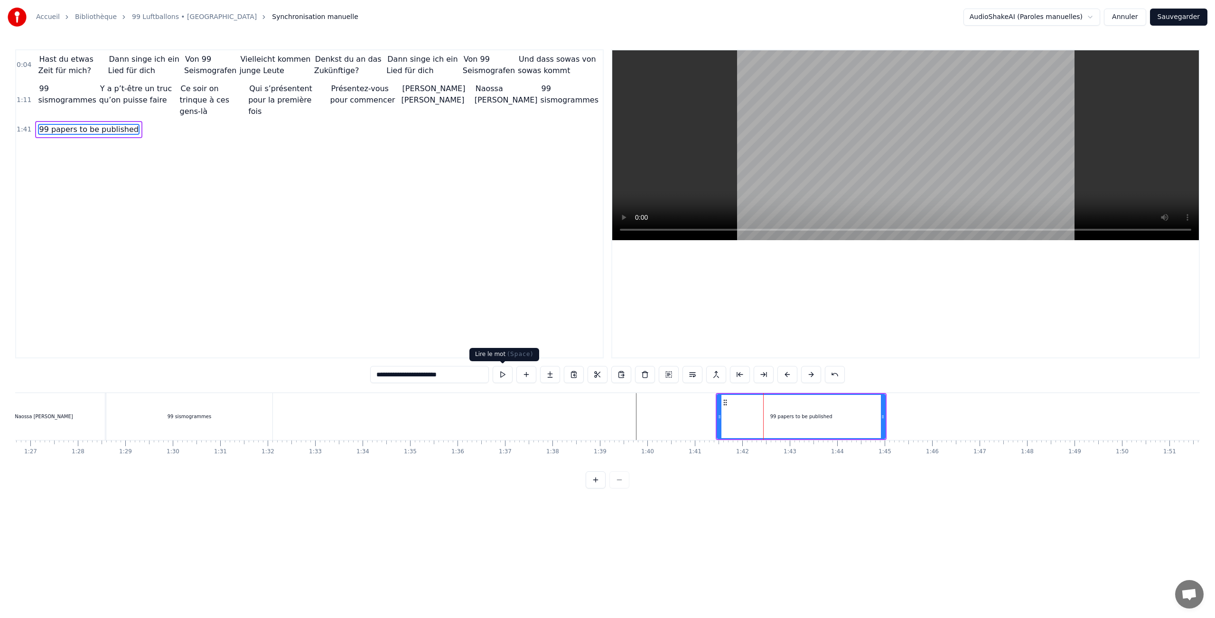
click at [500, 374] on button at bounding box center [503, 374] width 20 height 17
drag, startPoint x: 882, startPoint y: 417, endPoint x: 857, endPoint y: 417, distance: 25.2
click at [882, 417] on circle at bounding box center [882, 416] width 0 height 0
click at [857, 417] on div "99 papers to be published" at bounding box center [801, 416] width 167 height 43
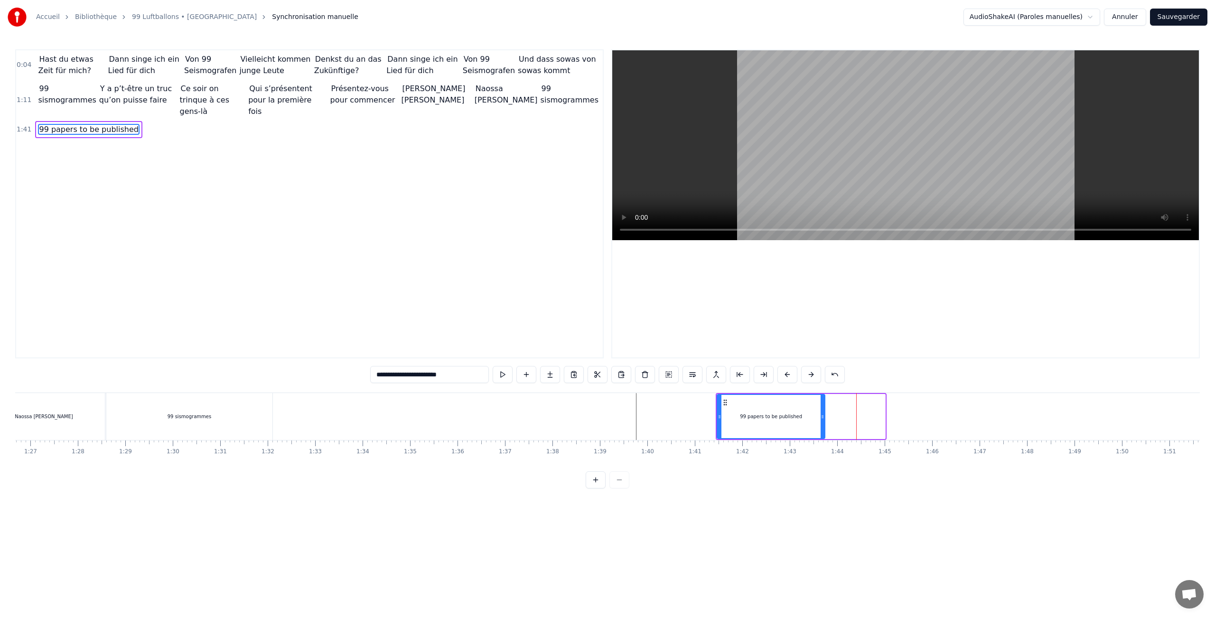
drag, startPoint x: 883, startPoint y: 415, endPoint x: 823, endPoint y: 416, distance: 60.3
click at [823, 416] on icon at bounding box center [823, 417] width 4 height 8
click at [500, 375] on button at bounding box center [503, 374] width 20 height 17
click at [504, 373] on button at bounding box center [503, 374] width 20 height 17
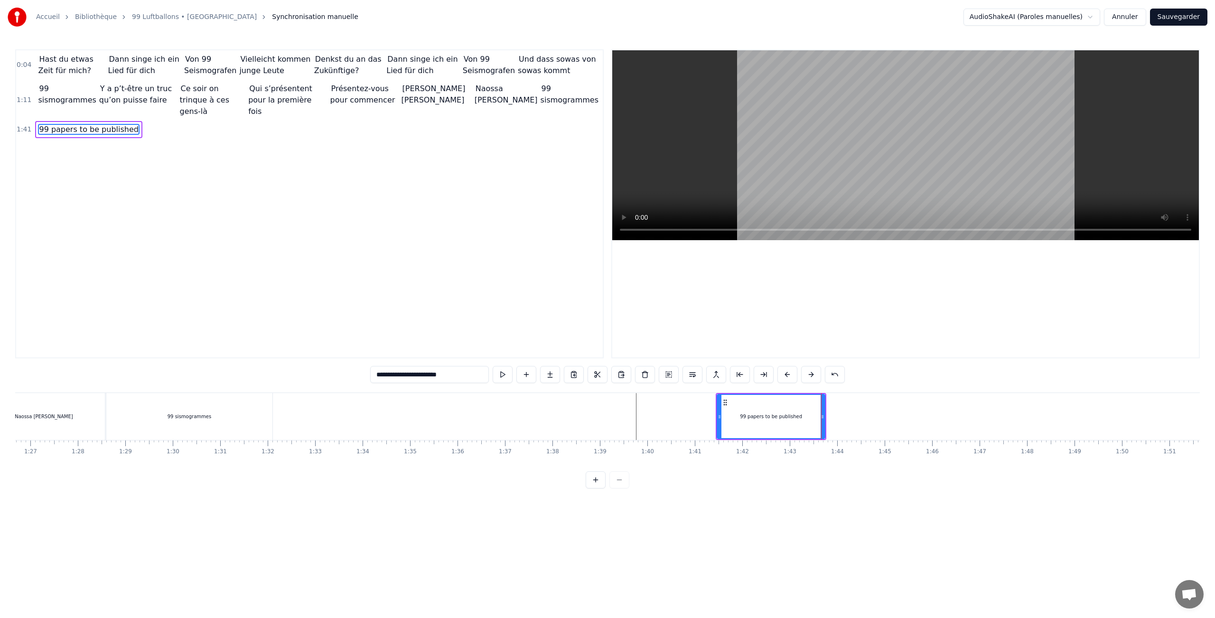
click at [810, 411] on div "99 papers to be published" at bounding box center [771, 416] width 107 height 43
drag, startPoint x: 823, startPoint y: 412, endPoint x: 814, endPoint y: 412, distance: 9.0
click at [814, 412] on div at bounding box center [814, 416] width 4 height 43
click at [528, 374] on button at bounding box center [526, 374] width 20 height 17
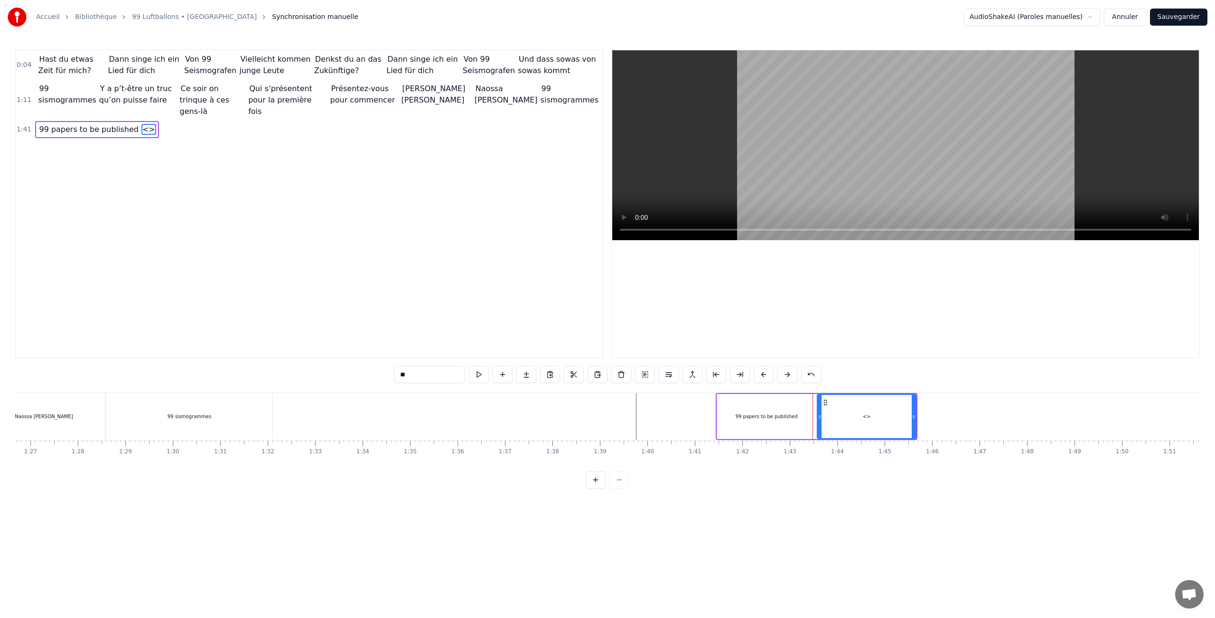
drag, startPoint x: 417, startPoint y: 377, endPoint x: 351, endPoint y: 377, distance: 66.0
click at [351, 377] on div "0:04 Hast du etwas Zeit für mich? Dann singe ich ein Lied für dich Von 99 Seism…" at bounding box center [607, 268] width 1185 height 439
paste input "**********"
click at [516, 379] on button at bounding box center [519, 374] width 20 height 17
click at [842, 429] on div "It’s just the start to work with" at bounding box center [867, 416] width 98 height 43
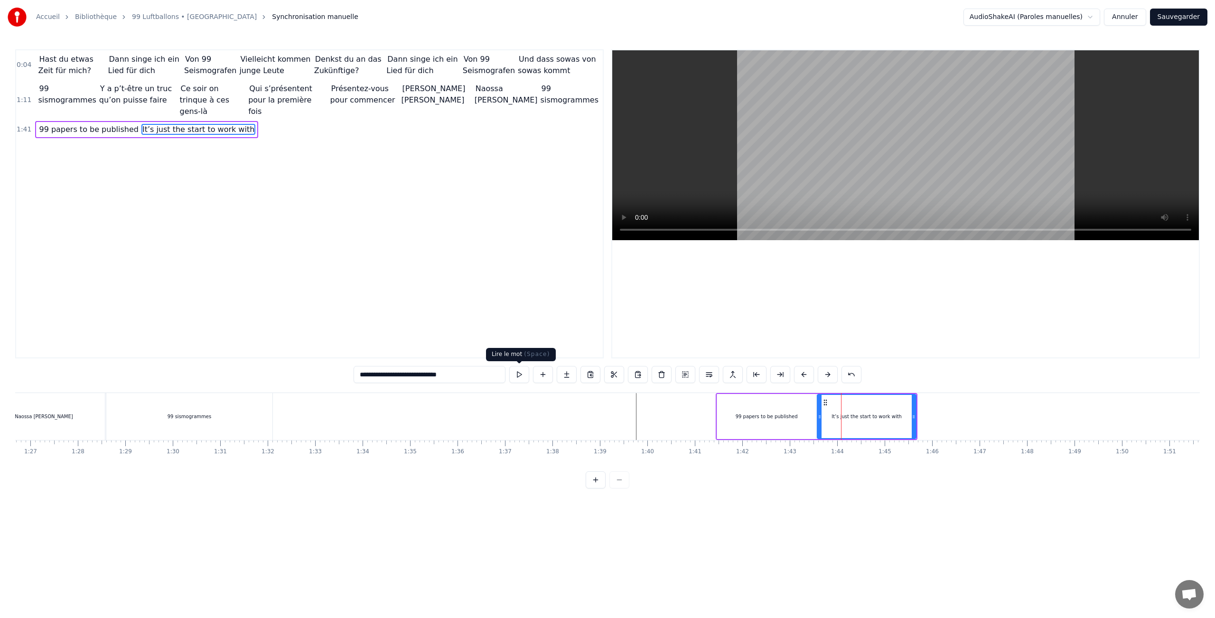
click at [523, 375] on button at bounding box center [519, 374] width 20 height 17
click at [892, 418] on div "It’s just the start to work with" at bounding box center [867, 416] width 70 height 7
click at [745, 413] on div "99 papers to be published" at bounding box center [767, 416] width 62 height 7
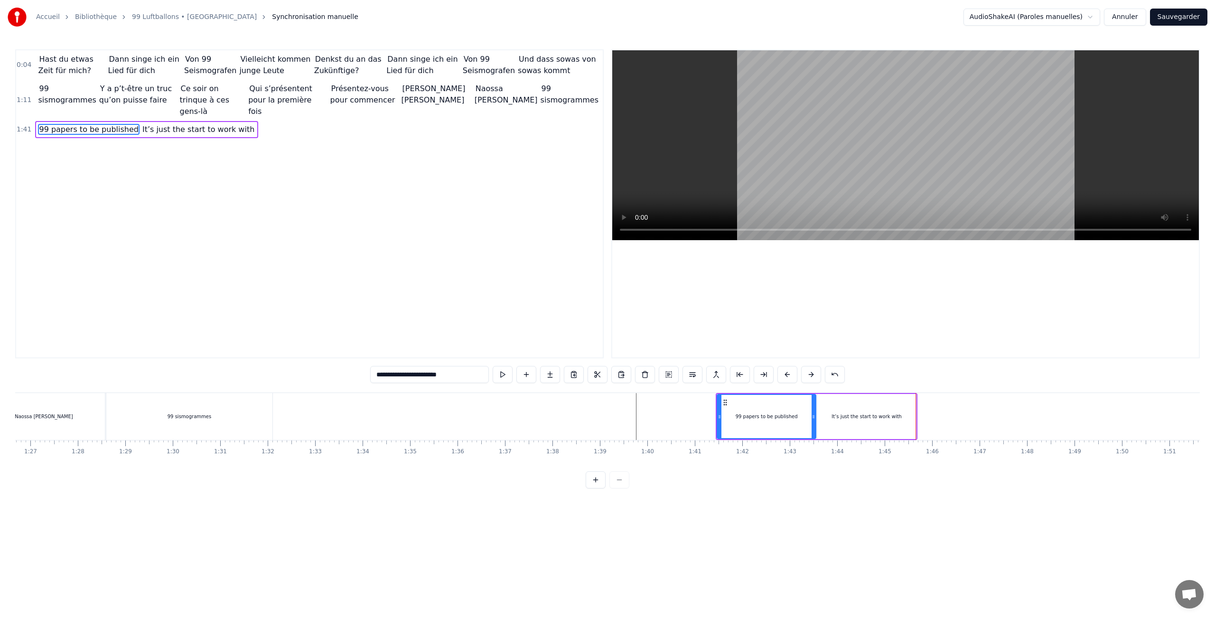
click at [866, 418] on div "It’s just the start to work with" at bounding box center [867, 416] width 70 height 7
type input "**********"
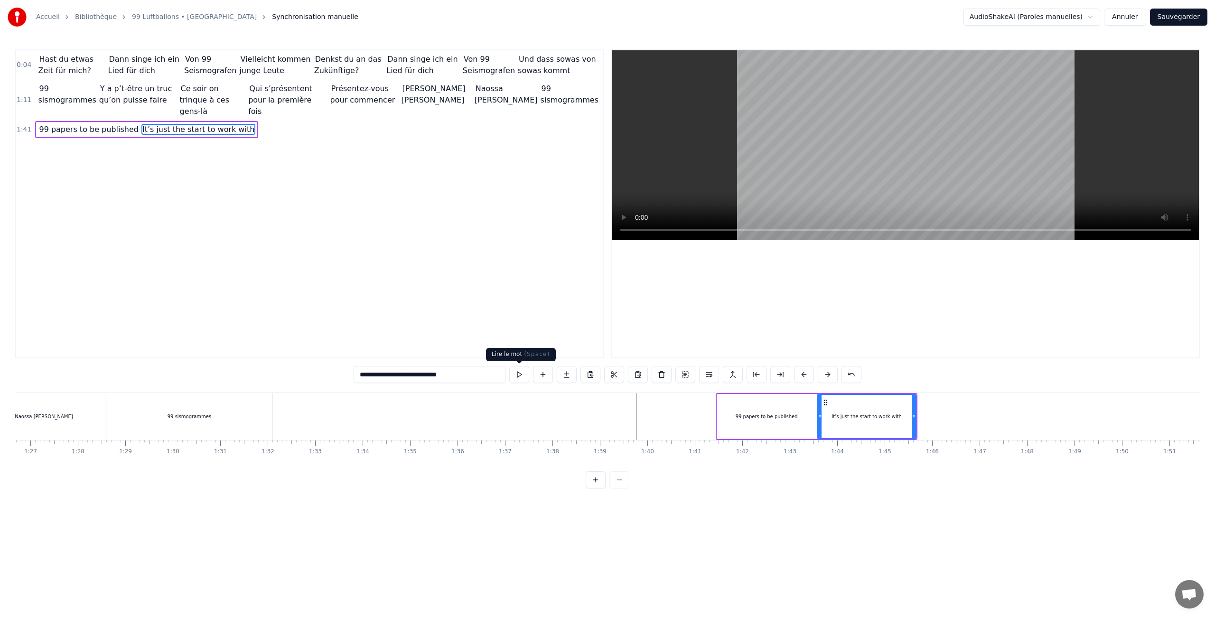
click at [519, 375] on button at bounding box center [519, 374] width 20 height 17
click at [546, 377] on button at bounding box center [543, 374] width 20 height 17
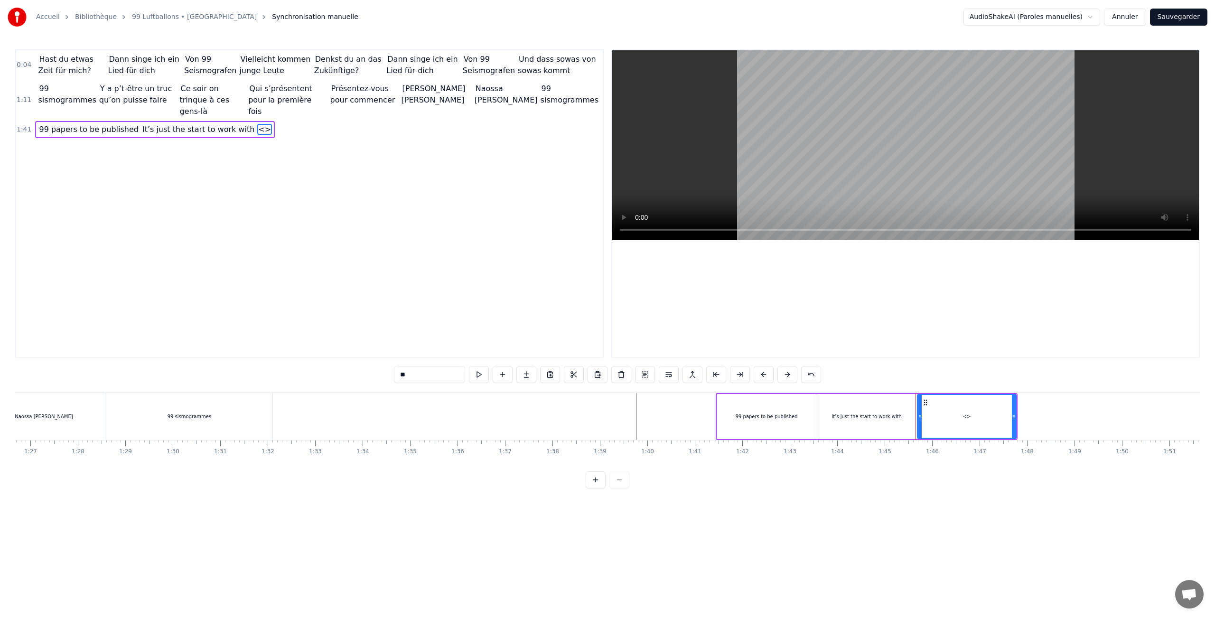
drag, startPoint x: 438, startPoint y: 379, endPoint x: 330, endPoint y: 379, distance: 108.2
click at [330, 379] on div "0:04 Hast du etwas Zeit für mich? Dann singe ich ein Lied für dich Von 99 Seism…" at bounding box center [607, 268] width 1185 height 439
paste input "**********"
drag, startPoint x: 464, startPoint y: 374, endPoint x: 334, endPoint y: 374, distance: 130.1
click at [334, 374] on div "**********" at bounding box center [607, 268] width 1185 height 439
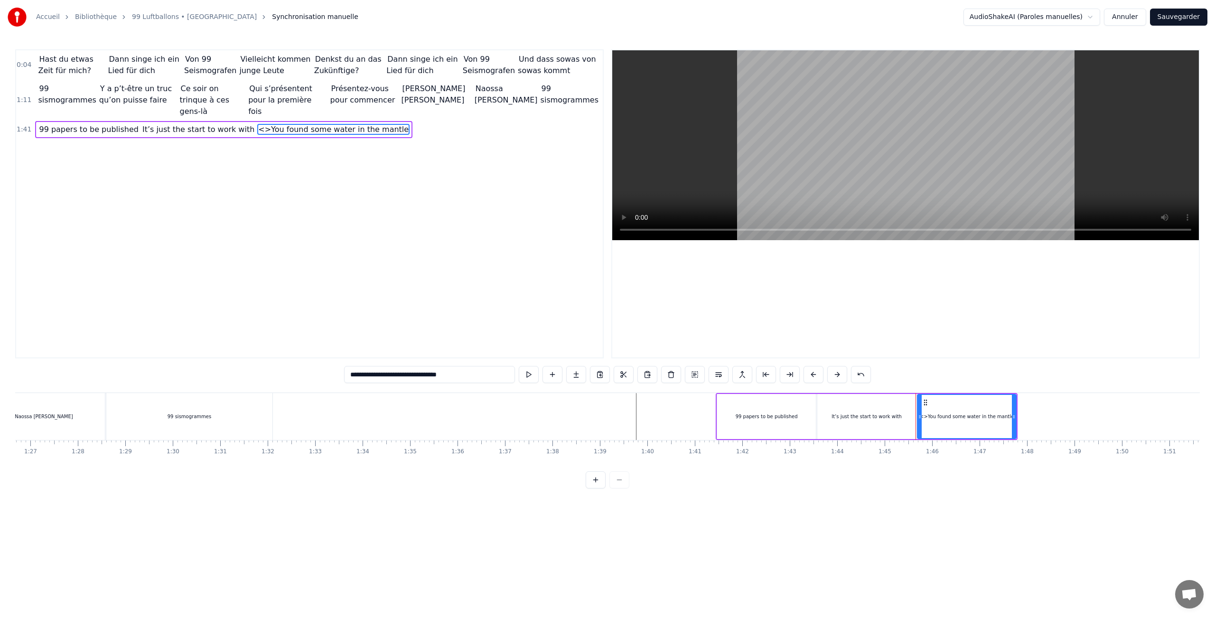
paste input "text"
click at [525, 375] on button at bounding box center [524, 374] width 20 height 17
drag, startPoint x: 1013, startPoint y: 416, endPoint x: 1021, endPoint y: 416, distance: 7.6
click at [1021, 416] on icon at bounding box center [1022, 417] width 4 height 8
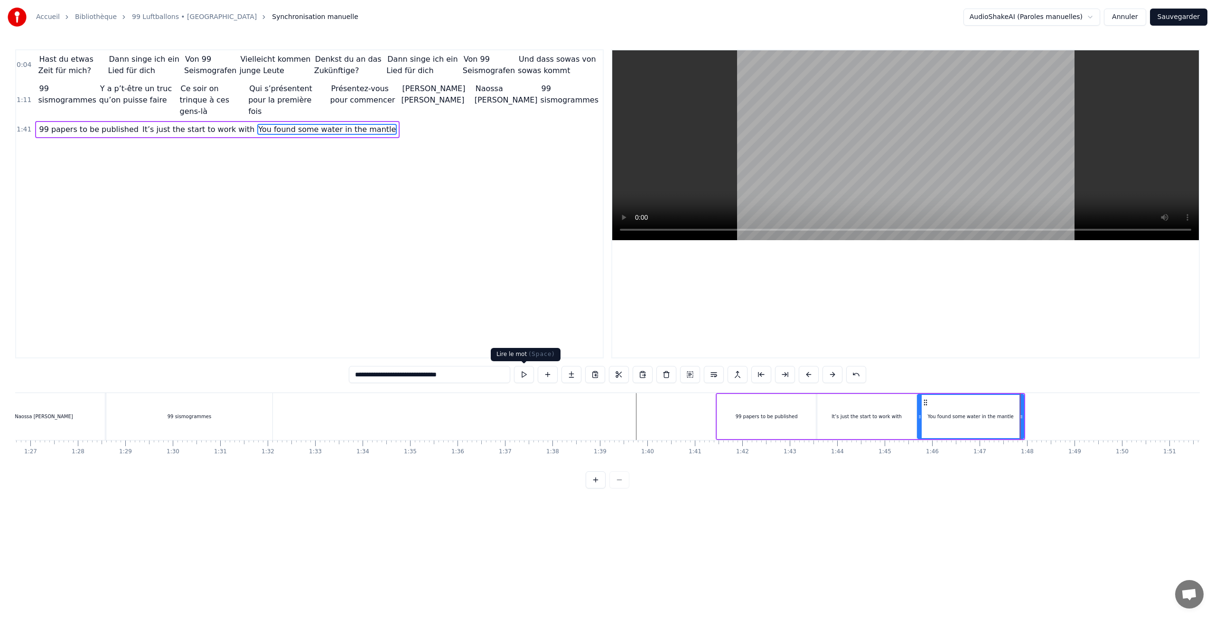
click at [524, 378] on button at bounding box center [524, 374] width 20 height 17
drag, startPoint x: 927, startPoint y: 402, endPoint x: 937, endPoint y: 402, distance: 10.4
click at [937, 402] on icon at bounding box center [936, 403] width 8 height 8
drag, startPoint x: 864, startPoint y: 410, endPoint x: 872, endPoint y: 410, distance: 7.1
click at [872, 410] on div "It’s just the start to work with" at bounding box center [866, 416] width 99 height 45
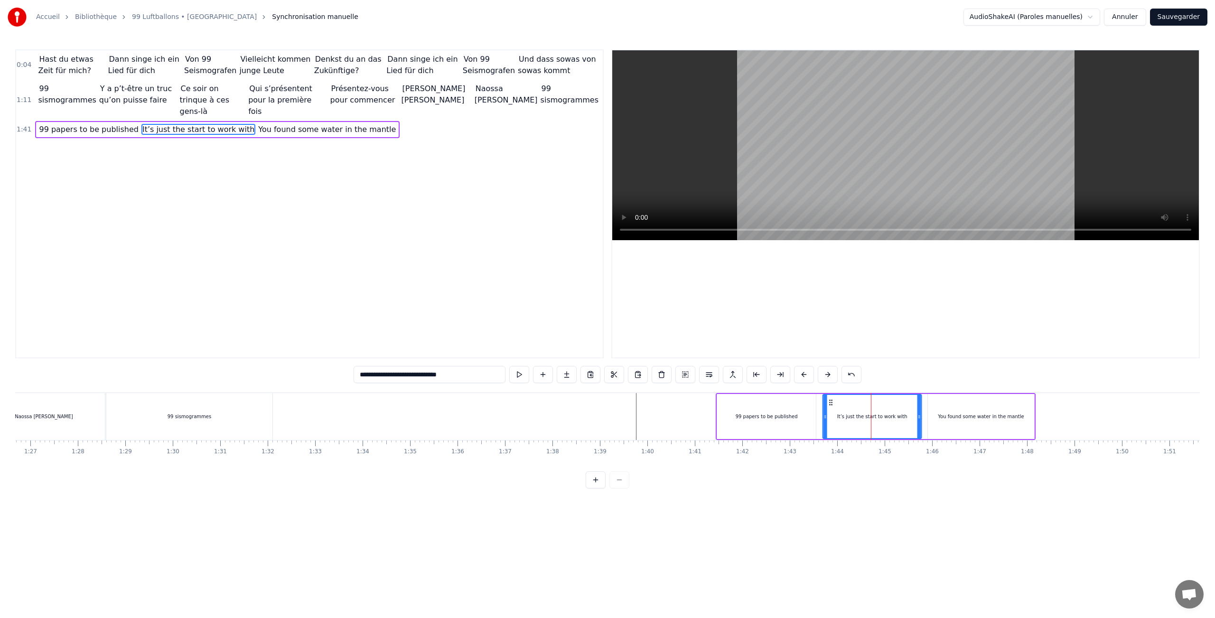
click at [833, 402] on icon at bounding box center [831, 403] width 8 height 8
click at [1021, 418] on div "You found some water in the mantle" at bounding box center [981, 416] width 86 height 7
type input "**********"
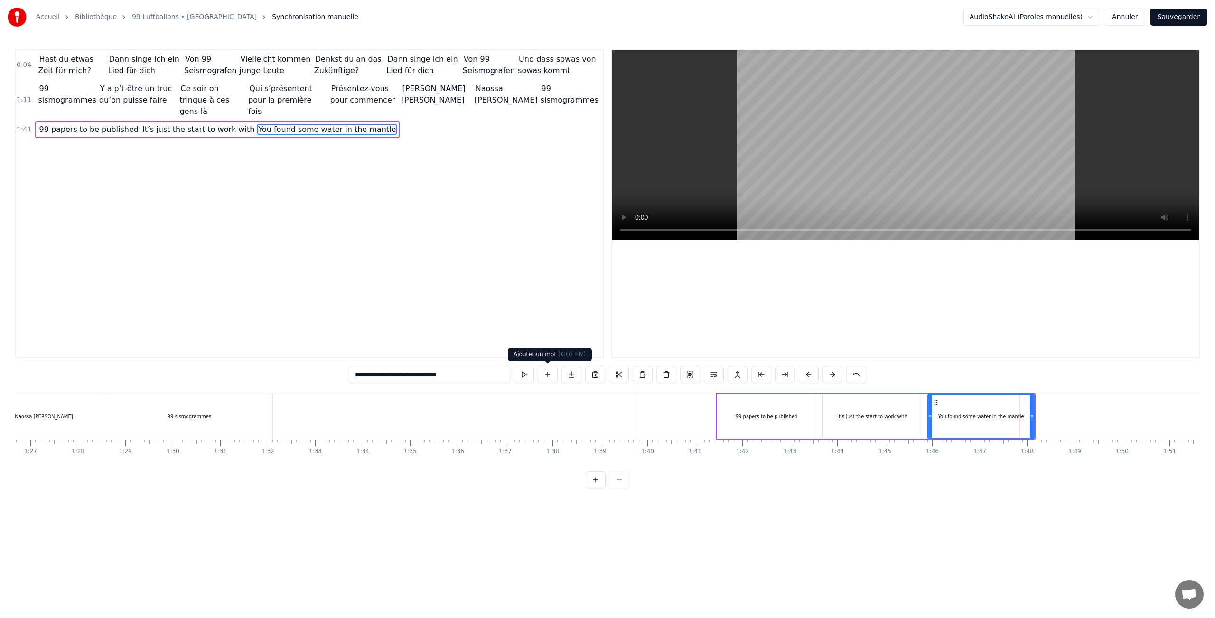
click at [546, 375] on button at bounding box center [548, 374] width 20 height 17
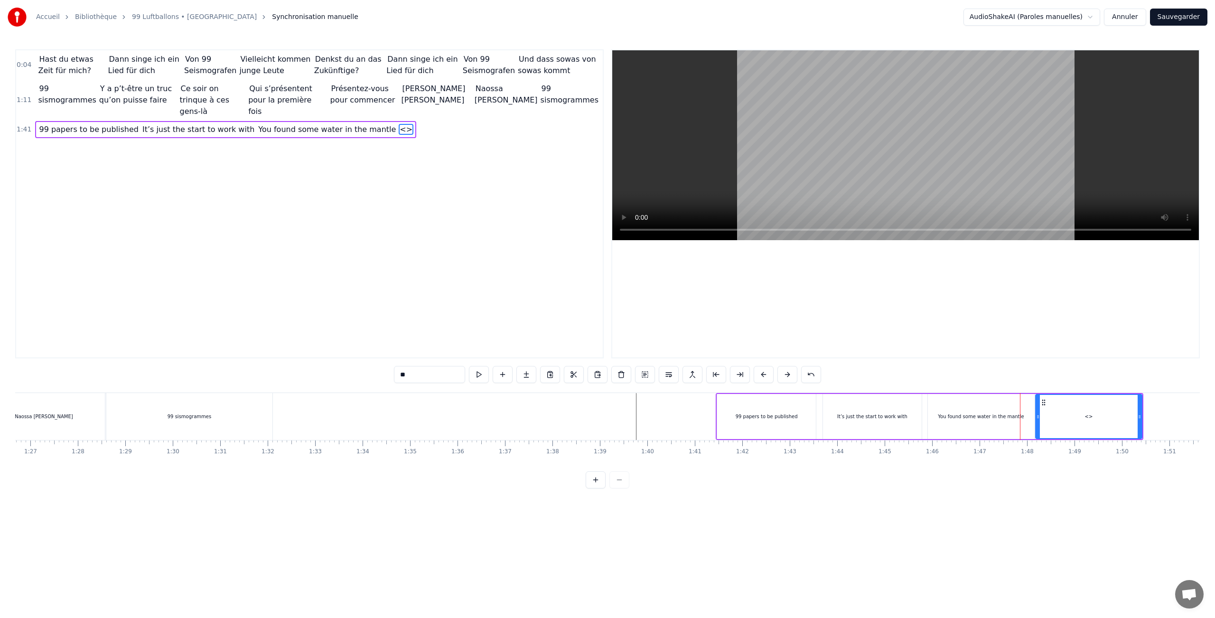
drag, startPoint x: 417, startPoint y: 378, endPoint x: 336, endPoint y: 378, distance: 81.2
click at [336, 378] on div "0:04 Hast du etwas Zeit für mich? Dann singe ich ein Lied für dich Von 99 Seism…" at bounding box center [607, 268] width 1185 height 439
paste input "**********"
drag, startPoint x: 363, startPoint y: 374, endPoint x: 305, endPoint y: 374, distance: 58.4
click at [305, 374] on div "**********" at bounding box center [607, 268] width 1185 height 439
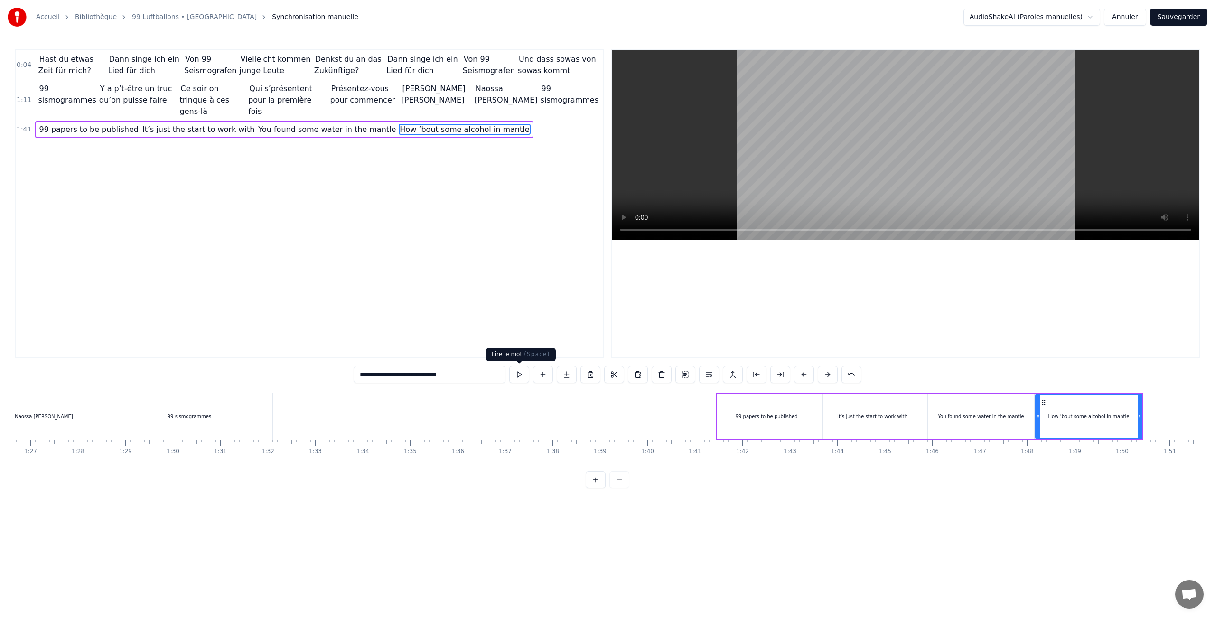
click at [518, 373] on button at bounding box center [519, 374] width 20 height 17
click at [442, 376] on input "**********" at bounding box center [430, 374] width 152 height 17
drag, startPoint x: 487, startPoint y: 373, endPoint x: 432, endPoint y: 373, distance: 55.1
click at [432, 373] on input "**********" at bounding box center [429, 374] width 171 height 17
click at [526, 376] on button at bounding box center [529, 374] width 20 height 17
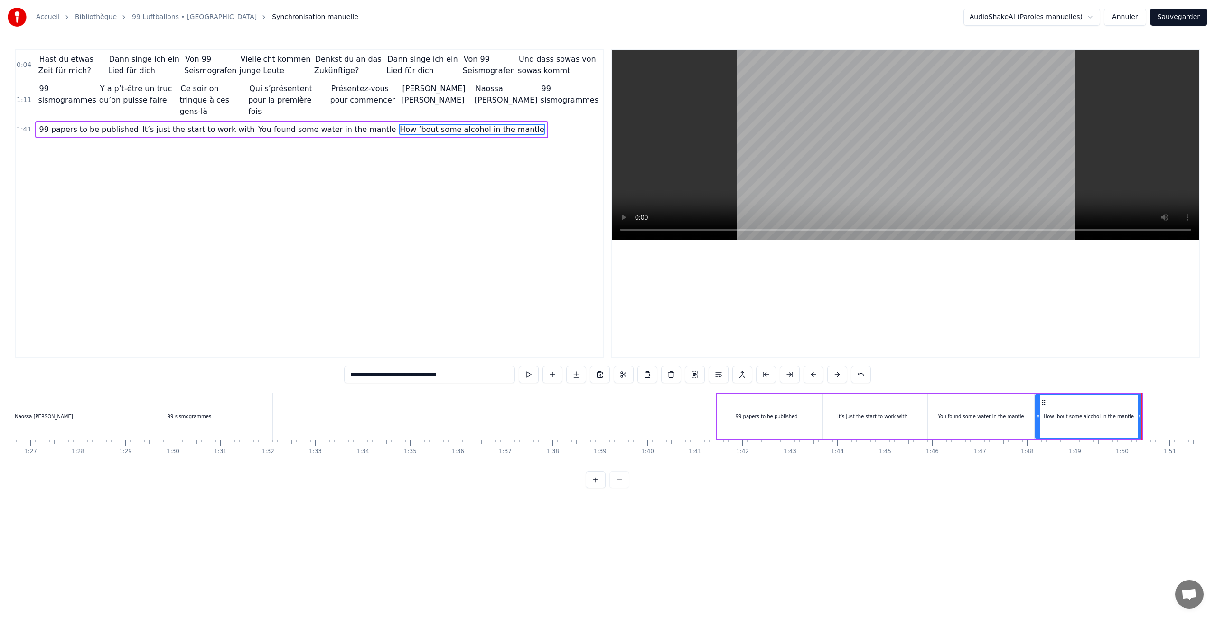
scroll to position [0, 4307]
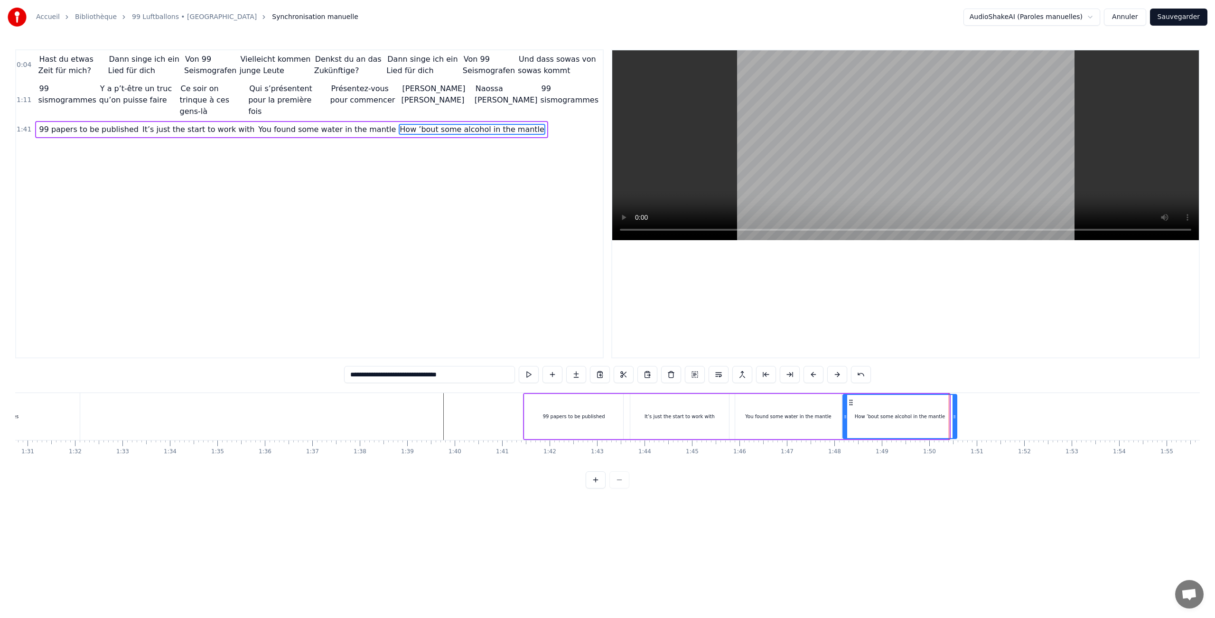
drag, startPoint x: 946, startPoint y: 417, endPoint x: 954, endPoint y: 417, distance: 7.6
click at [954, 417] on icon at bounding box center [955, 417] width 4 height 8
click at [554, 413] on div "99 papers to be published" at bounding box center [574, 416] width 62 height 7
type input "**********"
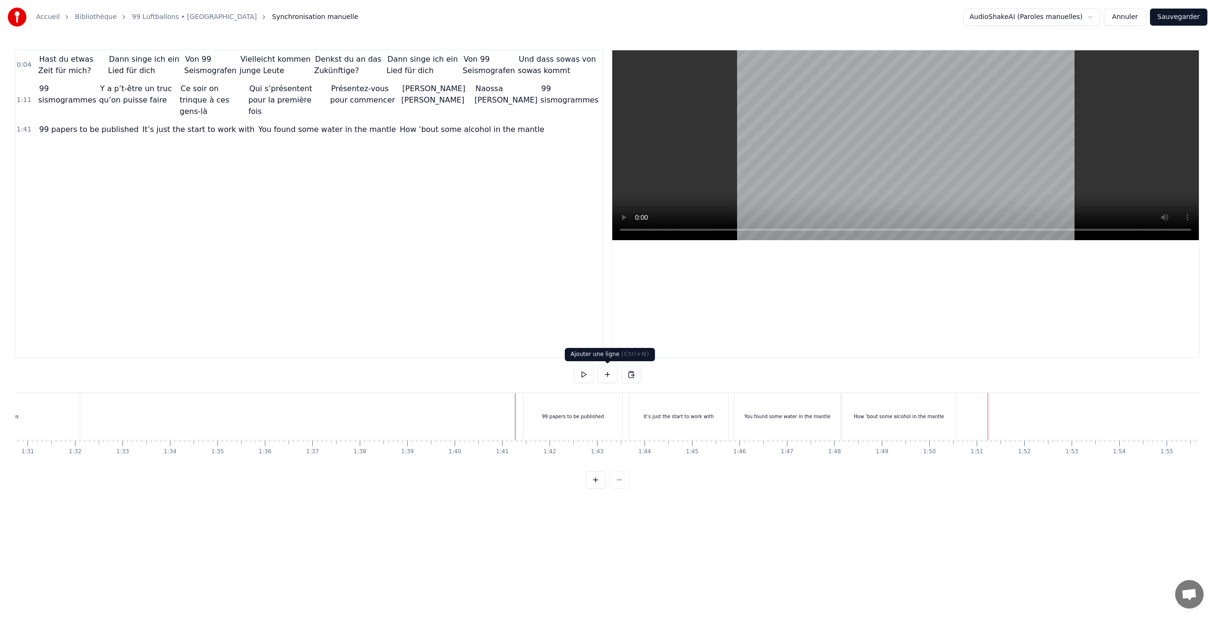
click at [609, 375] on button at bounding box center [608, 374] width 20 height 17
click at [1019, 426] on div "<>" at bounding box center [1012, 416] width 47 height 45
drag, startPoint x: 1033, startPoint y: 417, endPoint x: 1087, endPoint y: 417, distance: 54.6
click at [1087, 418] on circle at bounding box center [1087, 418] width 0 height 0
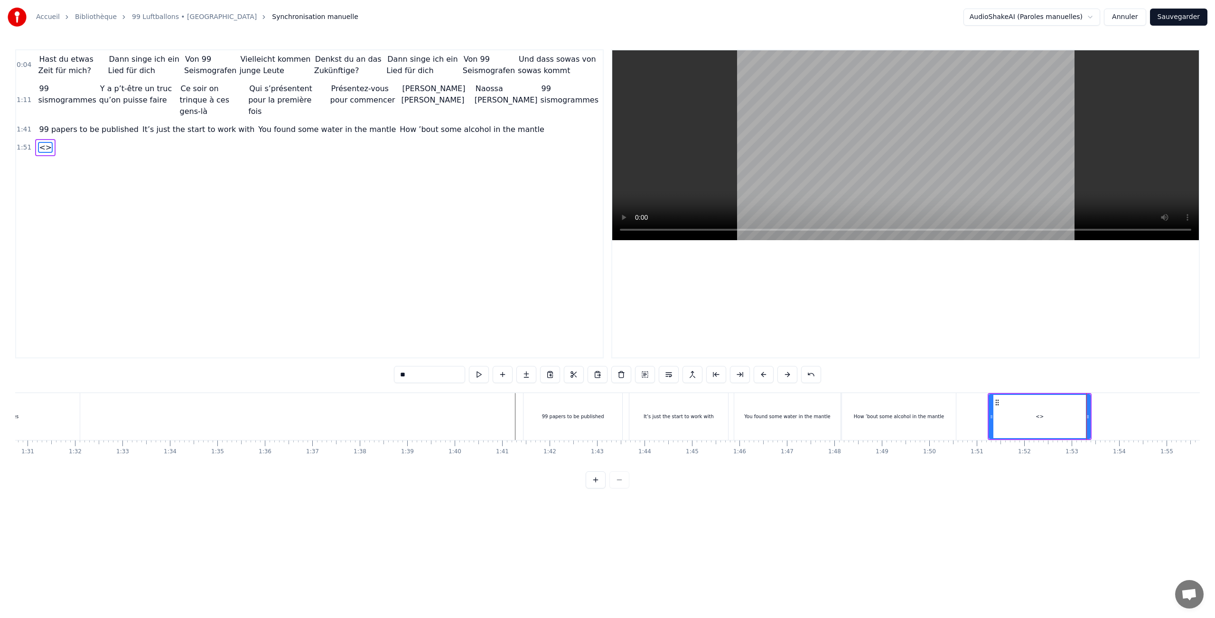
drag, startPoint x: 427, startPoint y: 375, endPoint x: 357, endPoint y: 375, distance: 69.3
click at [357, 375] on div "0:04 Hast du etwas Zeit für mich? Dann singe ich ein Lied für dich Von 99 Seism…" at bounding box center [607, 268] width 1185 height 439
paste input "**********"
type input "**********"
click at [525, 374] on button at bounding box center [526, 374] width 20 height 17
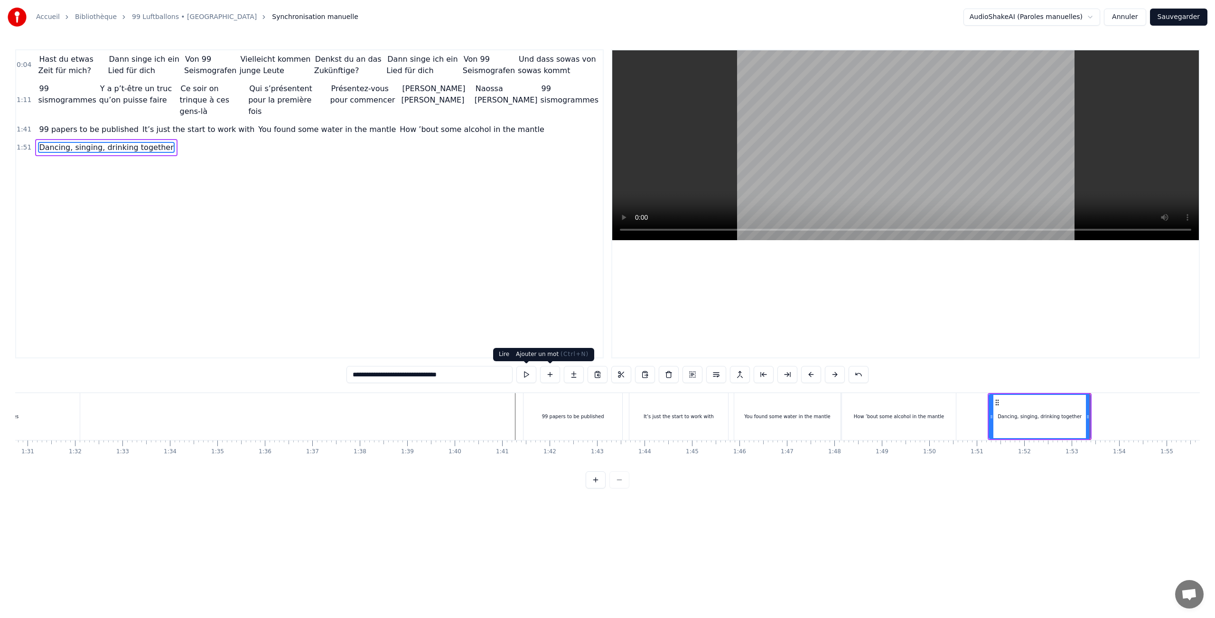
click at [548, 374] on button at bounding box center [550, 374] width 20 height 17
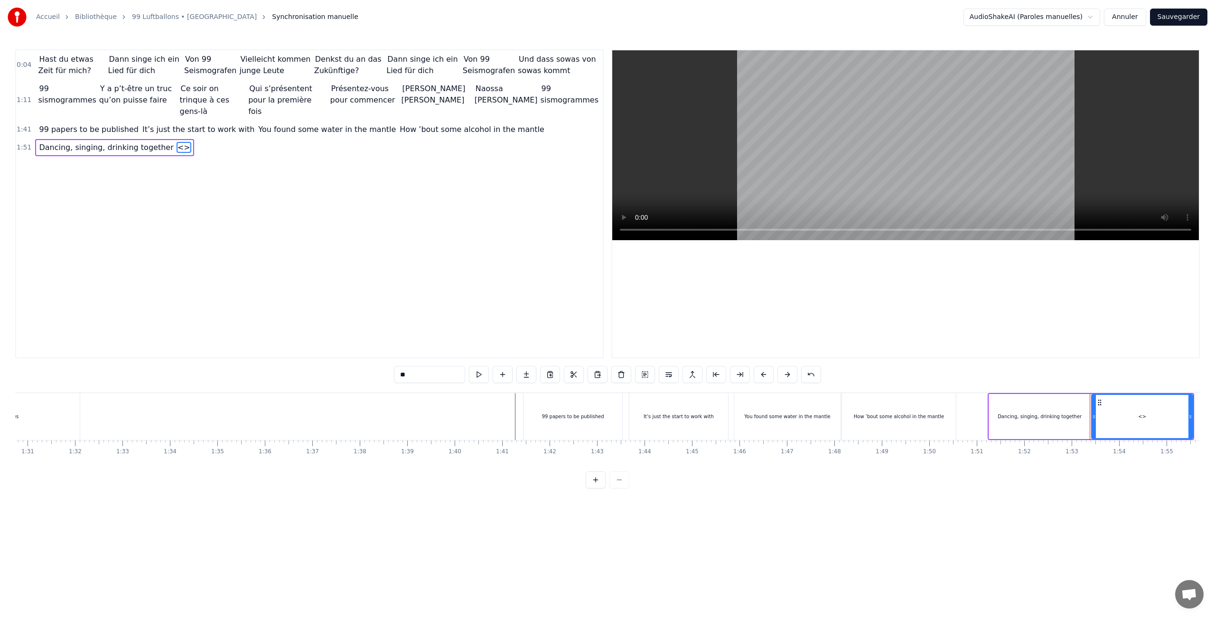
drag, startPoint x: 422, startPoint y: 374, endPoint x: 359, endPoint y: 374, distance: 62.2
click at [359, 374] on div "0:04 Hast du etwas Zeit für mich? Dann singe ich ein Lied für dich Von 99 Seism…" at bounding box center [607, 268] width 1185 height 439
paste input "**********"
click at [531, 378] on button at bounding box center [529, 374] width 20 height 17
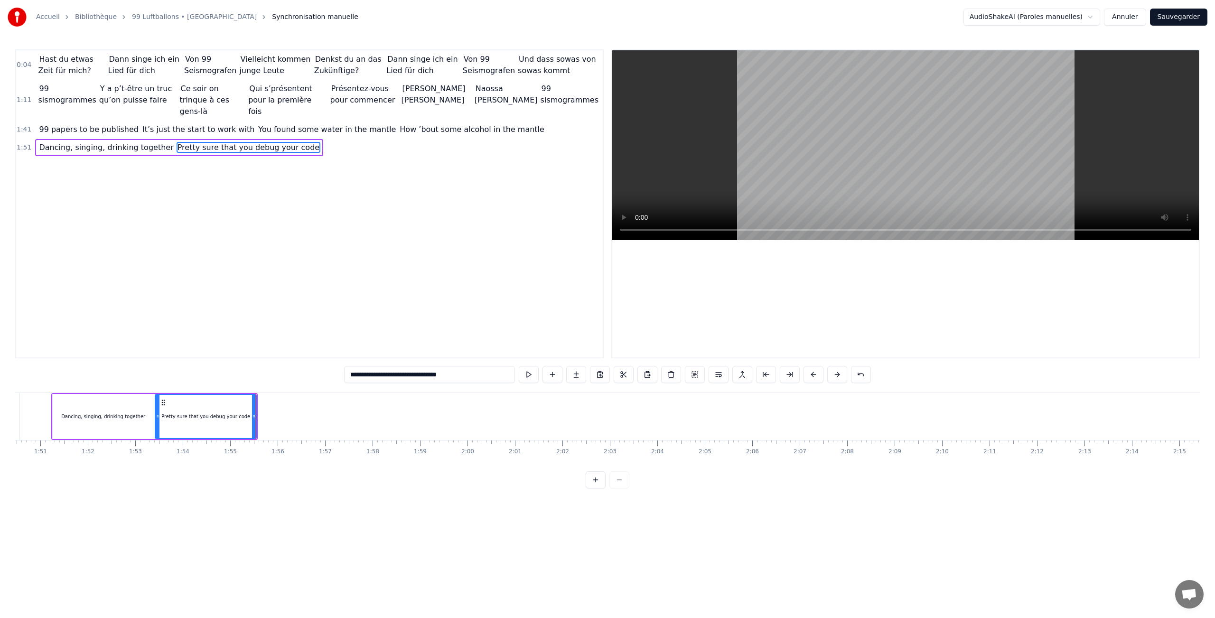
scroll to position [0, 5206]
click at [401, 375] on input "**********" at bounding box center [429, 374] width 171 height 17
type input "**********"
click at [272, 461] on div "Hast du etwas Zeit für mich? Dann singe ich ein Lied für dich Von 99 Seismograf…" at bounding box center [607, 428] width 1185 height 71
click at [272, 434] on div "Pretty sure you debug your code" at bounding box center [243, 416] width 100 height 43
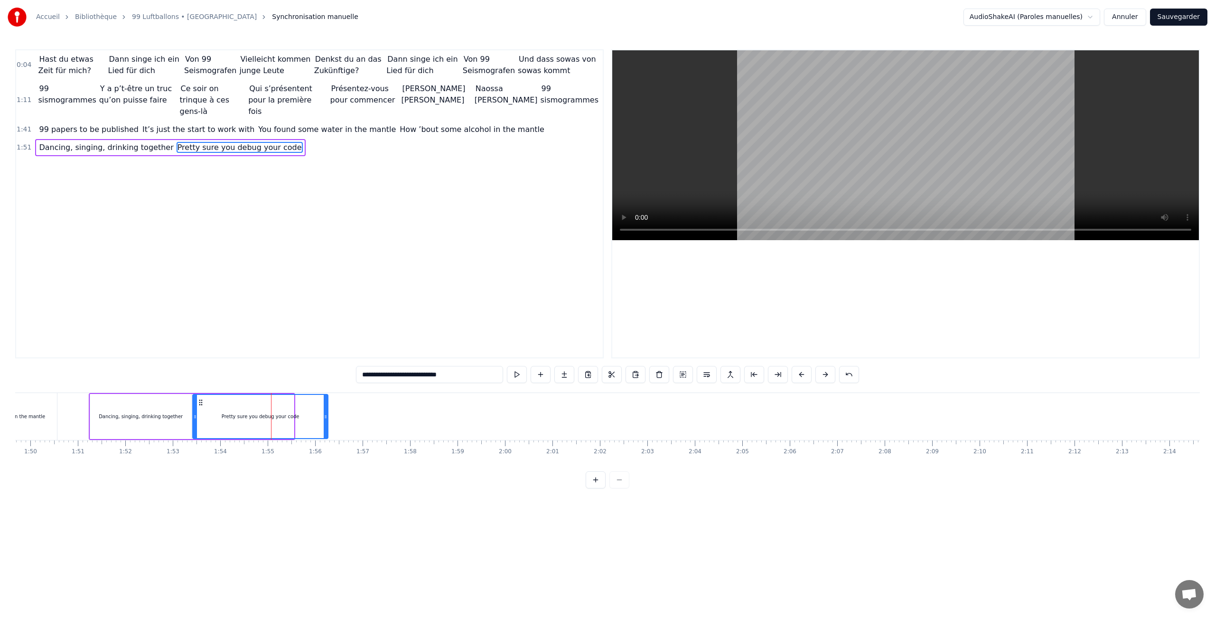
drag, startPoint x: 293, startPoint y: 423, endPoint x: 327, endPoint y: 423, distance: 33.7
click at [327, 423] on div at bounding box center [326, 416] width 4 height 43
click at [513, 375] on button at bounding box center [517, 374] width 20 height 17
click at [322, 415] on icon at bounding box center [321, 417] width 4 height 8
click at [541, 373] on button at bounding box center [541, 374] width 20 height 17
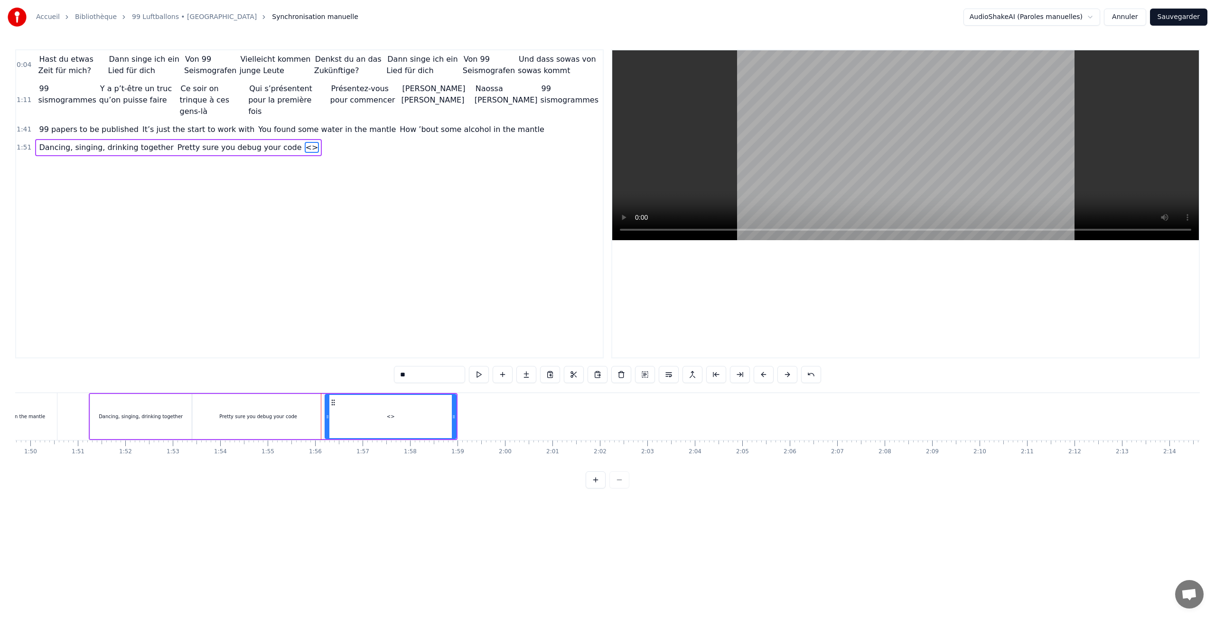
drag, startPoint x: 421, startPoint y: 375, endPoint x: 387, endPoint y: 374, distance: 33.8
click at [387, 374] on div "0:04 Hast du etwas Zeit für mich? Dann singe ich ein Lied für dich Von 99 Seism…" at bounding box center [607, 268] width 1185 height 439
paste input "**********"
drag, startPoint x: 393, startPoint y: 374, endPoint x: 297, endPoint y: 374, distance: 95.9
click at [297, 374] on div "**********" at bounding box center [607, 268] width 1185 height 439
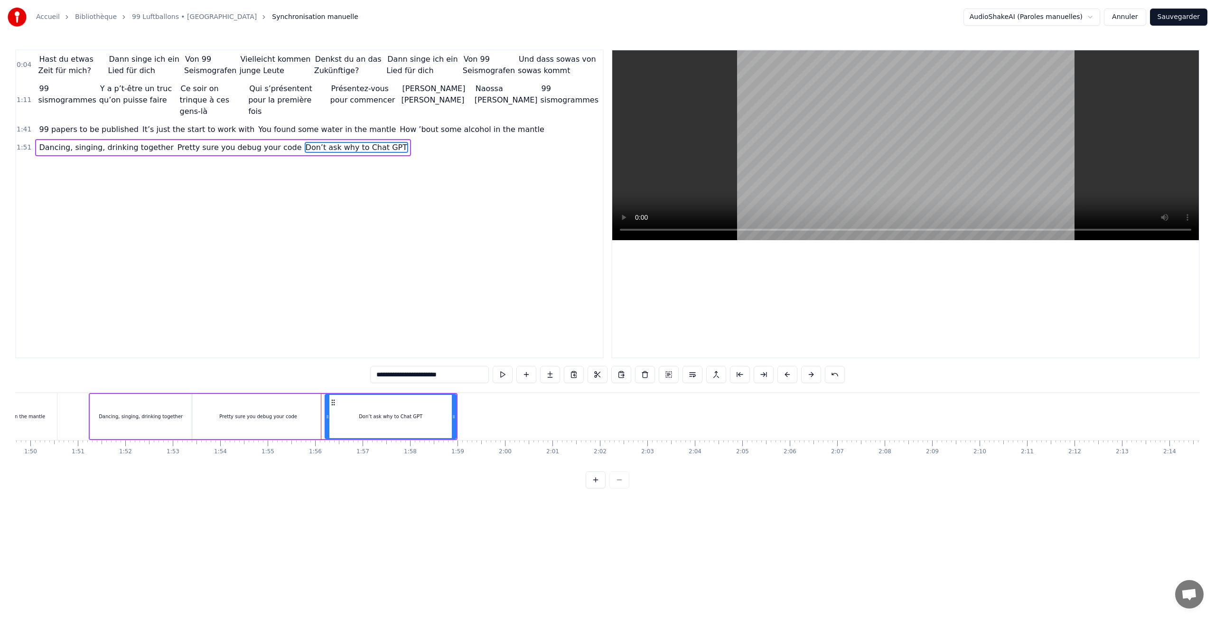
drag, startPoint x: 430, startPoint y: 373, endPoint x: 477, endPoint y: 377, distance: 47.2
click at [477, 377] on input "**********" at bounding box center [429, 374] width 119 height 17
type input "**********"
click at [489, 376] on button at bounding box center [491, 374] width 20 height 17
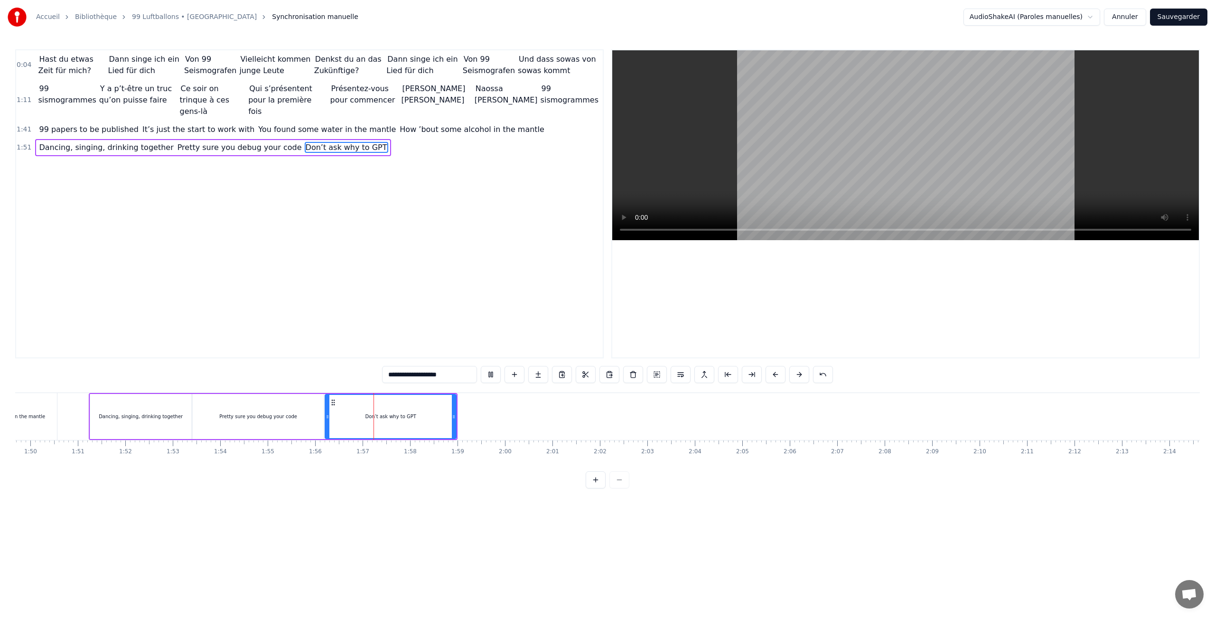
click at [450, 408] on div "Don’t ask why to GPT" at bounding box center [391, 416] width 130 height 43
drag, startPoint x: 452, startPoint y: 409, endPoint x: 434, endPoint y: 409, distance: 18.5
click at [434, 409] on div at bounding box center [435, 416] width 4 height 43
click at [488, 376] on button at bounding box center [491, 374] width 20 height 17
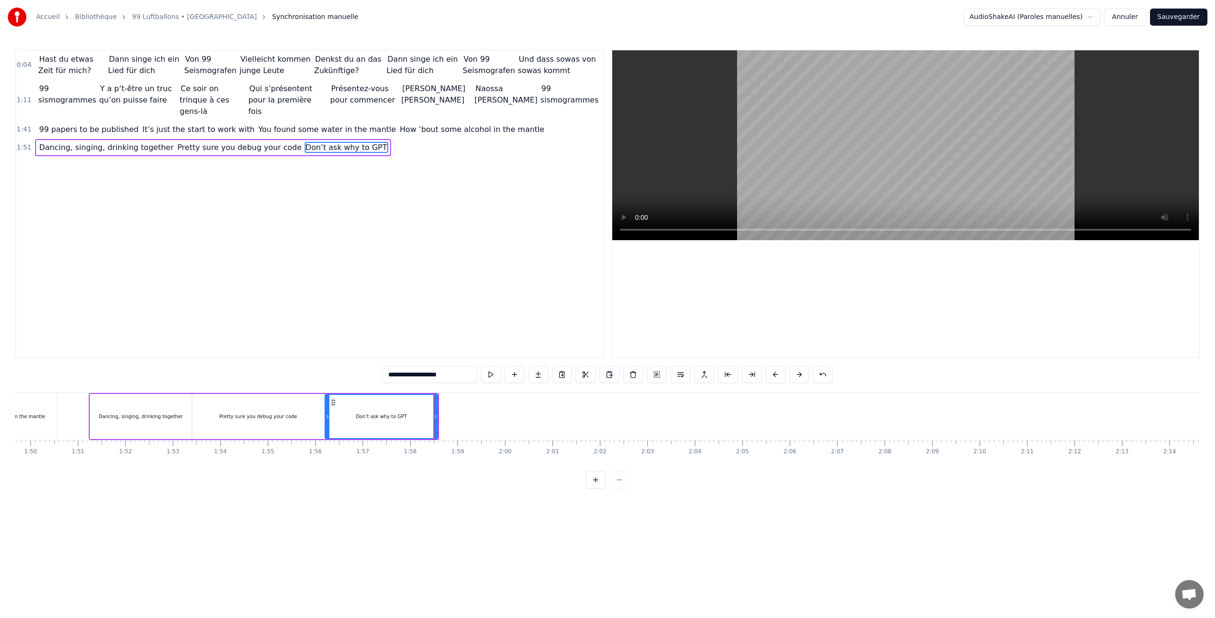
click at [435, 408] on div at bounding box center [435, 416] width 0 height 47
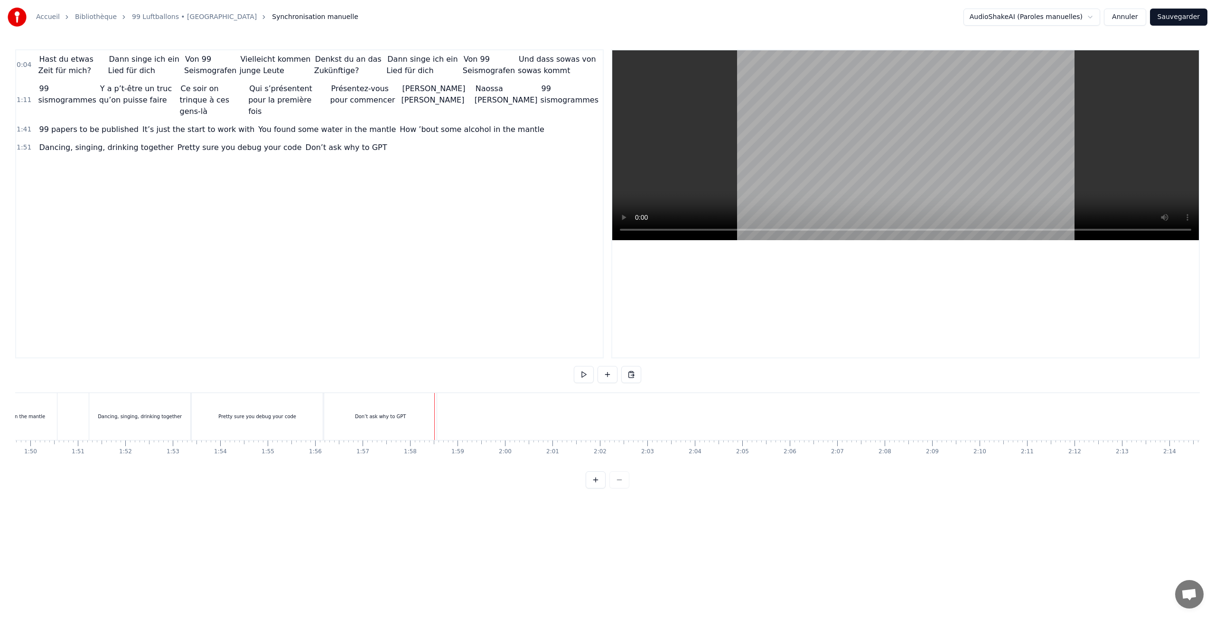
click at [407, 416] on div "Don’t ask why to GPT" at bounding box center [380, 416] width 112 height 47
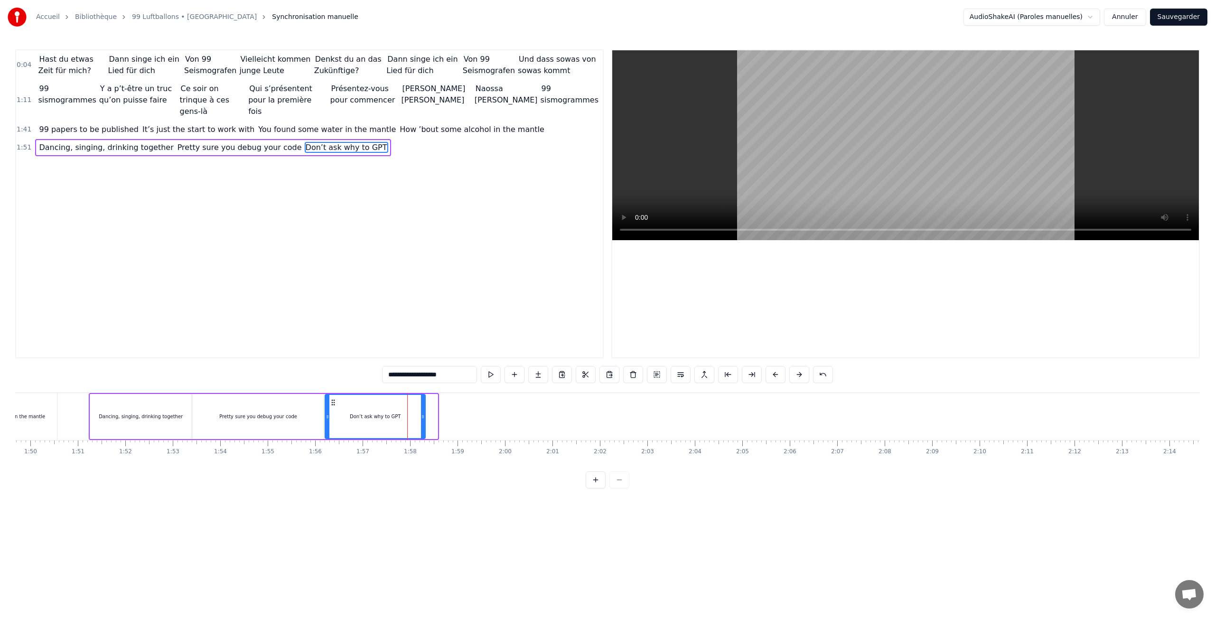
drag, startPoint x: 434, startPoint y: 410, endPoint x: 421, endPoint y: 410, distance: 12.8
click at [421, 410] on div at bounding box center [423, 416] width 4 height 43
click at [505, 370] on button at bounding box center [515, 374] width 20 height 17
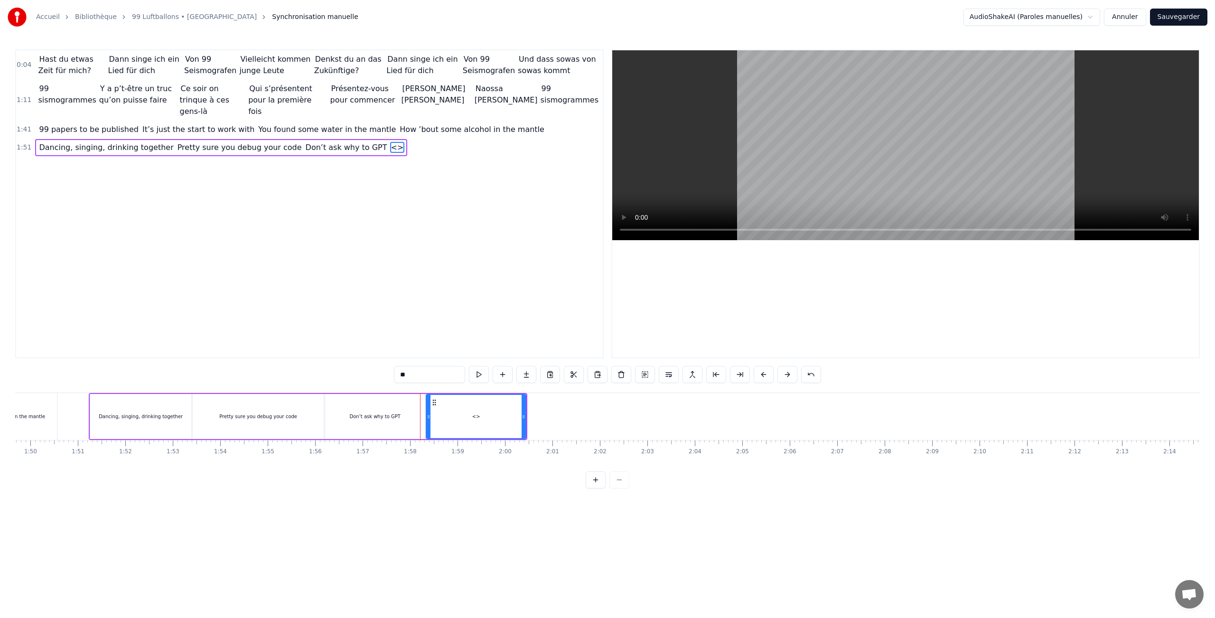
drag, startPoint x: 414, startPoint y: 376, endPoint x: 365, endPoint y: 368, distance: 49.9
click at [365, 368] on div "0:04 Hast du etwas Zeit für mich? Dann singe ich ein Lied für dich Von 99 Seism…" at bounding box center [607, 268] width 1185 height 439
paste input "**********"
drag, startPoint x: 383, startPoint y: 371, endPoint x: 349, endPoint y: 371, distance: 33.7
click at [349, 371] on div "**********" at bounding box center [607, 268] width 1185 height 439
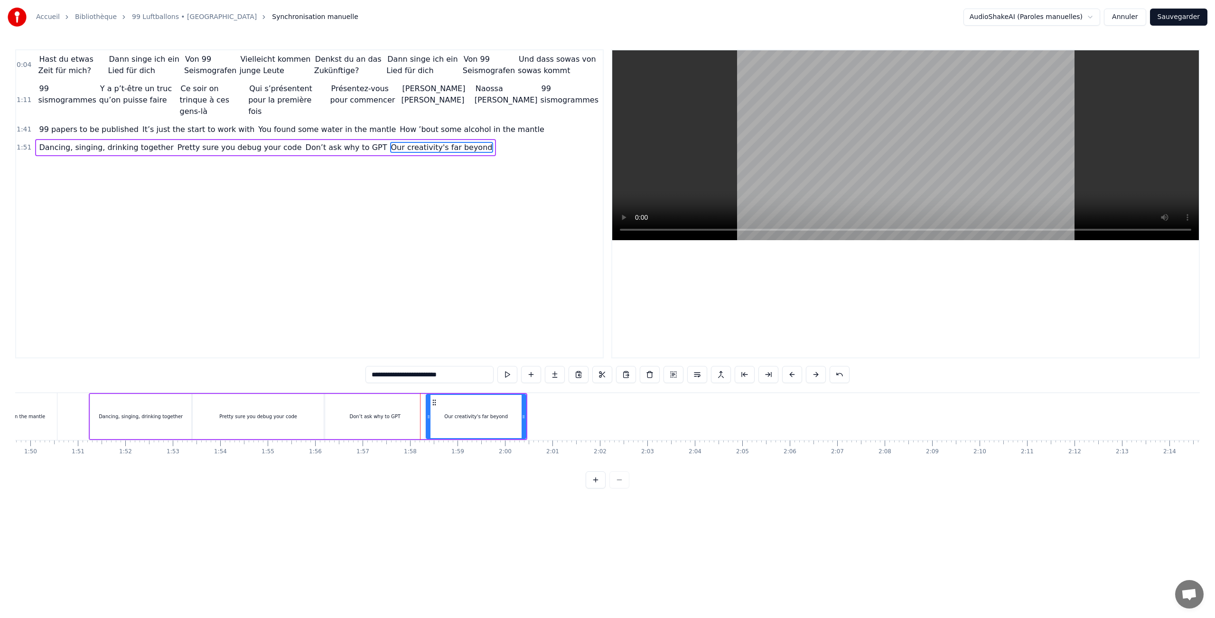
type input "**********"
click at [507, 375] on button at bounding box center [507, 374] width 20 height 17
click at [479, 493] on html "**********" at bounding box center [607, 252] width 1215 height 504
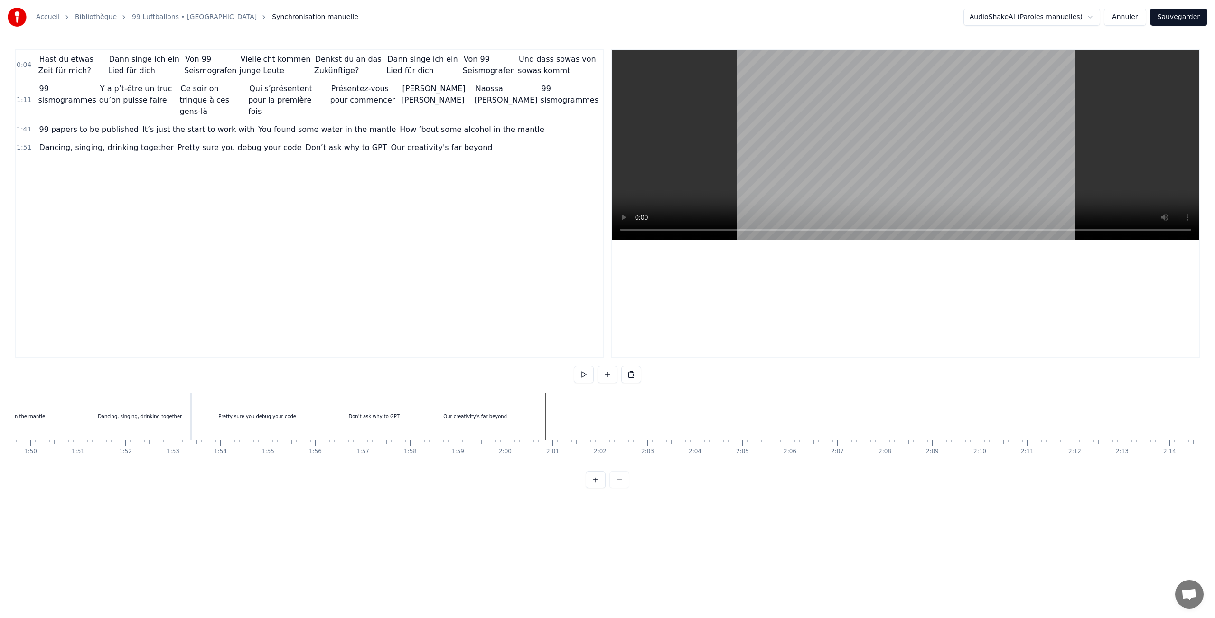
click at [474, 427] on div "Our creativity's far beyond" at bounding box center [475, 416] width 100 height 47
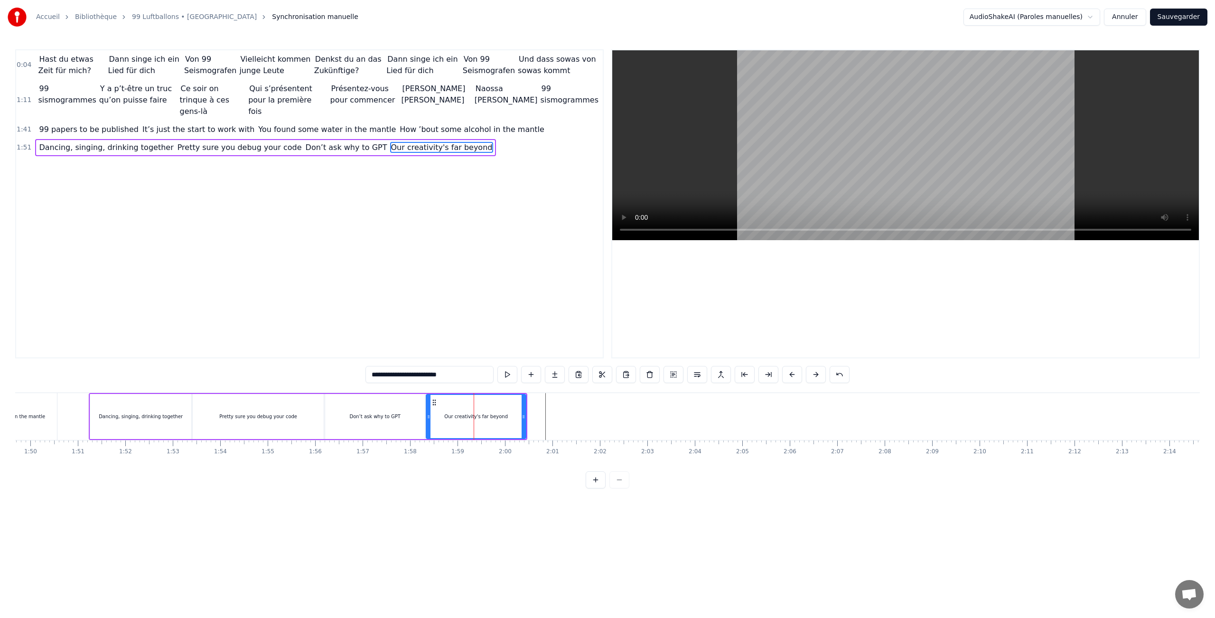
drag, startPoint x: 474, startPoint y: 427, endPoint x: 489, endPoint y: 427, distance: 15.2
click at [489, 427] on div "Hast du etwas Zeit für mich? Dann singe ich ein Lied für dich Von 99 Seismograf…" at bounding box center [459, 416] width 11300 height 47
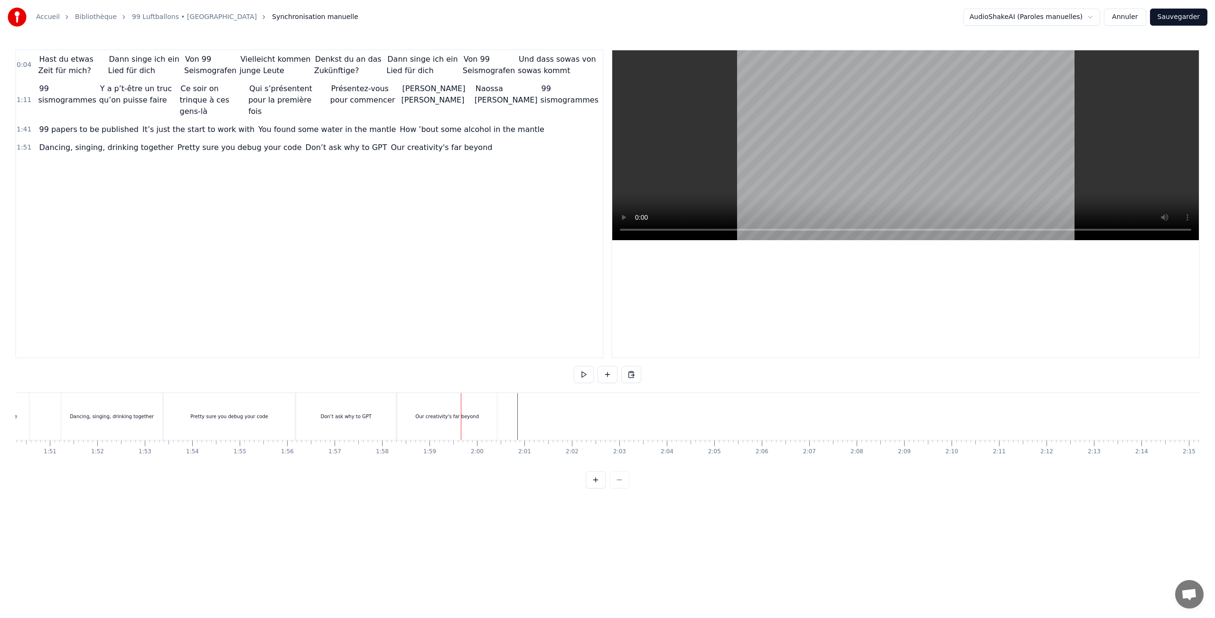
scroll to position [0, 5276]
click at [444, 423] on div "Our creativity's far beyond" at bounding box center [406, 416] width 100 height 47
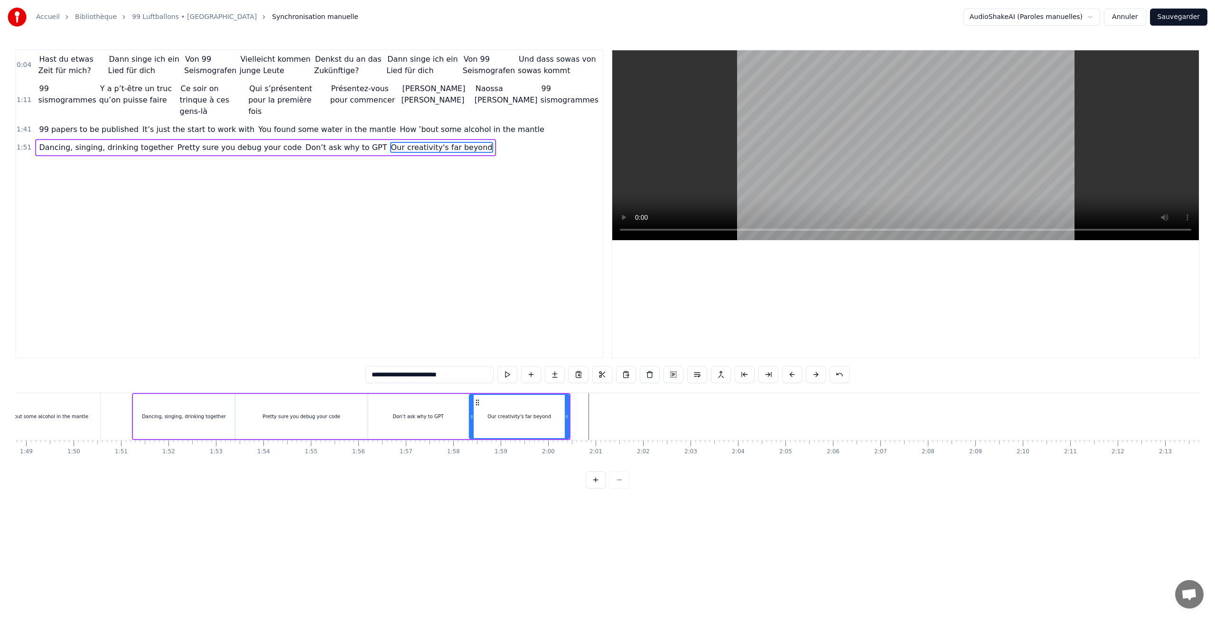
scroll to position [0, 5072]
click at [632, 422] on div "Our creativity's far beyond" at bounding box center [610, 416] width 99 height 43
click at [505, 421] on div "Don’t ask why to GPT" at bounding box center [509, 416] width 100 height 45
click at [581, 410] on div "Our creativity's far beyond" at bounding box center [611, 416] width 100 height 45
type input "**********"
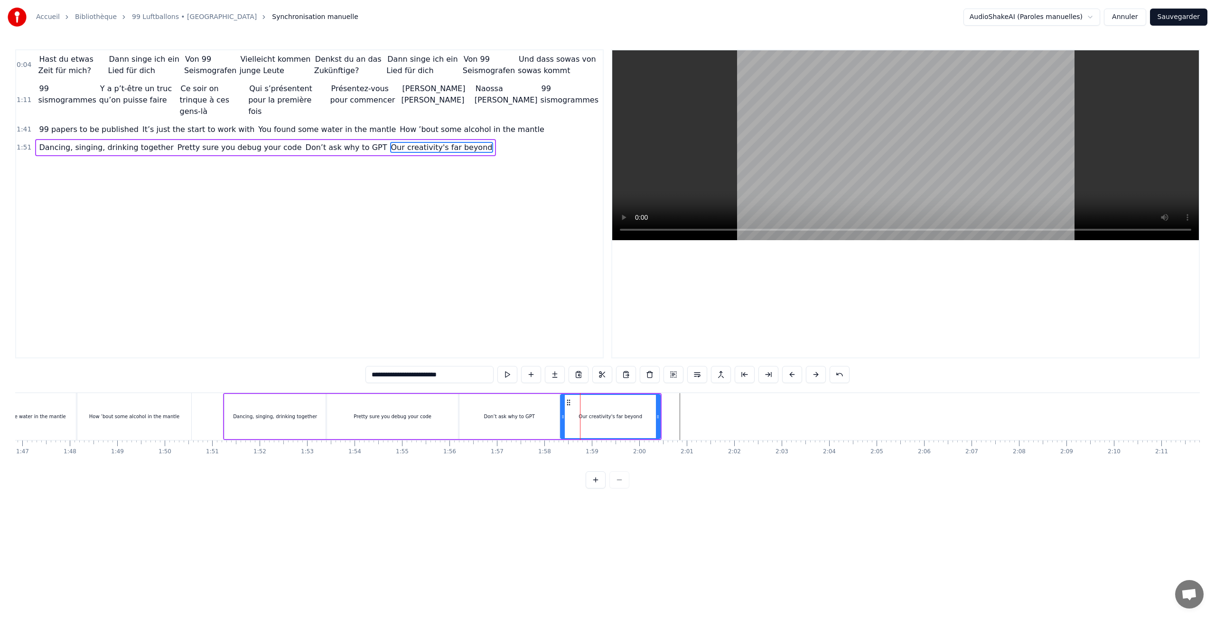
click at [572, 408] on div "Our creativity's far beyond" at bounding box center [610, 416] width 99 height 43
click at [508, 379] on button at bounding box center [507, 374] width 20 height 17
click at [660, 427] on div "Our creativity's far beyond" at bounding box center [610, 416] width 101 height 45
click at [660, 417] on div "Our creativity's far beyond" at bounding box center [610, 416] width 101 height 45
drag, startPoint x: 659, startPoint y: 417, endPoint x: 672, endPoint y: 417, distance: 12.8
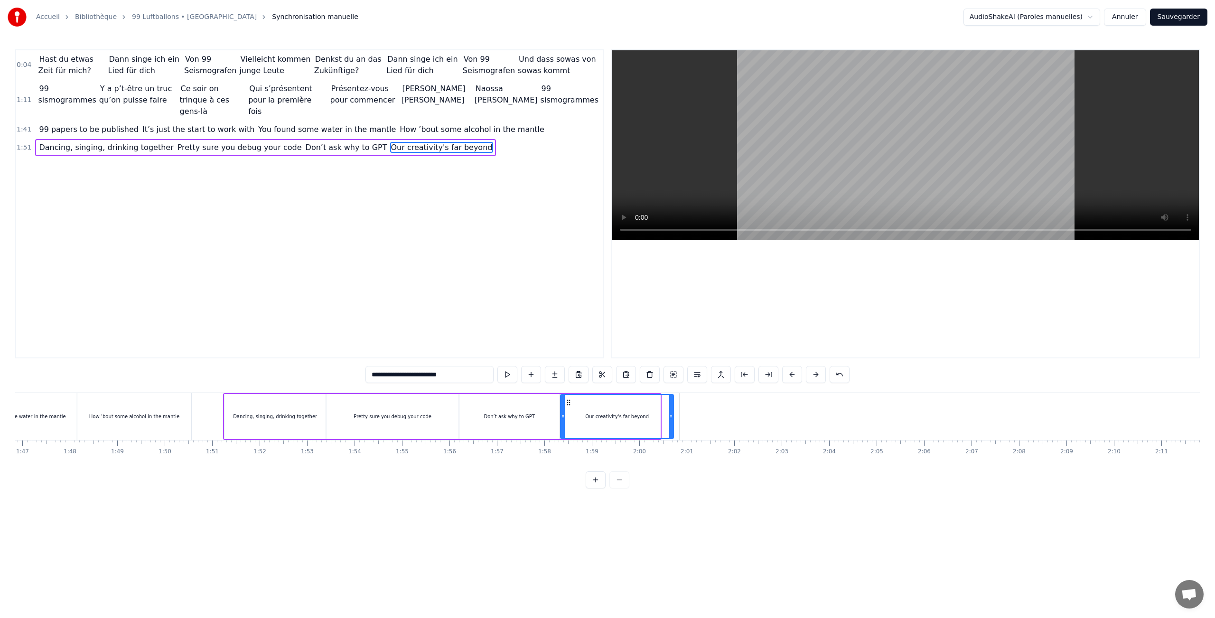
click at [672, 417] on icon at bounding box center [671, 417] width 4 height 8
click at [508, 373] on button at bounding box center [507, 374] width 20 height 17
click at [672, 417] on icon at bounding box center [671, 417] width 4 height 8
drag, startPoint x: 672, startPoint y: 417, endPoint x: 693, endPoint y: 417, distance: 20.9
click at [694, 417] on icon at bounding box center [693, 417] width 4 height 8
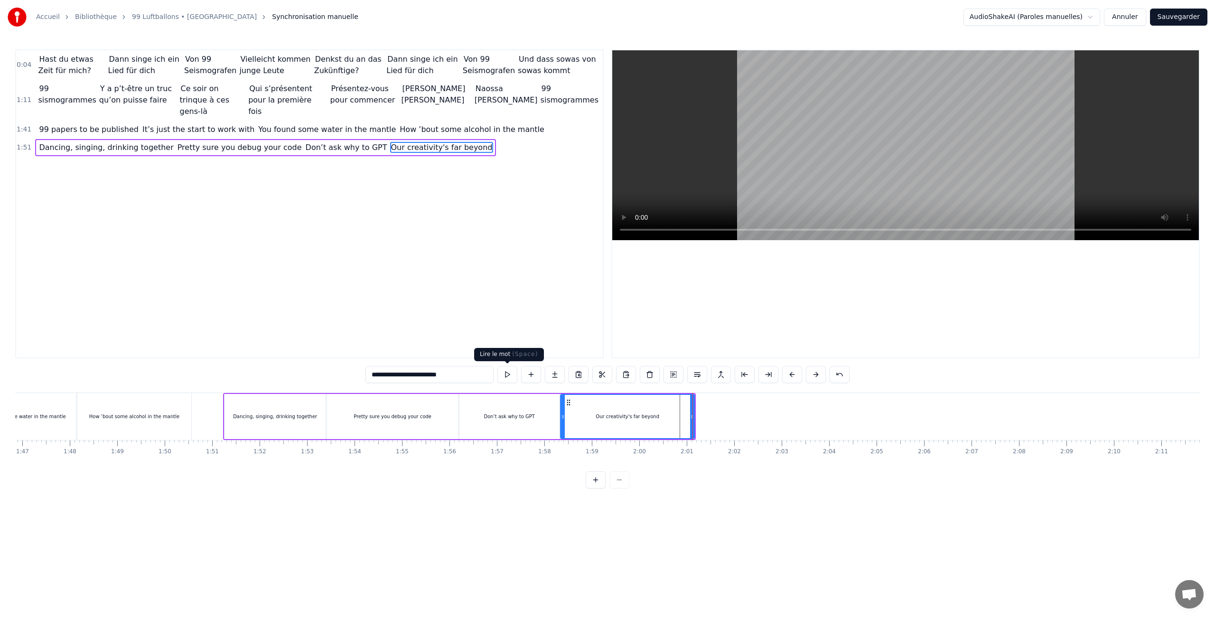
click at [512, 373] on button at bounding box center [507, 374] width 20 height 17
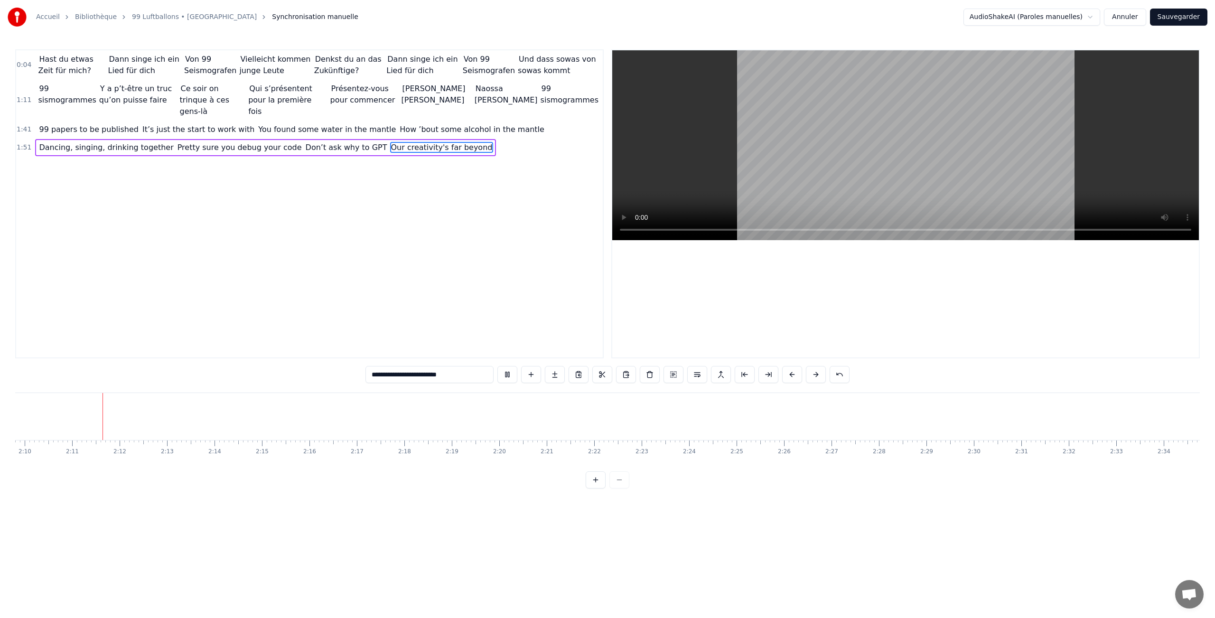
scroll to position [0, 6166]
click at [507, 375] on button at bounding box center [507, 374] width 20 height 17
click at [535, 378] on button at bounding box center [531, 374] width 20 height 17
click at [512, 305] on div "0:04 Hast du etwas Zeit für mich? Dann singe ich ein Lied für dich Von 99 Seism…" at bounding box center [309, 203] width 589 height 309
click at [1026, 416] on div at bounding box center [1026, 416] width 0 height 47
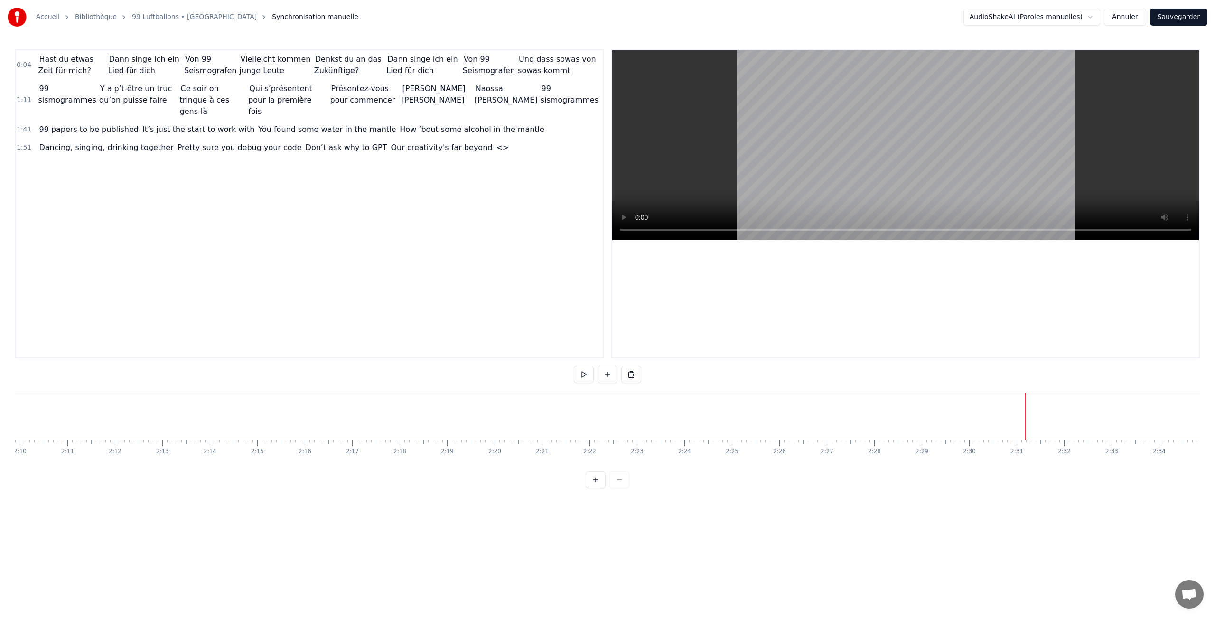
click at [1025, 416] on div at bounding box center [1025, 416] width 0 height 47
click at [615, 375] on button at bounding box center [608, 374] width 20 height 17
click at [495, 142] on span "<>" at bounding box center [502, 147] width 15 height 11
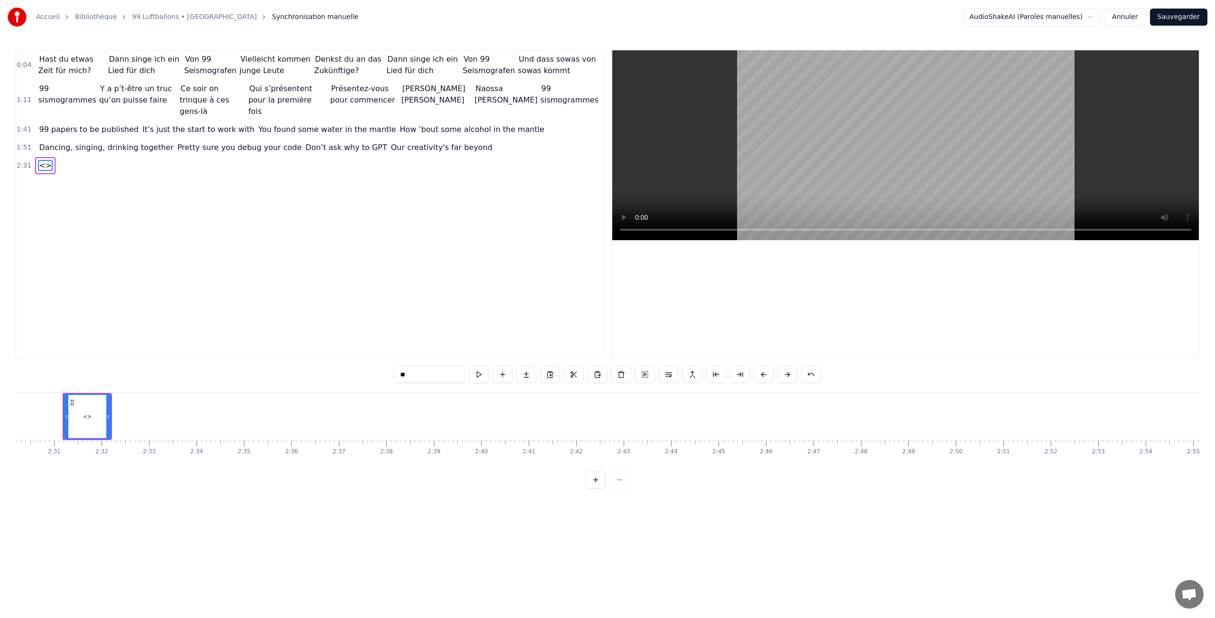
click at [425, 376] on input "**" at bounding box center [429, 374] width 71 height 17
drag, startPoint x: 425, startPoint y: 376, endPoint x: 343, endPoint y: 368, distance: 83.0
click at [343, 368] on div "0:04 Hast du etwas Zeit für mich? Dann singe ich ein Lied für dich Von 99 Seism…" at bounding box center [607, 268] width 1185 height 439
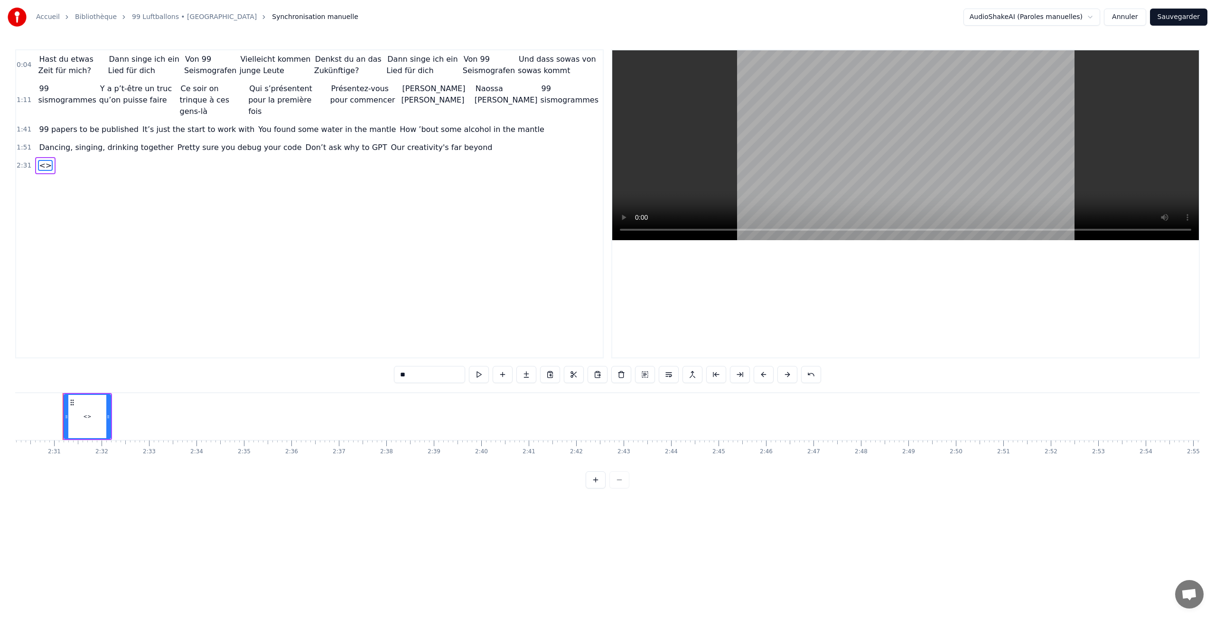
paste input "**********"
type input "**********"
click at [481, 374] on button at bounding box center [479, 374] width 20 height 17
click at [106, 411] on div at bounding box center [108, 416] width 4 height 43
drag, startPoint x: 106, startPoint y: 411, endPoint x: 143, endPoint y: 413, distance: 36.6
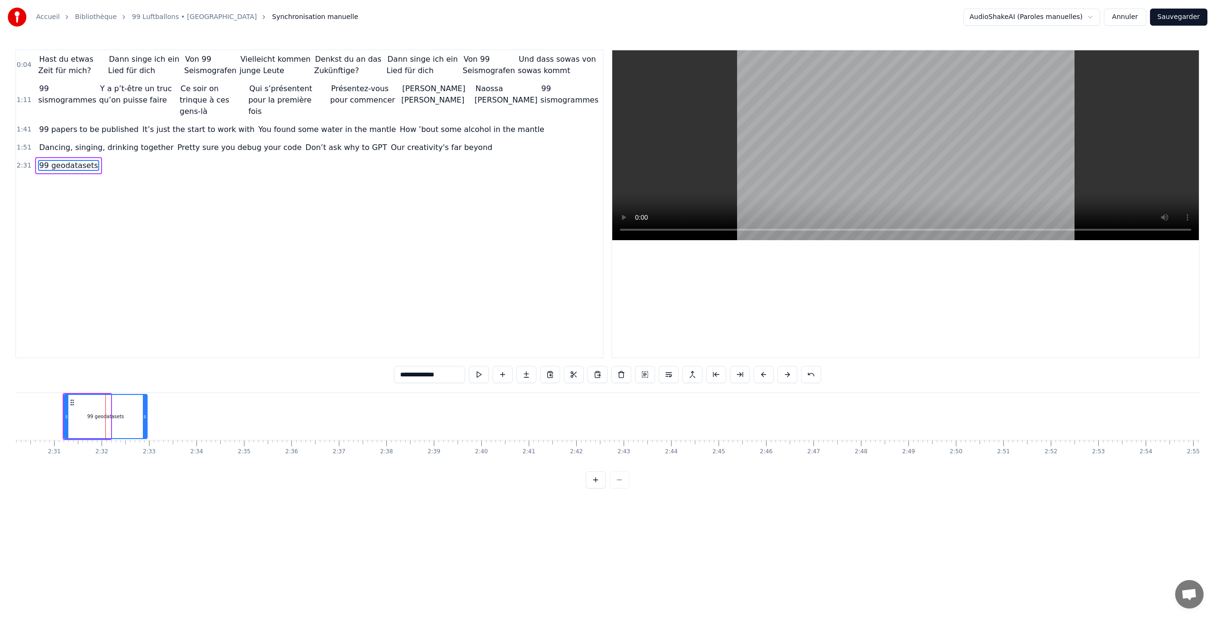
click at [143, 413] on div at bounding box center [145, 416] width 4 height 43
click at [476, 375] on button at bounding box center [479, 374] width 20 height 17
click at [101, 409] on div "99 geodatasets" at bounding box center [106, 416] width 82 height 43
drag, startPoint x: 65, startPoint y: 414, endPoint x: 56, endPoint y: 414, distance: 9.5
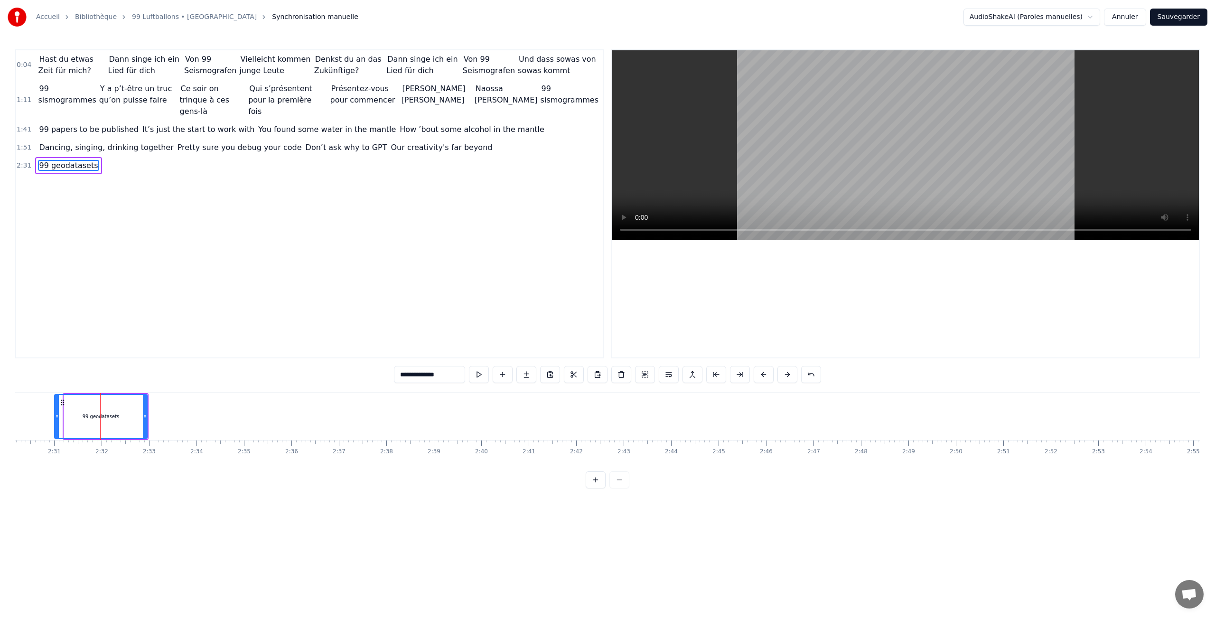
click at [56, 414] on icon at bounding box center [57, 417] width 4 height 8
click at [482, 374] on button at bounding box center [479, 374] width 20 height 17
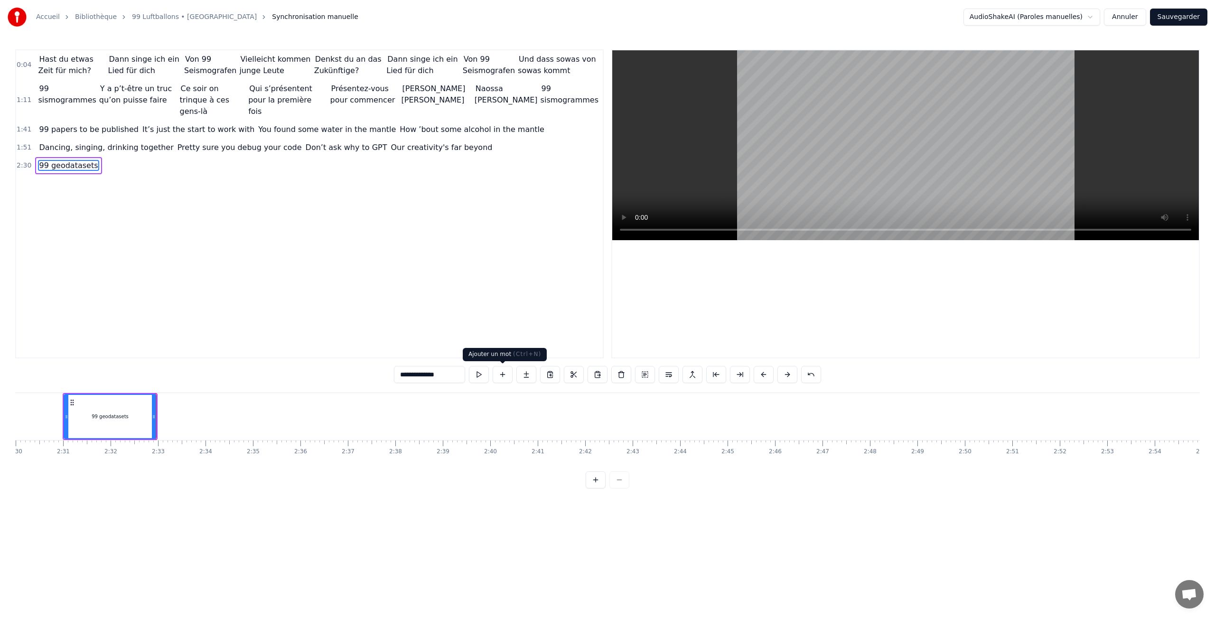
click at [500, 375] on button at bounding box center [503, 374] width 20 height 17
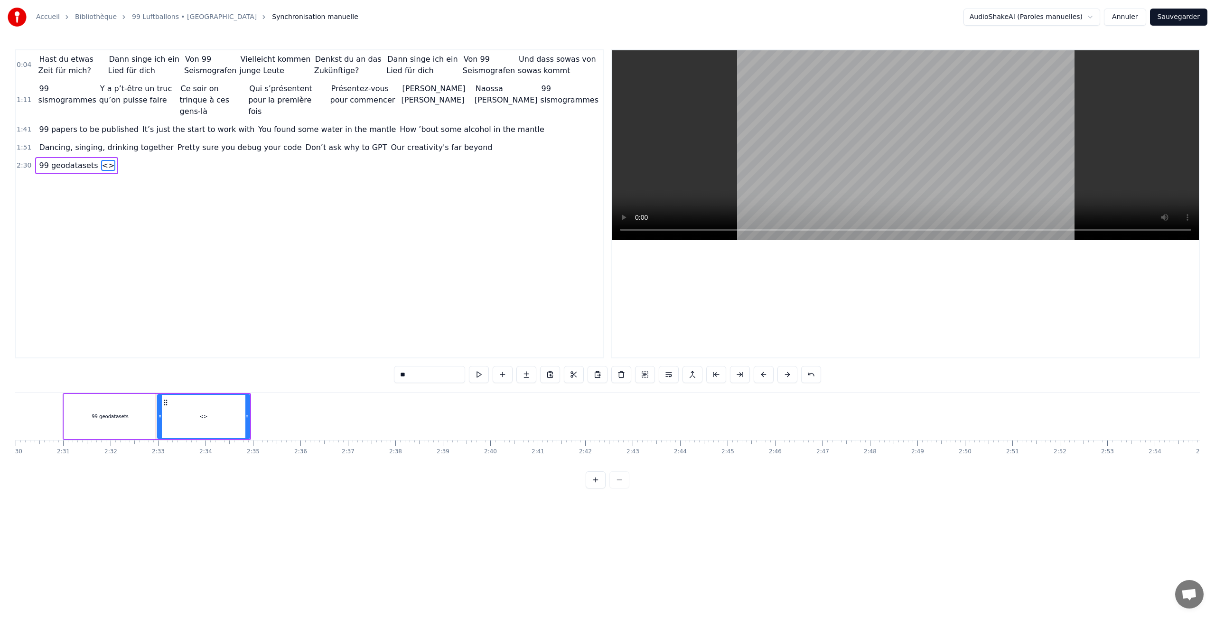
drag, startPoint x: 423, startPoint y: 378, endPoint x: 312, endPoint y: 356, distance: 113.1
click at [312, 356] on div "0:04 Hast du etwas Zeit für mich? Dann singe ich ein Lied für dich Von 99 Seism…" at bounding box center [607, 268] width 1185 height 439
paste input "**********"
click at [516, 376] on button at bounding box center [517, 374] width 20 height 17
click at [517, 372] on button at bounding box center [517, 374] width 20 height 17
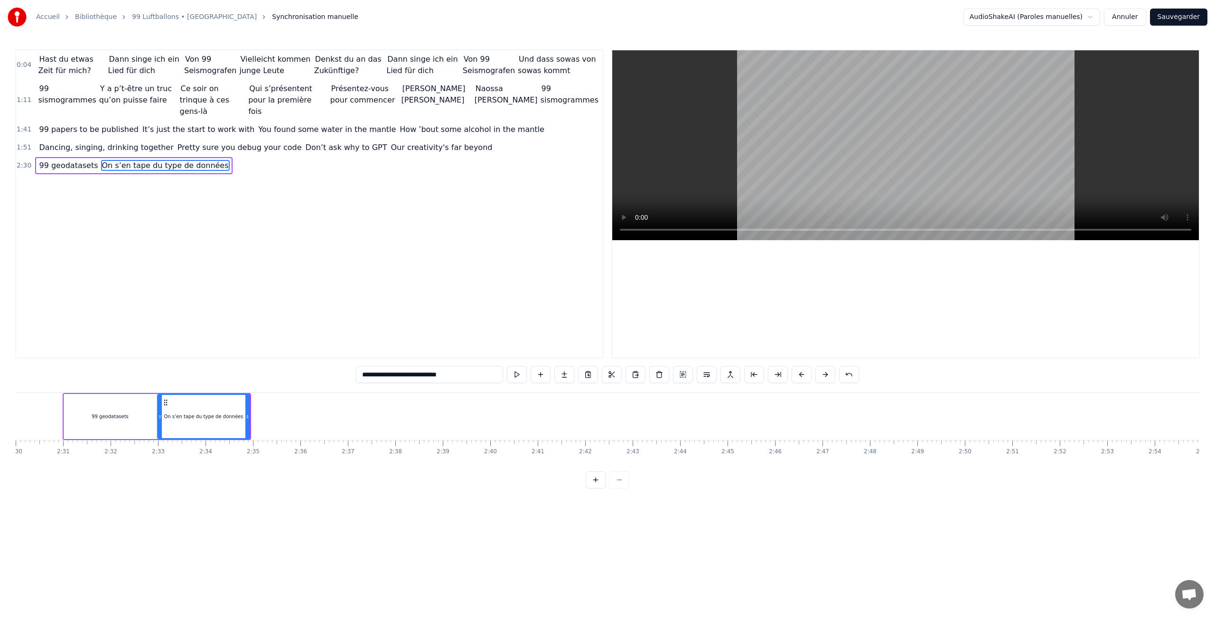
click at [220, 402] on div "On s’en tape du type de données" at bounding box center [203, 416] width 91 height 43
drag, startPoint x: 247, startPoint y: 411, endPoint x: 264, endPoint y: 411, distance: 17.1
click at [264, 411] on div at bounding box center [265, 416] width 4 height 43
click at [513, 370] on button at bounding box center [517, 374] width 20 height 17
click at [166, 390] on div "**********" at bounding box center [607, 268] width 1185 height 439
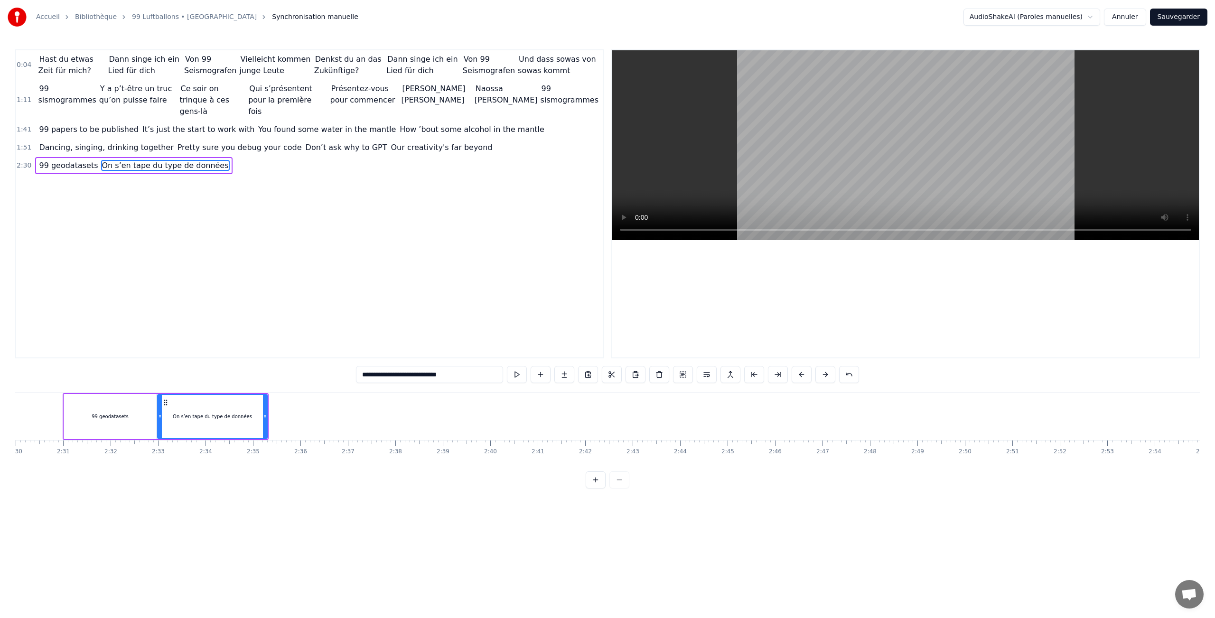
click at [105, 418] on div "99 geodatasets" at bounding box center [110, 416] width 37 height 7
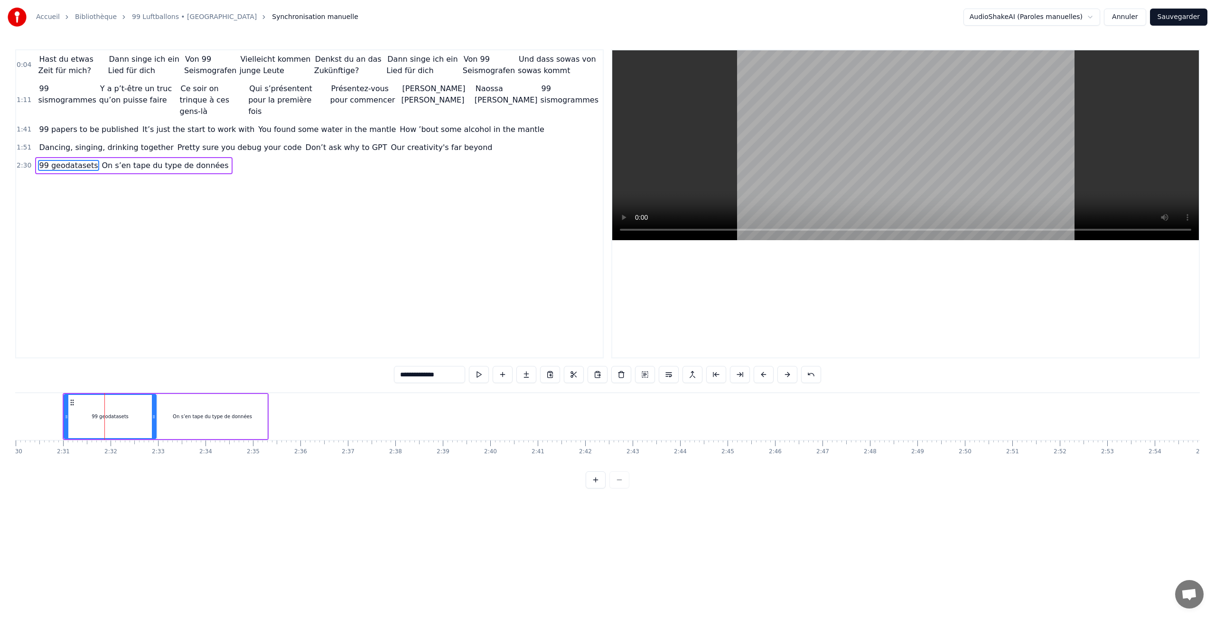
click at [478, 375] on button at bounding box center [479, 374] width 20 height 17
click at [205, 408] on div "On s’en tape du type de données" at bounding box center [213, 416] width 110 height 45
type input "**********"
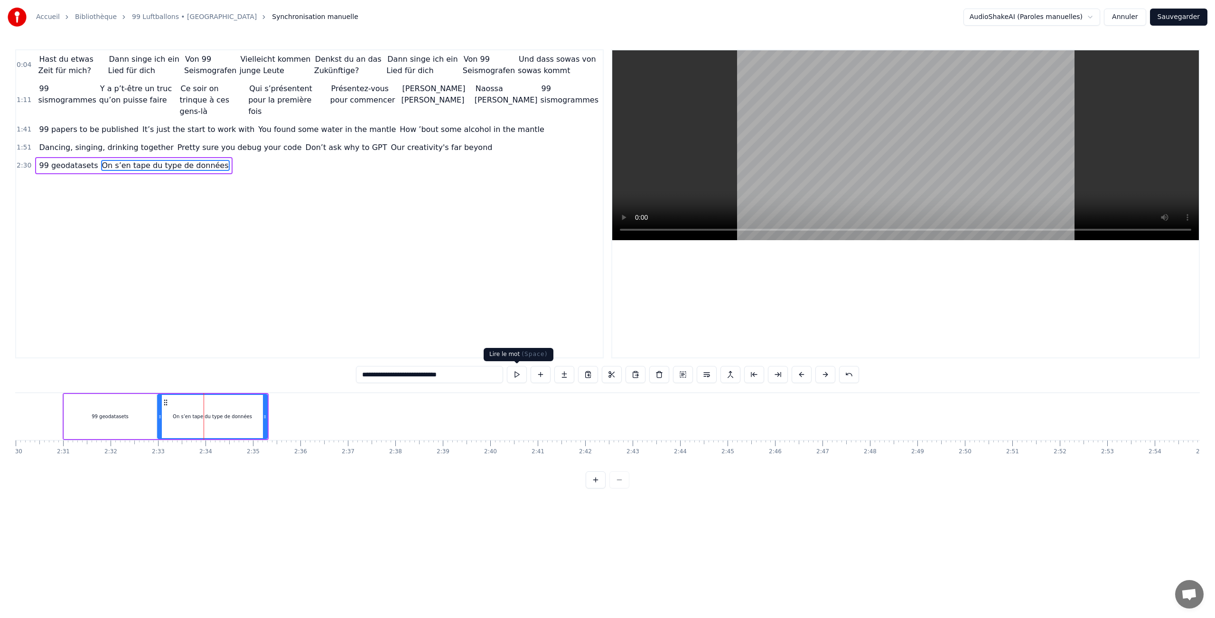
click at [517, 376] on button at bounding box center [517, 374] width 20 height 17
click at [268, 419] on div "99 geodatasets On s’en tape du type de données" at bounding box center [166, 416] width 206 height 47
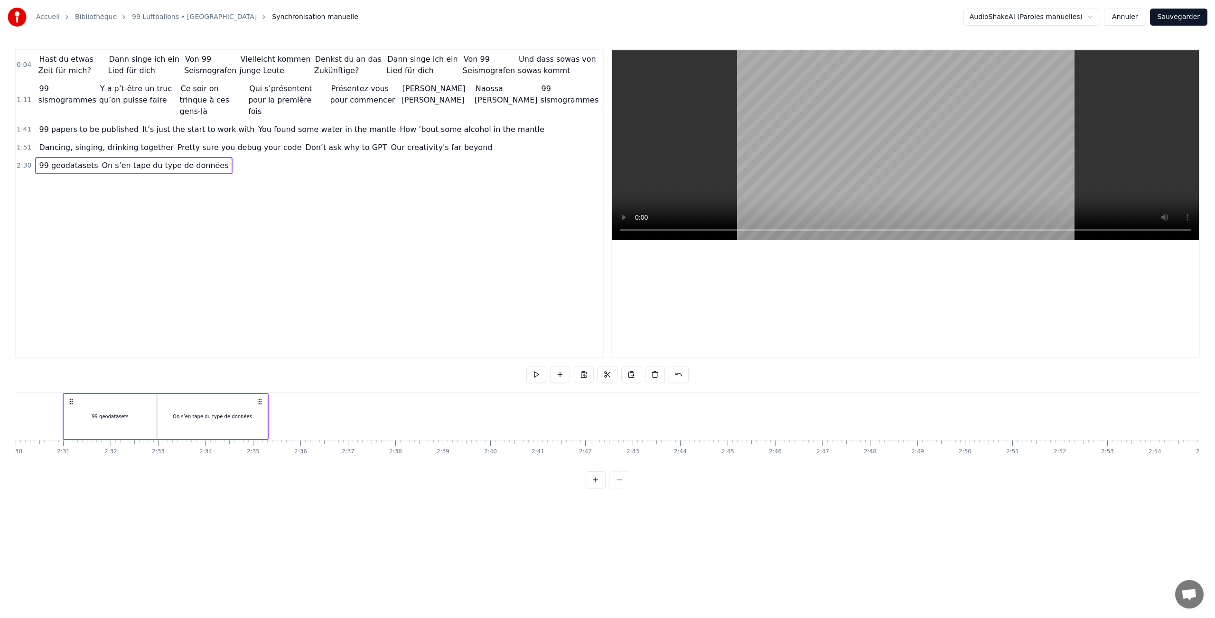
click at [265, 419] on div "On s’en tape du type de données" at bounding box center [213, 416] width 110 height 45
drag, startPoint x: 263, startPoint y: 417, endPoint x: 269, endPoint y: 417, distance: 5.2
click at [269, 417] on icon at bounding box center [270, 417] width 4 height 8
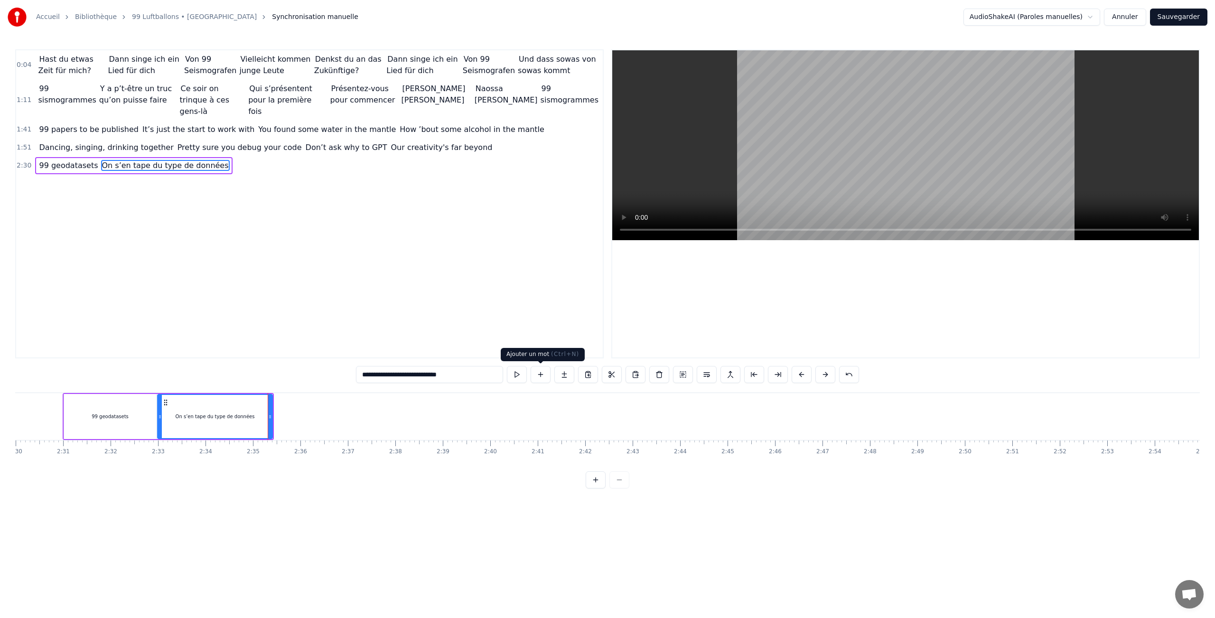
click at [537, 375] on button at bounding box center [541, 374] width 20 height 17
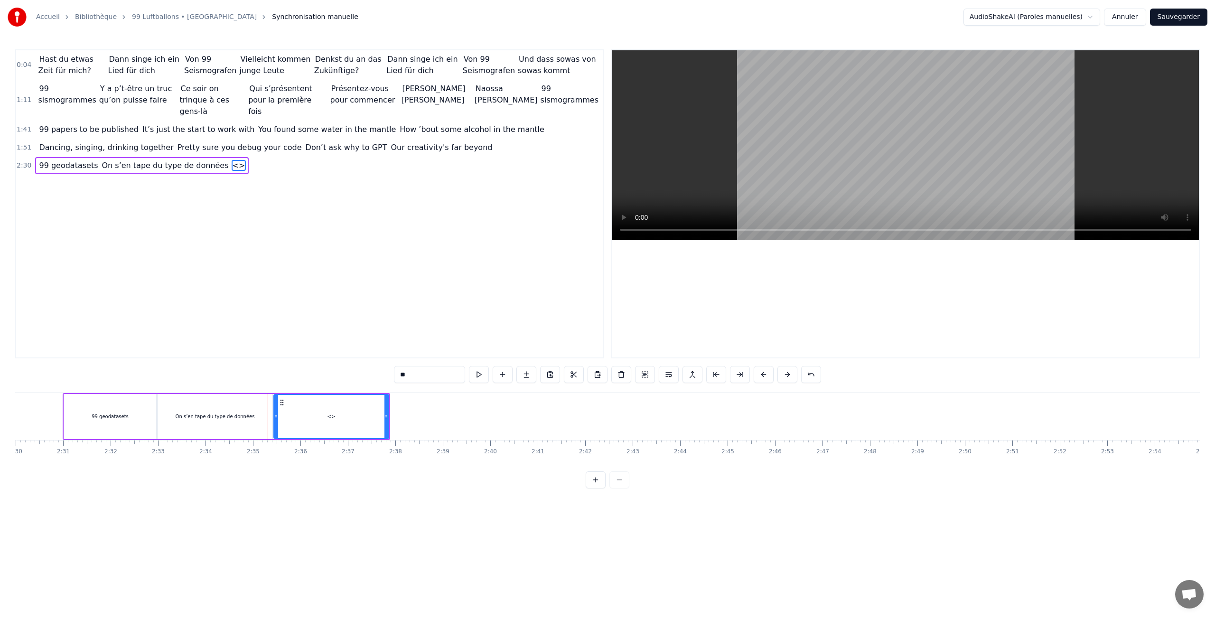
click at [417, 377] on input "**" at bounding box center [429, 374] width 71 height 17
drag, startPoint x: 417, startPoint y: 377, endPoint x: 355, endPoint y: 369, distance: 62.6
click at [355, 369] on div "0:04 Hast du etwas Zeit für mich? Dann singe ich ein Lied für dich Von 99 Seism…" at bounding box center [607, 268] width 1185 height 439
paste input "**********"
click at [527, 375] on button at bounding box center [526, 374] width 20 height 17
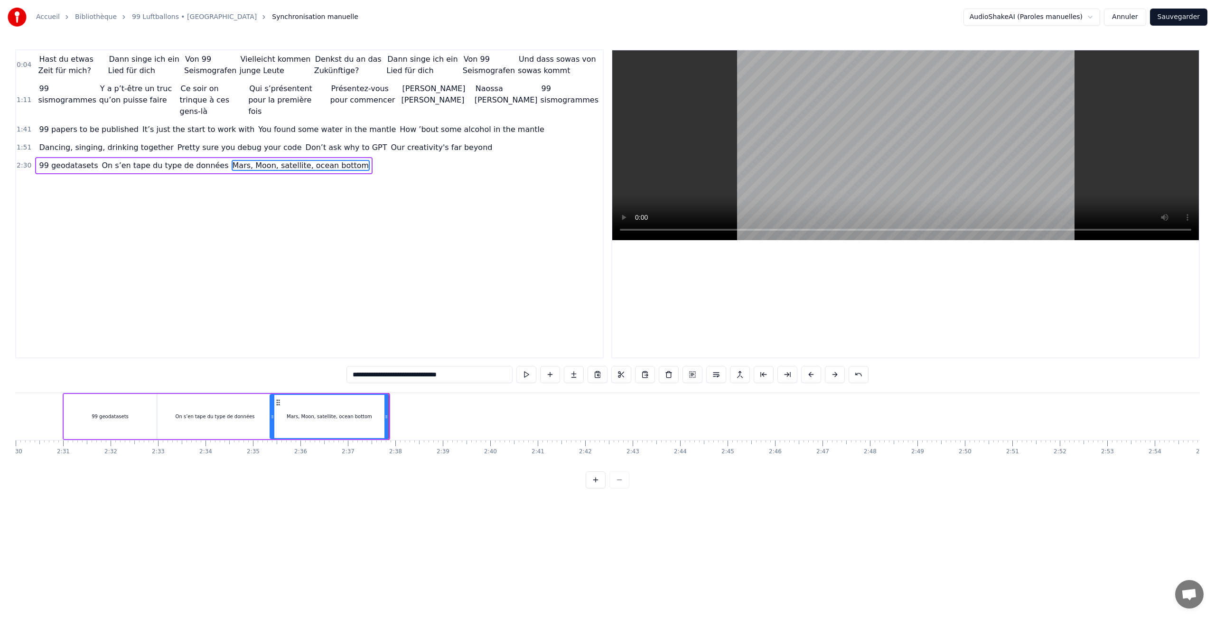
click at [272, 400] on div at bounding box center [273, 416] width 4 height 43
click at [529, 375] on button at bounding box center [526, 374] width 20 height 17
drag, startPoint x: 374, startPoint y: 373, endPoint x: 316, endPoint y: 370, distance: 57.5
click at [316, 370] on div "**********" at bounding box center [607, 268] width 1185 height 439
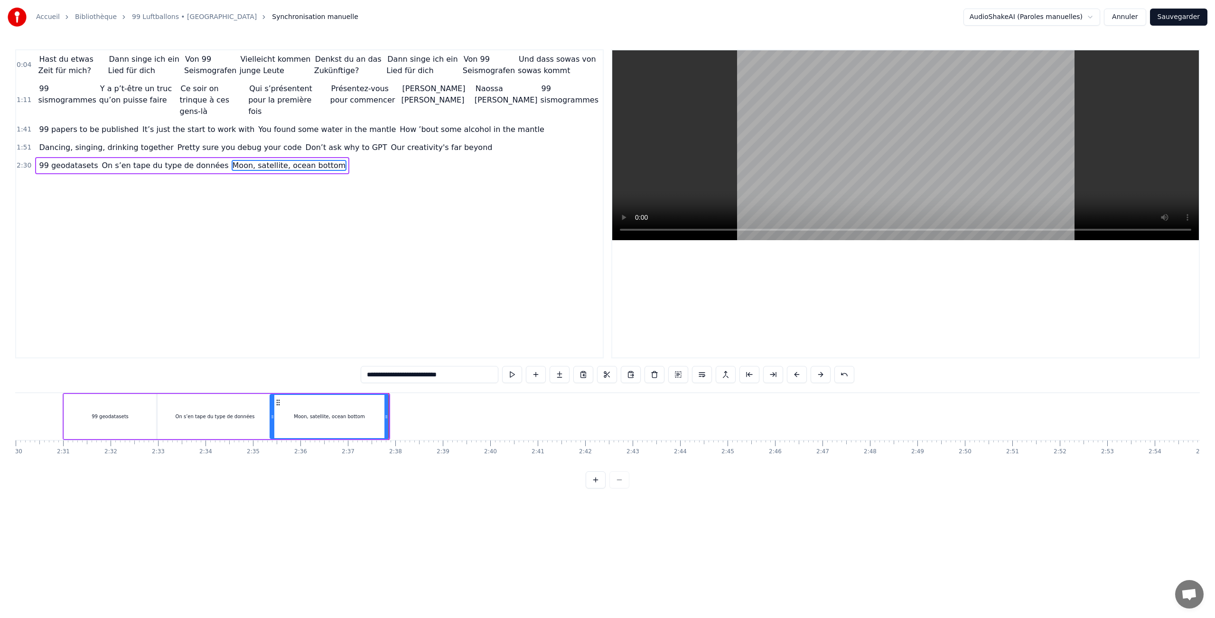
click at [513, 380] on button at bounding box center [512, 374] width 20 height 17
click at [278, 408] on div at bounding box center [277, 416] width 4 height 43
click at [505, 376] on button at bounding box center [512, 374] width 20 height 17
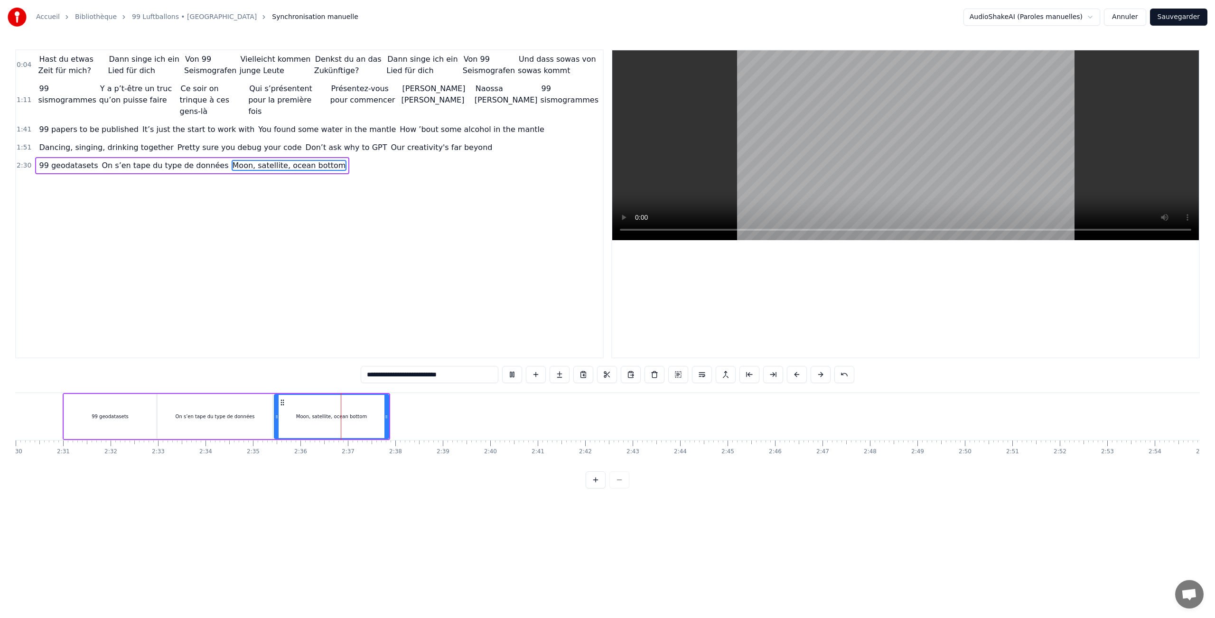
click at [222, 427] on div "On s’en tape du type de données" at bounding box center [215, 416] width 115 height 45
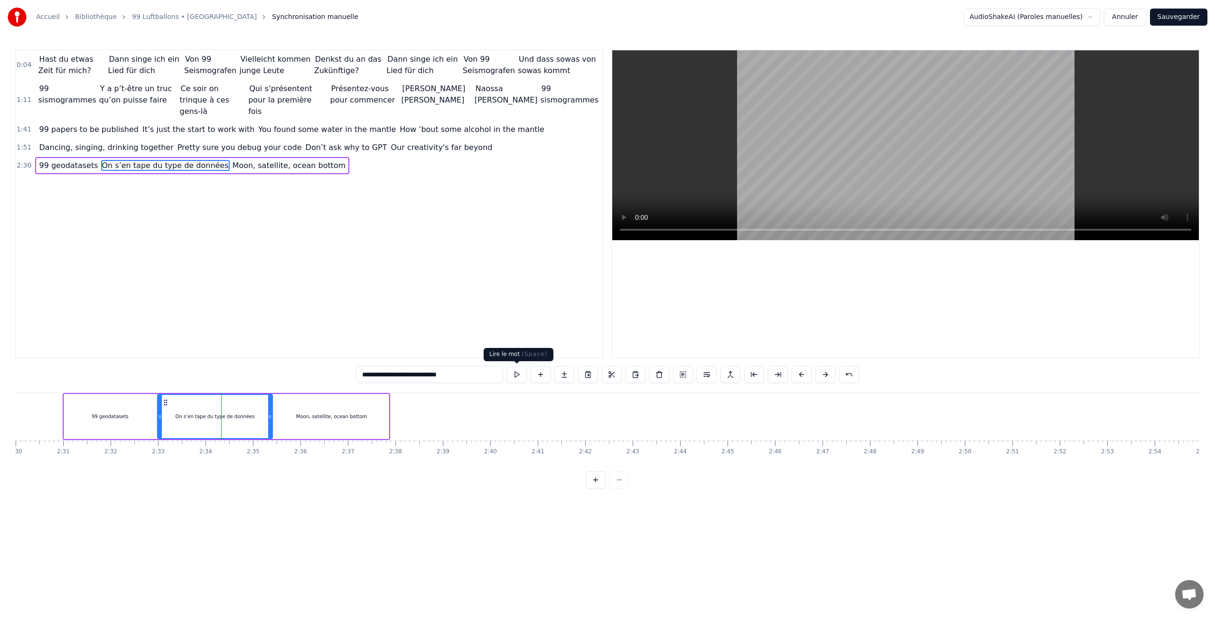
click at [519, 373] on button at bounding box center [517, 374] width 20 height 17
click at [331, 417] on div "Moon, satellite, ocean bottom" at bounding box center [331, 416] width 71 height 7
type input "**********"
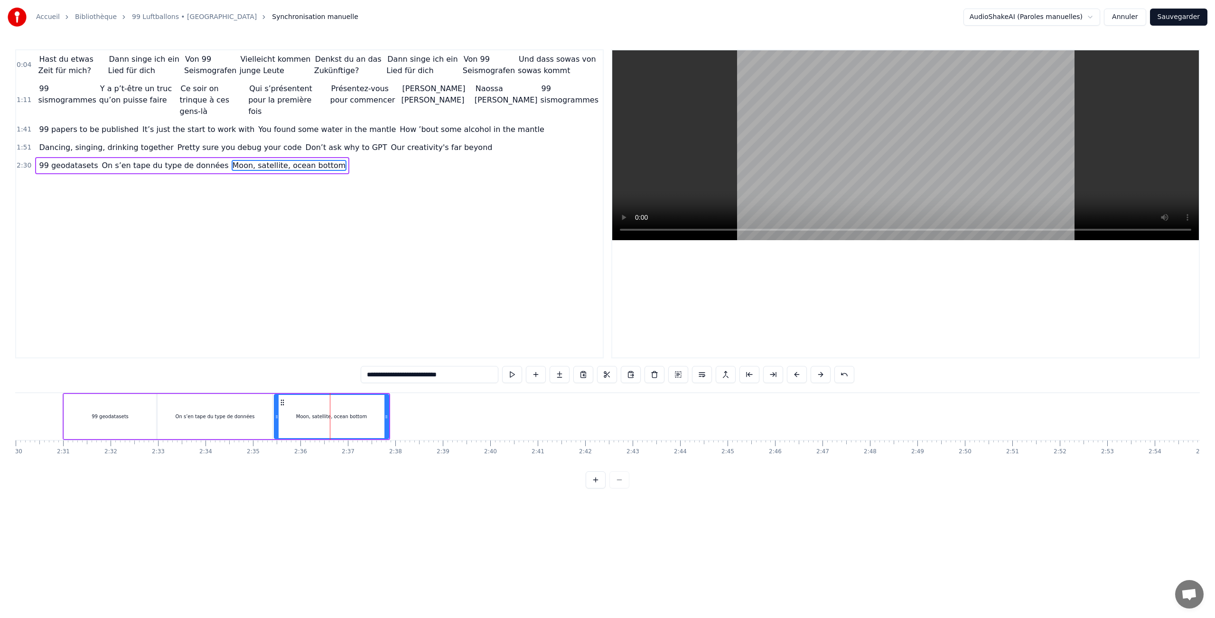
click at [510, 375] on button at bounding box center [512, 374] width 20 height 17
click at [539, 373] on button at bounding box center [536, 374] width 20 height 17
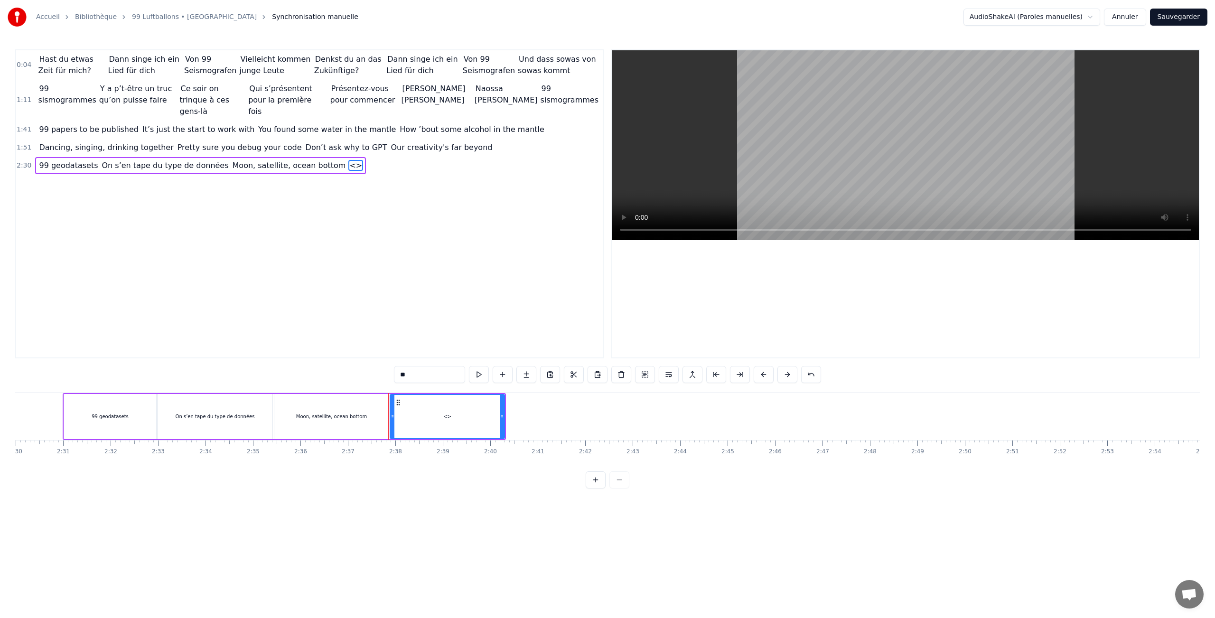
drag, startPoint x: 436, startPoint y: 376, endPoint x: 360, endPoint y: 375, distance: 75.5
click at [360, 375] on div "0:04 Hast du etwas Zeit für mich? Dann singe ich ein Lied für dich Von 99 Seism…" at bounding box center [607, 268] width 1185 height 439
paste input "**********"
type input "**********"
click at [526, 376] on button at bounding box center [524, 374] width 20 height 17
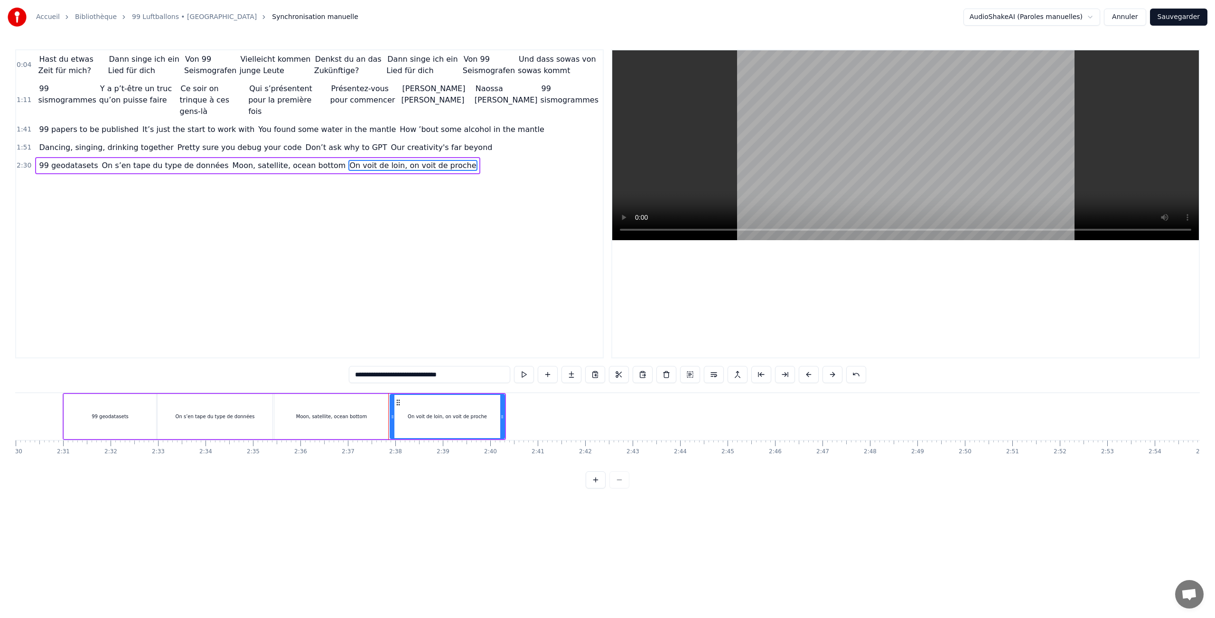
click at [526, 376] on button at bounding box center [524, 374] width 20 height 17
click at [550, 372] on button at bounding box center [548, 374] width 20 height 17
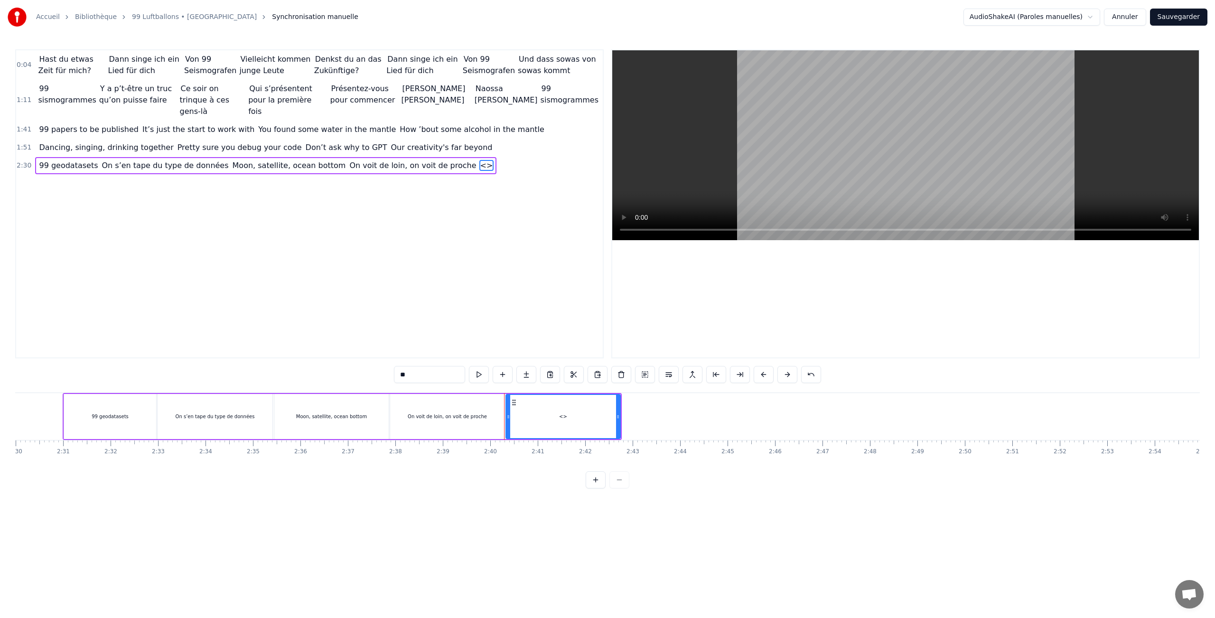
click at [433, 376] on input "**" at bounding box center [429, 374] width 71 height 17
drag, startPoint x: 433, startPoint y: 376, endPoint x: 351, endPoint y: 359, distance: 84.4
click at [351, 359] on div "0:04 Hast du etwas Zeit für mich? Dann singe ich ein Lied für dich Von 99 Seism…" at bounding box center [607, 268] width 1185 height 439
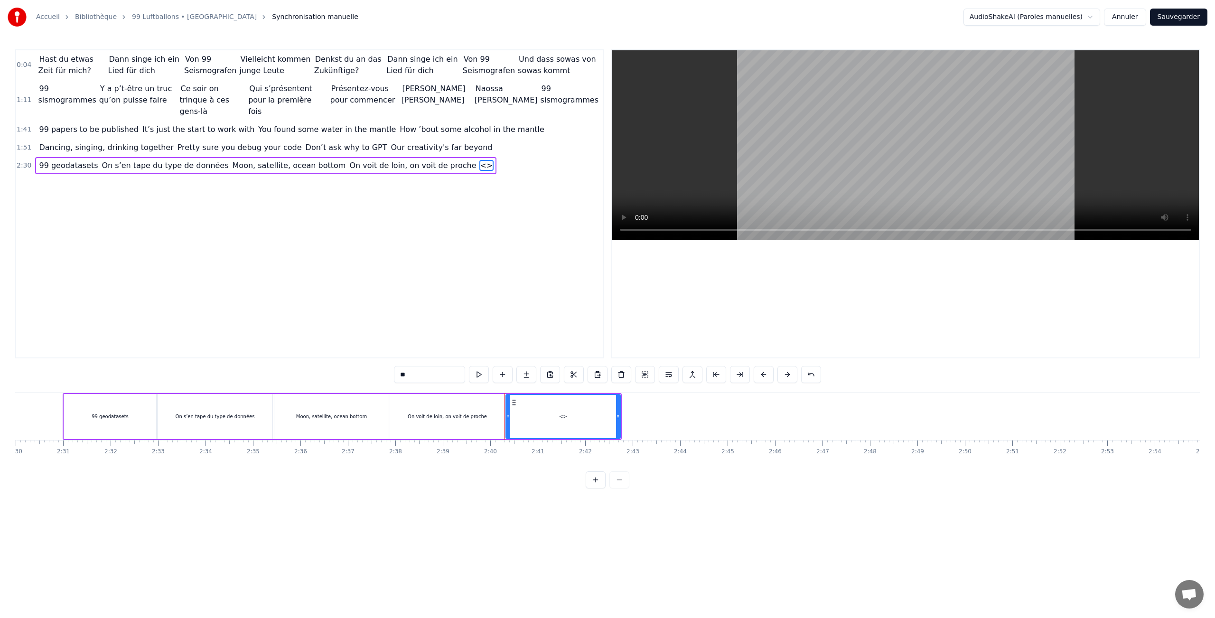
paste input "**********"
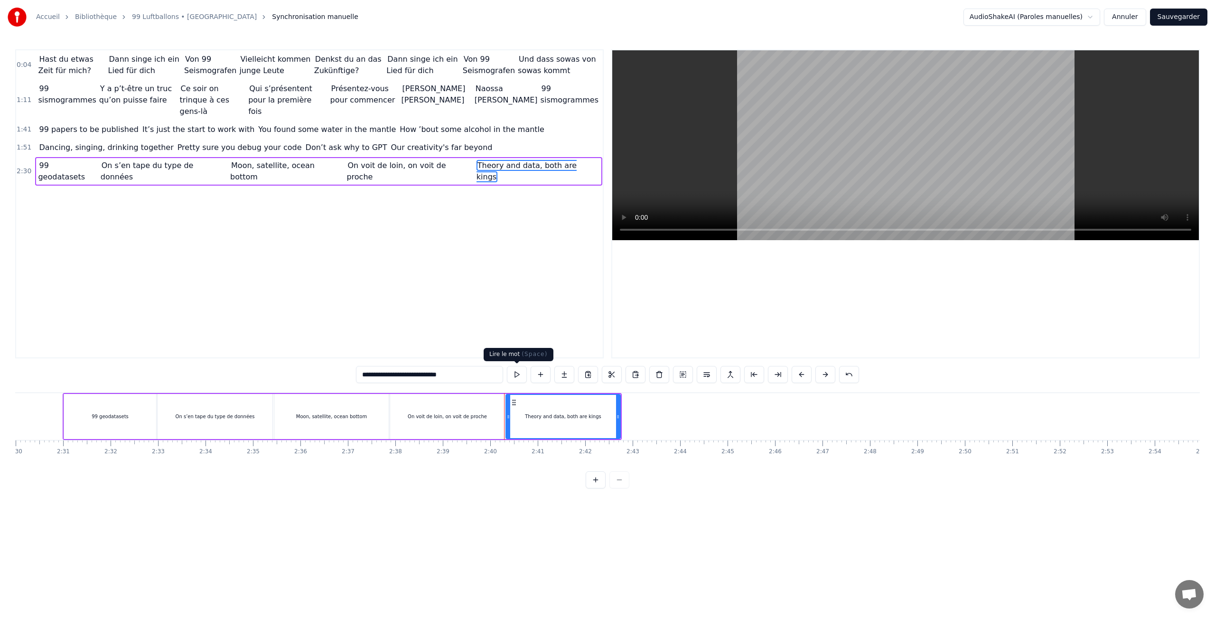
type input "**********"
click at [511, 377] on button at bounding box center [517, 374] width 20 height 17
click at [544, 374] on button at bounding box center [541, 374] width 20 height 17
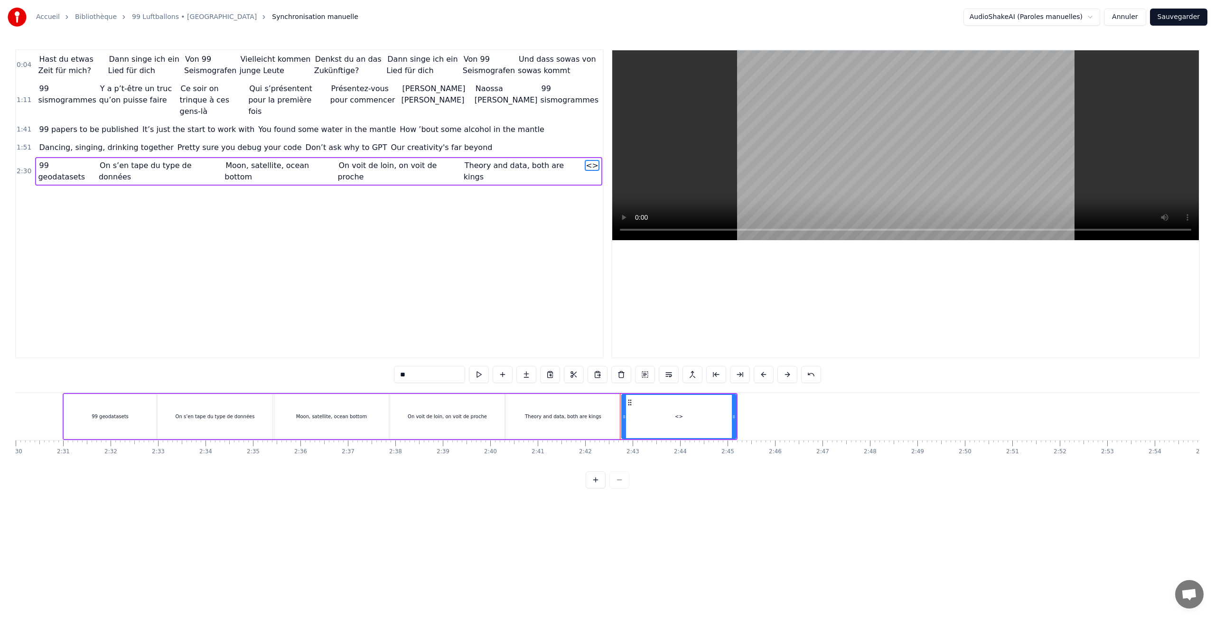
drag, startPoint x: 447, startPoint y: 379, endPoint x: 363, endPoint y: 371, distance: 84.9
click at [363, 371] on div "0:04 Hast du etwas Zeit für mich? Dann singe ich ein Lied für dich Von 99 Seism…" at bounding box center [607, 268] width 1185 height 439
paste input "**********"
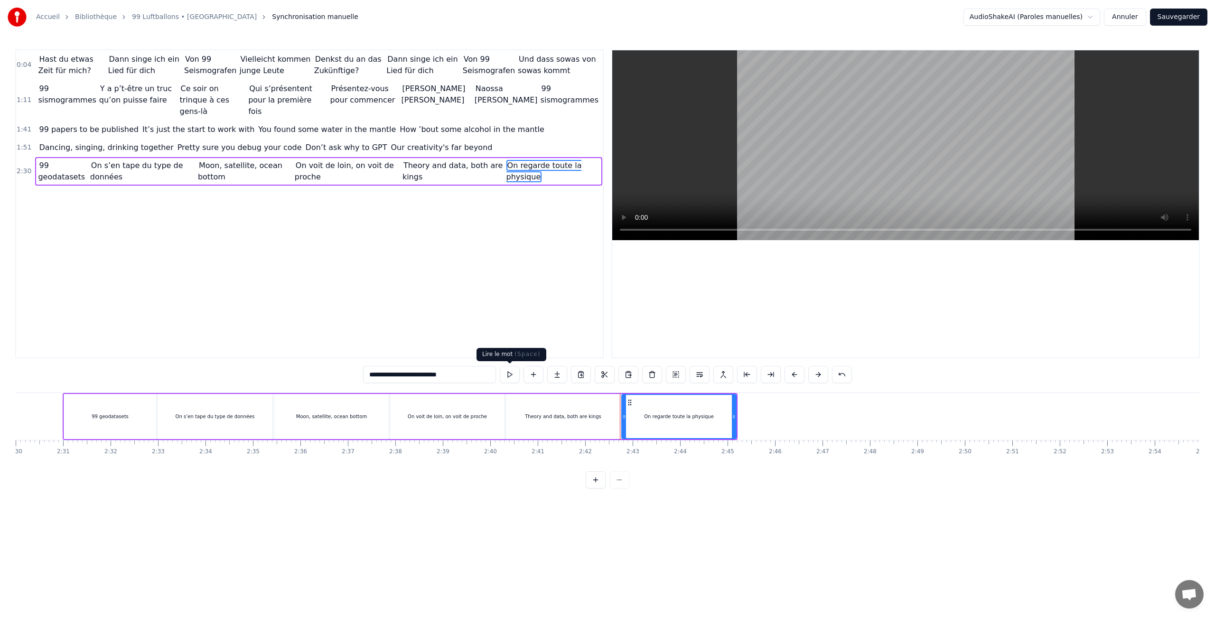
click at [511, 377] on button at bounding box center [510, 374] width 20 height 17
click at [436, 375] on input "**********" at bounding box center [429, 374] width 133 height 17
drag, startPoint x: 472, startPoint y: 372, endPoint x: 356, endPoint y: 371, distance: 116.3
click at [356, 371] on div "**********" at bounding box center [607, 268] width 1185 height 439
paste input "******"
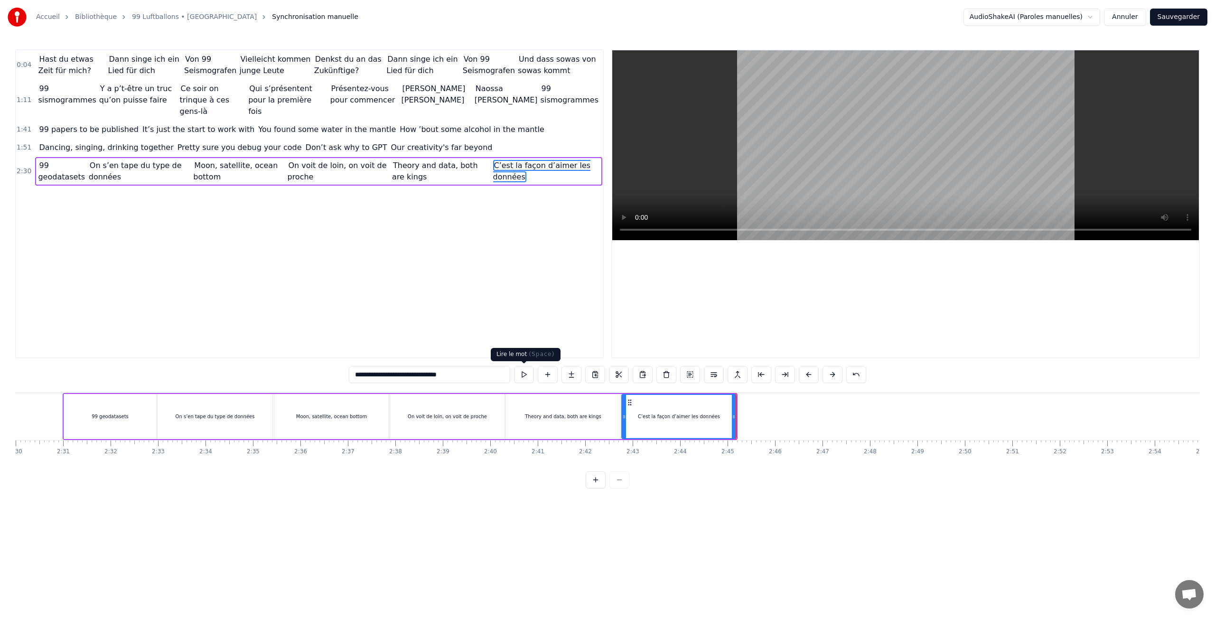
click at [519, 374] on button at bounding box center [524, 374] width 20 height 17
click at [524, 375] on button at bounding box center [524, 374] width 20 height 17
click at [529, 411] on div "Theory and data, both are kings" at bounding box center [563, 416] width 114 height 45
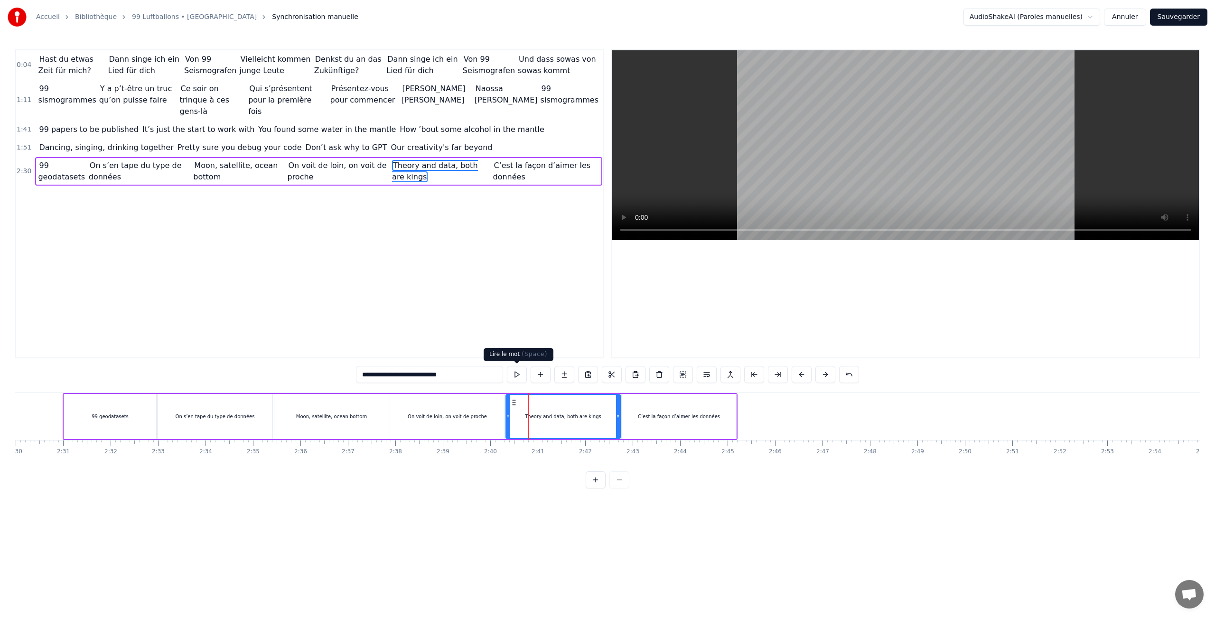
click at [514, 371] on button at bounding box center [517, 374] width 20 height 17
click at [642, 423] on div "C’est la façon d’aimer les données" at bounding box center [679, 416] width 114 height 45
type input "**********"
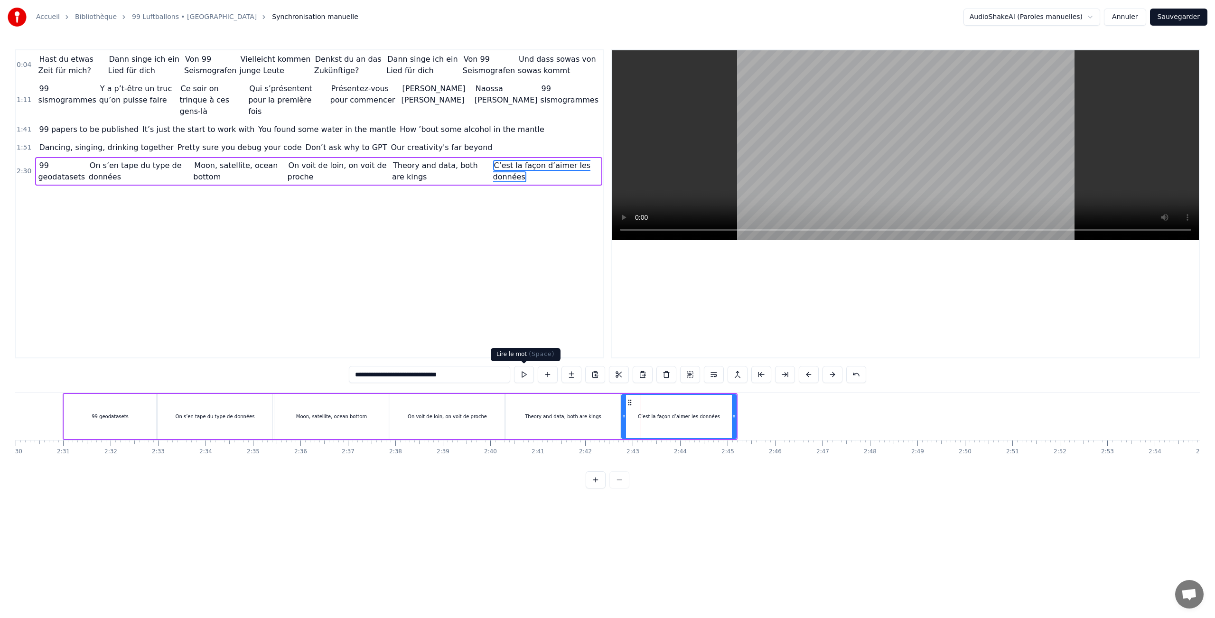
click at [529, 375] on button at bounding box center [524, 374] width 20 height 17
click at [546, 374] on button at bounding box center [548, 374] width 20 height 17
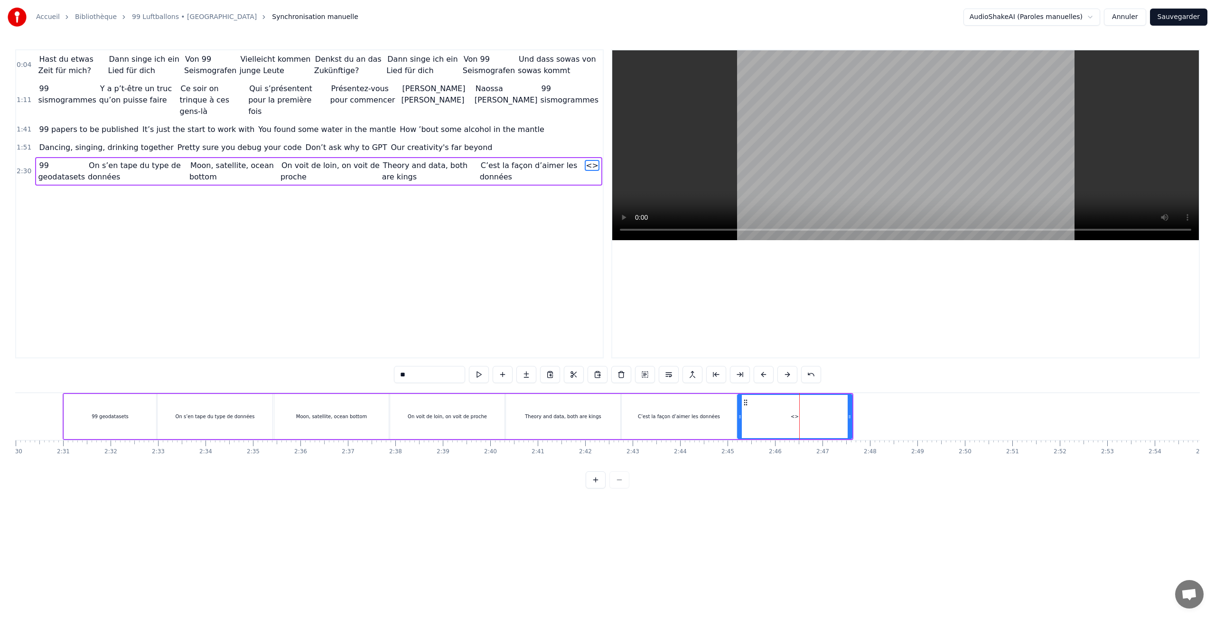
drag, startPoint x: 450, startPoint y: 375, endPoint x: 328, endPoint y: 373, distance: 121.1
click at [328, 373] on div "0:04 Hast du etwas Zeit für mich? Dann singe ich ein Lied für dich Von 99 Seism…" at bounding box center [607, 268] width 1185 height 439
paste input "**********"
type input "**********"
click at [501, 374] on button at bounding box center [500, 374] width 20 height 17
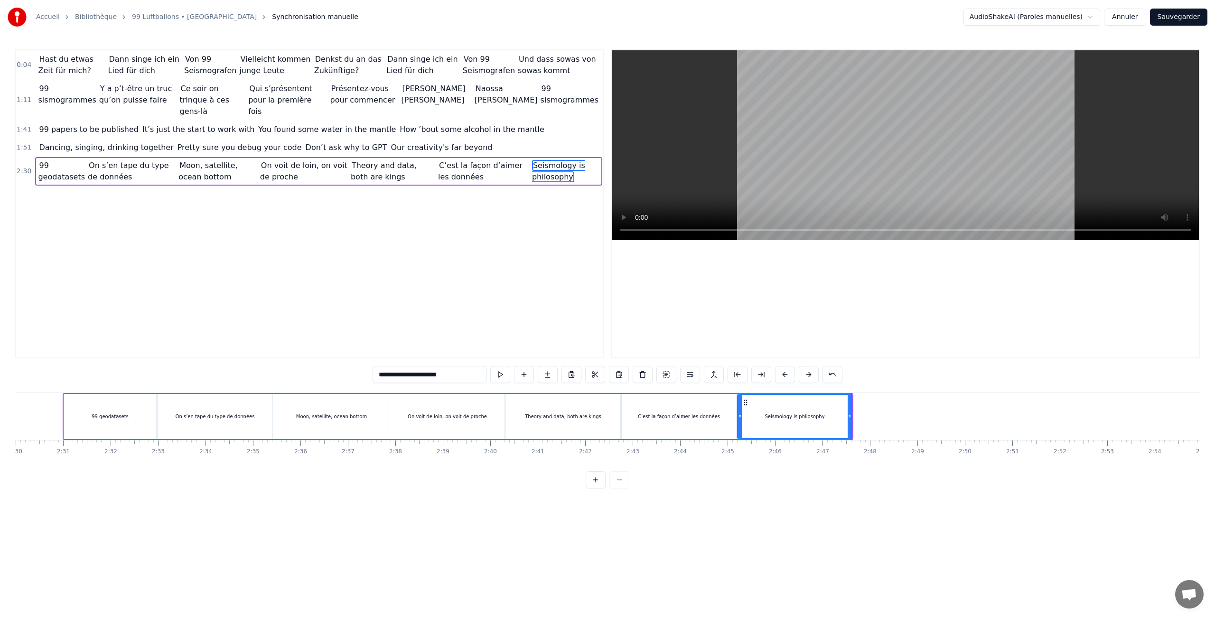
click at [739, 419] on div "Seismology is philosophy" at bounding box center [794, 416] width 113 height 43
click at [734, 419] on icon at bounding box center [735, 417] width 4 height 8
click at [521, 375] on button at bounding box center [524, 374] width 20 height 17
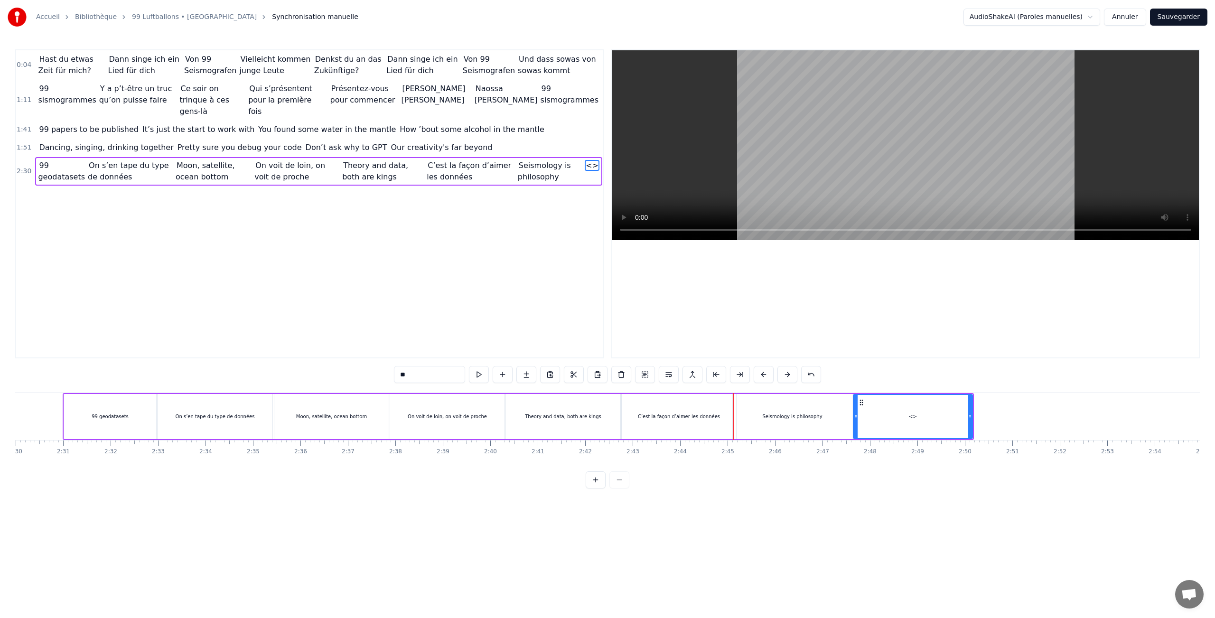
click at [423, 377] on input "**" at bounding box center [429, 374] width 71 height 17
drag, startPoint x: 423, startPoint y: 377, endPoint x: 360, endPoint y: 369, distance: 64.1
click at [360, 369] on div "0:04 Hast du etwas Zeit für mich? Dann singe ich ein Lied für dich Von 99 Seism…" at bounding box center [607, 268] width 1185 height 439
paste input "**********"
drag, startPoint x: 464, startPoint y: 374, endPoint x: 311, endPoint y: 363, distance: 152.8
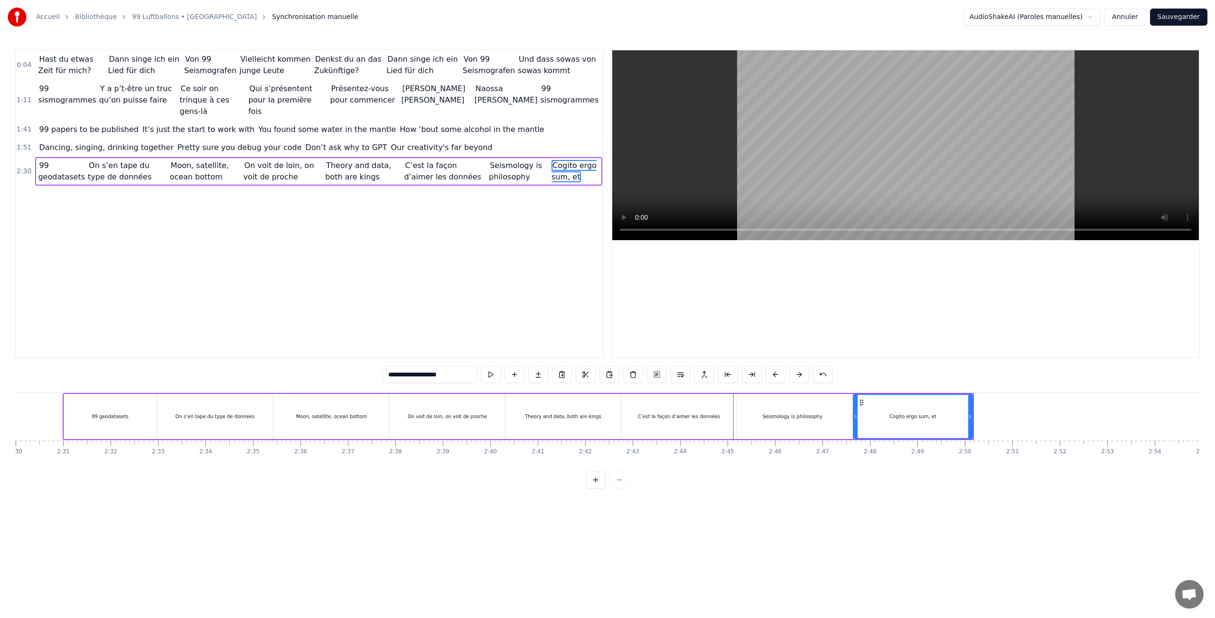
click at [311, 363] on div "**********" at bounding box center [607, 268] width 1185 height 439
paste input "**********"
type input "**********"
click at [523, 377] on button at bounding box center [519, 374] width 20 height 17
click at [972, 416] on div at bounding box center [972, 416] width 0 height 47
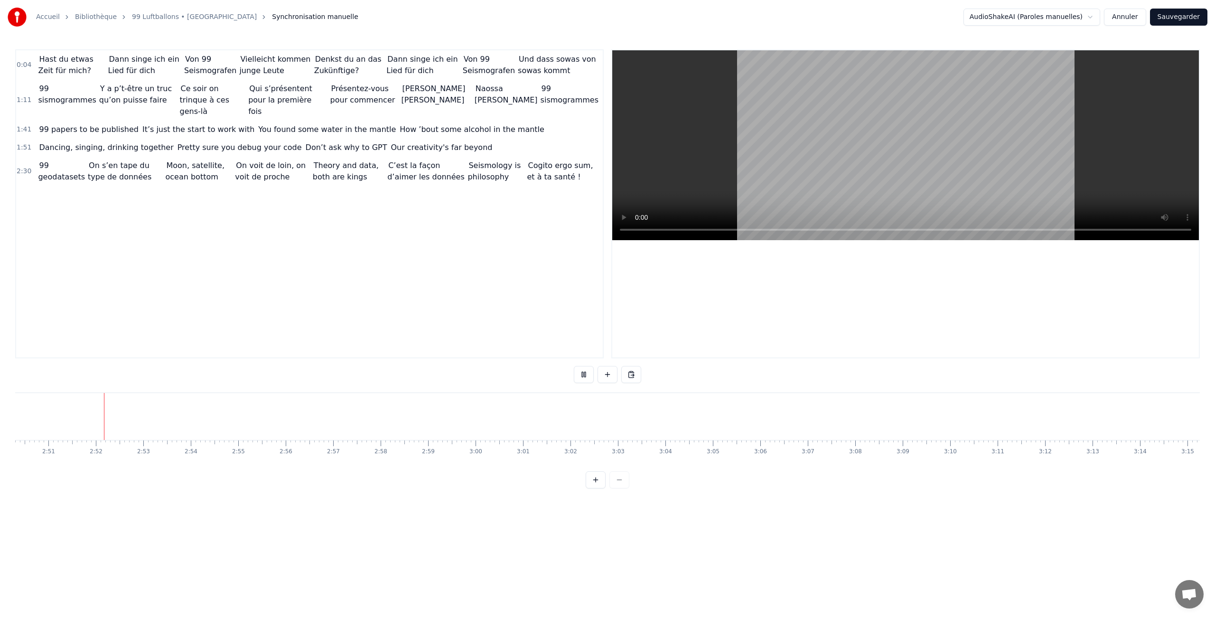
scroll to position [0, 8095]
click at [584, 376] on button at bounding box center [584, 374] width 20 height 17
click at [610, 374] on button at bounding box center [608, 374] width 20 height 17
click at [122, 414] on div "<>" at bounding box center [118, 416] width 47 height 45
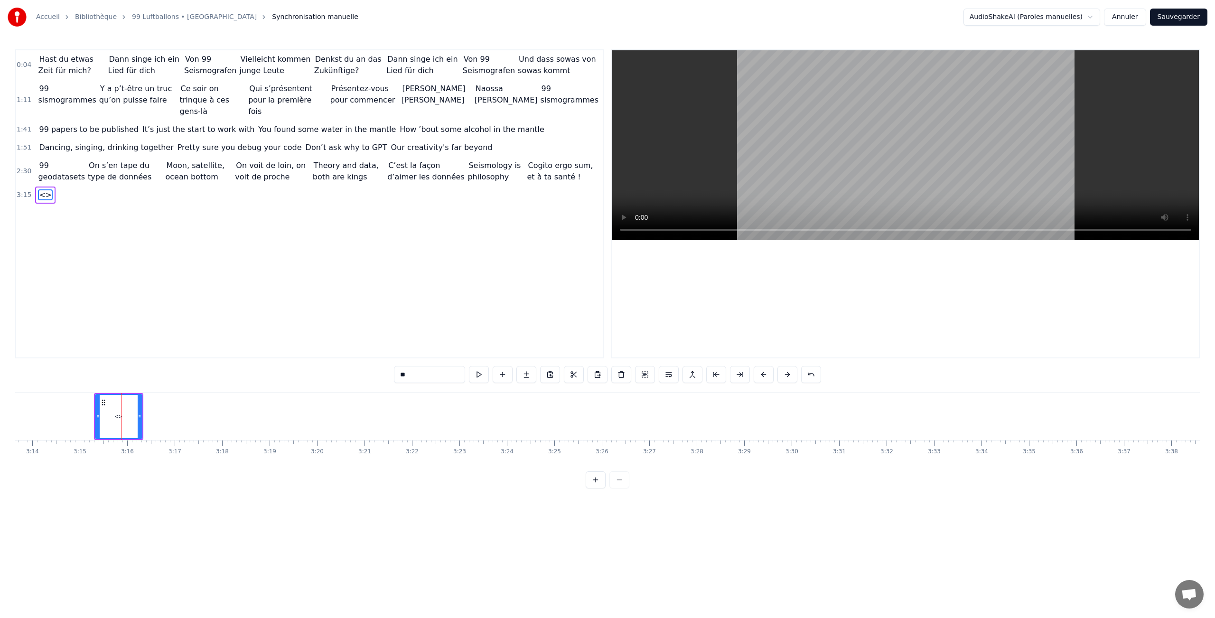
click at [122, 414] on div "<>" at bounding box center [119, 416] width 46 height 43
drag, startPoint x: 430, startPoint y: 374, endPoint x: 330, endPoint y: 371, distance: 99.7
click at [330, 371] on div "0:04 Hast du etwas Zeit für mich? Dann singe ich ein Lied für dich Von 99 Seism…" at bounding box center [607, 268] width 1185 height 439
paste input "**********"
drag, startPoint x: 139, startPoint y: 421, endPoint x: 266, endPoint y: 418, distance: 127.7
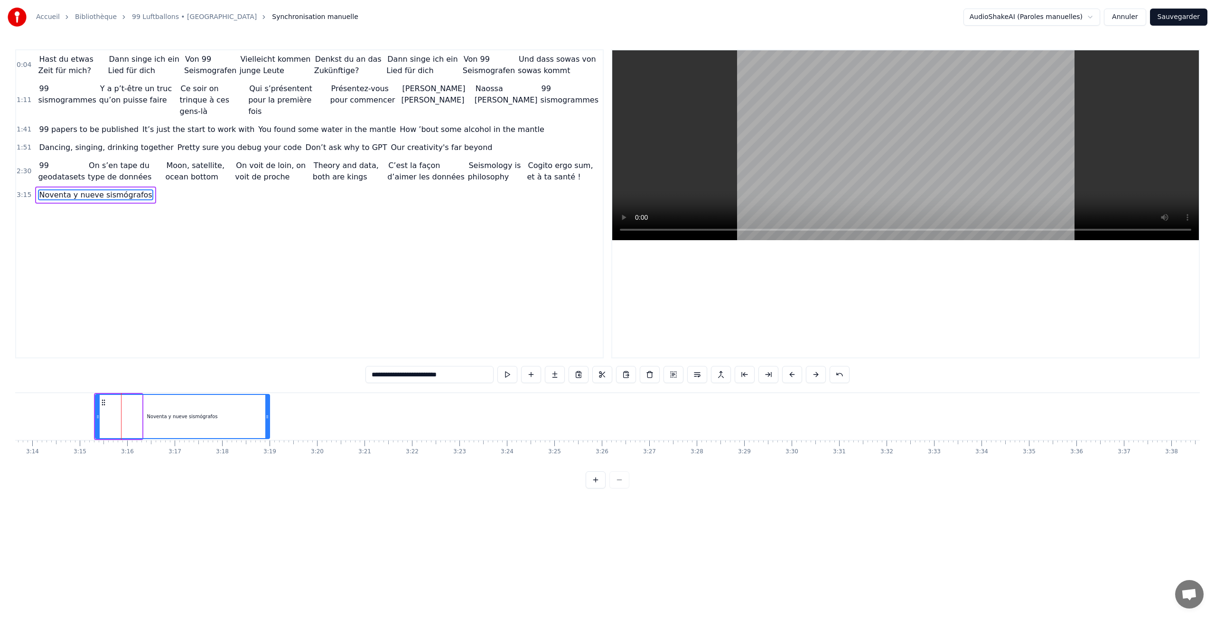
click at [266, 418] on div at bounding box center [267, 416] width 4 height 43
type input "**********"
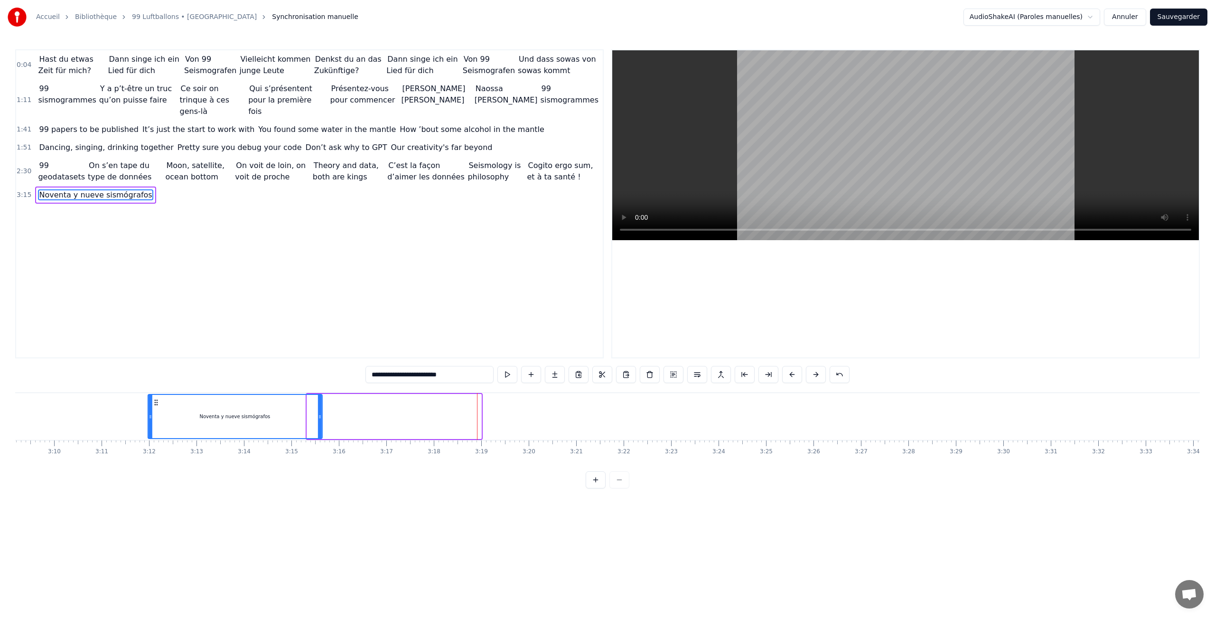
drag, startPoint x: 103, startPoint y: 401, endPoint x: 94, endPoint y: 401, distance: 8.6
click at [149, 401] on div "Noventa y nueve sismógrafos" at bounding box center [235, 416] width 173 height 43
drag, startPoint x: 101, startPoint y: 402, endPoint x: 306, endPoint y: 403, distance: 204.6
click at [306, 403] on icon at bounding box center [307, 403] width 8 height 8
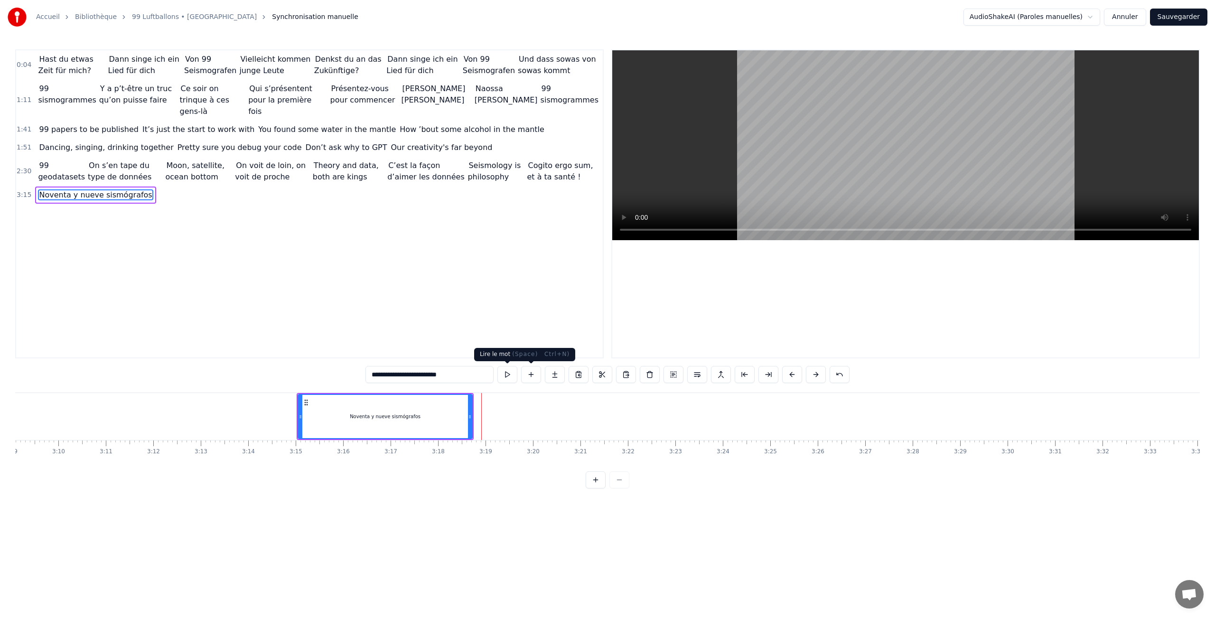
click at [506, 376] on button at bounding box center [507, 374] width 20 height 17
drag, startPoint x: 307, startPoint y: 403, endPoint x: 267, endPoint y: 405, distance: 39.9
click at [267, 405] on icon at bounding box center [266, 403] width 8 height 8
click at [513, 373] on button at bounding box center [507, 374] width 20 height 17
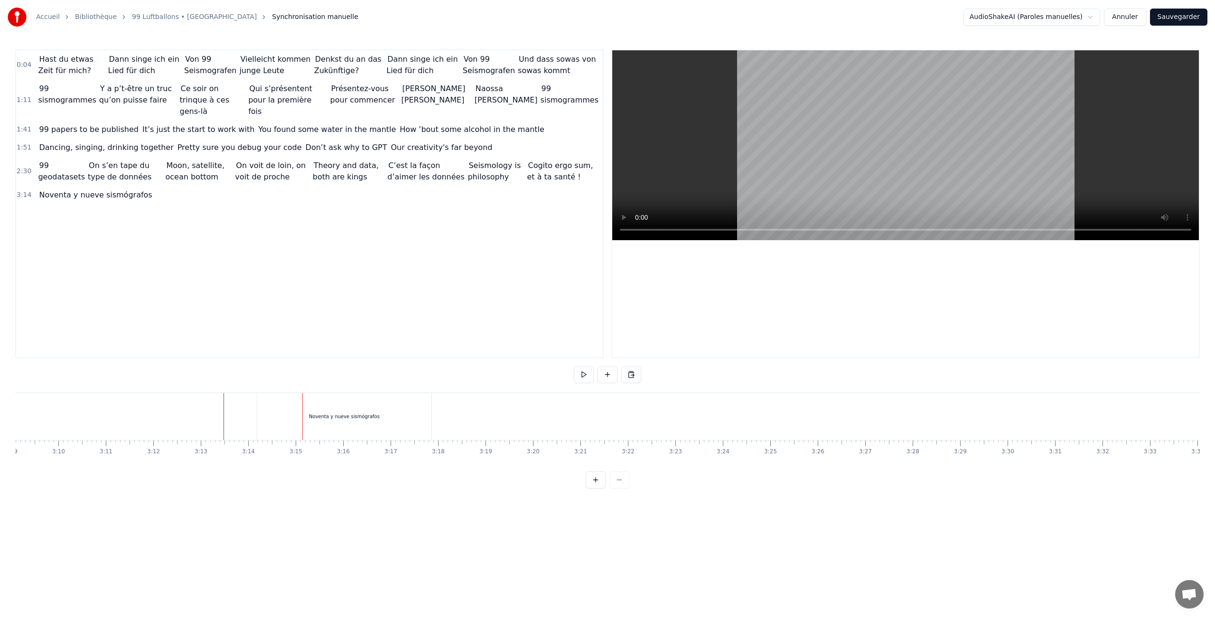
click at [321, 412] on div "Noventa y nueve sismógrafos" at bounding box center [344, 416] width 174 height 47
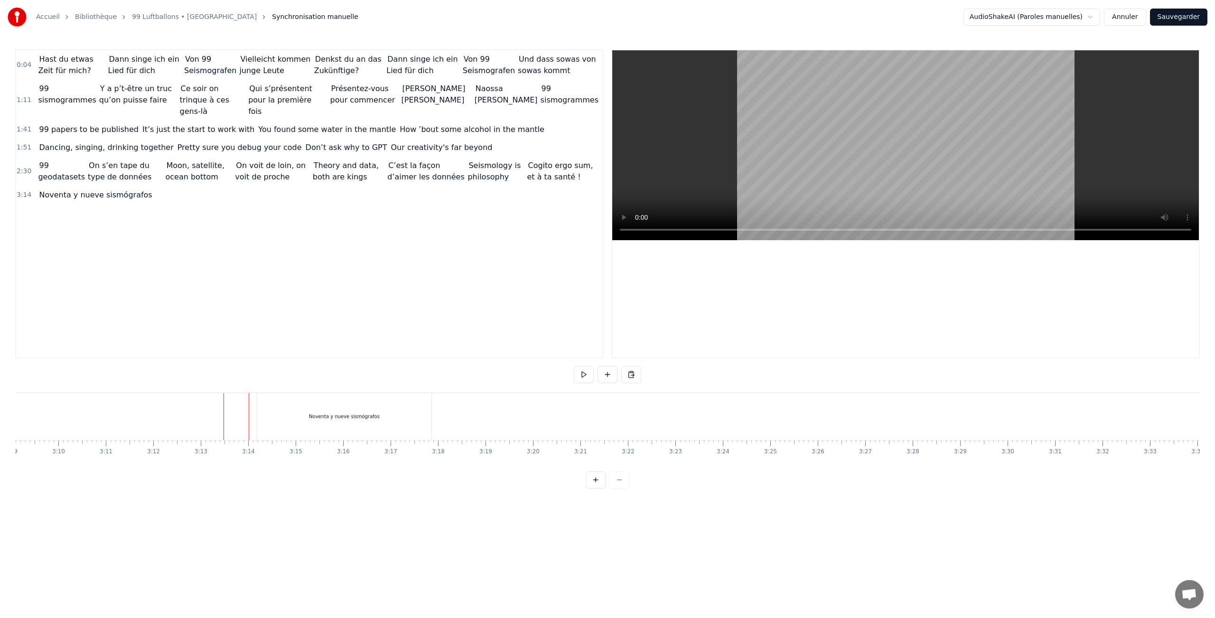
click at [280, 407] on div "Noventa y nueve sismógrafos" at bounding box center [344, 416] width 174 height 47
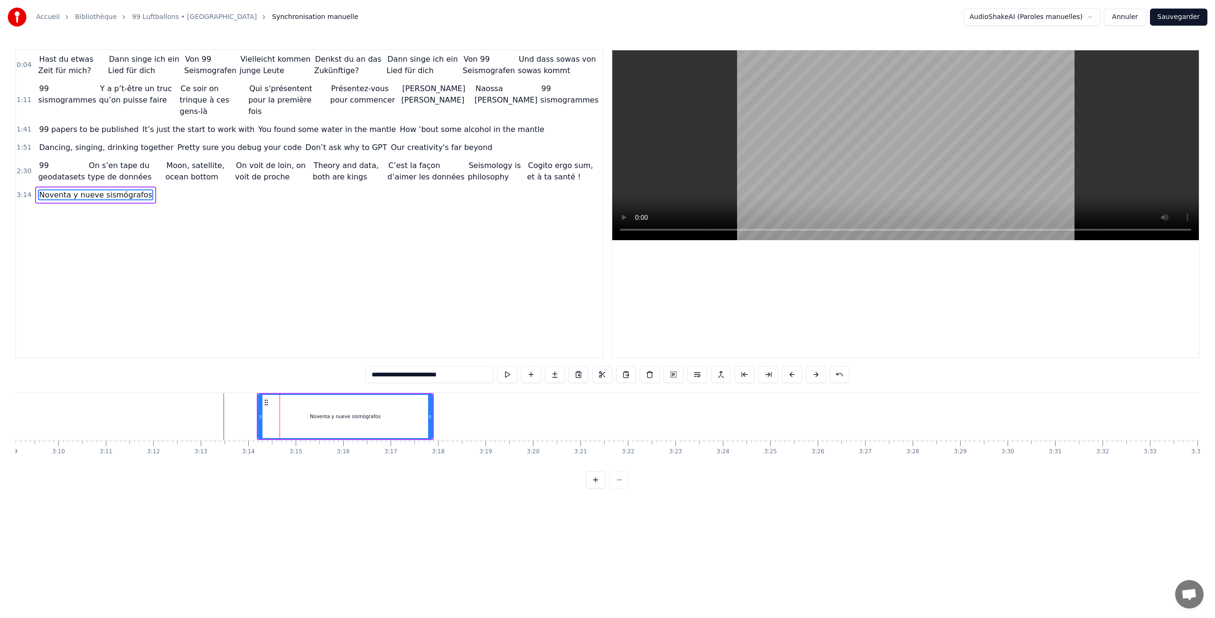
drag, startPoint x: 300, startPoint y: 407, endPoint x: 279, endPoint y: 406, distance: 20.4
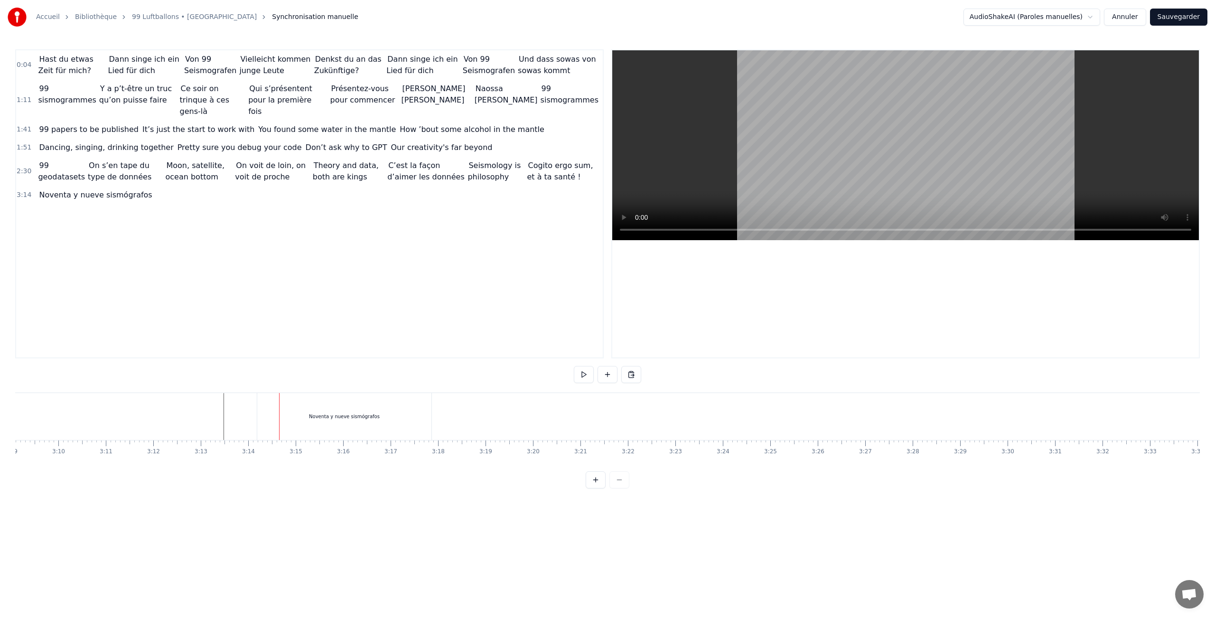
click at [262, 403] on div "Noventa y nueve sismógrafos" at bounding box center [344, 416] width 174 height 47
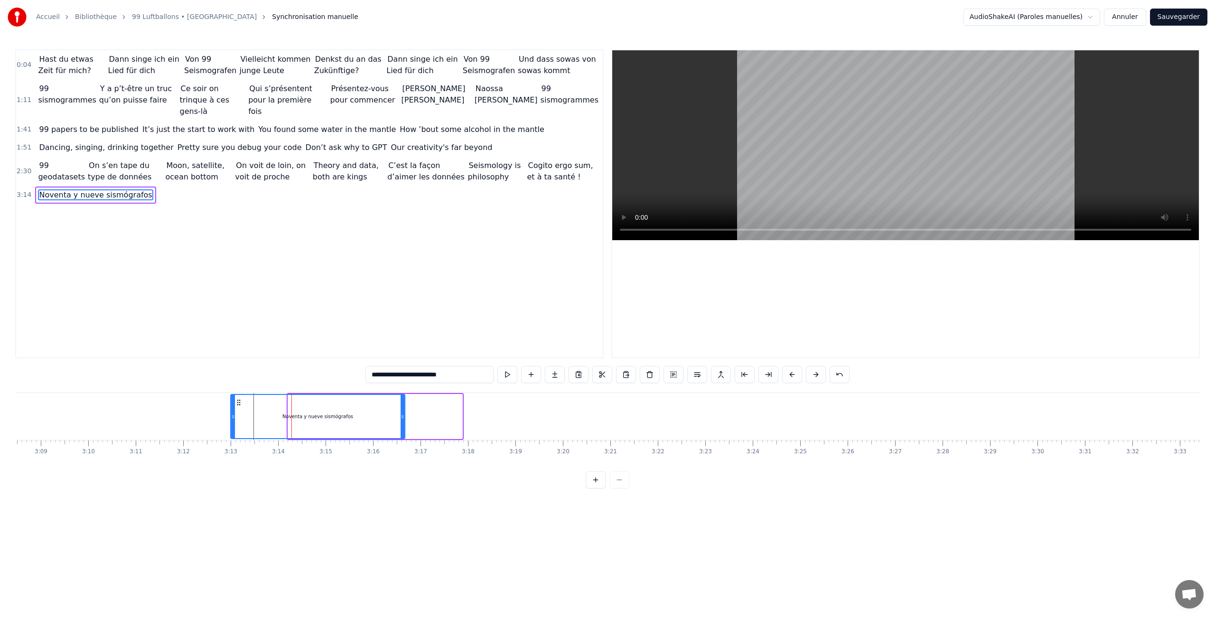
scroll to position [0, 8937]
drag, startPoint x: 265, startPoint y: 402, endPoint x: 261, endPoint y: 408, distance: 6.8
click at [261, 408] on div "Noventa y nueve sismógrafos" at bounding box center [340, 416] width 173 height 43
click at [505, 373] on button at bounding box center [507, 374] width 20 height 17
click at [506, 375] on button at bounding box center [507, 374] width 20 height 17
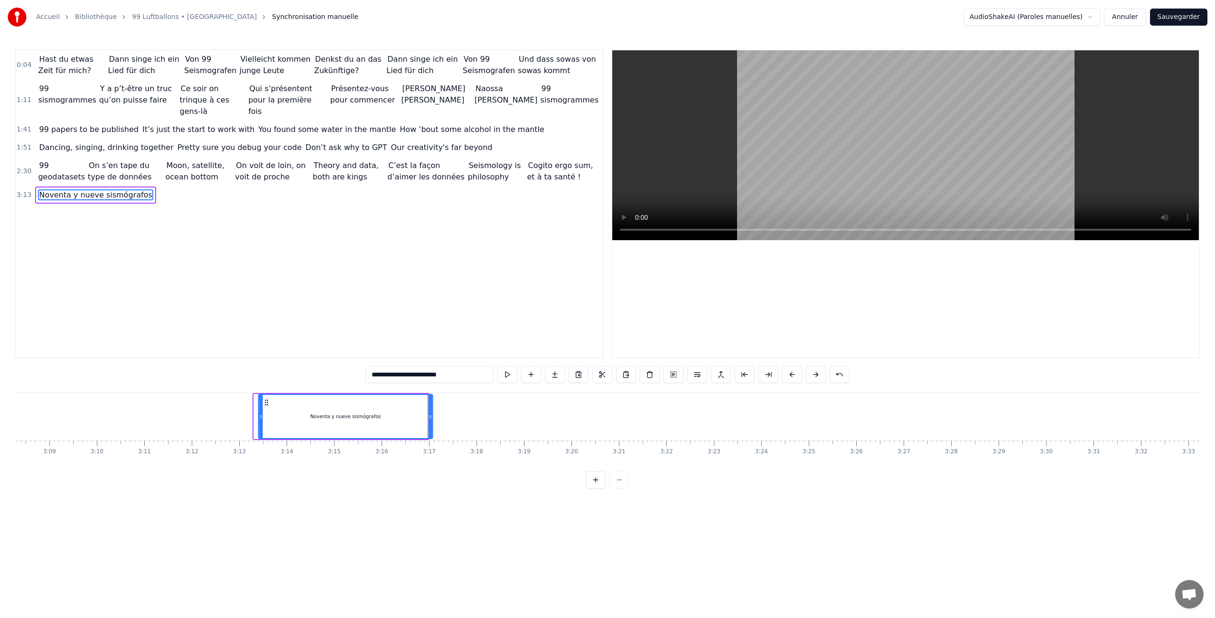
click at [267, 403] on icon at bounding box center [267, 403] width 8 height 8
click at [513, 374] on button at bounding box center [507, 374] width 20 height 17
click at [535, 375] on button at bounding box center [531, 374] width 20 height 17
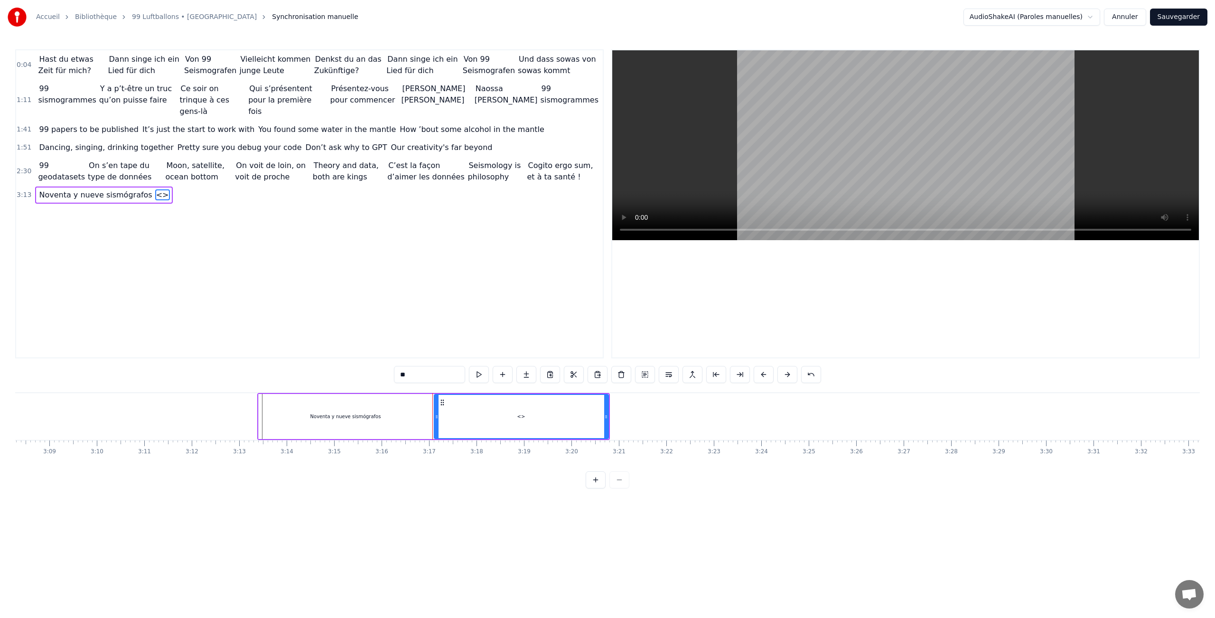
drag, startPoint x: 446, startPoint y: 378, endPoint x: 354, endPoint y: 378, distance: 92.1
click at [354, 378] on div "0:04 Hast du etwas Zeit für mich? Dann singe ich ein Lied für dich Von 99 Seism…" at bounding box center [607, 268] width 1185 height 439
paste input "**********"
type input "**********"
click at [527, 375] on button at bounding box center [531, 374] width 20 height 17
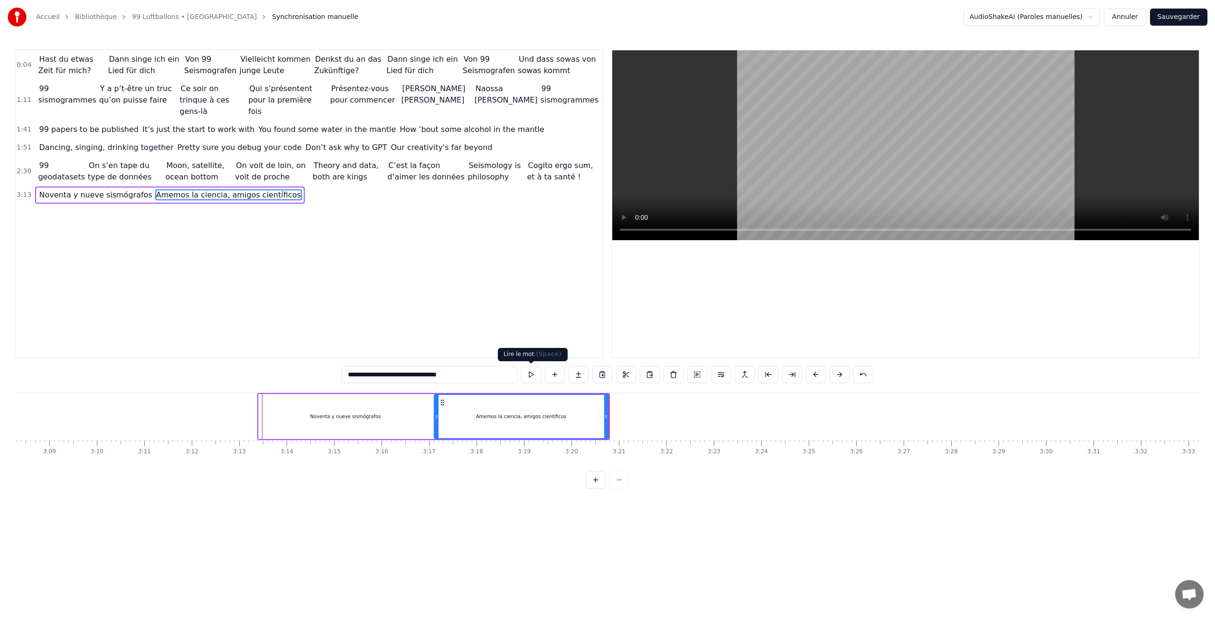
click at [532, 380] on button at bounding box center [531, 374] width 20 height 17
click at [559, 376] on button at bounding box center [555, 374] width 20 height 17
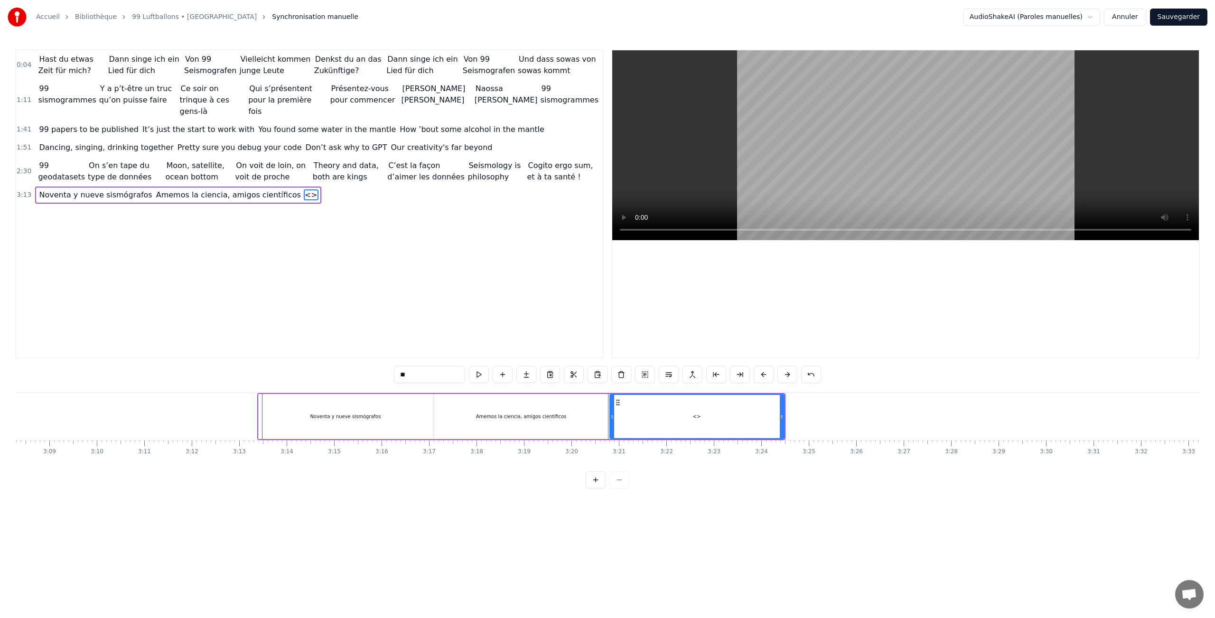
drag, startPoint x: 422, startPoint y: 375, endPoint x: 326, endPoint y: 375, distance: 96.4
click at [326, 375] on div "0:04 Hast du etwas Zeit für mich? Dann singe ich ein Lied für dich Von 99 Seism…" at bounding box center [607, 268] width 1185 height 439
paste input "**********"
type input "**********"
click at [527, 377] on button at bounding box center [526, 374] width 20 height 17
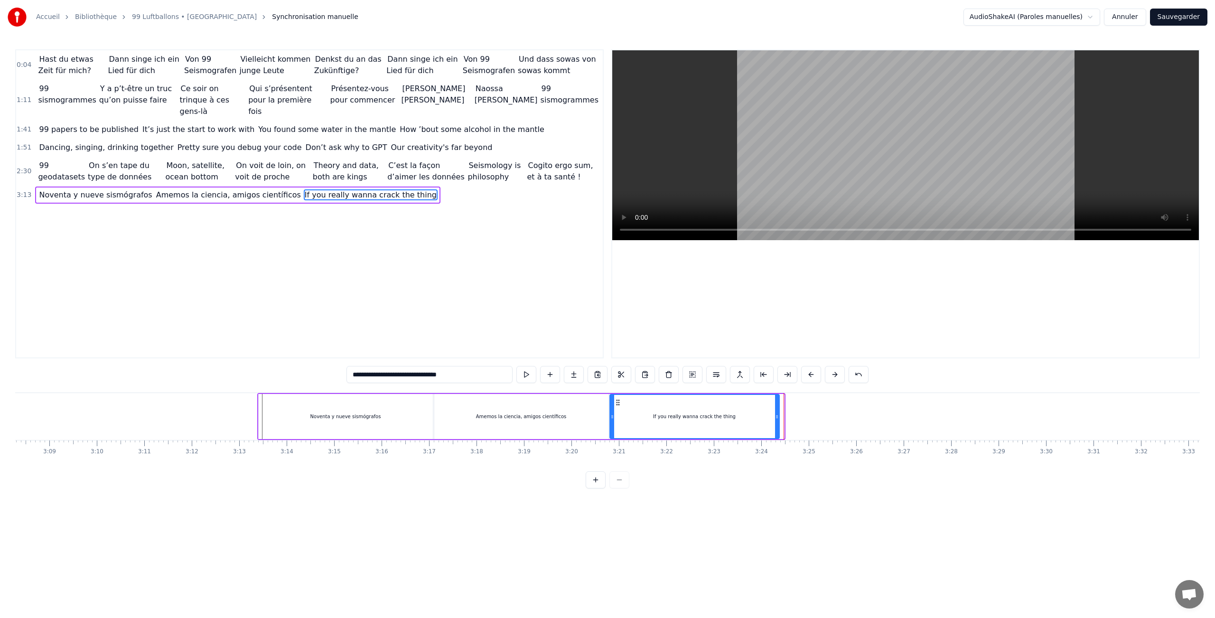
click at [777, 413] on icon at bounding box center [777, 417] width 4 height 8
click at [549, 377] on button at bounding box center [550, 374] width 20 height 17
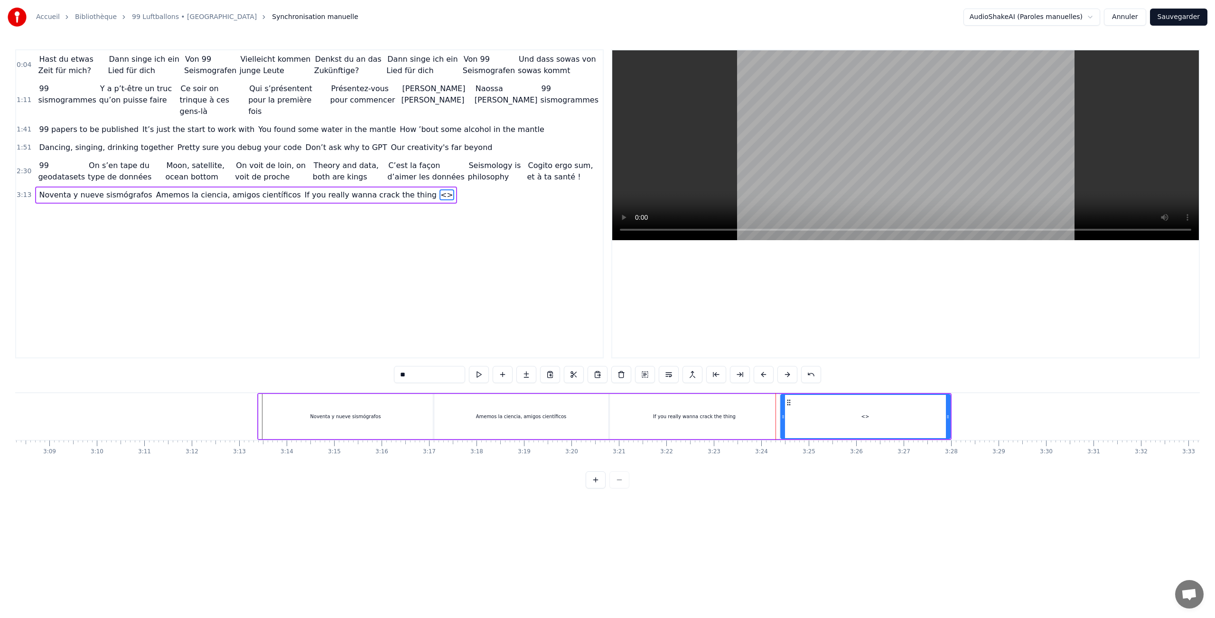
drag, startPoint x: 417, startPoint y: 376, endPoint x: 376, endPoint y: 373, distance: 41.4
click at [376, 373] on div "0:04 Hast du etwas Zeit für mich? Dann singe ich ein Lied für dich Von 99 Seism…" at bounding box center [607, 268] width 1185 height 439
paste input "**********"
type input "**********"
click at [507, 375] on button at bounding box center [510, 374] width 20 height 17
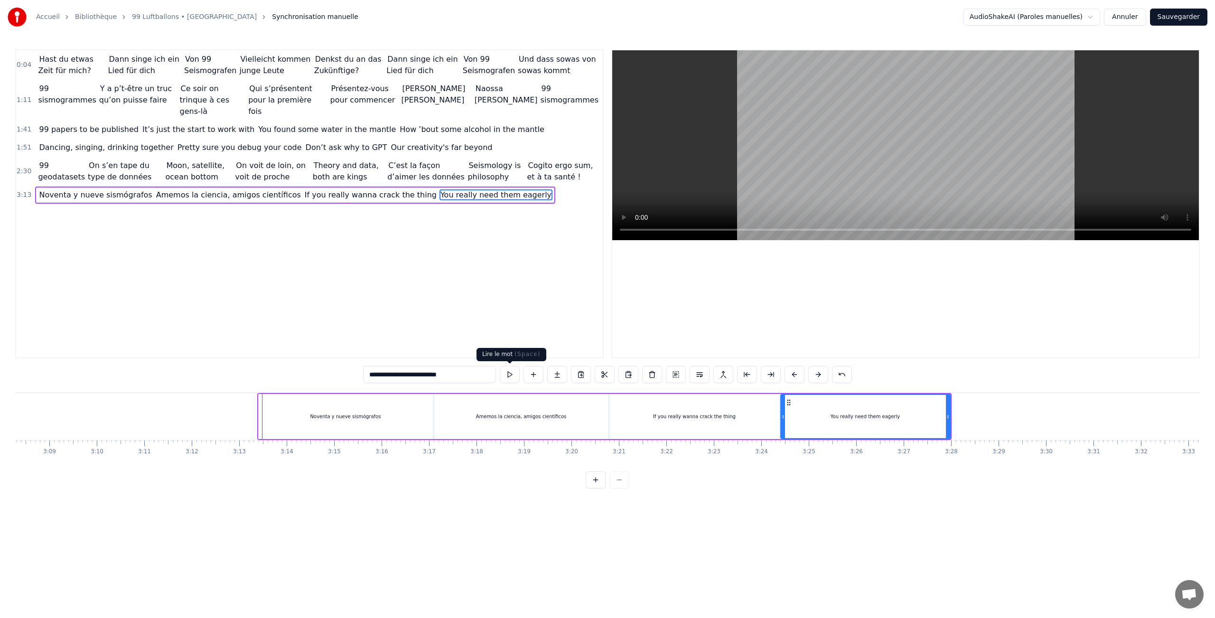
click at [947, 413] on icon at bounding box center [948, 417] width 4 height 8
drag, startPoint x: 947, startPoint y: 413, endPoint x: 941, endPoint y: 413, distance: 5.7
click at [941, 413] on icon at bounding box center [942, 417] width 4 height 8
click at [941, 413] on icon at bounding box center [940, 417] width 4 height 8
click at [531, 376] on button at bounding box center [534, 374] width 20 height 17
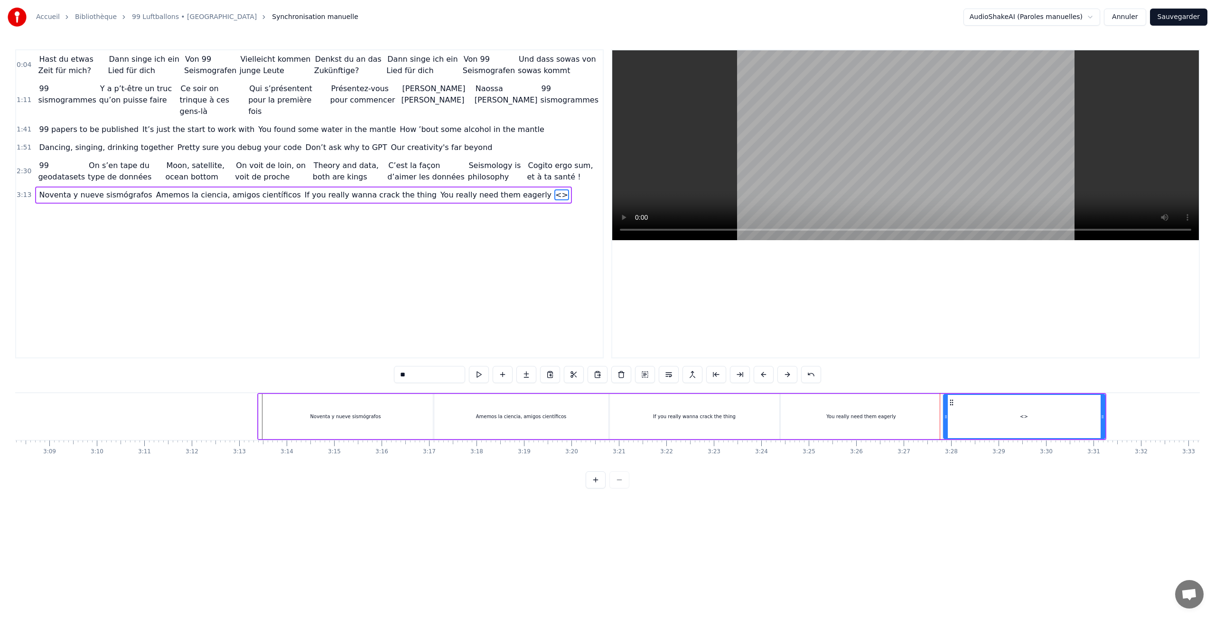
drag, startPoint x: 437, startPoint y: 379, endPoint x: 353, endPoint y: 375, distance: 84.2
click at [353, 375] on div "0:04 Hast du etwas Zeit für mich? Dann singe ich ein Lied für dich Von 99 Seism…" at bounding box center [607, 268] width 1185 height 439
paste input "**********"
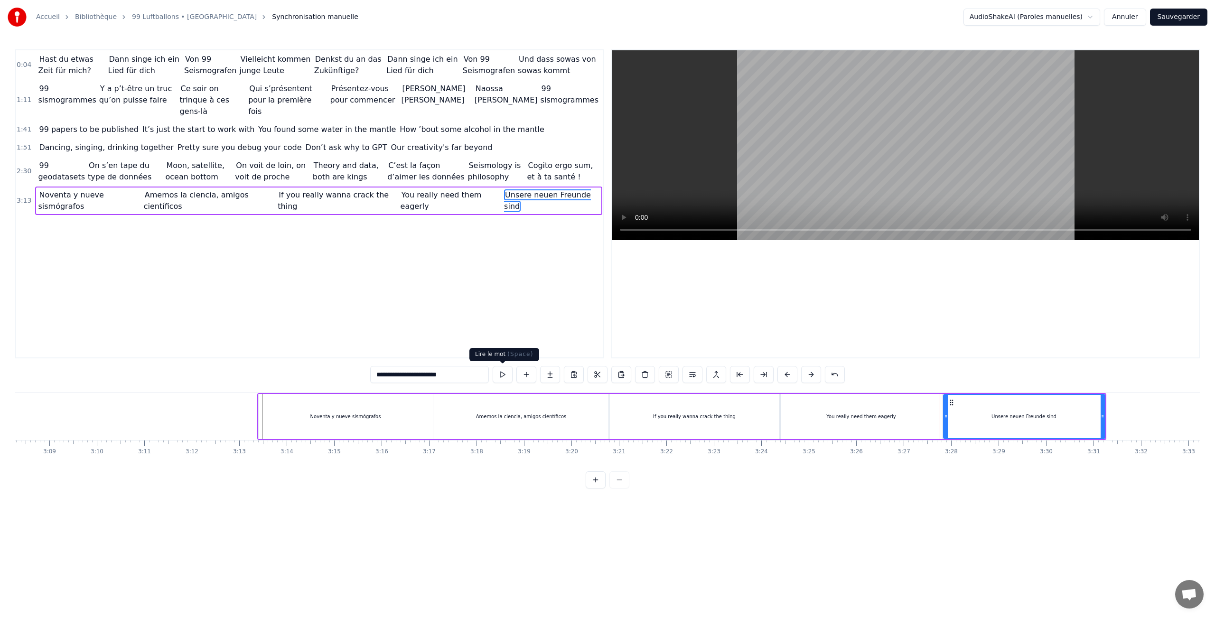
type input "**********"
click at [497, 378] on button at bounding box center [503, 374] width 20 height 17
drag, startPoint x: 1101, startPoint y: 407, endPoint x: 1075, endPoint y: 409, distance: 26.2
click at [1075, 409] on div at bounding box center [1077, 416] width 4 height 43
click at [501, 370] on button at bounding box center [503, 374] width 20 height 17
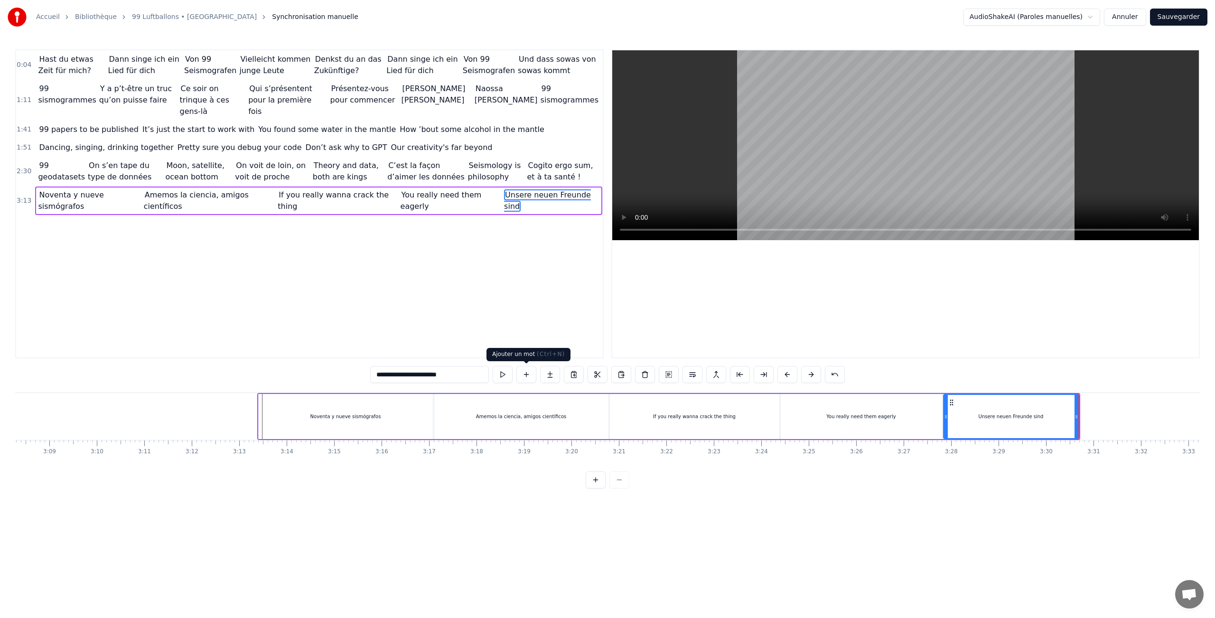
click at [530, 373] on button at bounding box center [526, 374] width 20 height 17
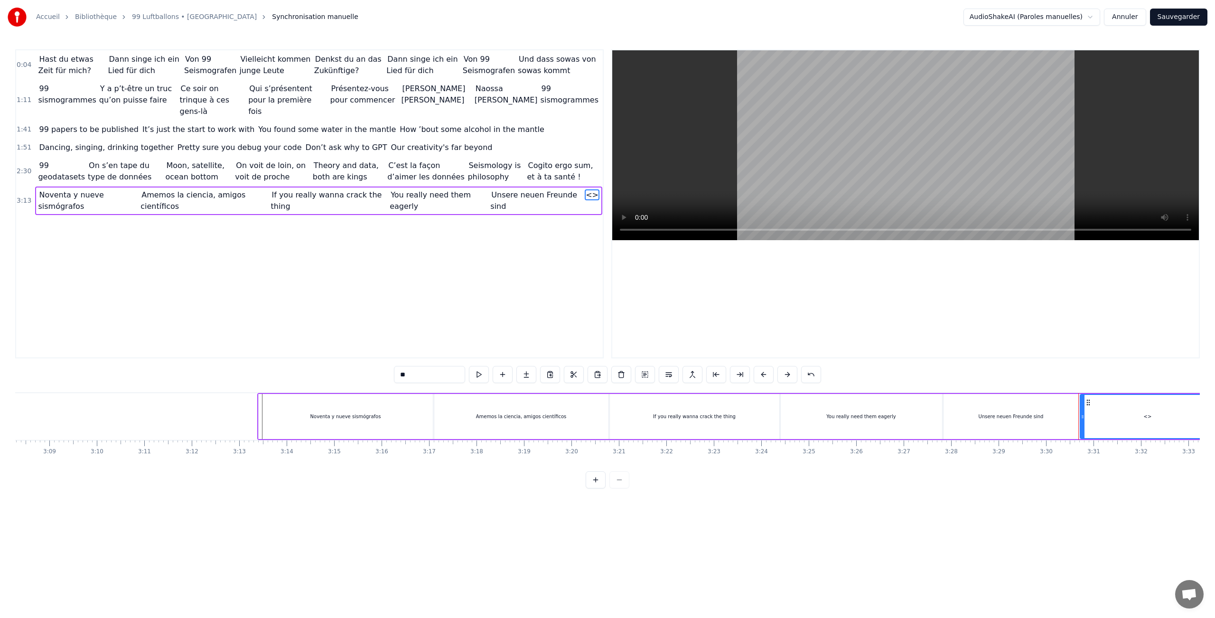
drag, startPoint x: 440, startPoint y: 373, endPoint x: 368, endPoint y: 373, distance: 71.7
click at [368, 373] on div "0:04 Hast du etwas Zeit für mich? Dann singe ich ein Lied für dich Von 99 Seism…" at bounding box center [607, 268] width 1185 height 439
paste input "**********"
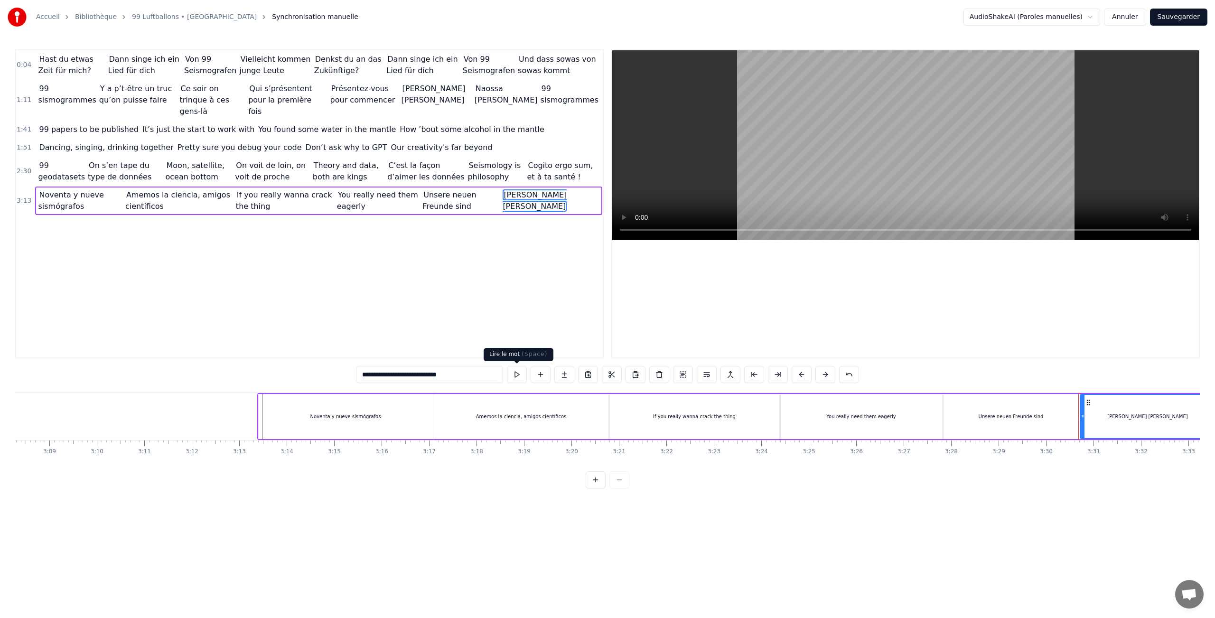
type input "**********"
click at [520, 374] on button at bounding box center [517, 374] width 20 height 17
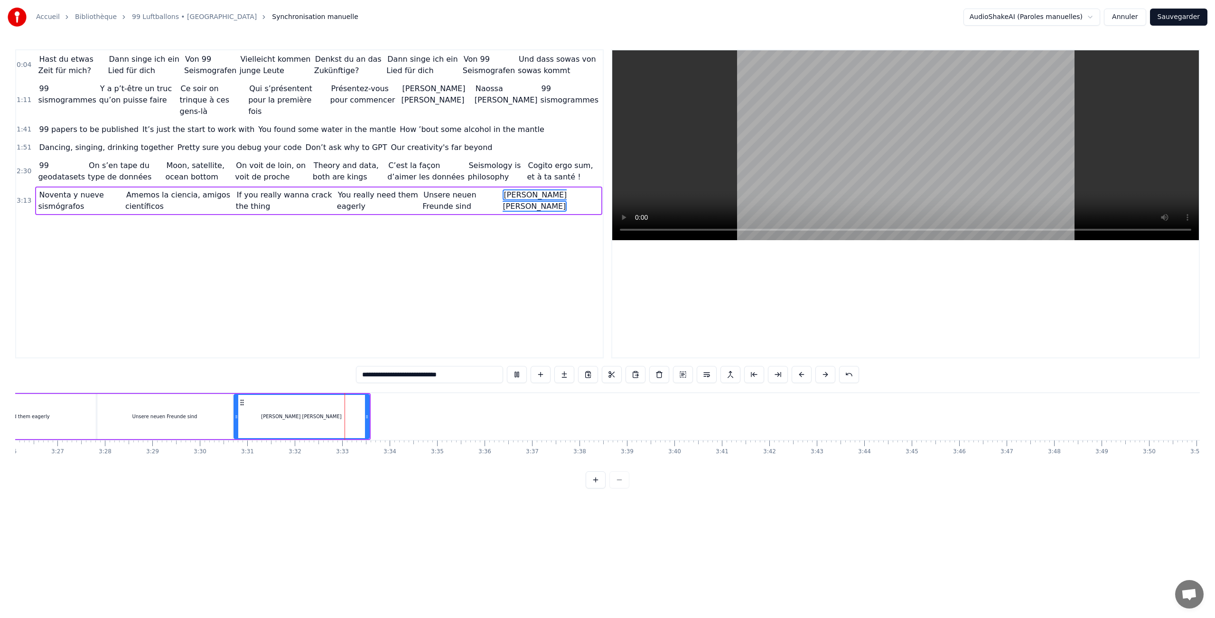
scroll to position [0, 10038]
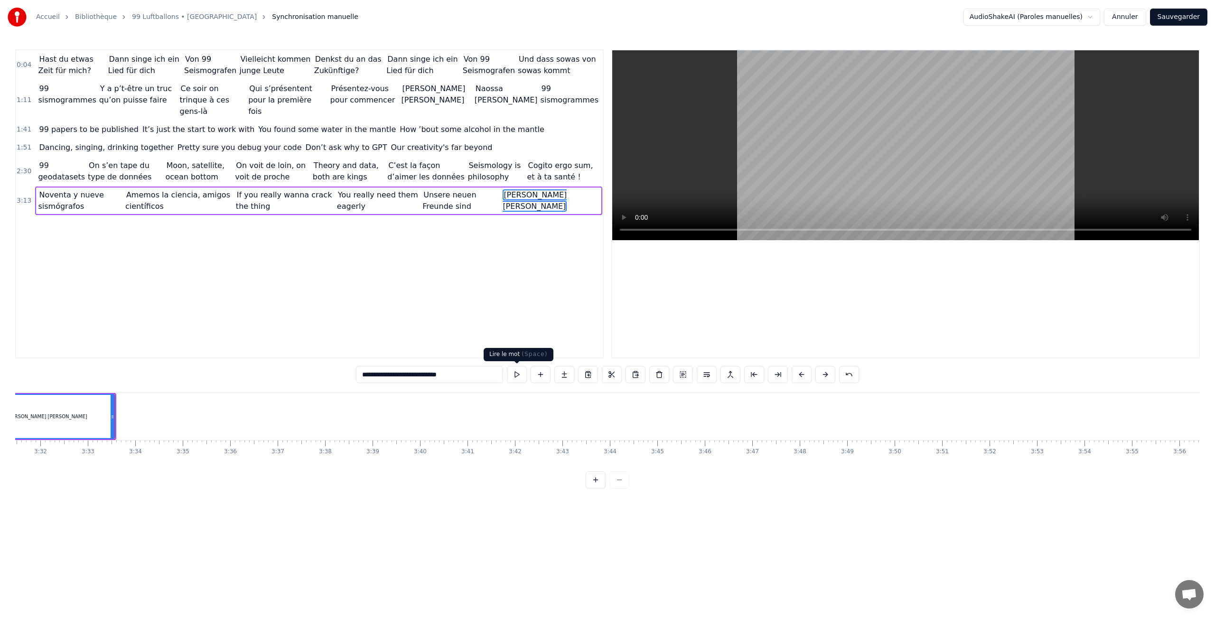
click at [540, 380] on button at bounding box center [541, 374] width 20 height 17
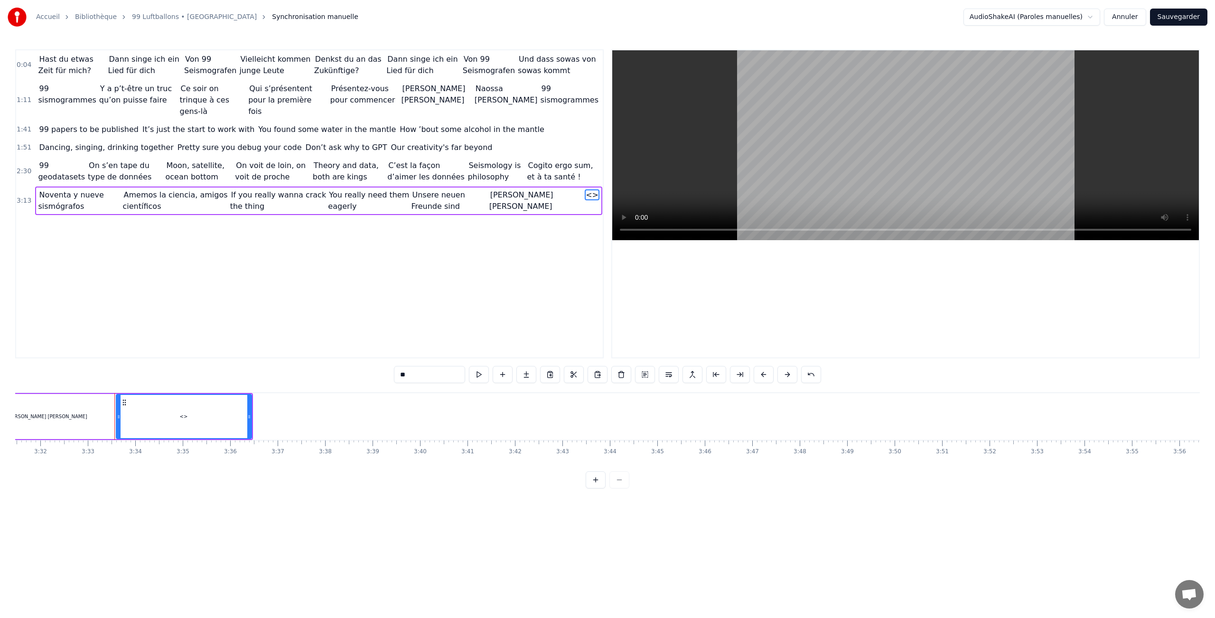
drag, startPoint x: 414, startPoint y: 375, endPoint x: 316, endPoint y: 375, distance: 98.7
click at [316, 375] on div "0:04 Hast du etwas Zeit für mich? Dann singe ich ein Lied für dich Von 99 Seism…" at bounding box center [607, 268] width 1185 height 439
paste input "**********"
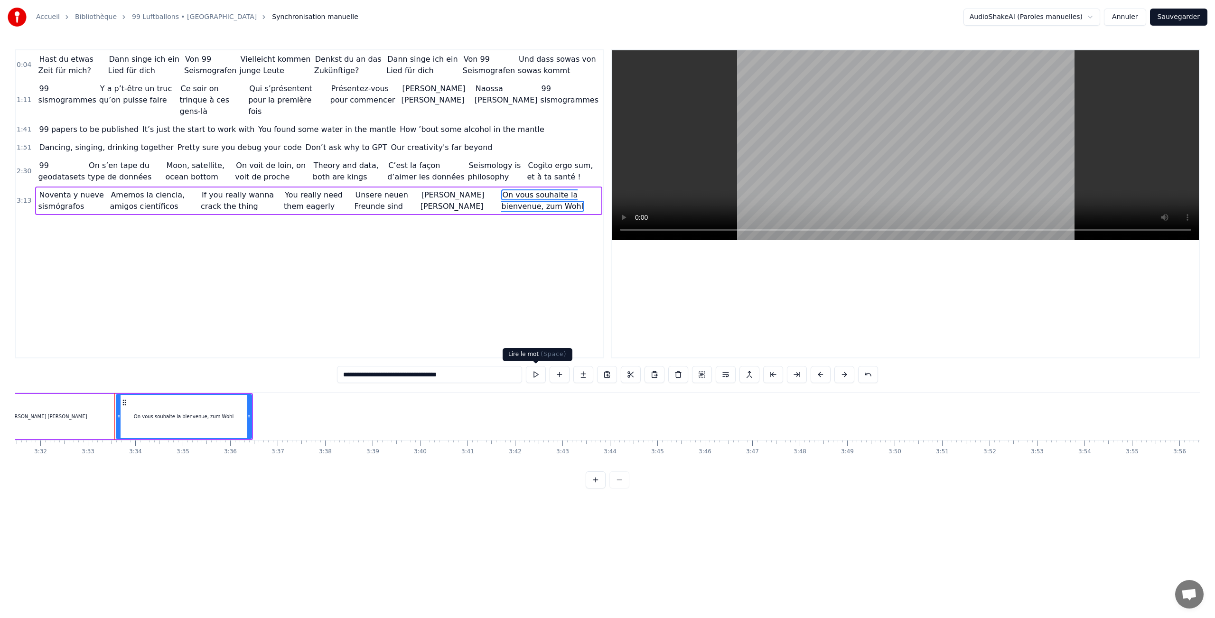
type input "**********"
click at [531, 377] on button at bounding box center [536, 374] width 20 height 17
drag, startPoint x: 248, startPoint y: 419, endPoint x: 277, endPoint y: 419, distance: 29.0
click at [277, 419] on icon at bounding box center [278, 417] width 4 height 8
click at [536, 375] on button at bounding box center [536, 374] width 20 height 17
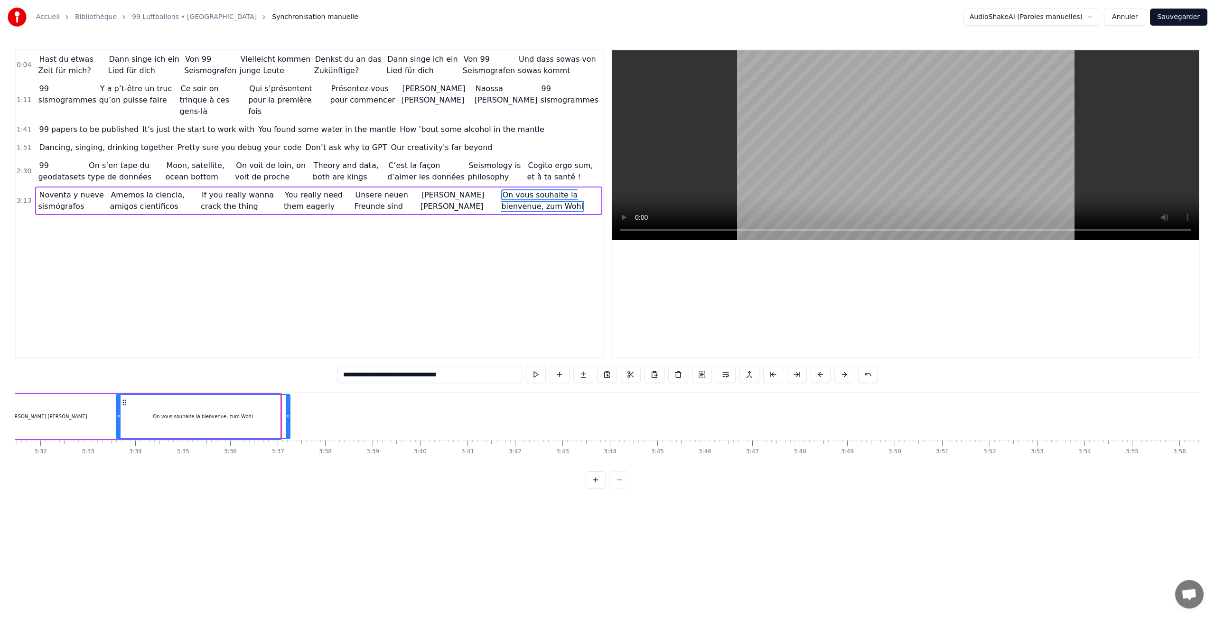
drag, startPoint x: 277, startPoint y: 418, endPoint x: 287, endPoint y: 418, distance: 9.5
click at [287, 418] on icon at bounding box center [288, 417] width 4 height 8
drag, startPoint x: 120, startPoint y: 415, endPoint x: 126, endPoint y: 414, distance: 6.2
click at [126, 414] on icon at bounding box center [125, 417] width 4 height 8
click at [537, 375] on button at bounding box center [536, 374] width 20 height 17
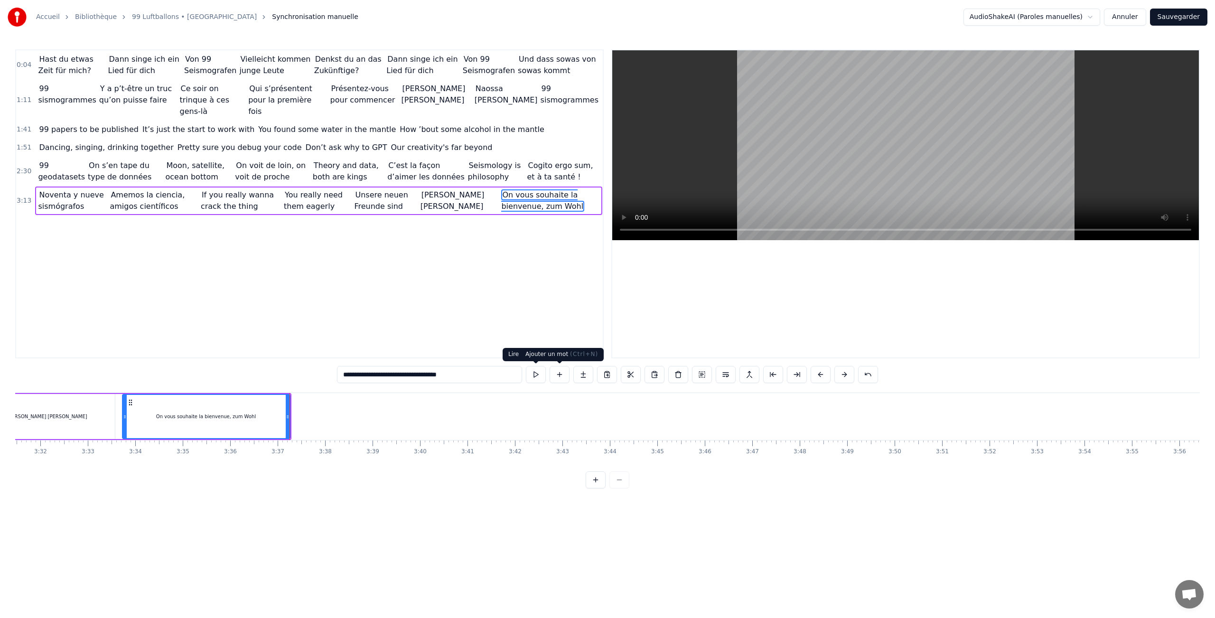
click at [563, 376] on button at bounding box center [560, 374] width 20 height 17
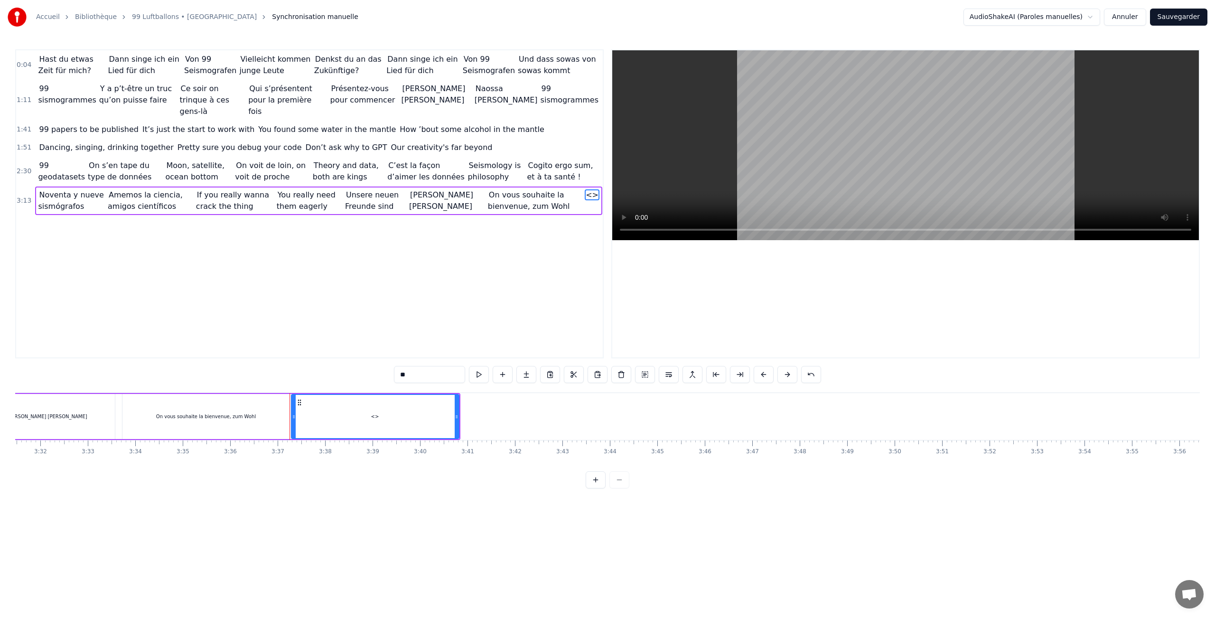
drag, startPoint x: 415, startPoint y: 378, endPoint x: 370, endPoint y: 377, distance: 45.1
click at [370, 377] on div "0:04 Hast du etwas Zeit für mich? Dann singe ich ein Lied für dich Von 99 Seism…" at bounding box center [607, 268] width 1185 height 439
paste input "**********"
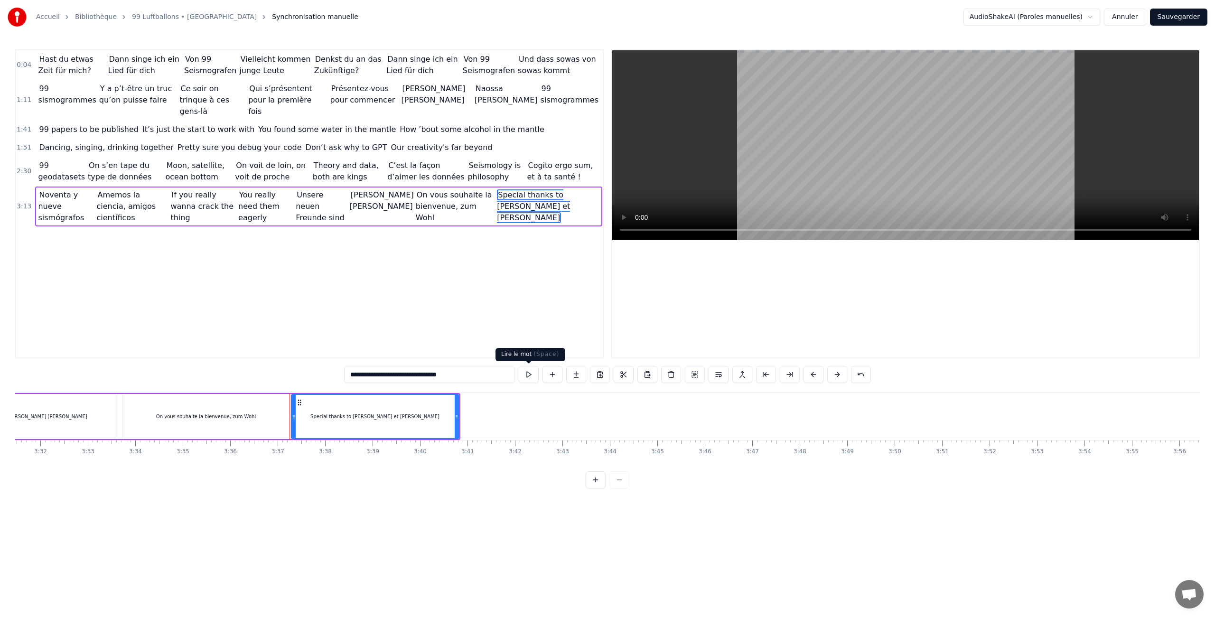
click at [526, 375] on button at bounding box center [529, 374] width 20 height 17
drag, startPoint x: 300, startPoint y: 402, endPoint x: 318, endPoint y: 402, distance: 17.6
click at [318, 402] on circle at bounding box center [318, 402] width 0 height 0
drag, startPoint x: 475, startPoint y: 411, endPoint x: 491, endPoint y: 411, distance: 16.6
click at [491, 411] on div at bounding box center [491, 416] width 4 height 43
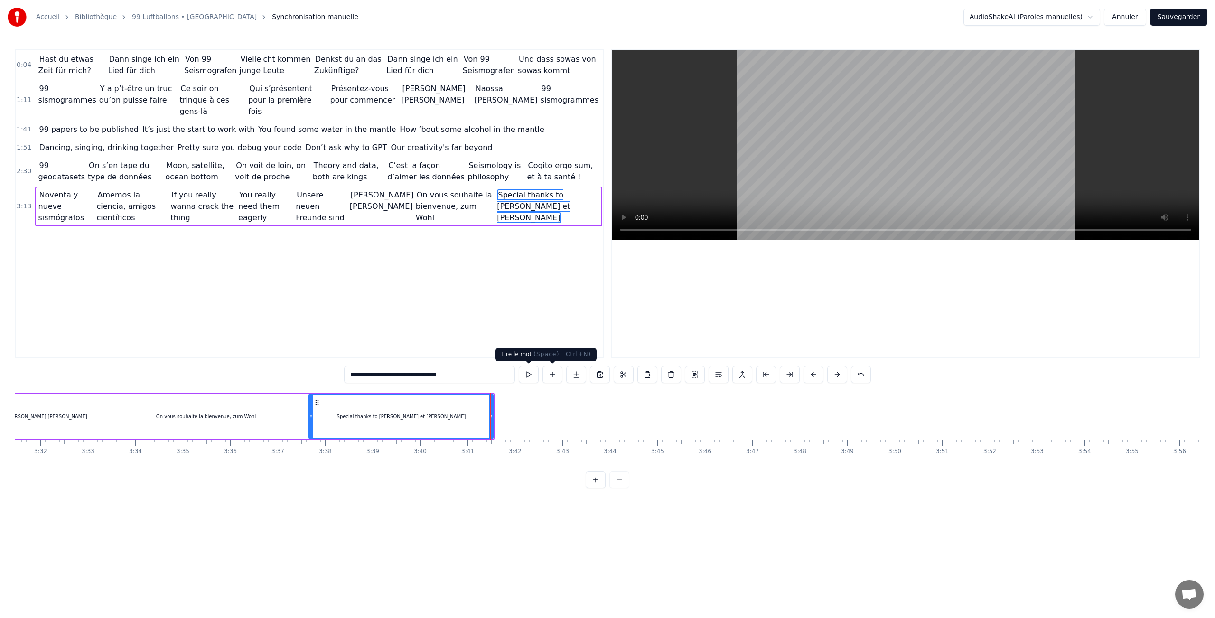
click at [531, 371] on button at bounding box center [529, 374] width 20 height 17
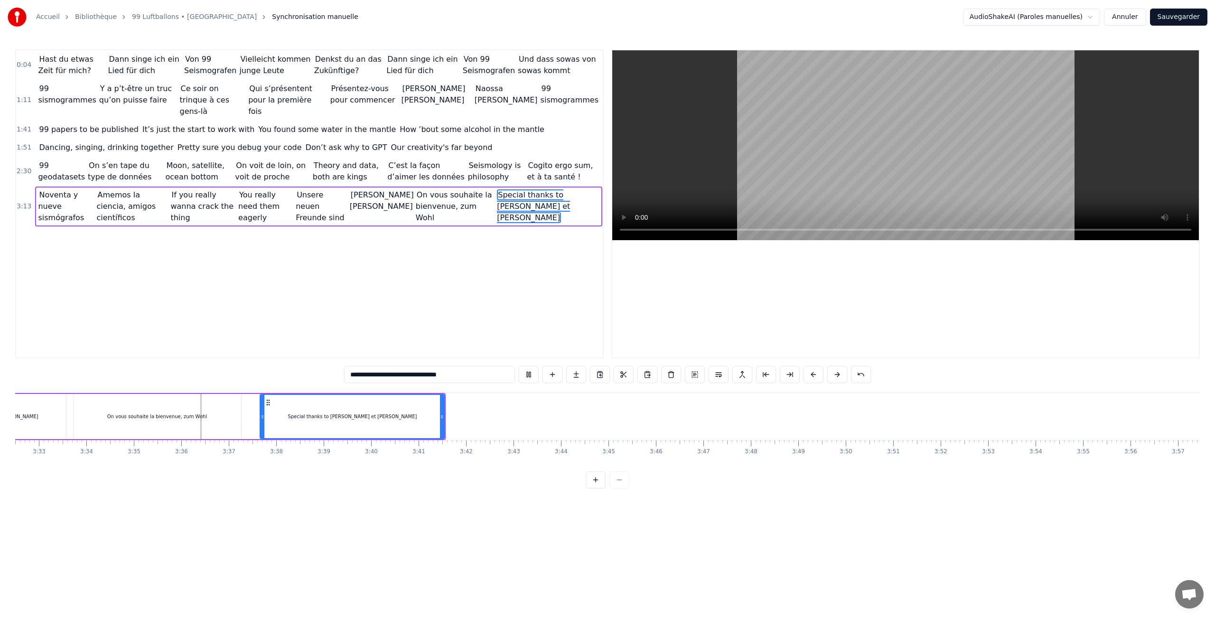
scroll to position [0, 10115]
click at [190, 396] on div "On vous souhaite la bienvenue, zum Wohl" at bounding box center [130, 416] width 168 height 45
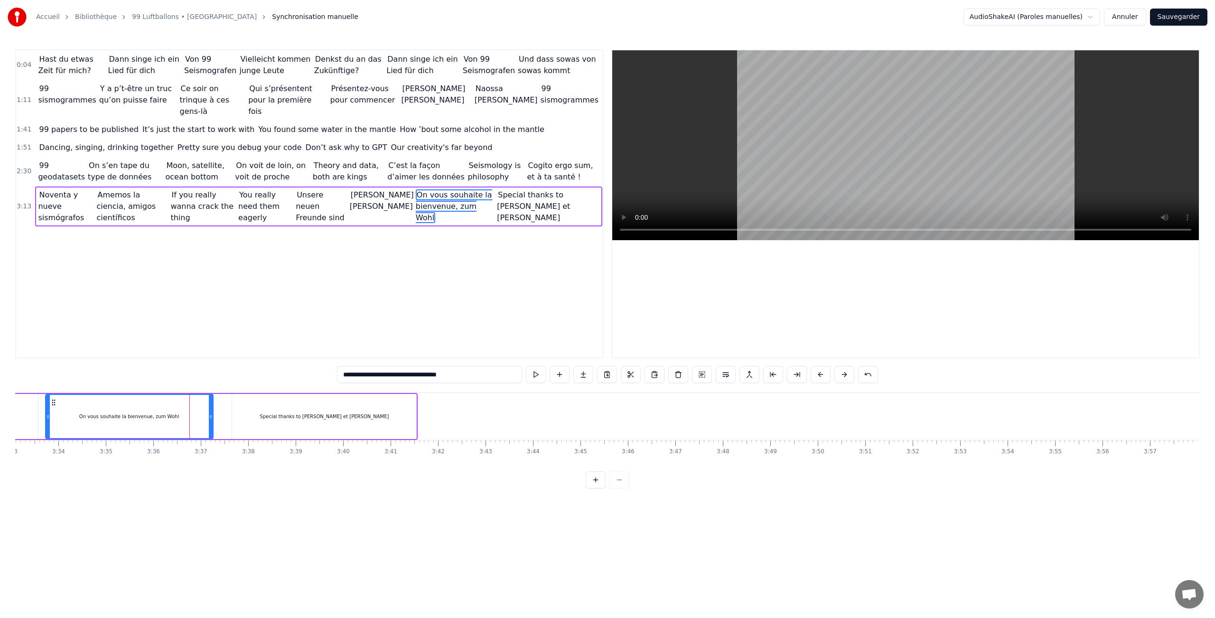
drag, startPoint x: 437, startPoint y: 375, endPoint x: 498, endPoint y: 375, distance: 61.2
click at [498, 375] on input "**********" at bounding box center [429, 374] width 185 height 17
type input "**********"
click at [572, 504] on html "Accueil Bibliothèque 99 Luftballons • Nena Synchronisation manuelle AudioShakeA…" at bounding box center [607, 252] width 1215 height 504
click at [1187, 20] on button "Sauvegarder" at bounding box center [1178, 17] width 57 height 17
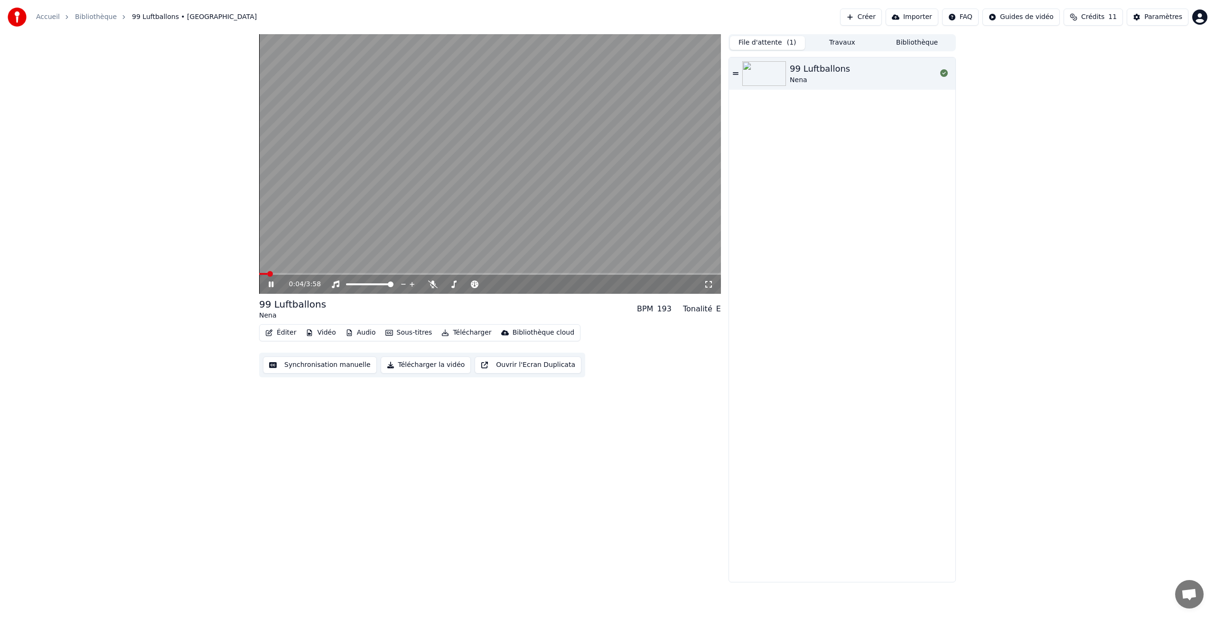
click at [269, 285] on icon at bounding box center [271, 284] width 5 height 6
click at [459, 332] on button "Télécharger" at bounding box center [466, 332] width 57 height 13
click at [465, 353] on div "Vidéo [.mp4]" at bounding box center [475, 352] width 43 height 9
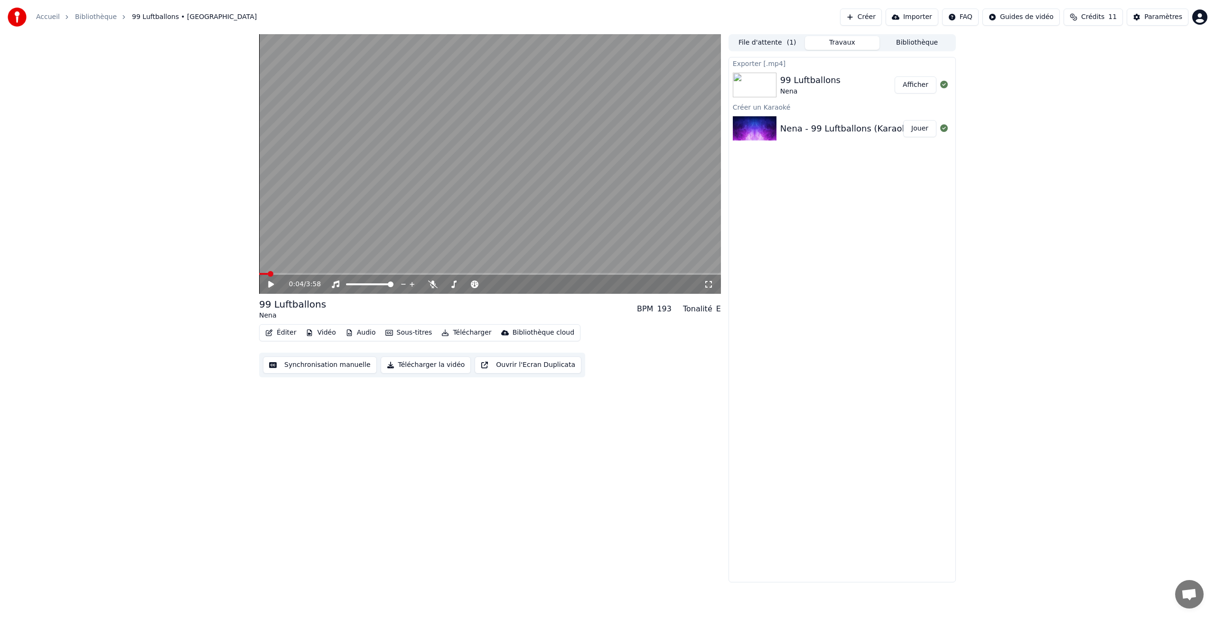
click at [910, 89] on button "Afficher" at bounding box center [916, 84] width 42 height 17
click at [831, 133] on div "Nena - 99 Luftballons (Karaoke Version)" at bounding box center [864, 128] width 169 height 13
click at [828, 132] on div "Nena - 99 Luftballons (Karaoke Version)" at bounding box center [864, 128] width 169 height 13
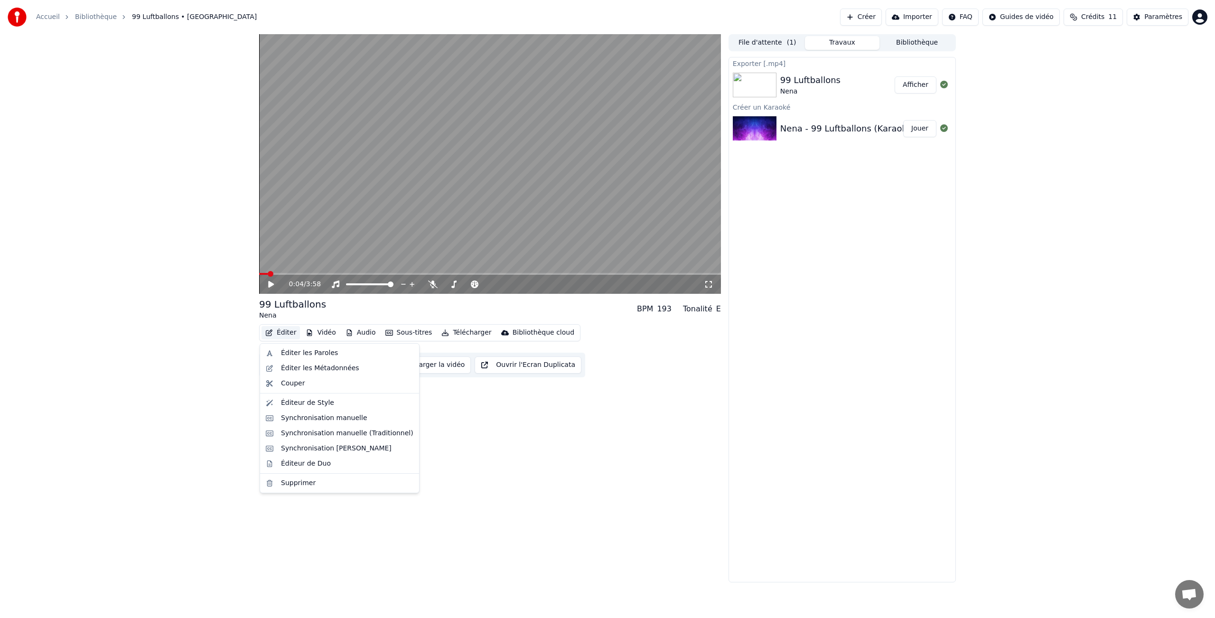
click at [282, 331] on button "Éditer" at bounding box center [281, 332] width 38 height 13
click at [290, 399] on div "Éditeur de Style" at bounding box center [307, 402] width 53 height 9
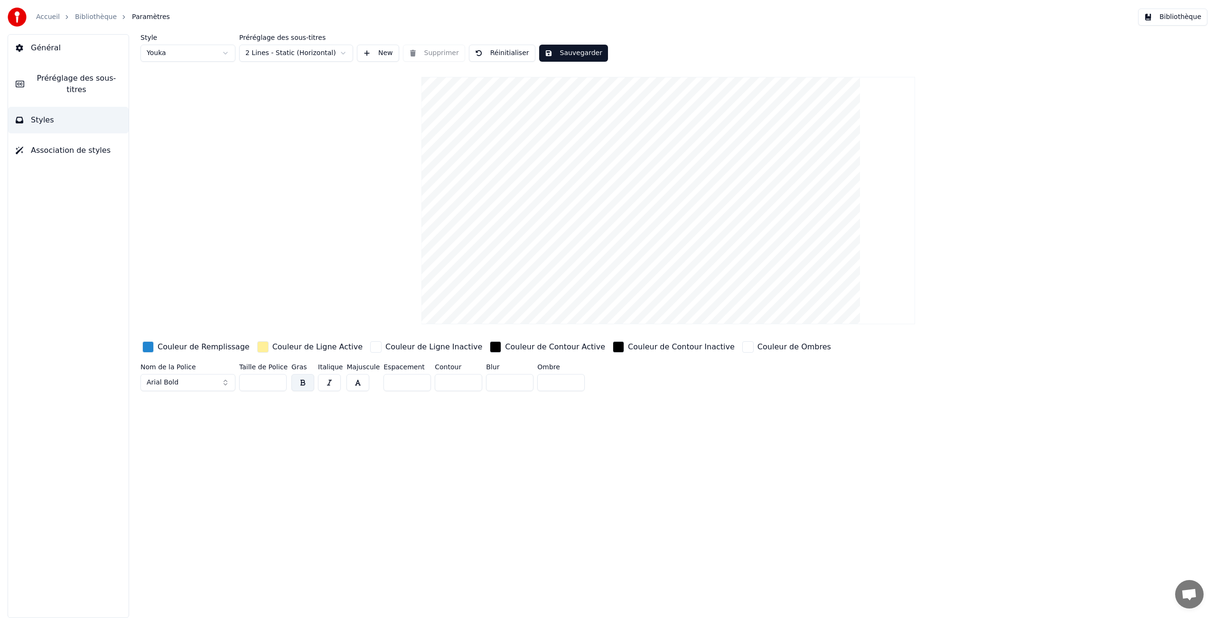
drag, startPoint x: 636, startPoint y: 263, endPoint x: 636, endPoint y: 240, distance: 23.3
click at [636, 240] on video at bounding box center [669, 200] width 494 height 247
click at [314, 57] on html "Accueil Bibliothèque Paramètres Bibliothèque Général Préréglage des sous-titres…" at bounding box center [607, 309] width 1215 height 618
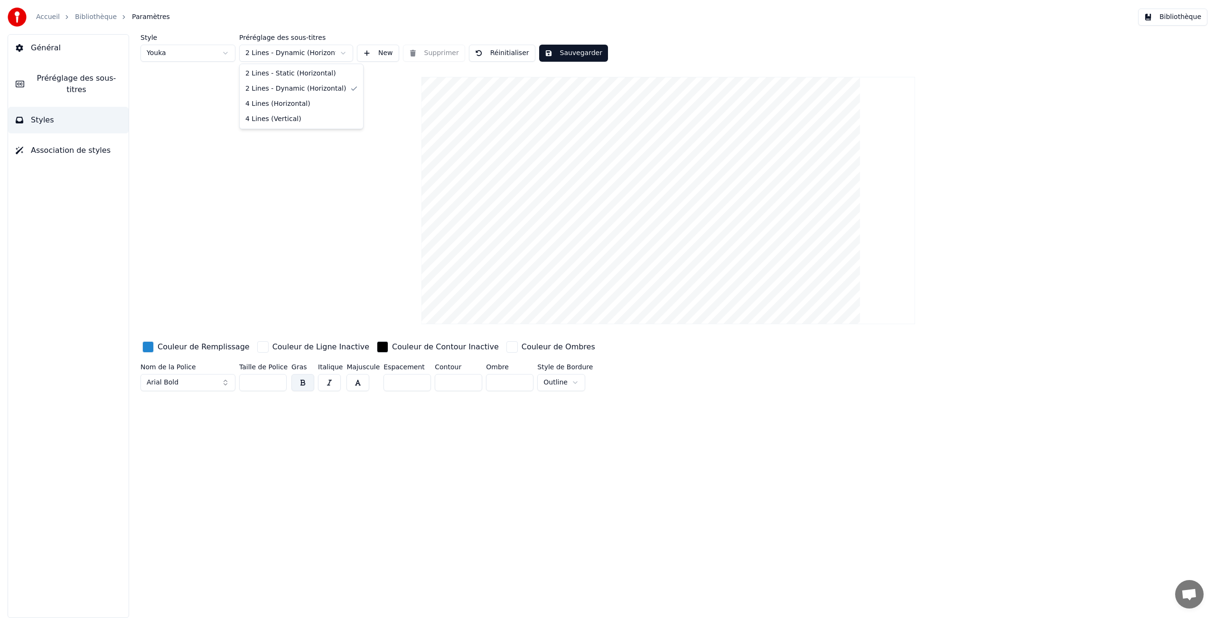
click at [296, 56] on html "Accueil Bibliothèque Paramètres Bibliothèque Général Préréglage des sous-titres…" at bounding box center [607, 309] width 1215 height 618
click at [289, 57] on html "Accueil Bibliothèque Paramètres Bibliothèque Général Préréglage des sous-titres…" at bounding box center [607, 309] width 1215 height 618
click at [276, 57] on html "Accueil Bibliothèque Paramètres Bibliothèque Général Préréglage des sous-titres…" at bounding box center [607, 309] width 1215 height 618
click at [311, 347] on div "Couleur de Ligne Inactive" at bounding box center [320, 346] width 97 height 11
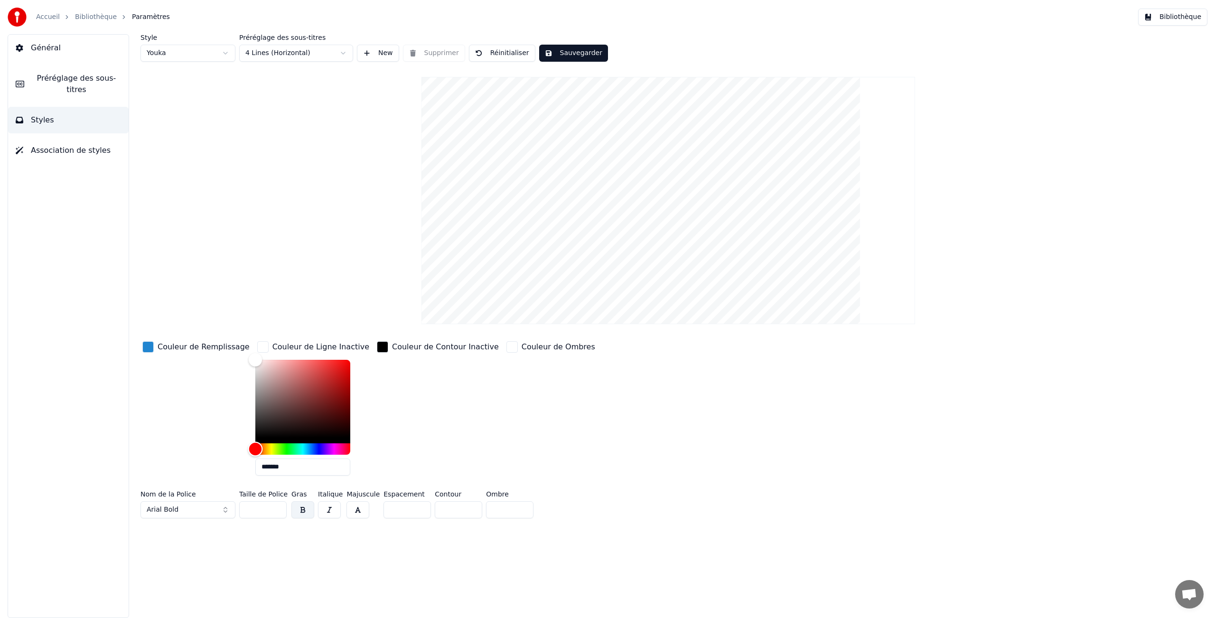
click at [324, 450] on div "Hue" at bounding box center [302, 448] width 95 height 11
click at [302, 360] on div "Color" at bounding box center [302, 399] width 95 height 78
type input "*******"
click at [277, 364] on div "Color" at bounding box center [302, 399] width 95 height 78
click at [592, 53] on button "Sauvegarder" at bounding box center [573, 53] width 69 height 17
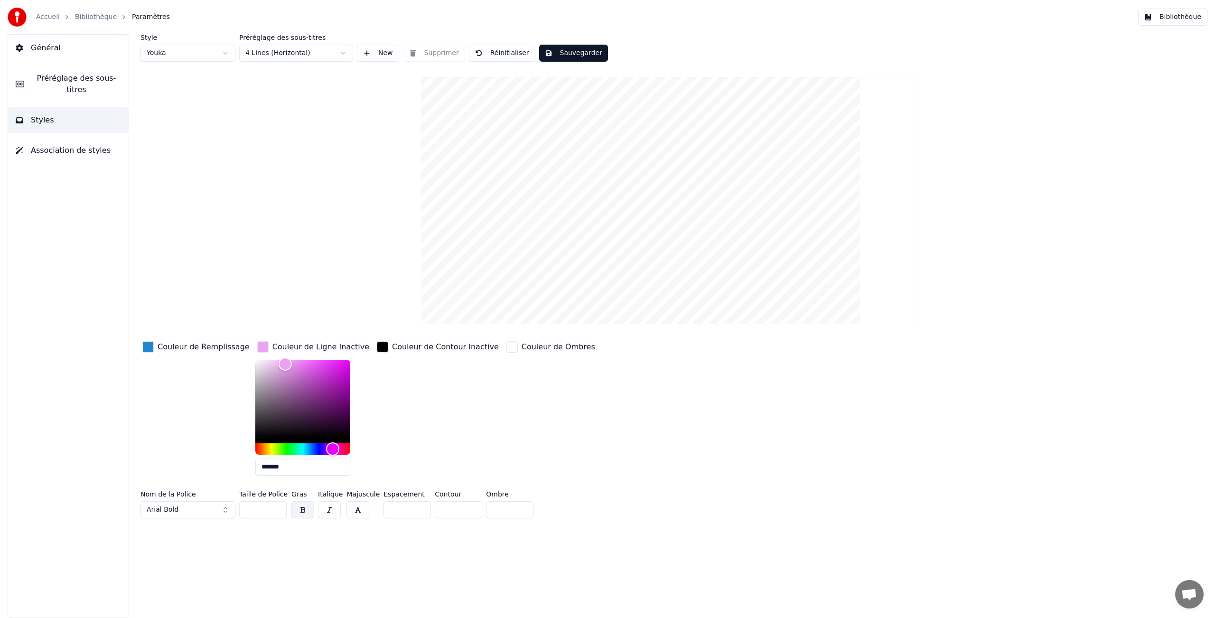
click at [140, 19] on span "Paramètres" at bounding box center [151, 16] width 38 height 9
click at [96, 22] on div "Accueil Bibliothèque Paramètres" at bounding box center [89, 17] width 162 height 19
click at [138, 19] on span "Paramètres" at bounding box center [151, 16] width 38 height 9
click at [96, 17] on link "Bibliothèque" at bounding box center [96, 16] width 42 height 9
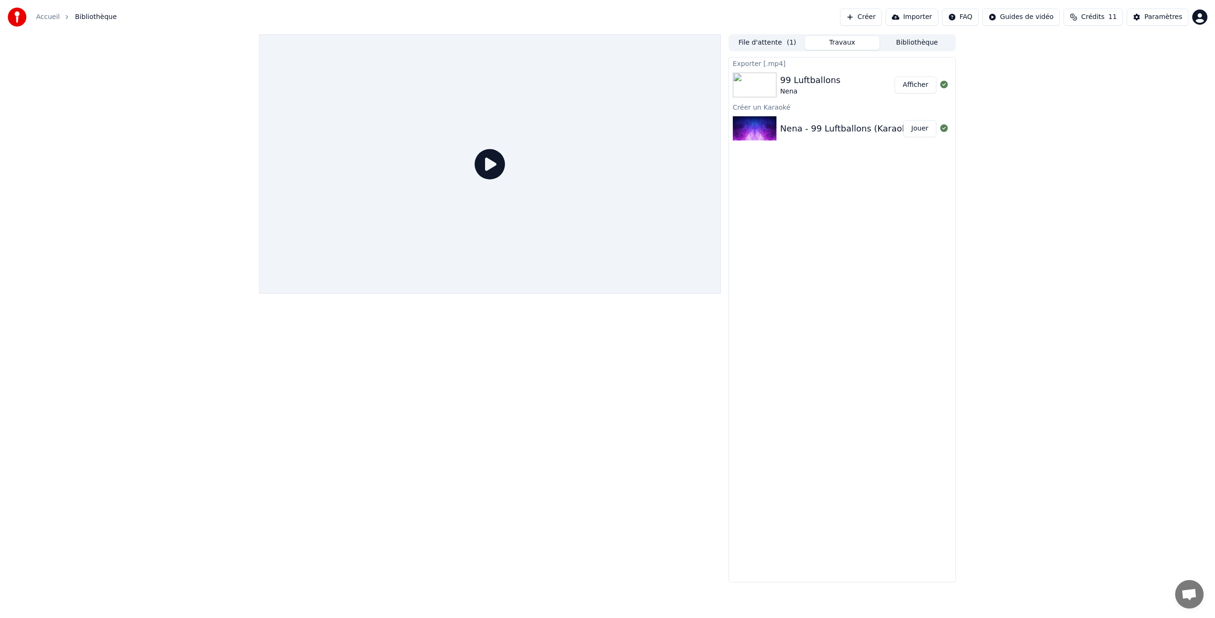
click at [770, 124] on img at bounding box center [755, 128] width 44 height 25
click at [779, 132] on div at bounding box center [756, 128] width 47 height 25
click at [484, 169] on icon at bounding box center [490, 164] width 30 height 30
click at [778, 87] on div at bounding box center [756, 85] width 47 height 25
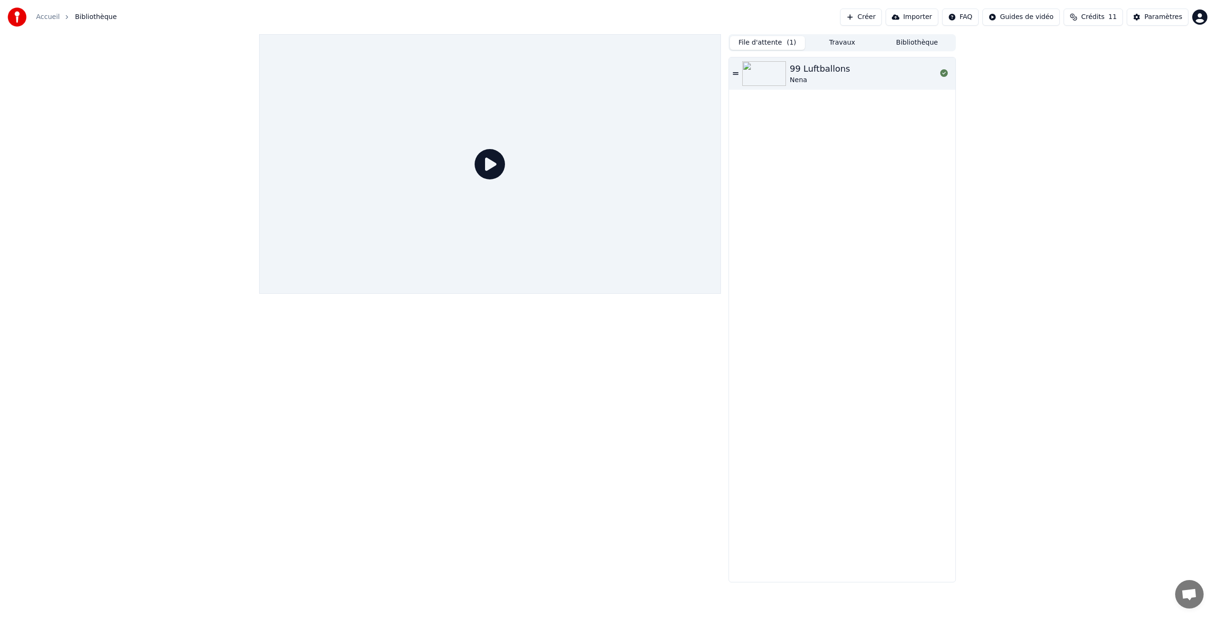
click at [761, 44] on button "File d'attente ( 1 )" at bounding box center [767, 43] width 75 height 14
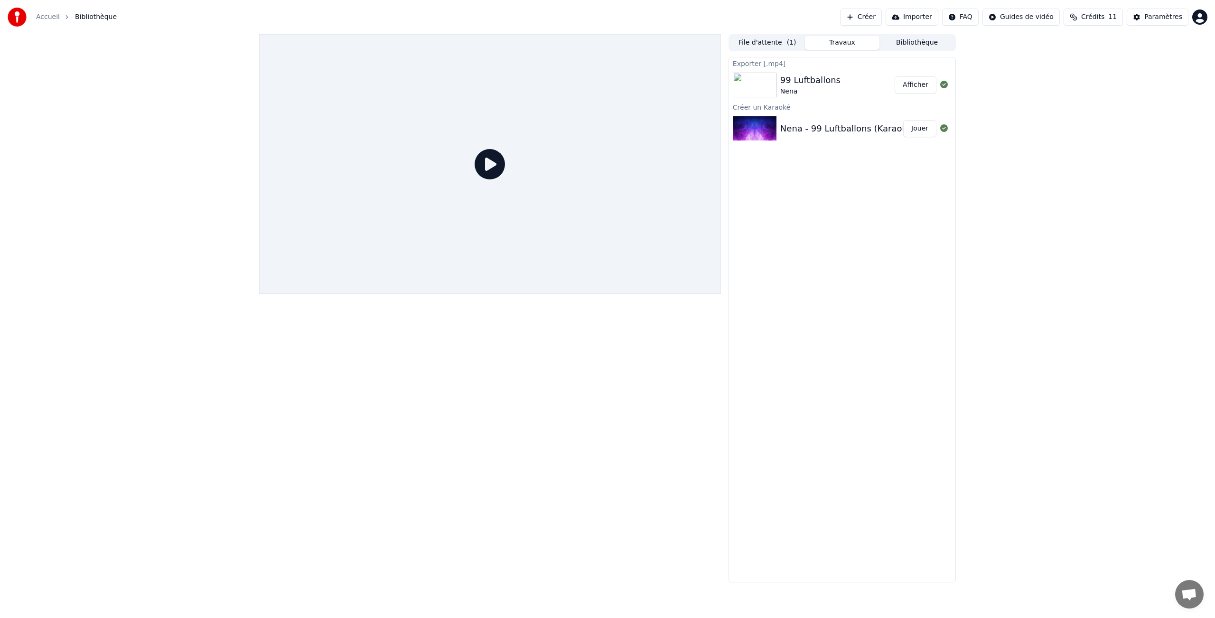
click at [862, 43] on button "Travaux" at bounding box center [842, 43] width 75 height 14
click at [824, 128] on div "Nena - 99 Luftballons (Karaoke Version)" at bounding box center [864, 128] width 169 height 13
click at [924, 128] on button "Jouer" at bounding box center [919, 128] width 33 height 17
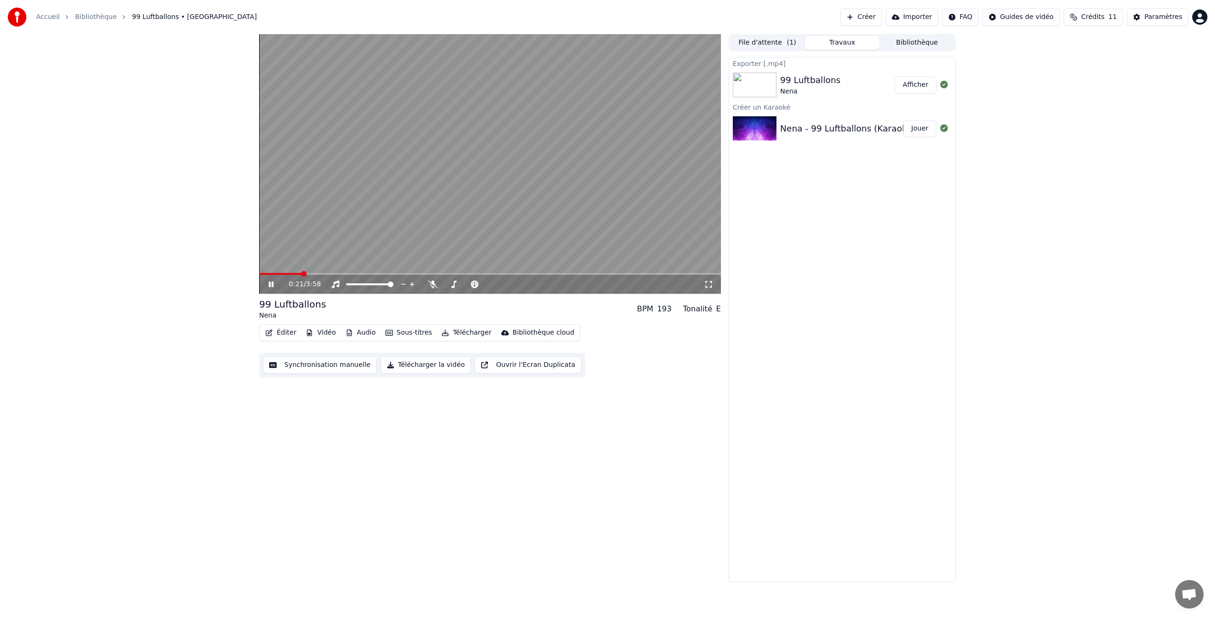
click at [268, 287] on icon at bounding box center [278, 285] width 22 height 8
click at [300, 275] on div "0:22 / 3:58" at bounding box center [490, 284] width 462 height 19
click at [298, 273] on span at bounding box center [278, 274] width 39 height 2
click at [273, 284] on icon at bounding box center [271, 284] width 6 height 7
click at [273, 284] on icon at bounding box center [271, 284] width 5 height 6
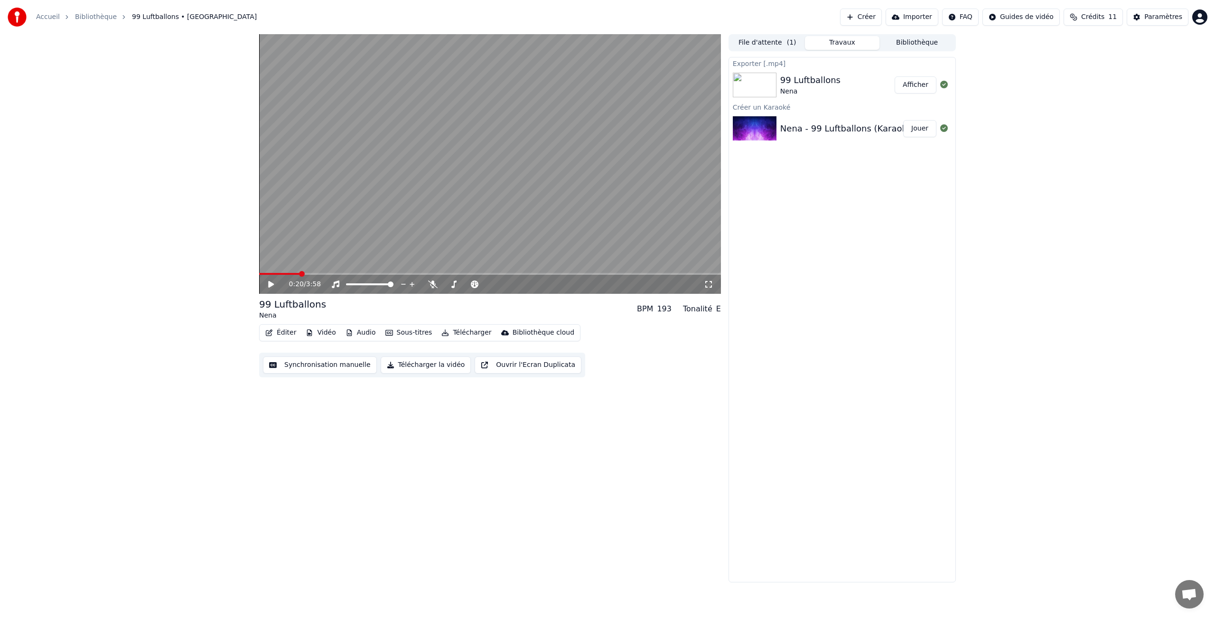
click at [273, 284] on icon at bounding box center [271, 284] width 6 height 7
click at [273, 284] on icon at bounding box center [271, 284] width 5 height 6
